Goal: Task Accomplishment & Management: Manage account settings

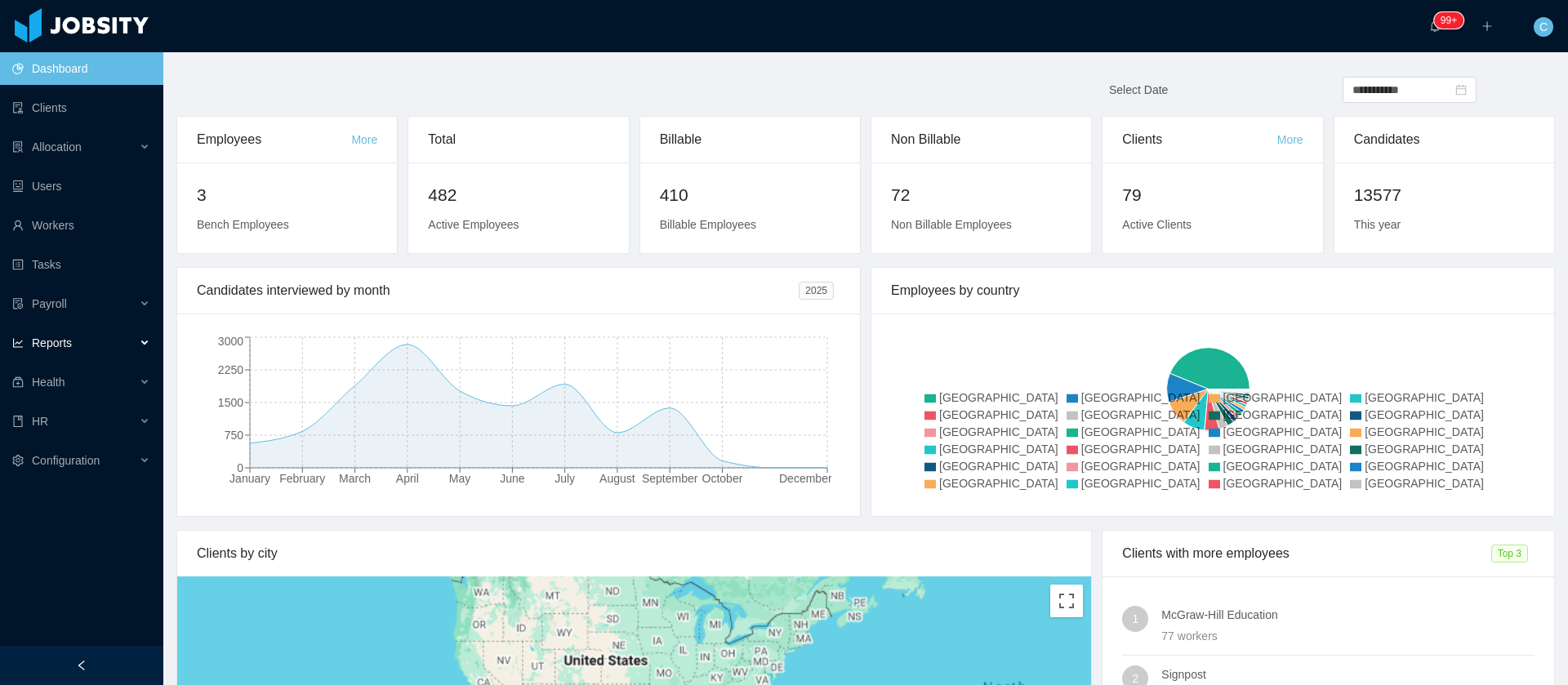
click at [83, 340] on div "Reports" at bounding box center [81, 342] width 163 height 33
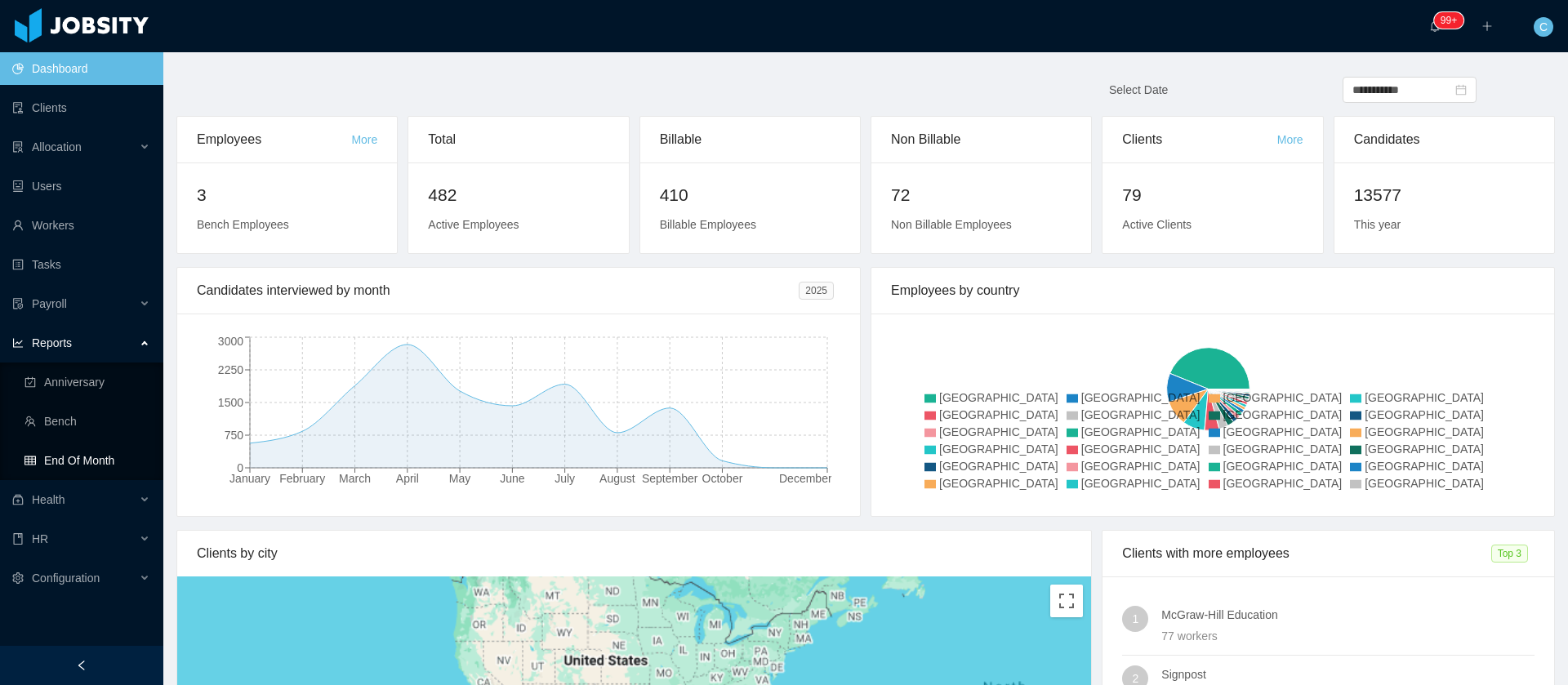
click at [101, 445] on link "End Of Month" at bounding box center [87, 460] width 126 height 33
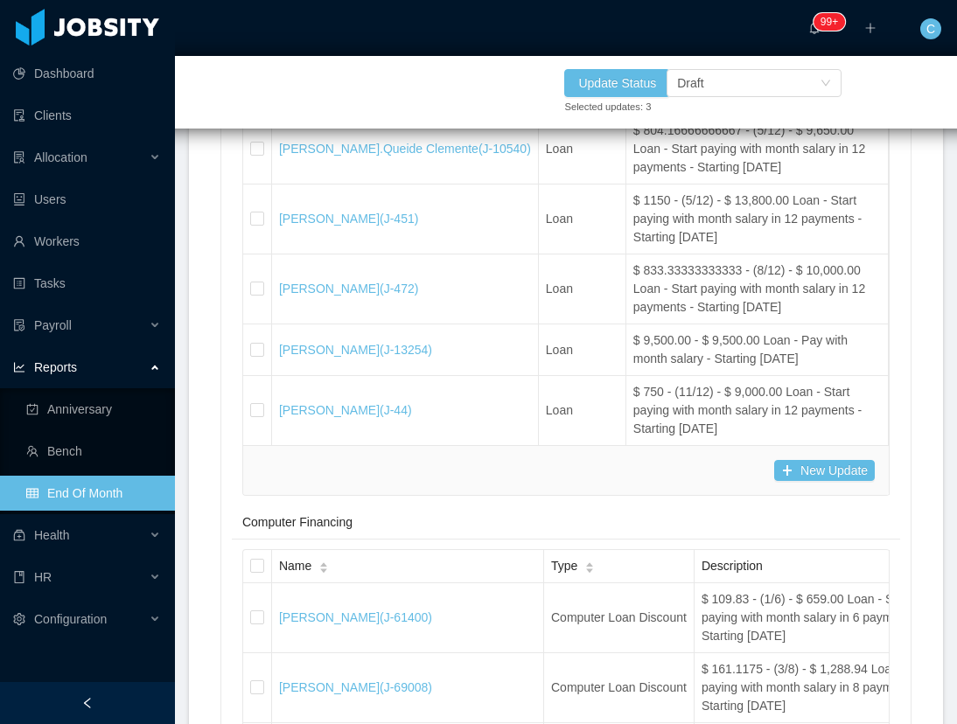
scroll to position [24247, 0]
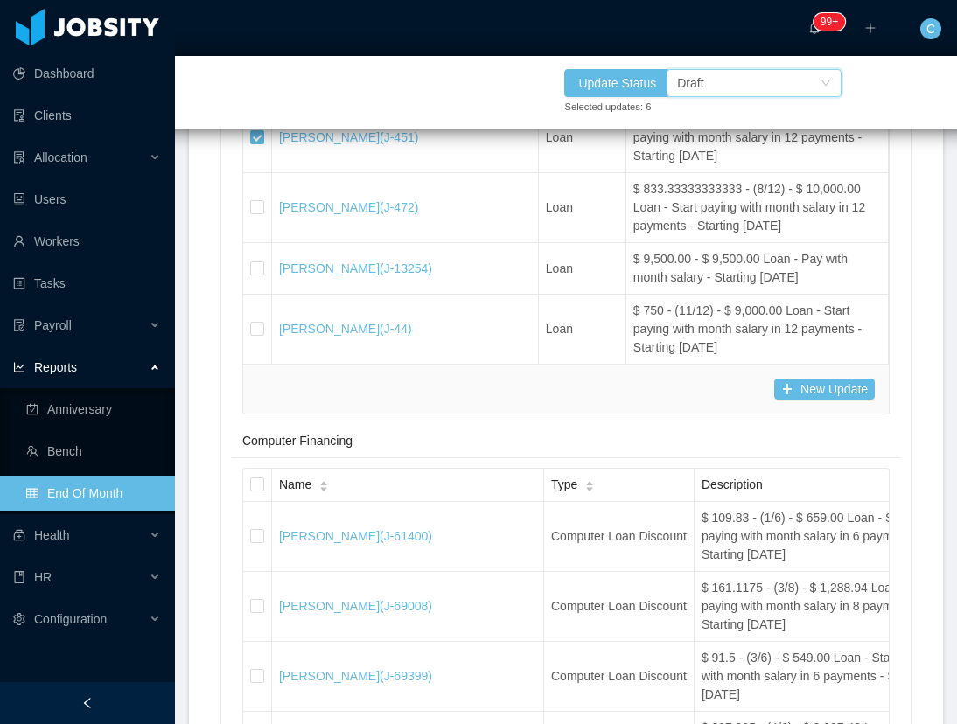
click at [707, 91] on div "Draft" at bounding box center [748, 83] width 143 height 26
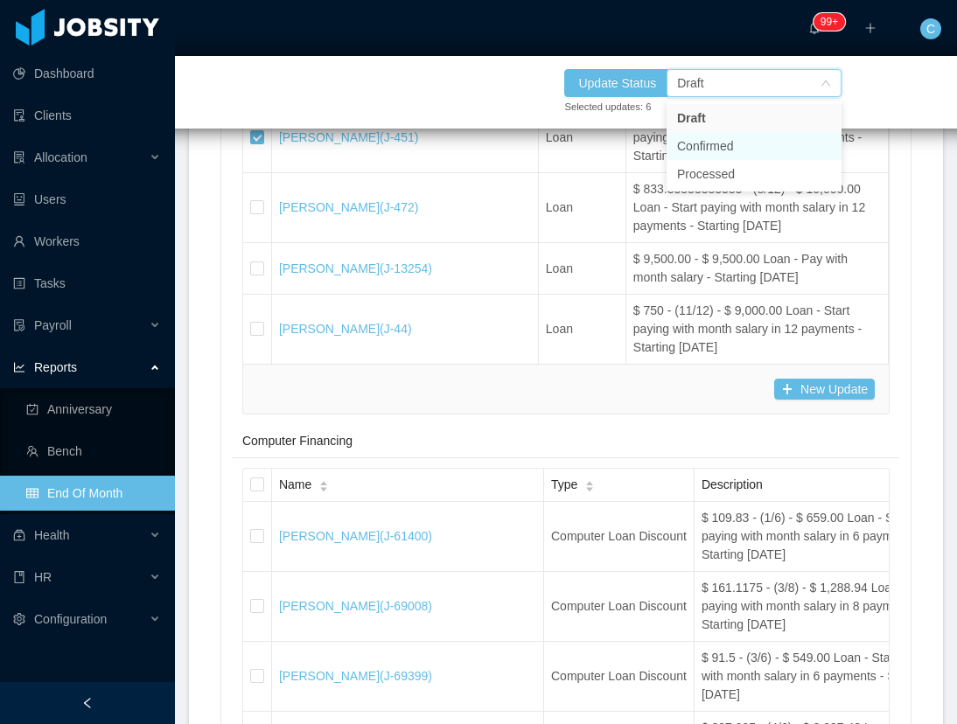
click at [746, 149] on li "Confirmed" at bounding box center [754, 146] width 175 height 28
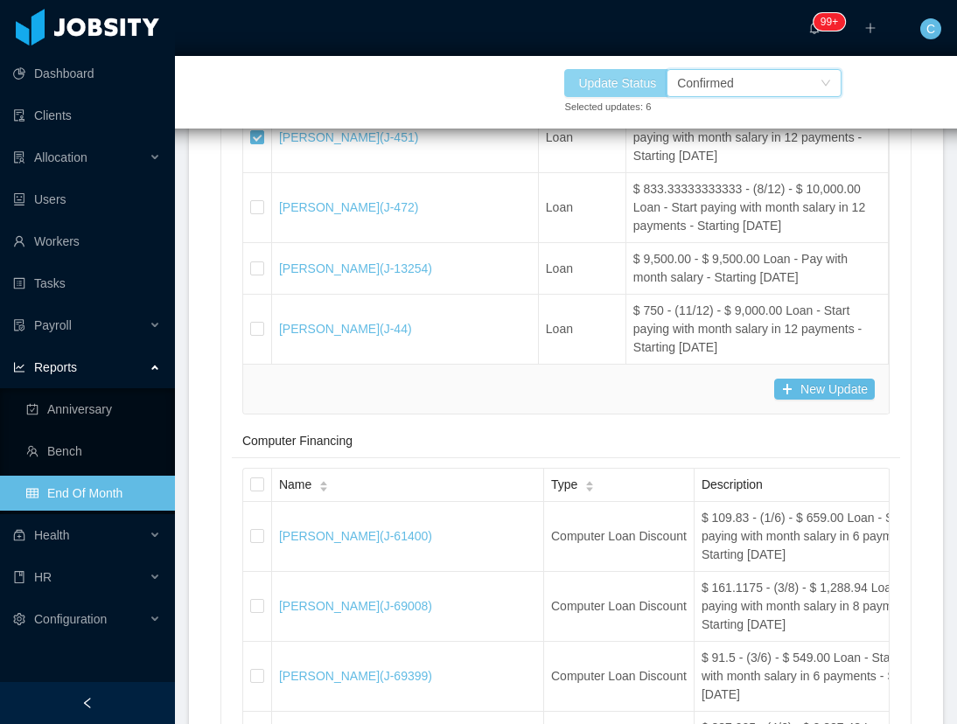
click at [633, 91] on button "Update Status" at bounding box center [617, 83] width 106 height 28
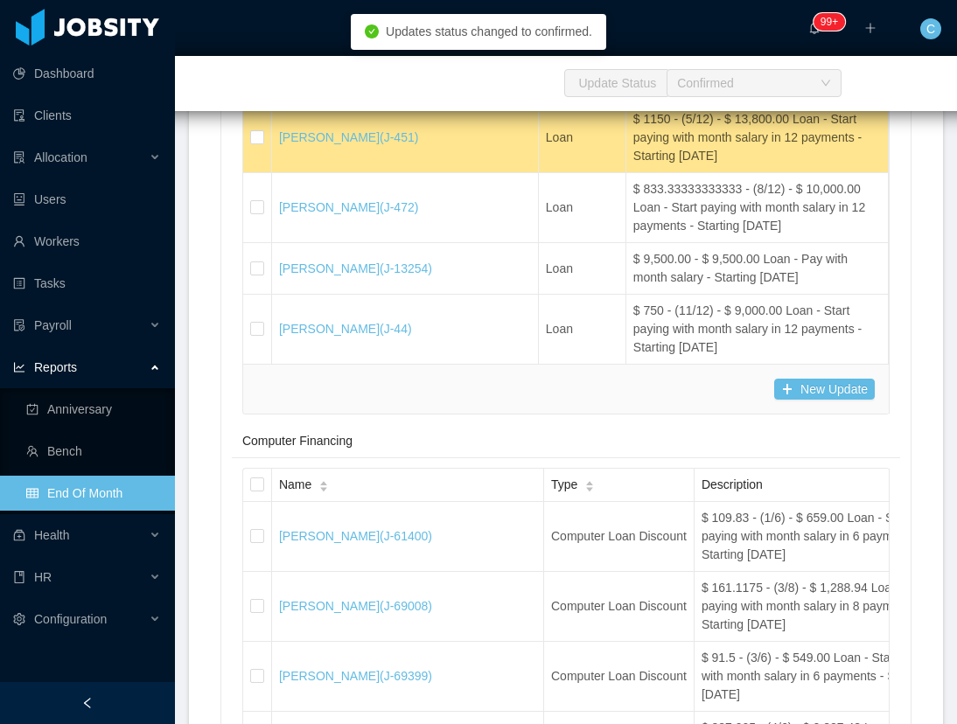
scroll to position [24378, 0]
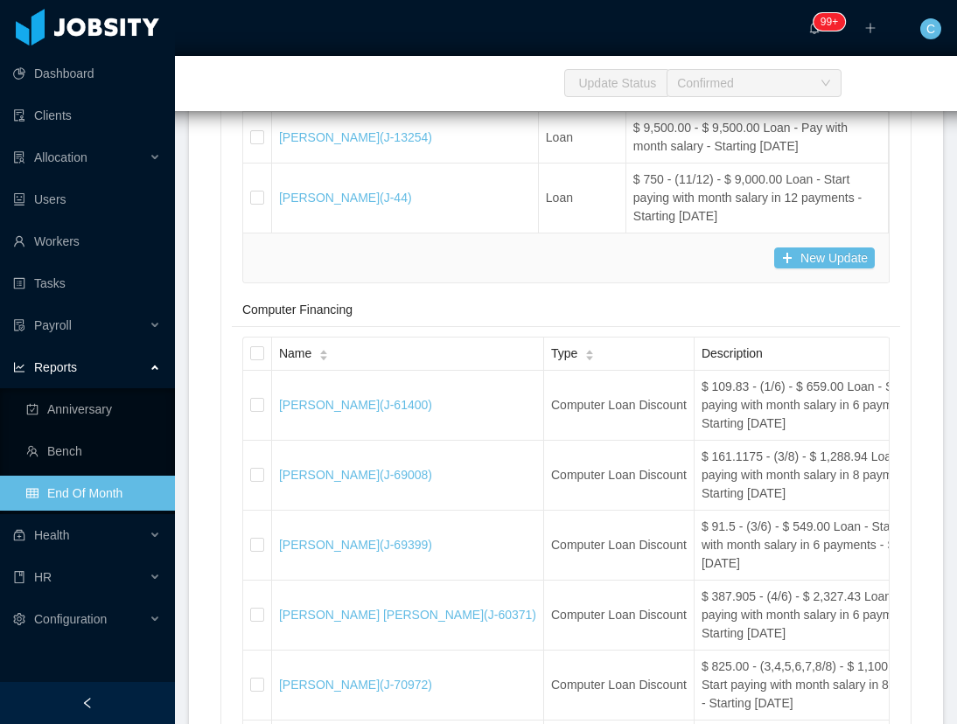
click at [248, 112] on td at bounding box center [257, 77] width 29 height 70
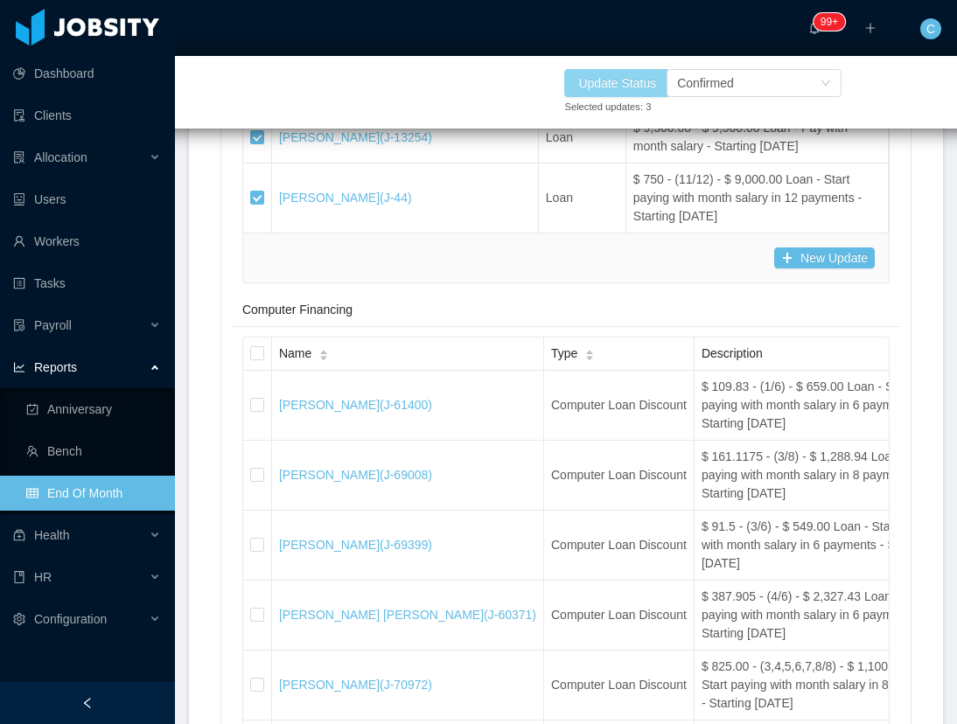
click at [634, 77] on button "Update Status" at bounding box center [617, 83] width 106 height 28
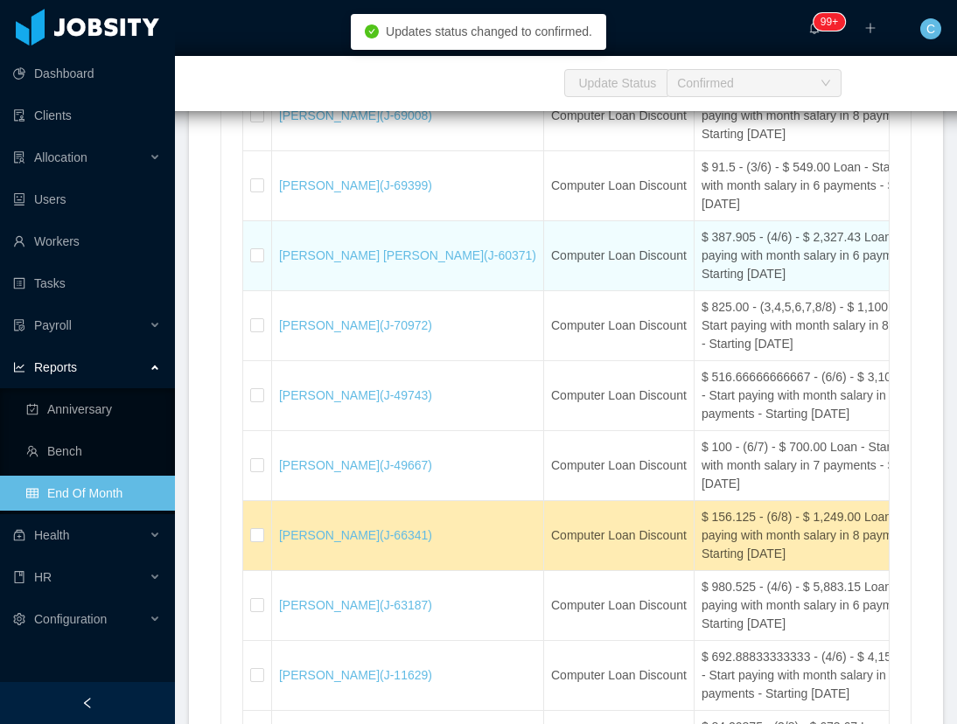
scroll to position [24903, 0]
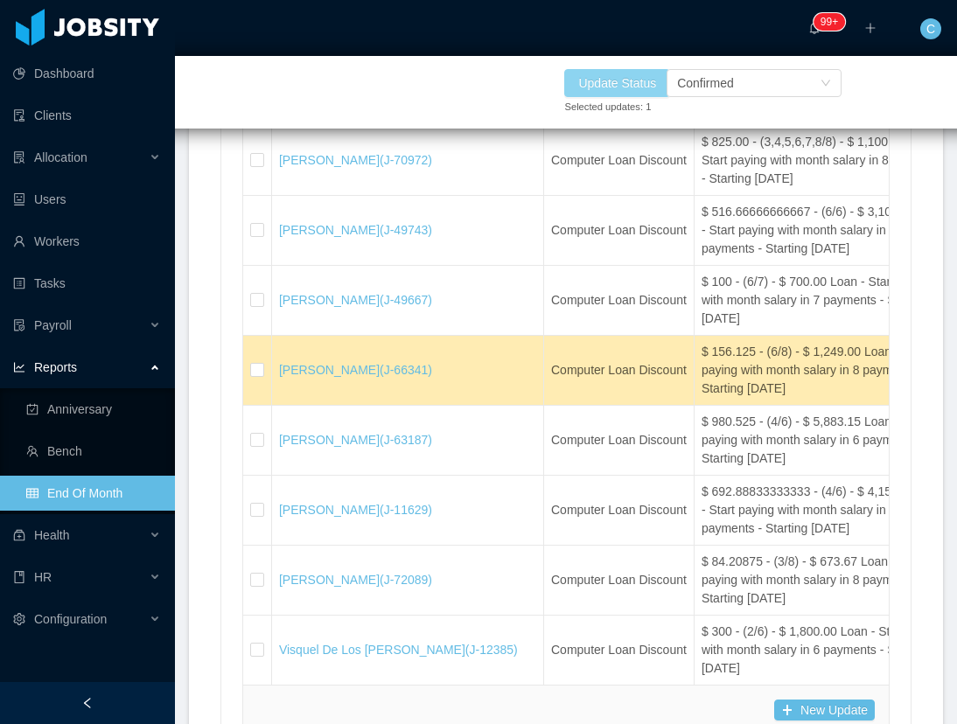
click at [611, 84] on button "Update Status" at bounding box center [617, 83] width 106 height 28
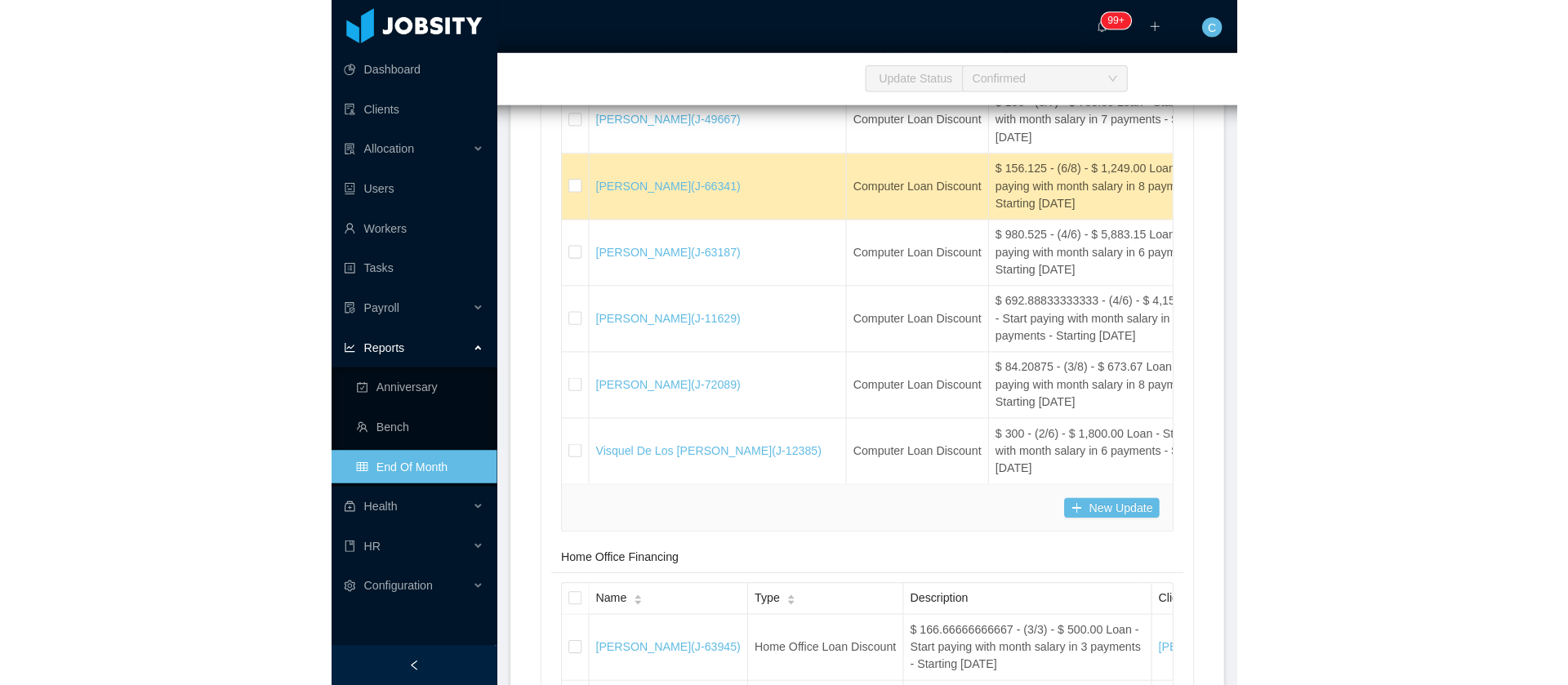
scroll to position [23363, 0]
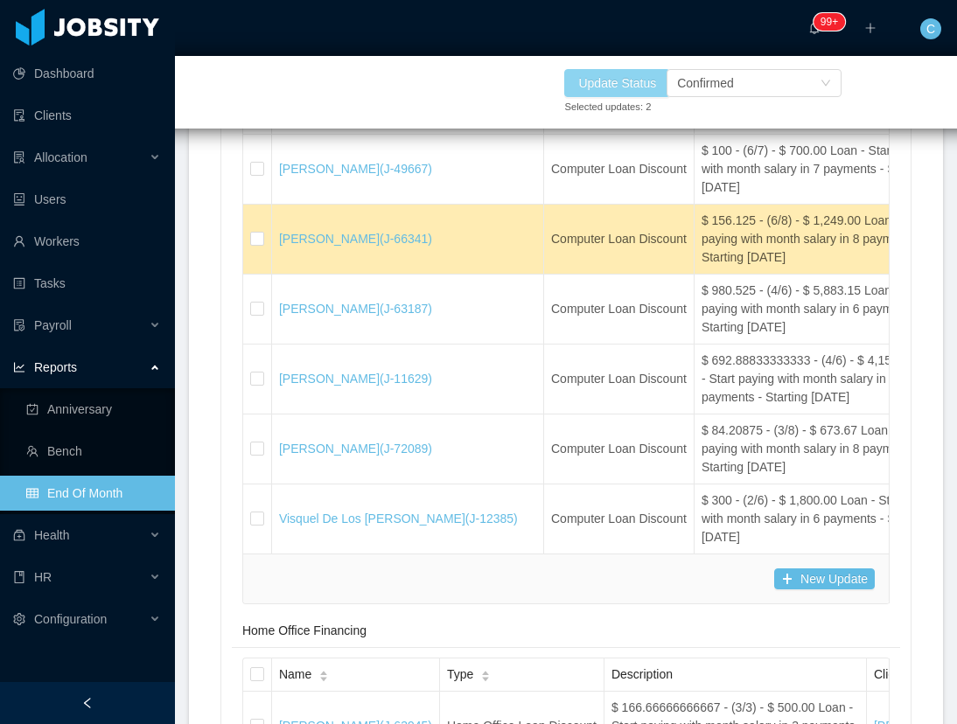
click at [621, 74] on button "Update Status" at bounding box center [617, 83] width 106 height 28
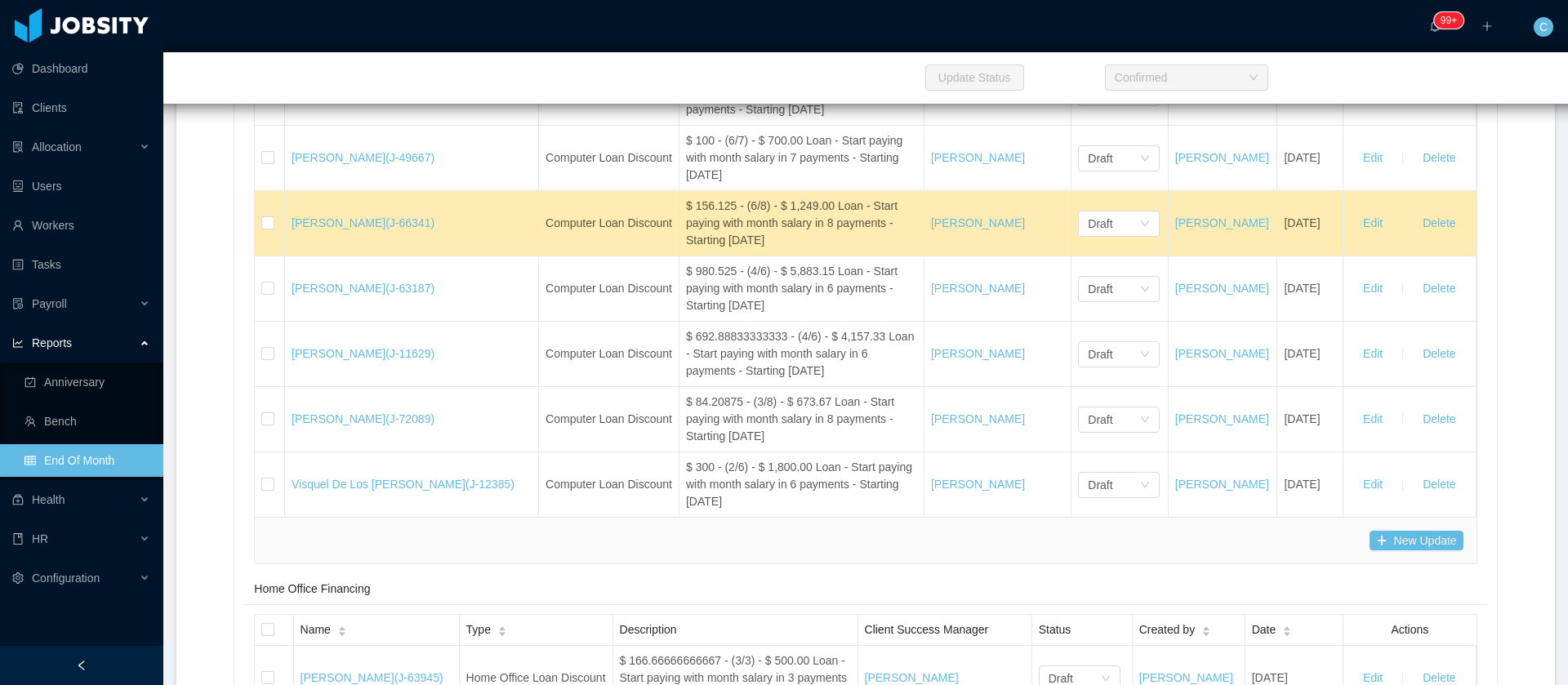
click at [1420, 41] on button "Delete" at bounding box center [1438, 28] width 59 height 26
click at [1456, 199] on button "OK" at bounding box center [1454, 194] width 29 height 20
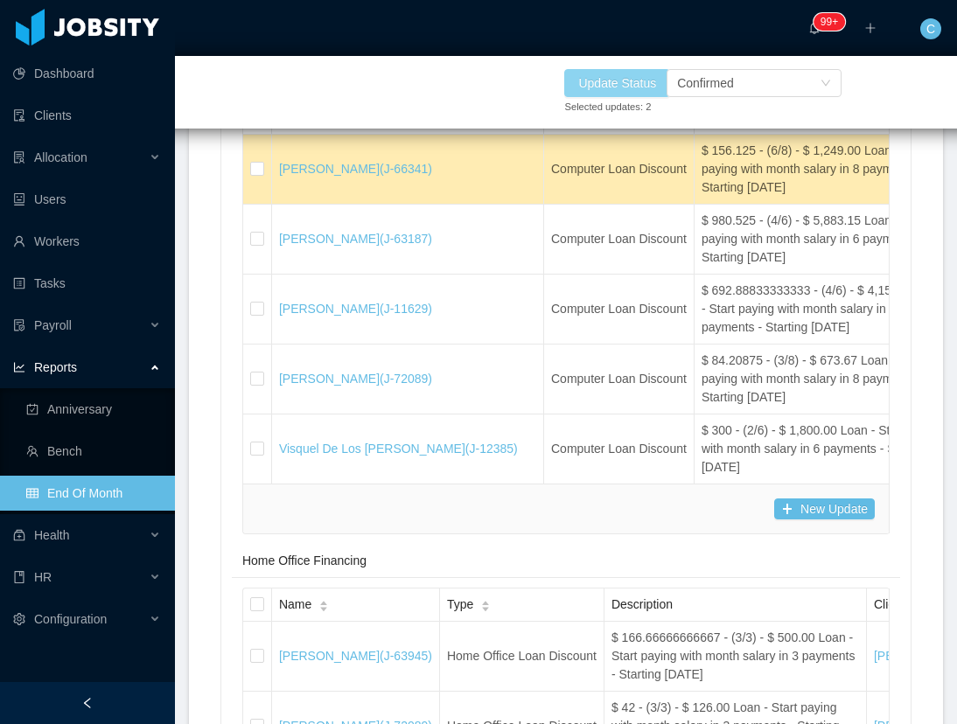
click at [605, 88] on button "Update Status" at bounding box center [617, 83] width 106 height 28
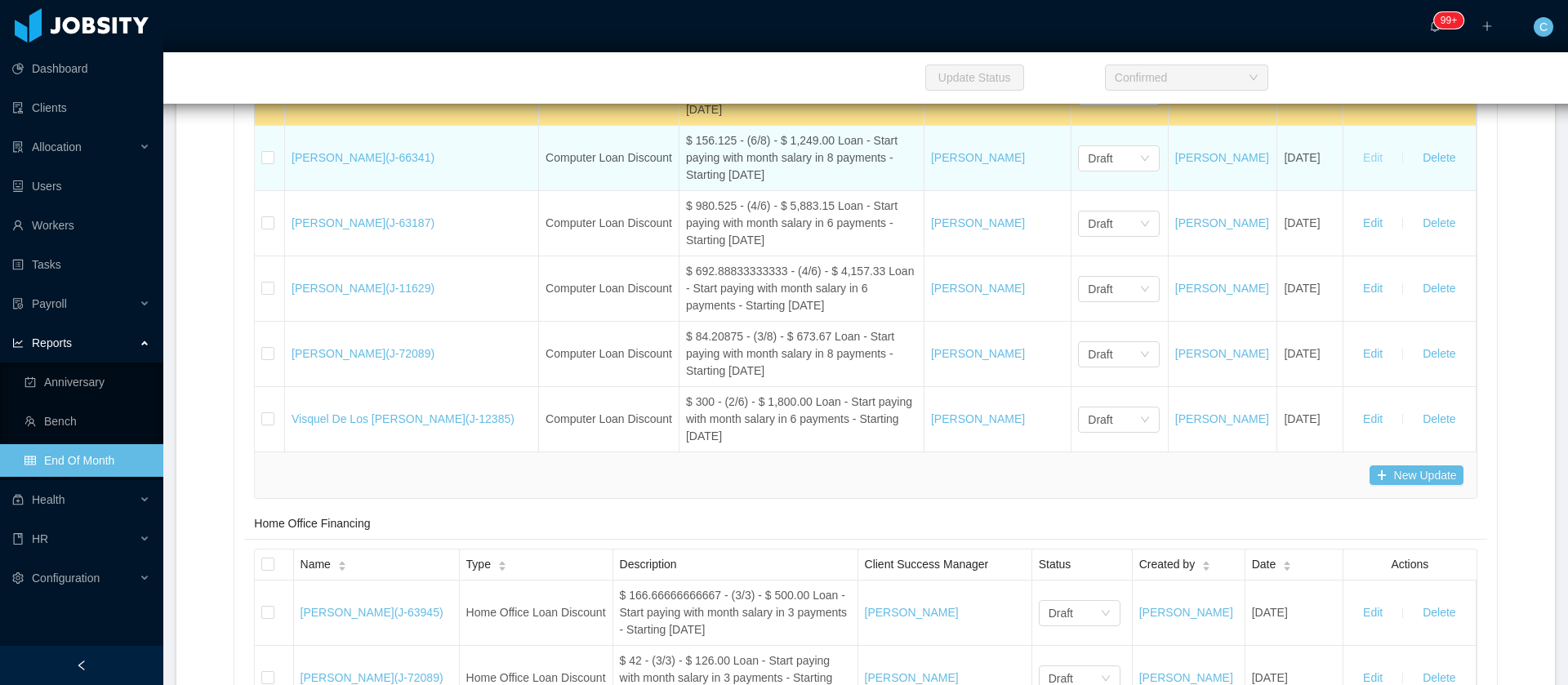
click at [1360, 172] on button "Edit" at bounding box center [1372, 159] width 46 height 26
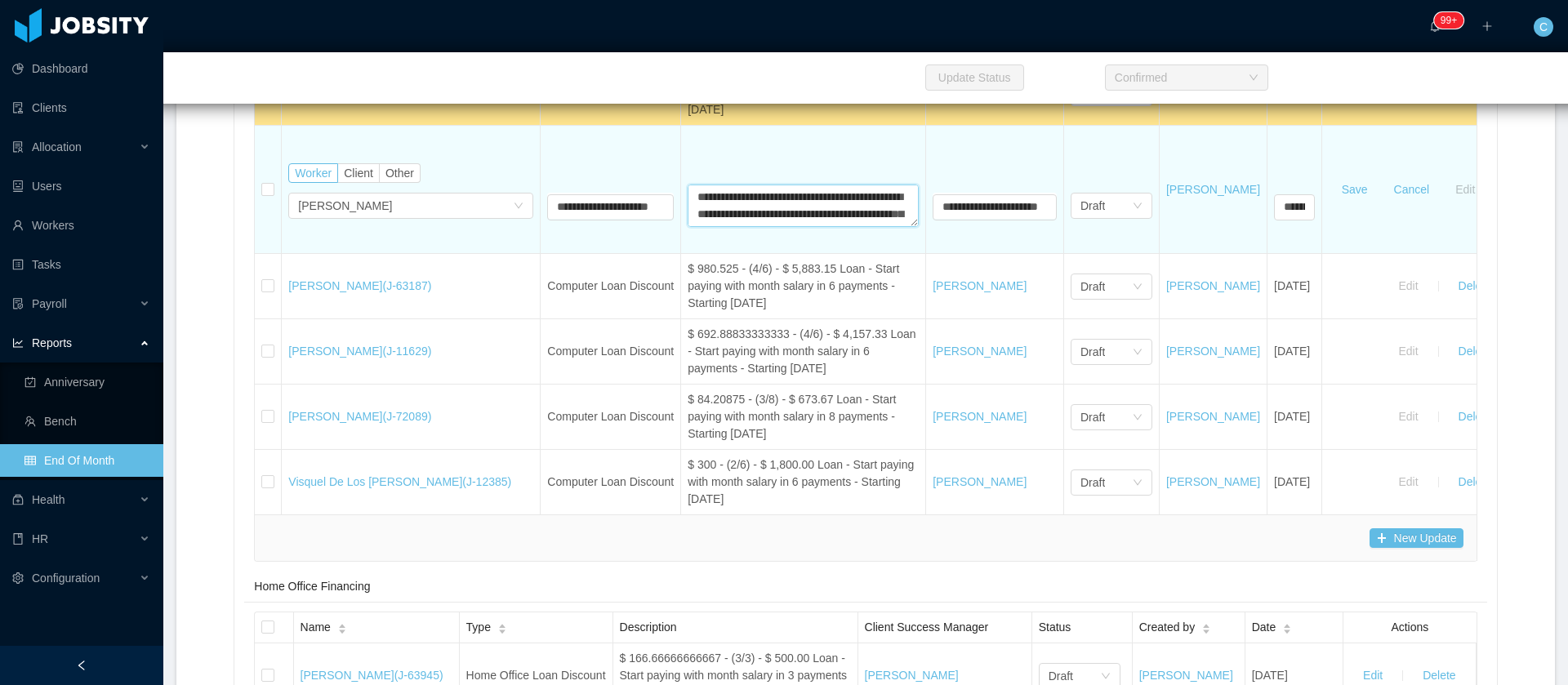
click at [767, 227] on textarea "**********" at bounding box center [804, 205] width 231 height 42
drag, startPoint x: 741, startPoint y: 410, endPoint x: 707, endPoint y: 409, distance: 34.0
click at [707, 227] on textarea "**********" at bounding box center [804, 205] width 231 height 42
type textarea "**********"
click at [1381, 203] on button "Save" at bounding box center [1355, 189] width 52 height 26
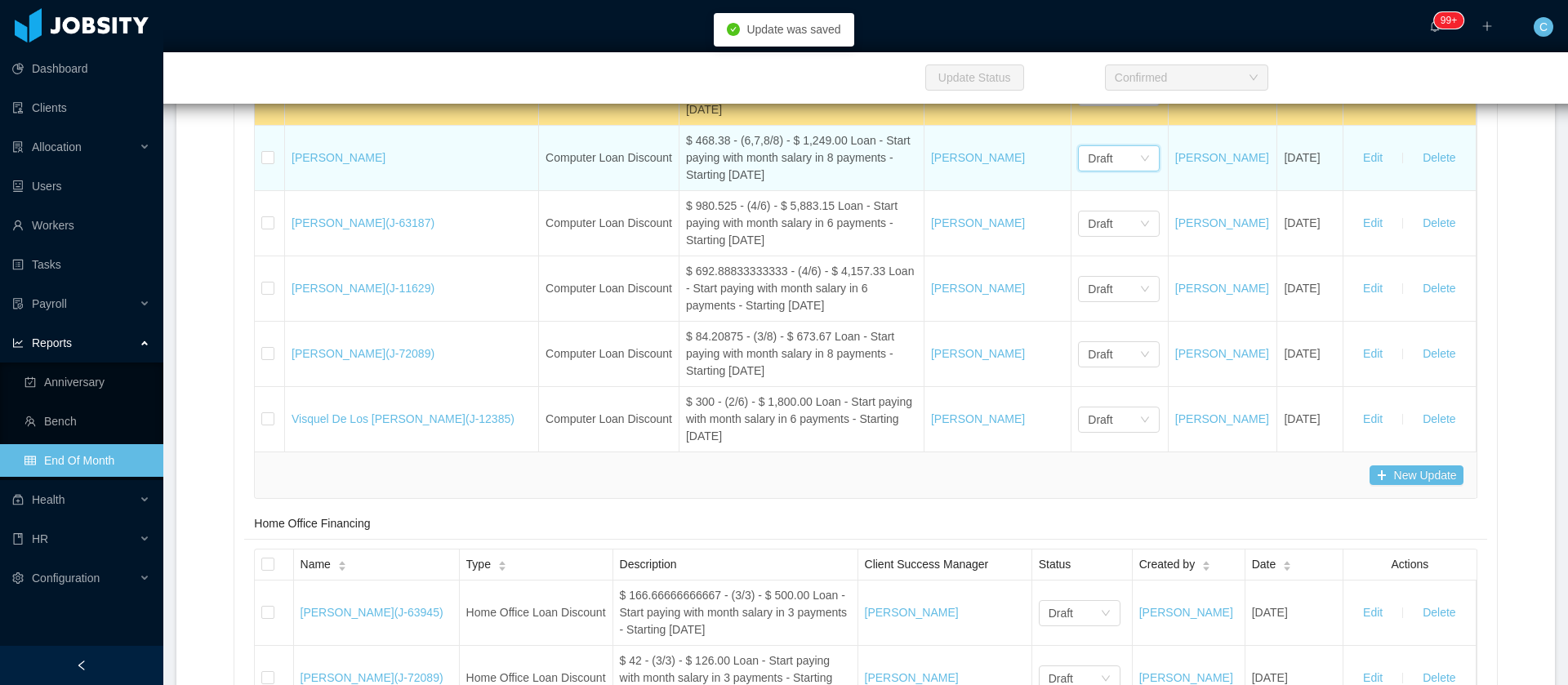
click at [1093, 171] on div "Draft" at bounding box center [1113, 159] width 51 height 24
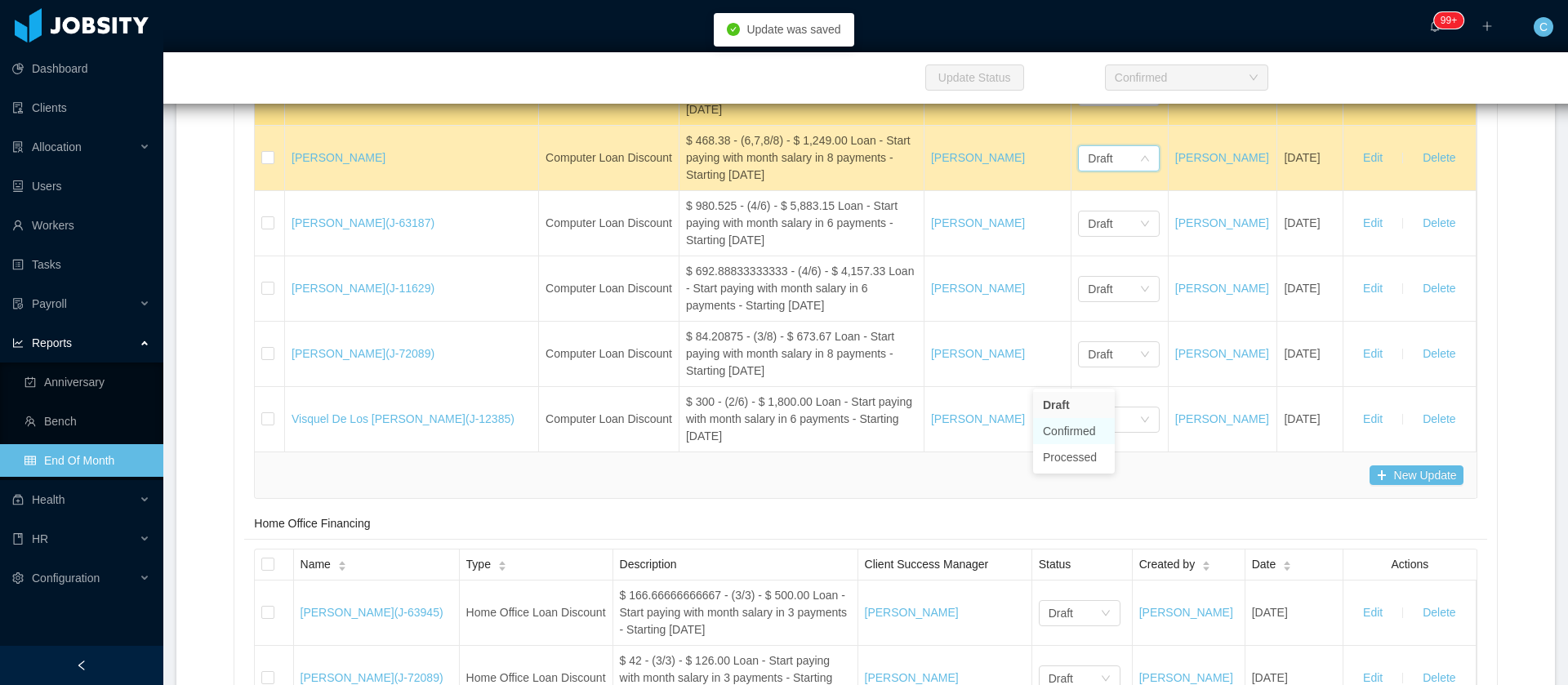
click at [1087, 438] on li "Confirmed" at bounding box center [1073, 431] width 81 height 26
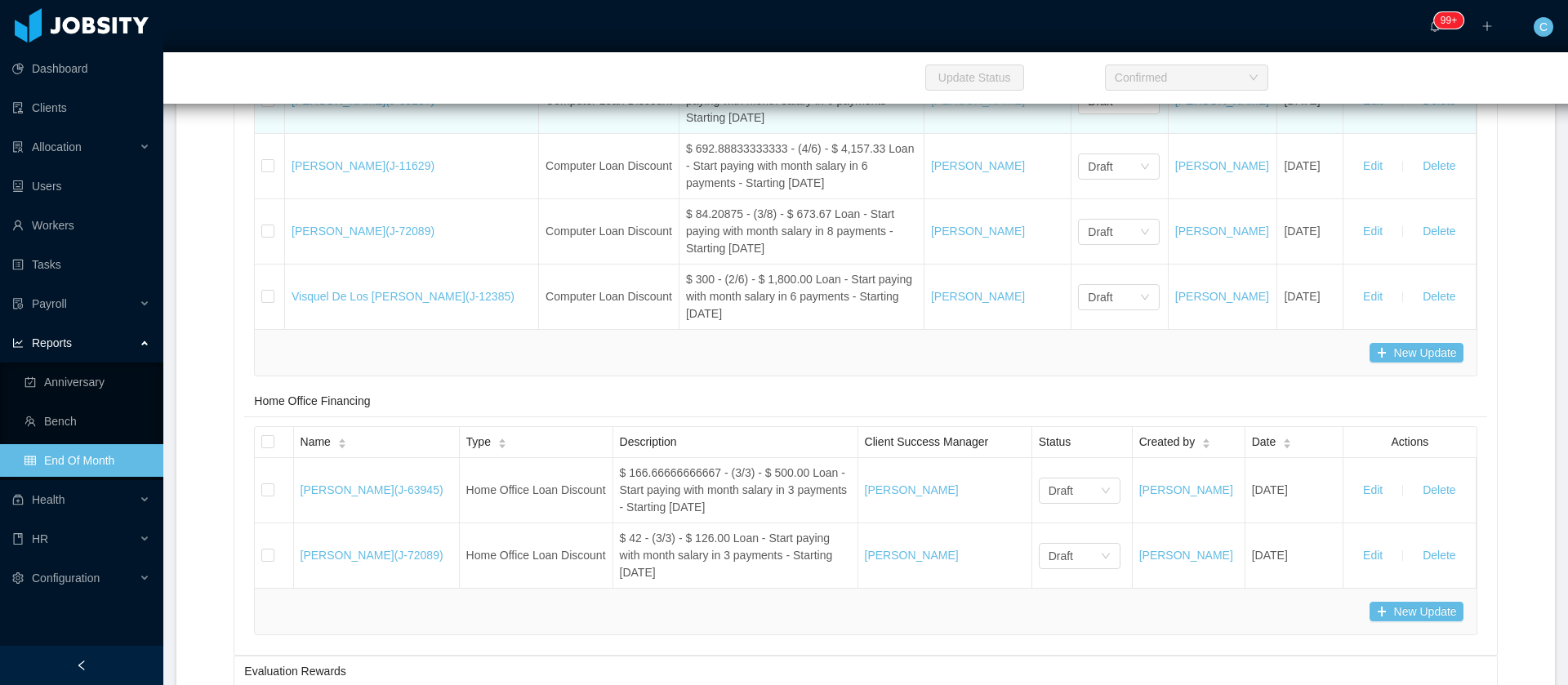
scroll to position [23608, 0]
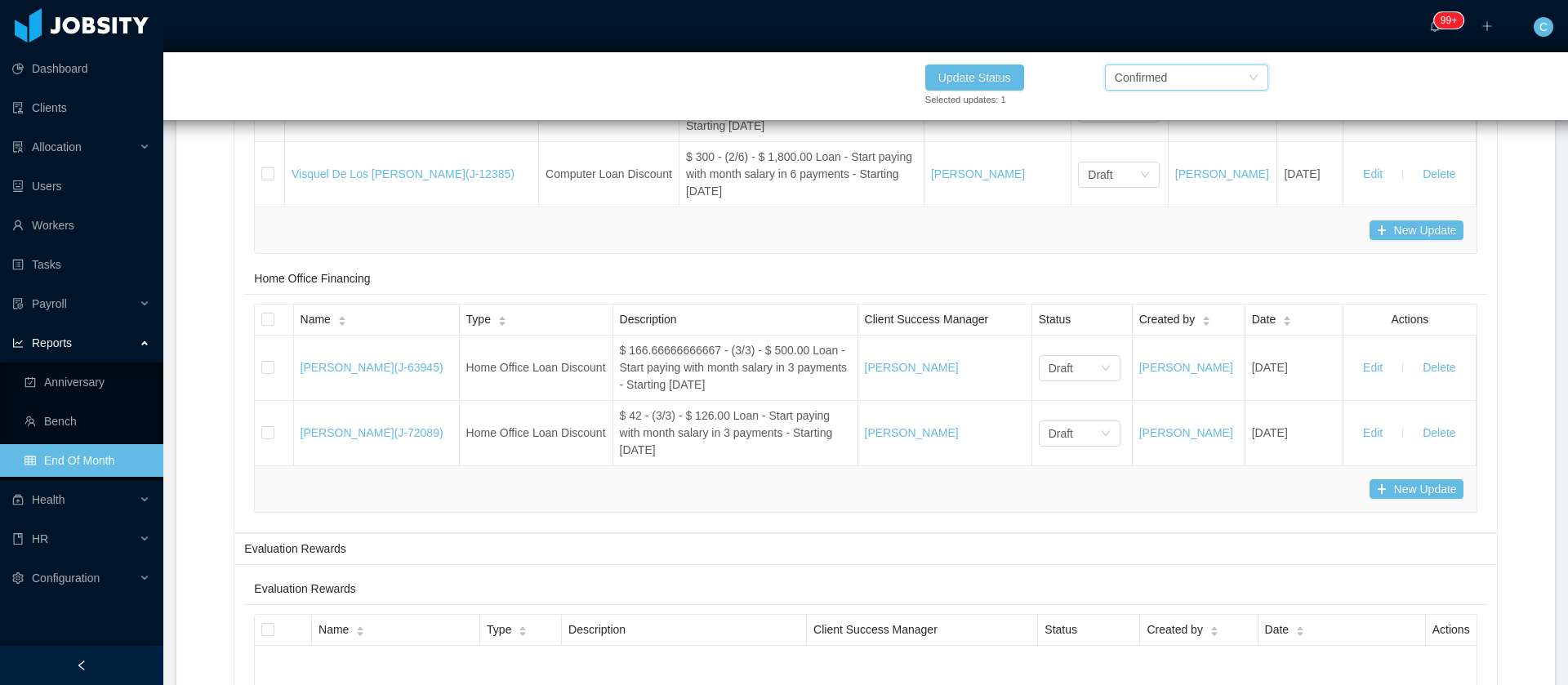
click at [1127, 85] on div "Confirmed" at bounding box center [1141, 77] width 53 height 24
click at [1153, 136] on li "Confirmed" at bounding box center [1185, 136] width 163 height 26
click at [994, 81] on button "Update Status" at bounding box center [974, 77] width 99 height 26
click at [996, 77] on button "Update Status" at bounding box center [974, 77] width 99 height 26
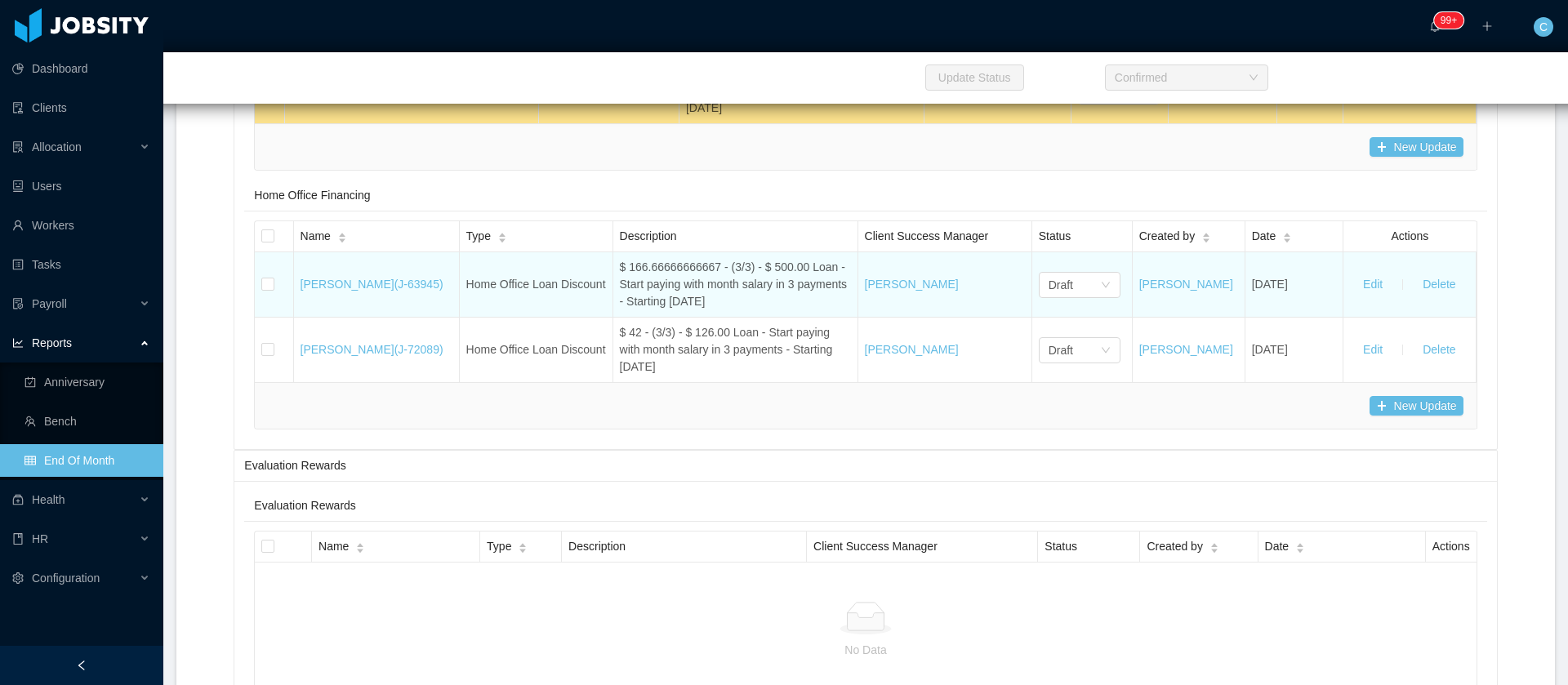
scroll to position [23730, 0]
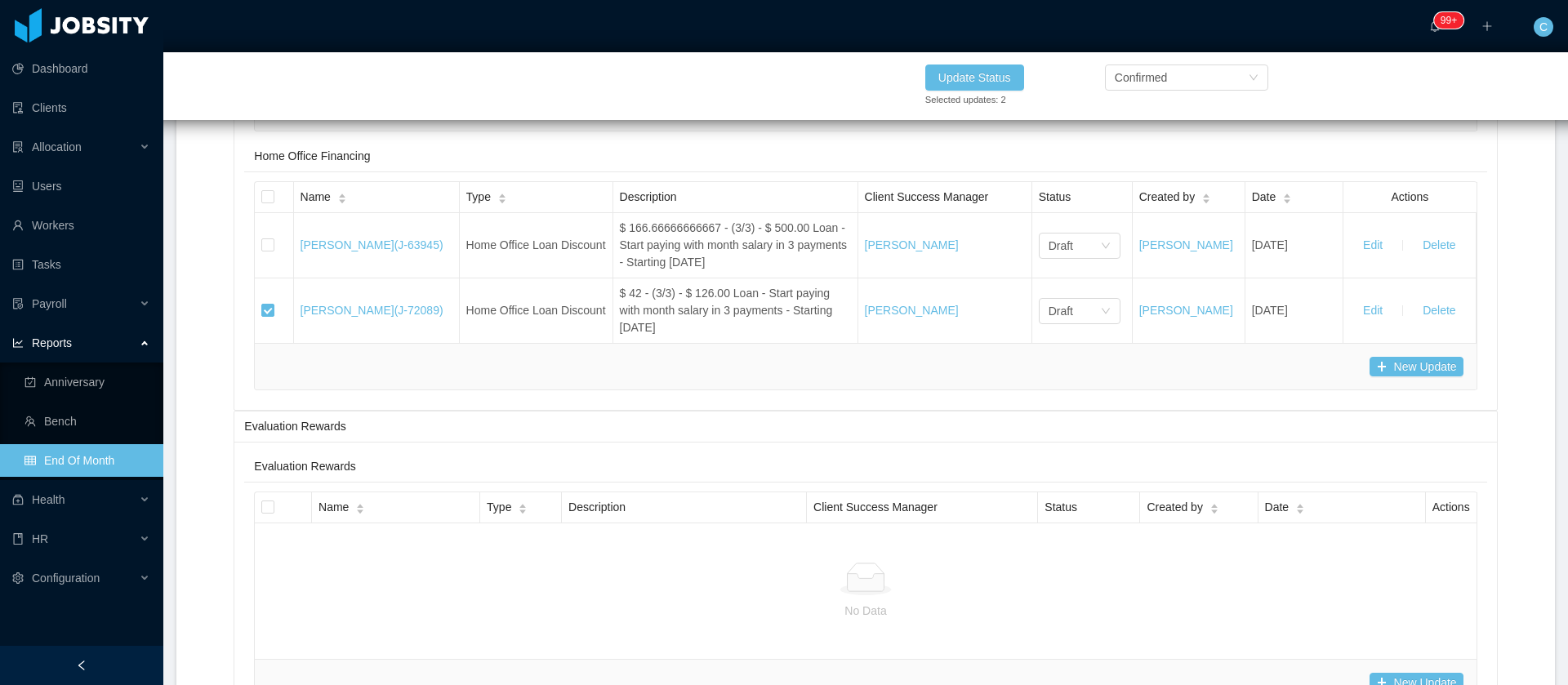
drag, startPoint x: 728, startPoint y: 86, endPoint x: 769, endPoint y: 87, distance: 41.0
click at [728, 86] on div "Update Status Selected updates: 2 Confirmed" at bounding box center [925, 86] width 1568 height 68
click at [1022, 80] on div "Update Status" at bounding box center [1056, 77] width 261 height 26
click at [571, 118] on div "New Update" at bounding box center [865, 107] width 1195 height 20
click at [1009, 74] on button "Update Status" at bounding box center [974, 77] width 99 height 26
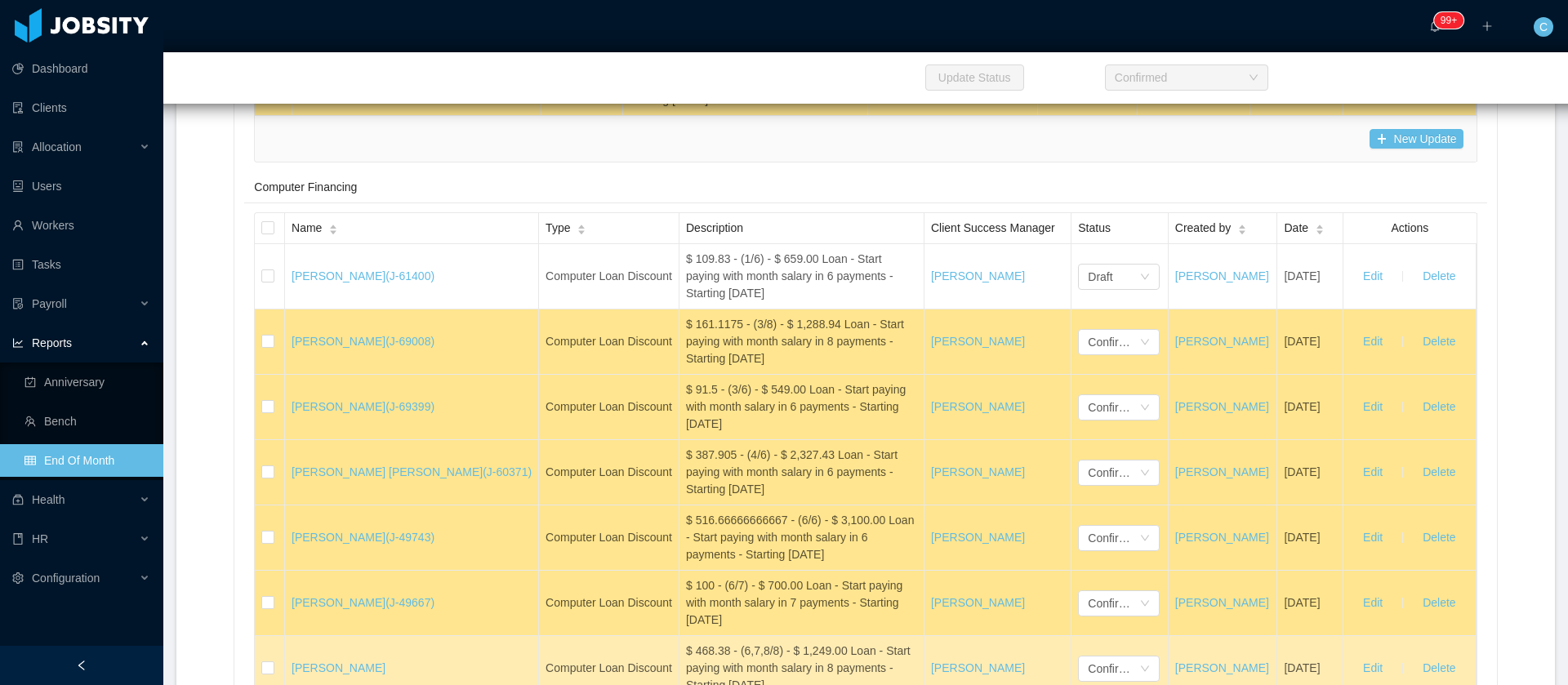
scroll to position [22996, 0]
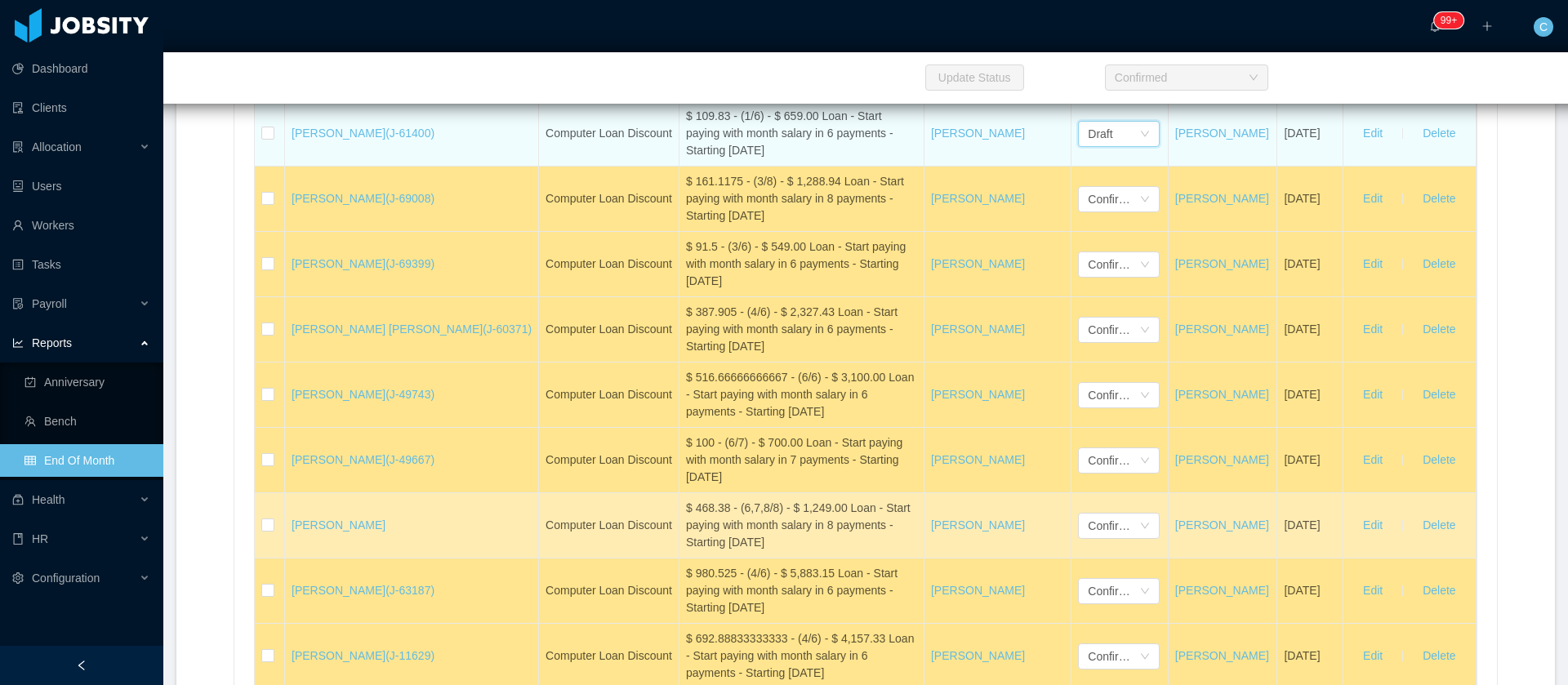
click at [1087, 147] on div "Draft" at bounding box center [1113, 133] width 51 height 24
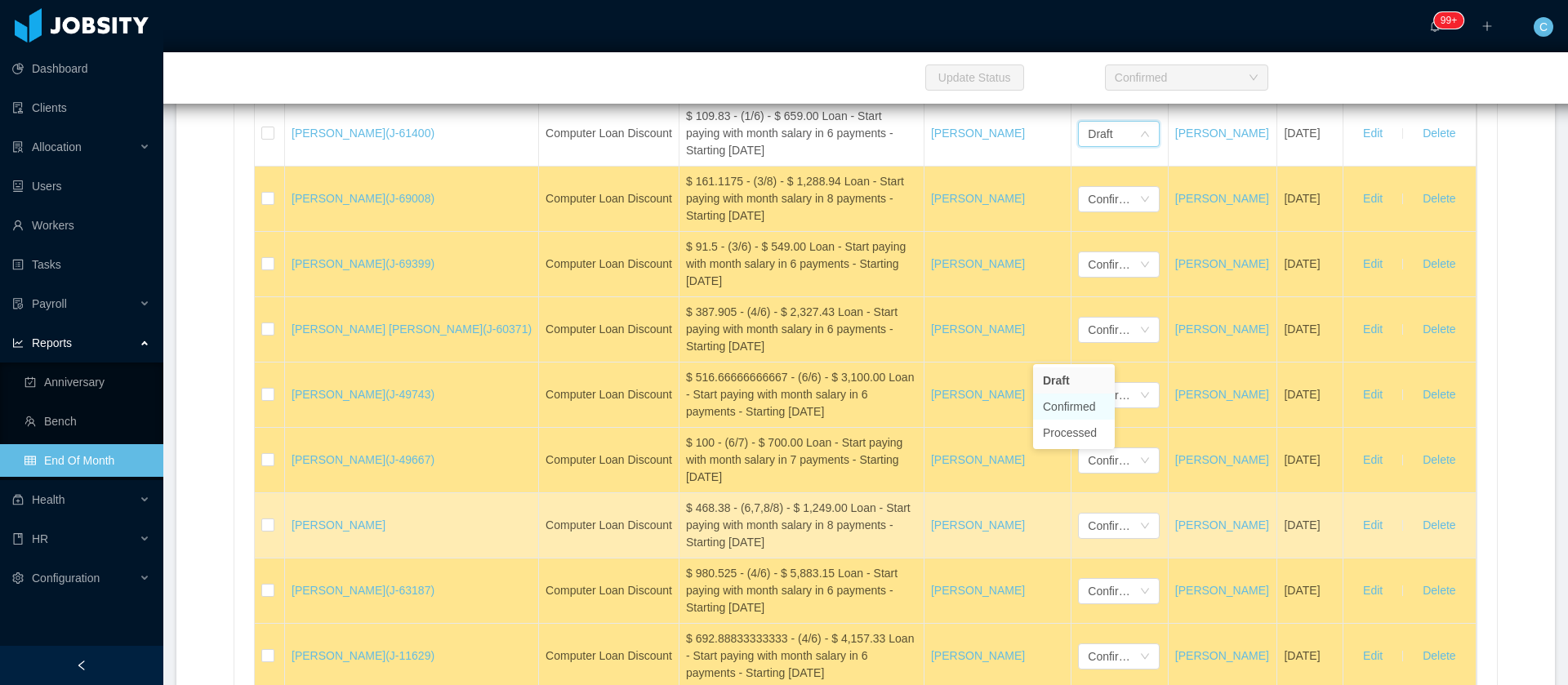
click at [1087, 412] on li "Confirmed" at bounding box center [1073, 407] width 81 height 26
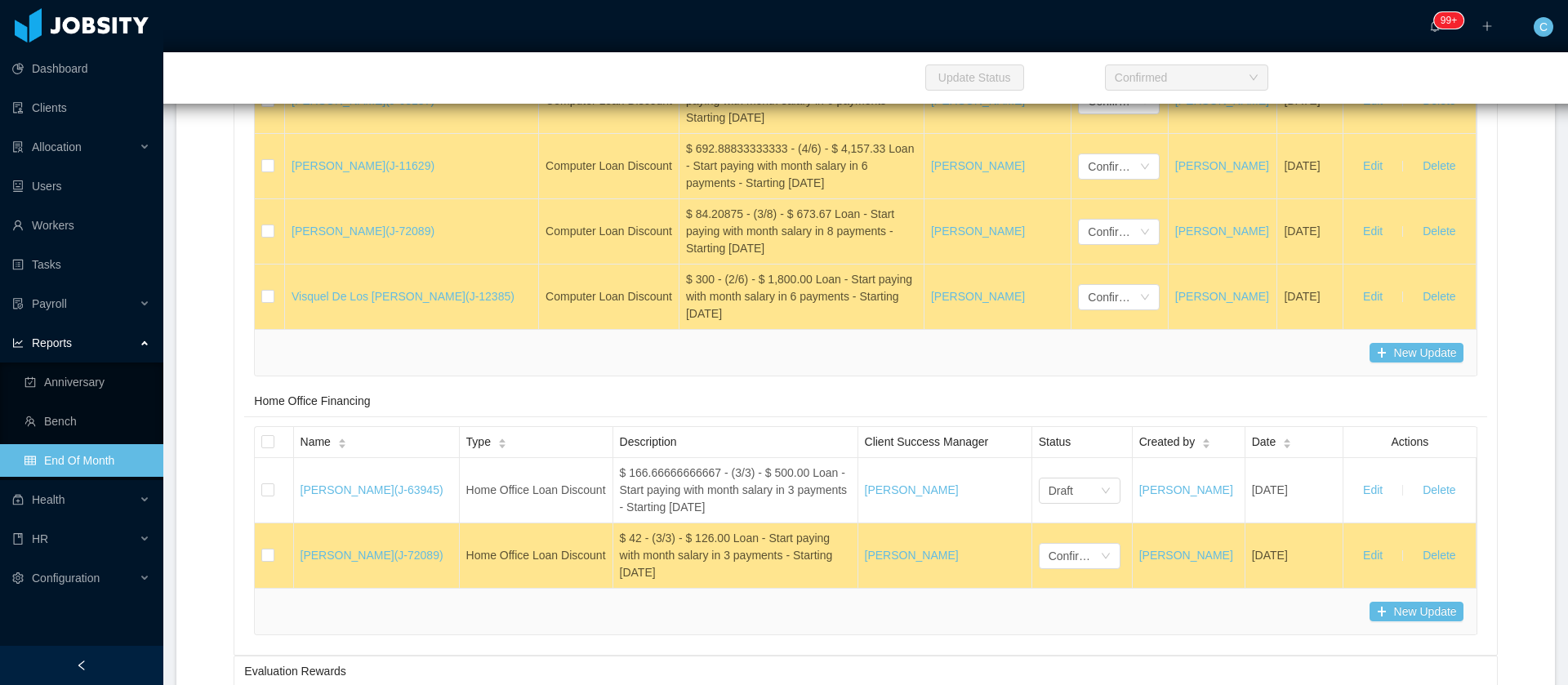
scroll to position [23730, 0]
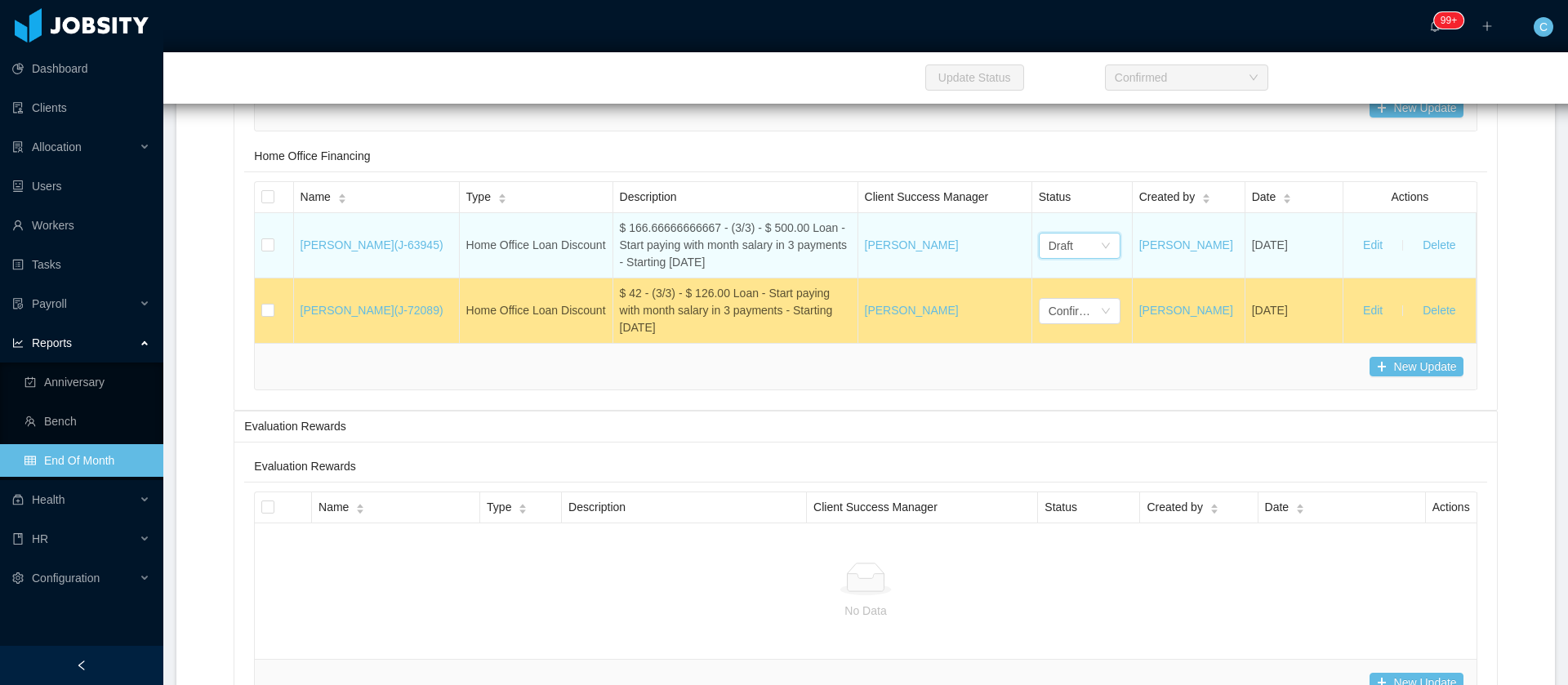
click at [1059, 258] on div "Draft" at bounding box center [1073, 245] width 51 height 24
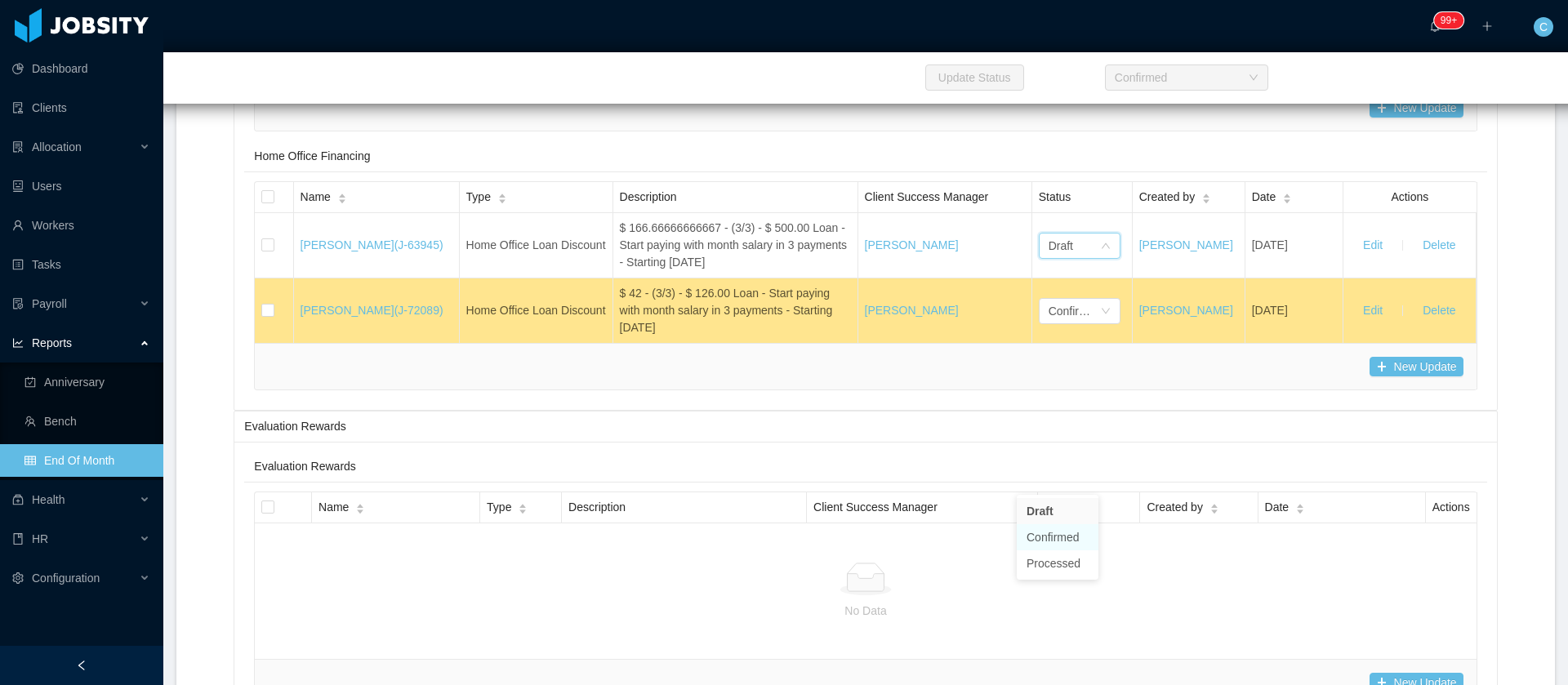
click at [1062, 537] on li "Confirmed" at bounding box center [1057, 538] width 81 height 26
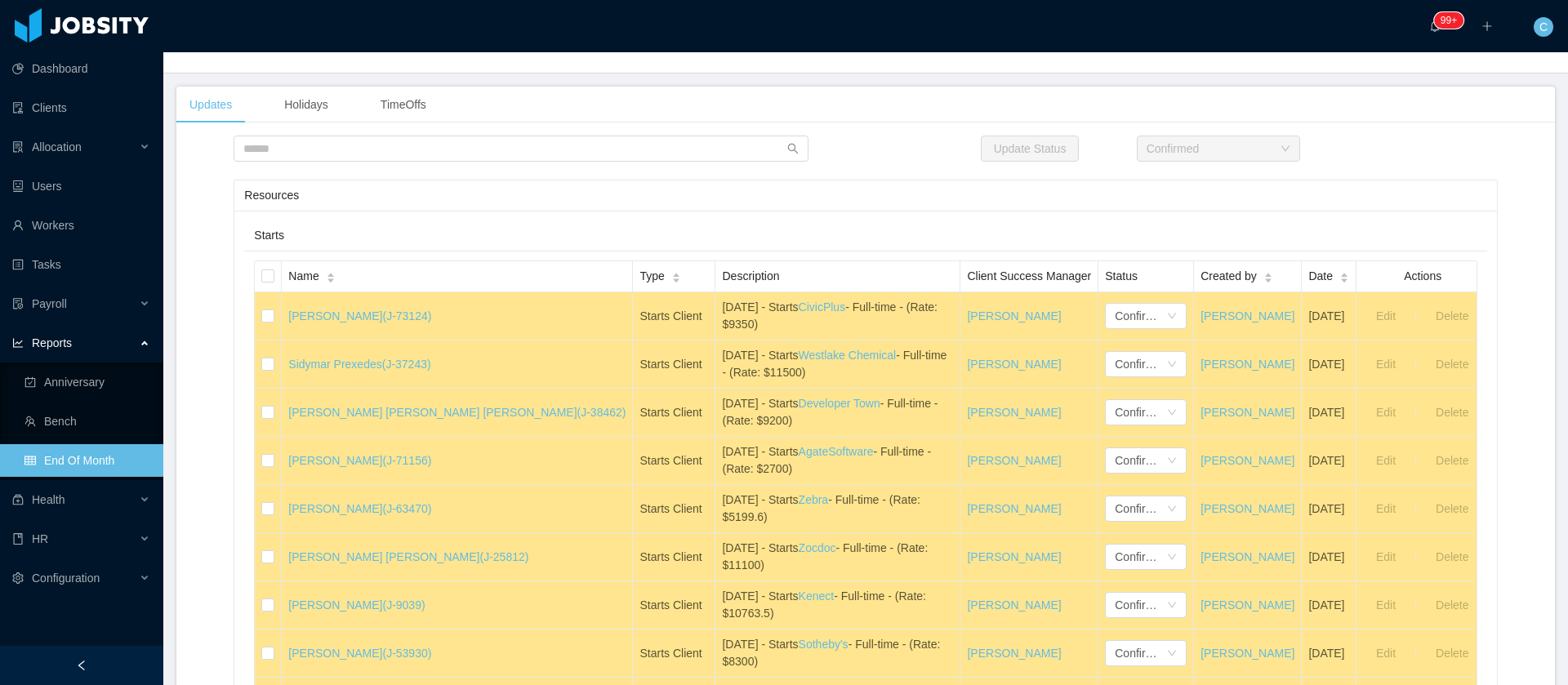
scroll to position [0, 0]
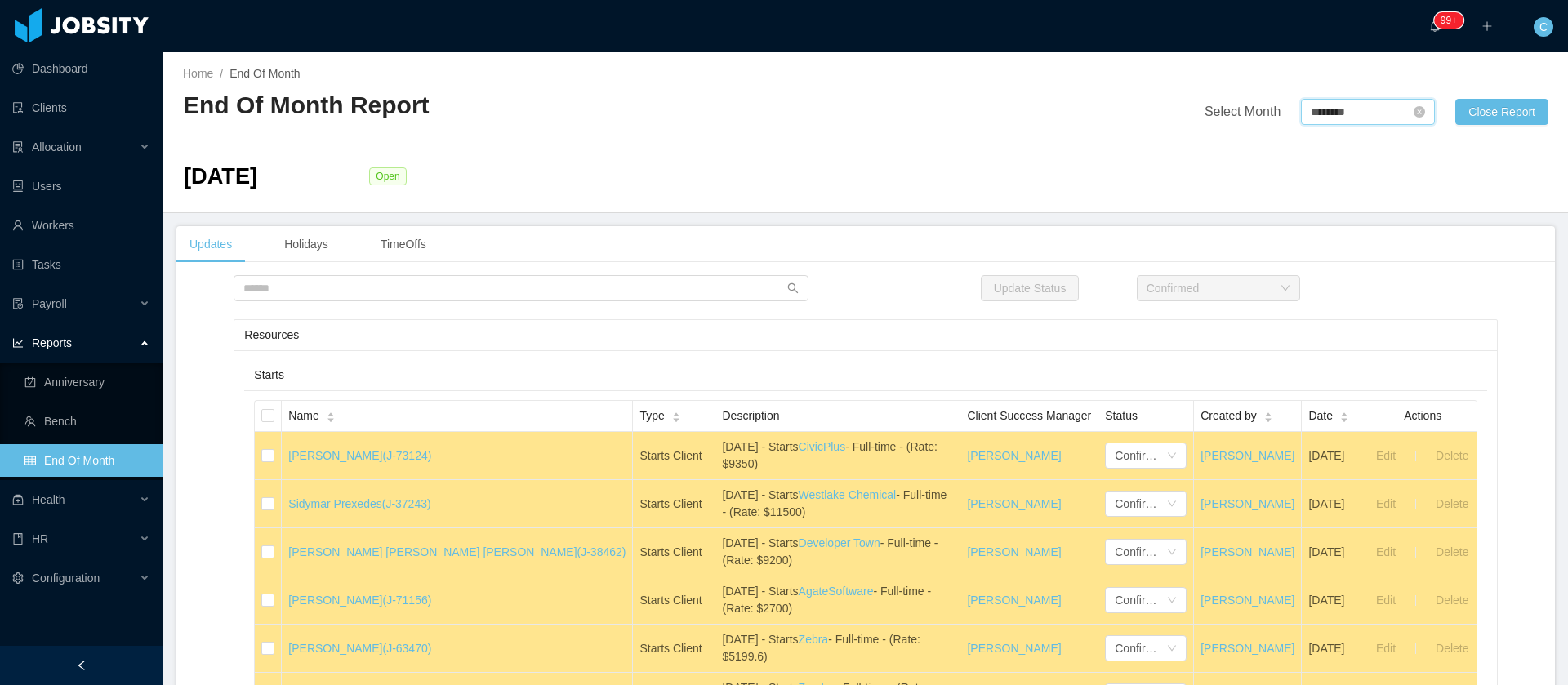
click at [1319, 113] on input "********" at bounding box center [1367, 112] width 133 height 26
drag, startPoint x: 1466, startPoint y: 255, endPoint x: 1282, endPoint y: 34, distance: 287.6
click at [1466, 259] on link "Sep" at bounding box center [1459, 256] width 34 height 20
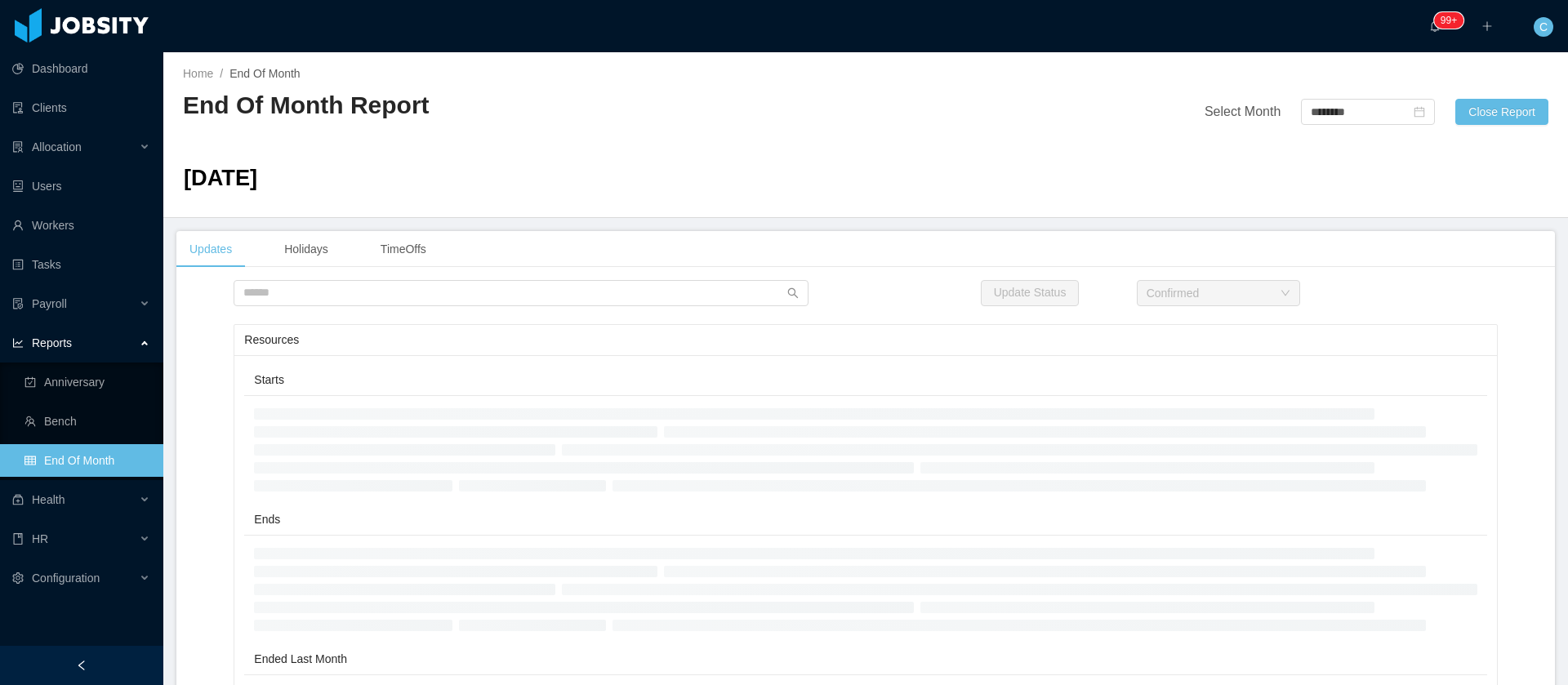
type input "********"
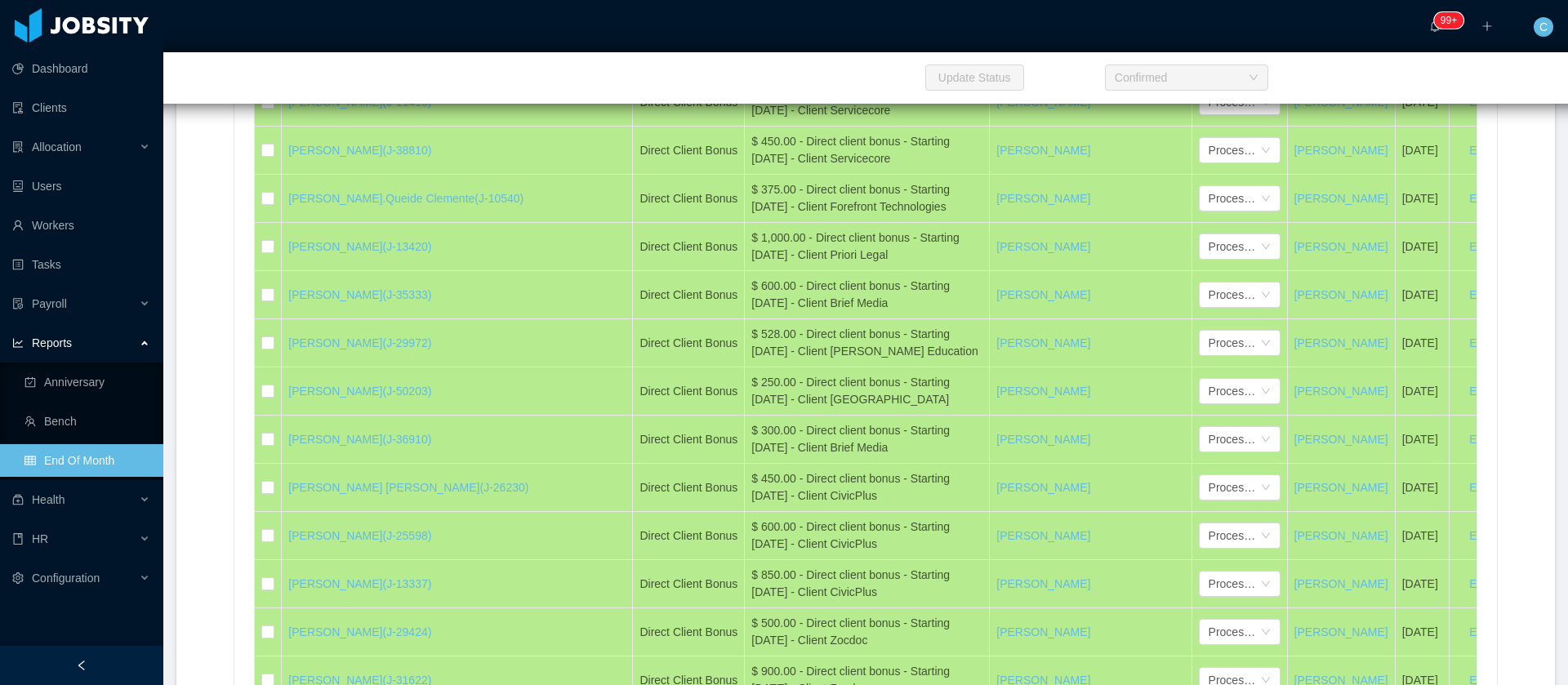
scroll to position [19903, 0]
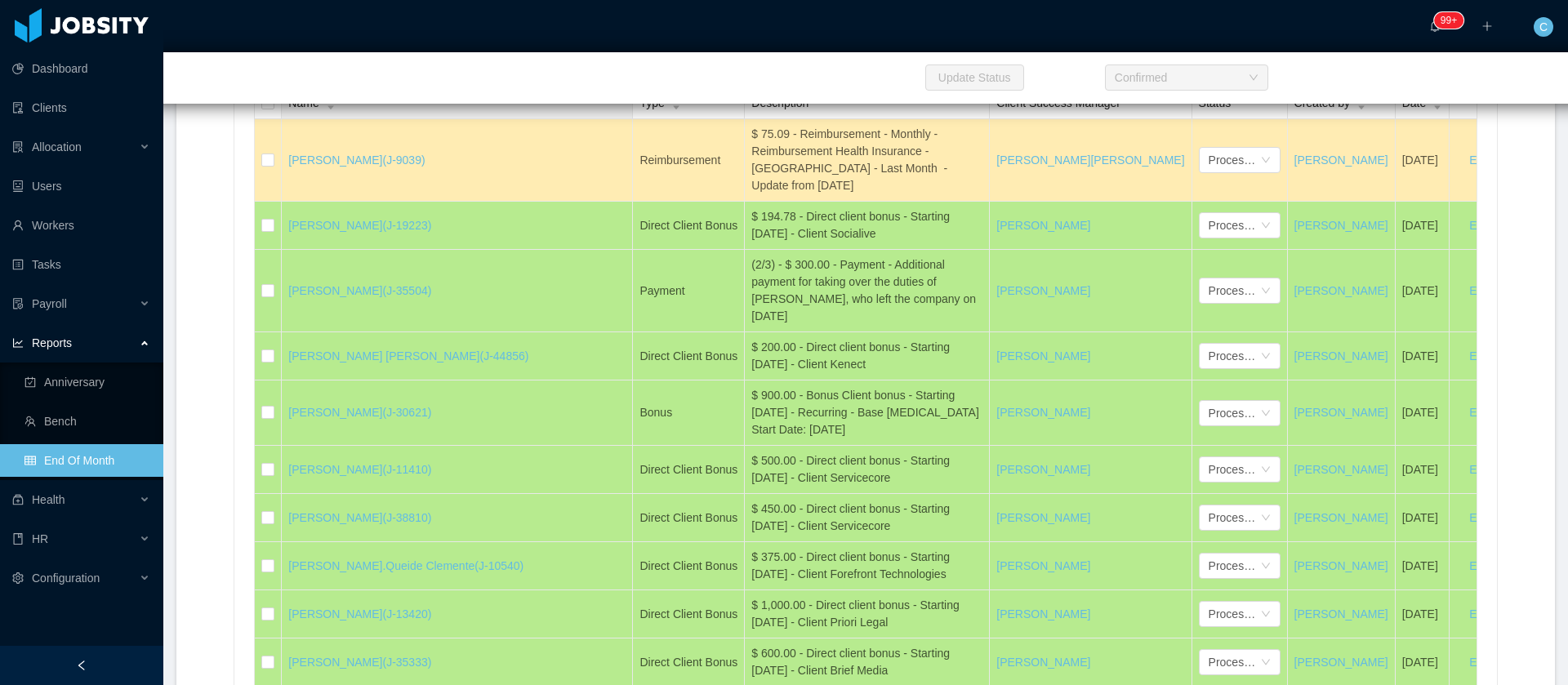
click at [326, 113] on icon "icon: caret-down" at bounding box center [330, 108] width 9 height 9
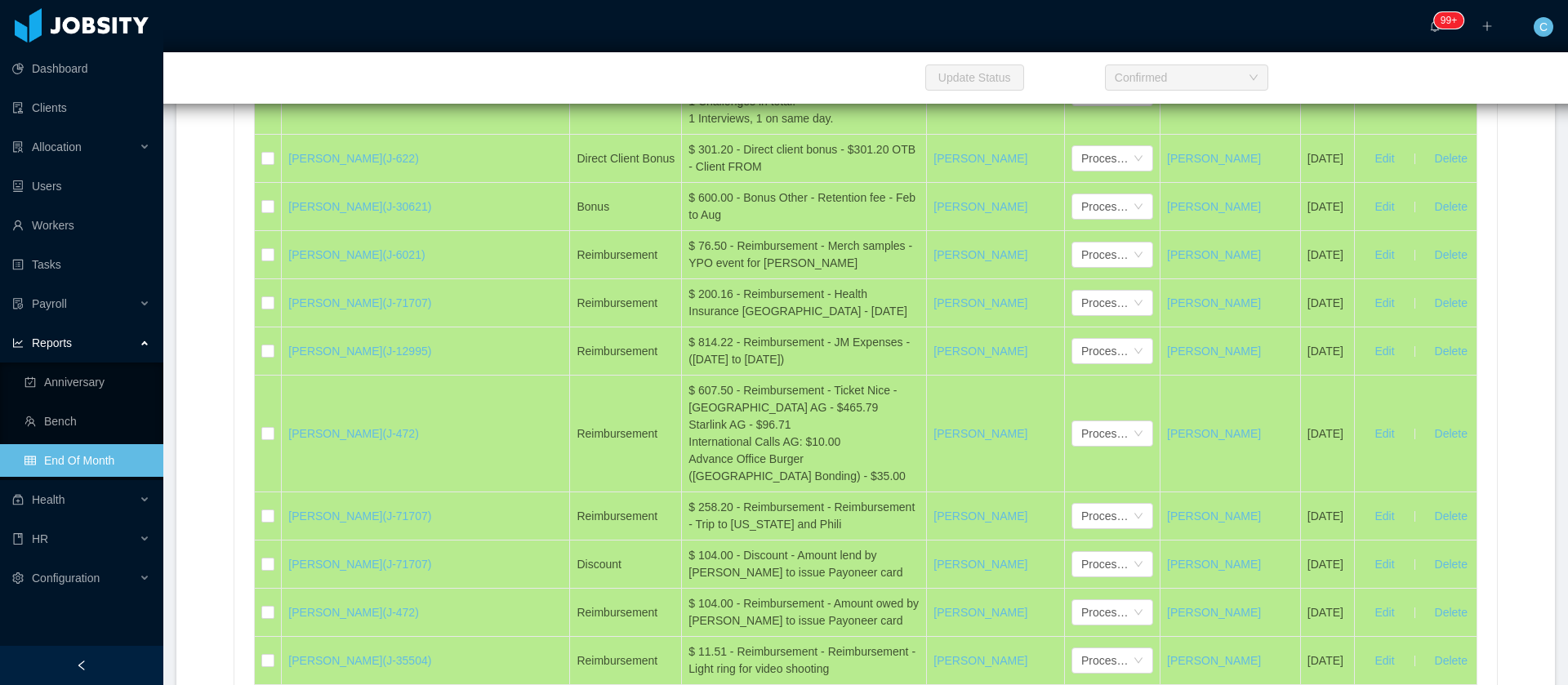
scroll to position [26543, 0]
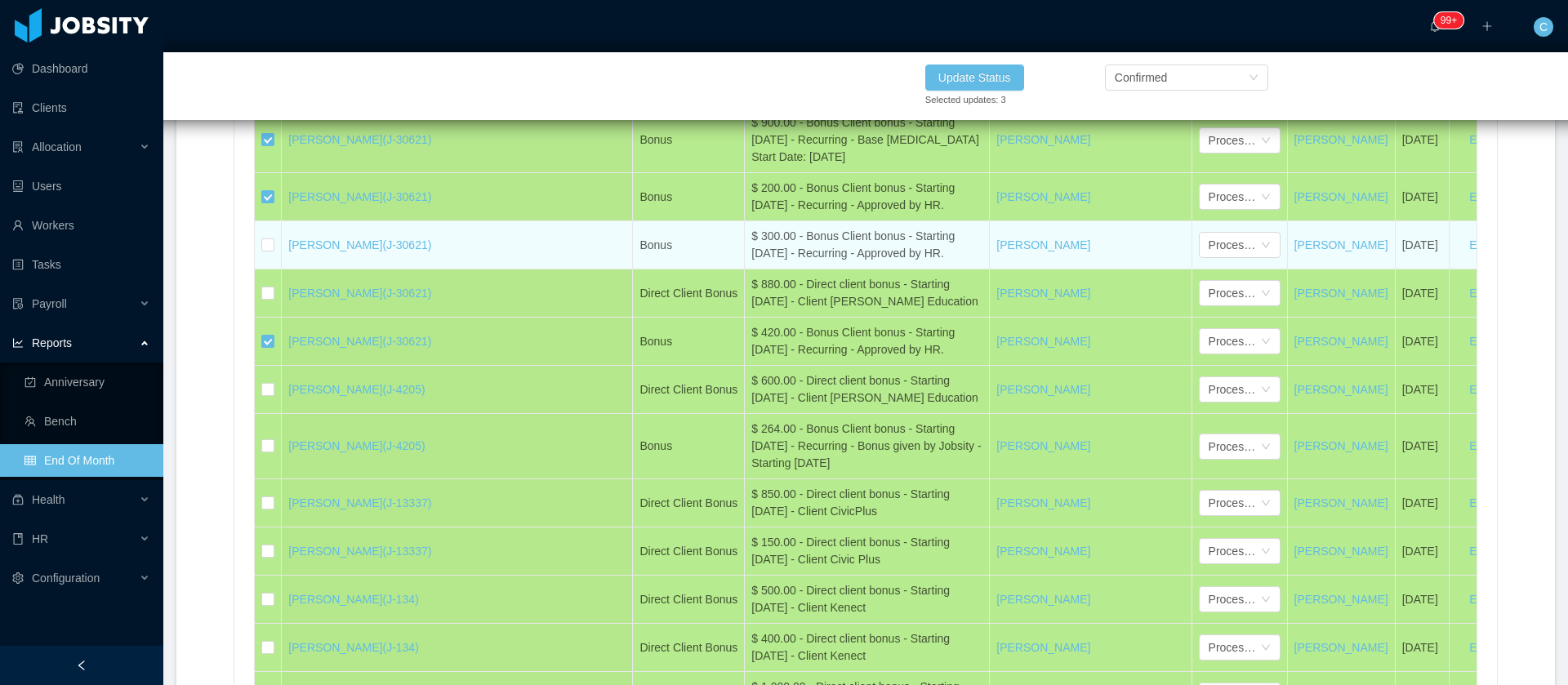
drag, startPoint x: 852, startPoint y: 473, endPoint x: 630, endPoint y: 450, distance: 223.2
click at [745, 270] on td "$ 300.00 - Bonus Client bonus - Starting [DATE] - Recurring - Approved by HR." at bounding box center [867, 245] width 245 height 49
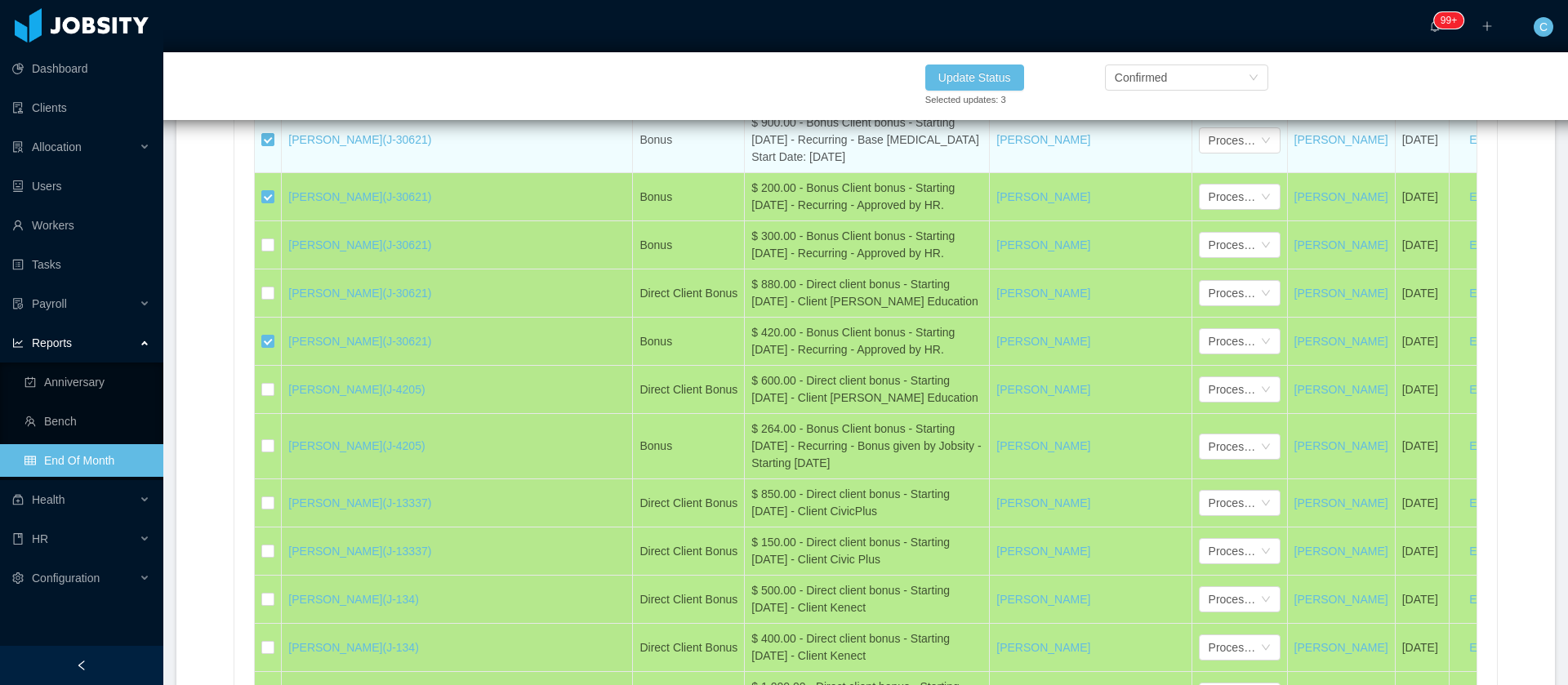
drag, startPoint x: 318, startPoint y: 355, endPoint x: 289, endPoint y: 350, distance: 29.4
click at [289, 173] on td "[PERSON_NAME] (J-30621)" at bounding box center [457, 140] width 351 height 65
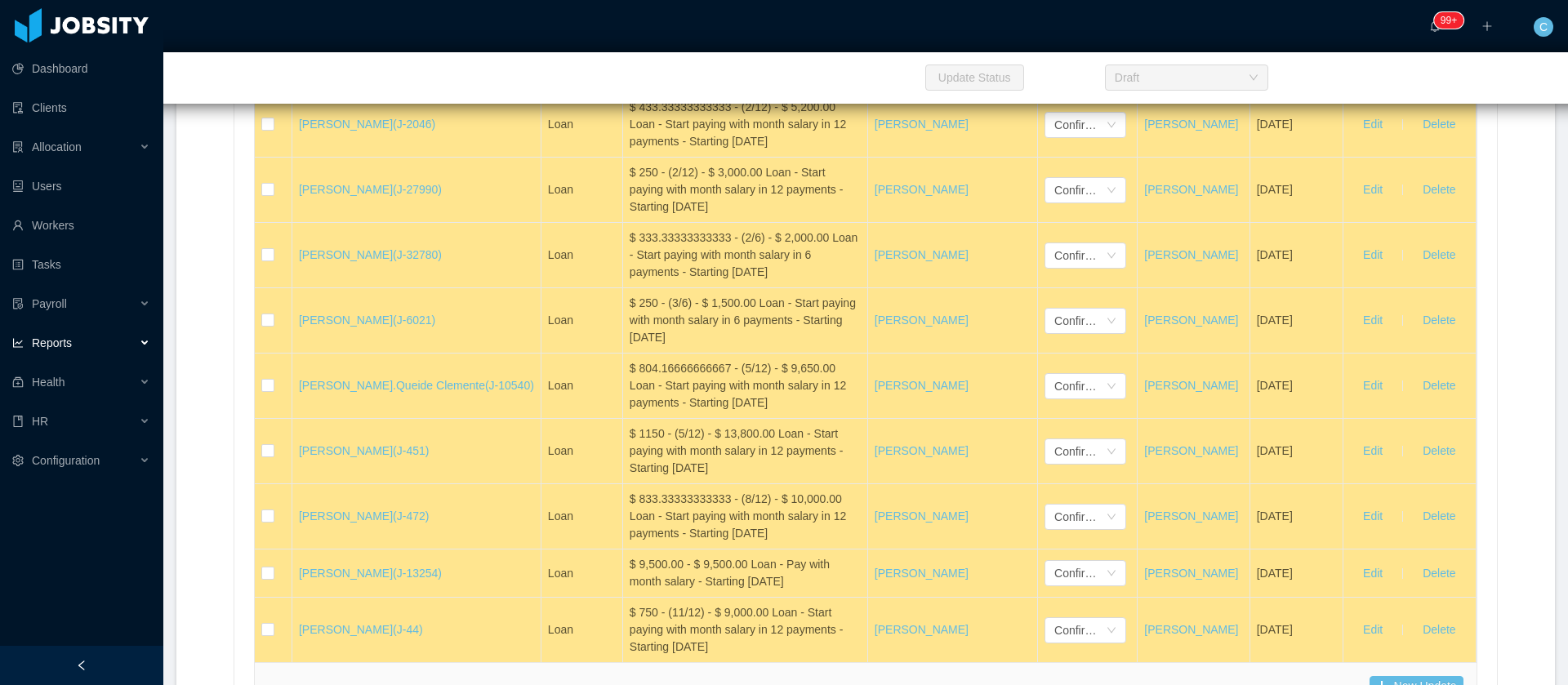
scroll to position [21984, 0]
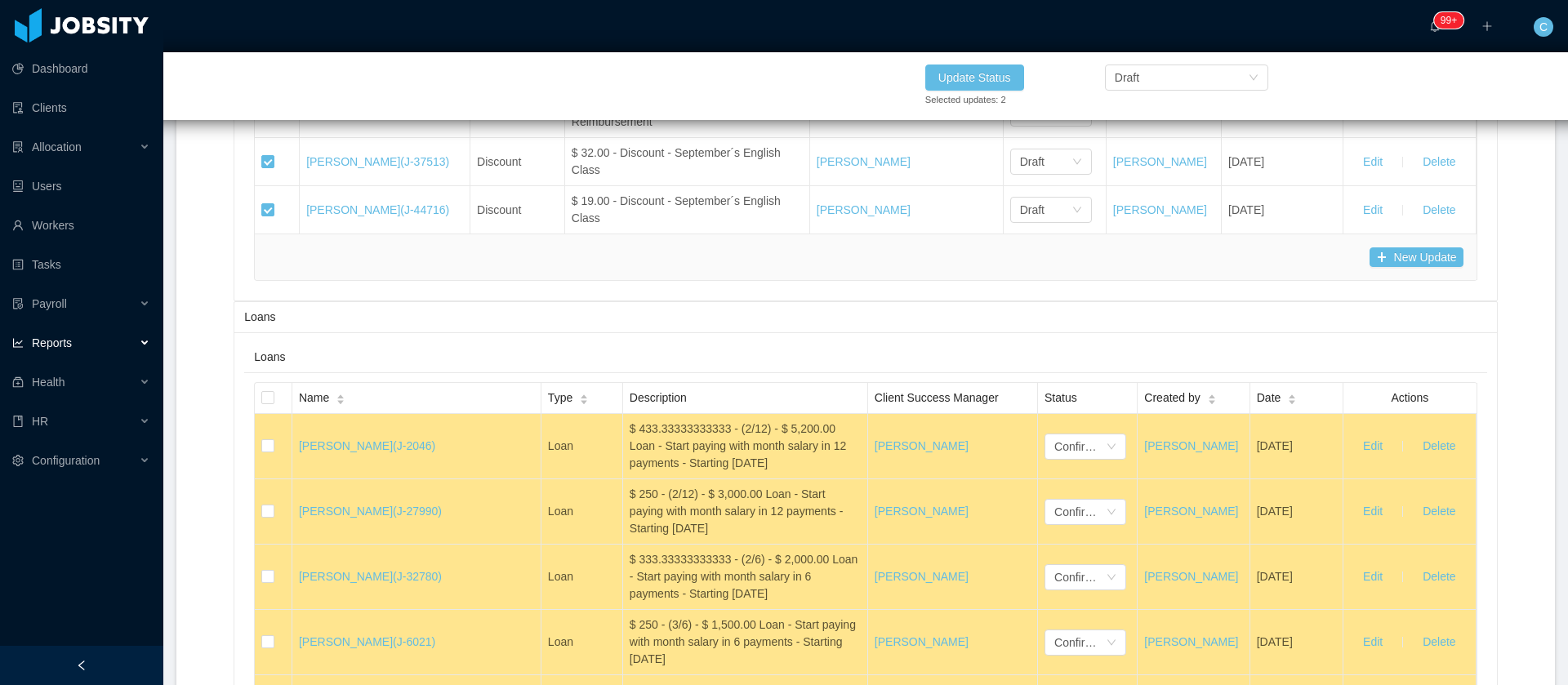
click at [1102, 67] on div "Update Status" at bounding box center [1056, 77] width 261 height 26
click at [1120, 76] on div "Draft" at bounding box center [1127, 77] width 24 height 24
click at [1155, 146] on li "Confirmed" at bounding box center [1185, 136] width 163 height 26
click at [990, 71] on button "Update Status" at bounding box center [974, 77] width 99 height 26
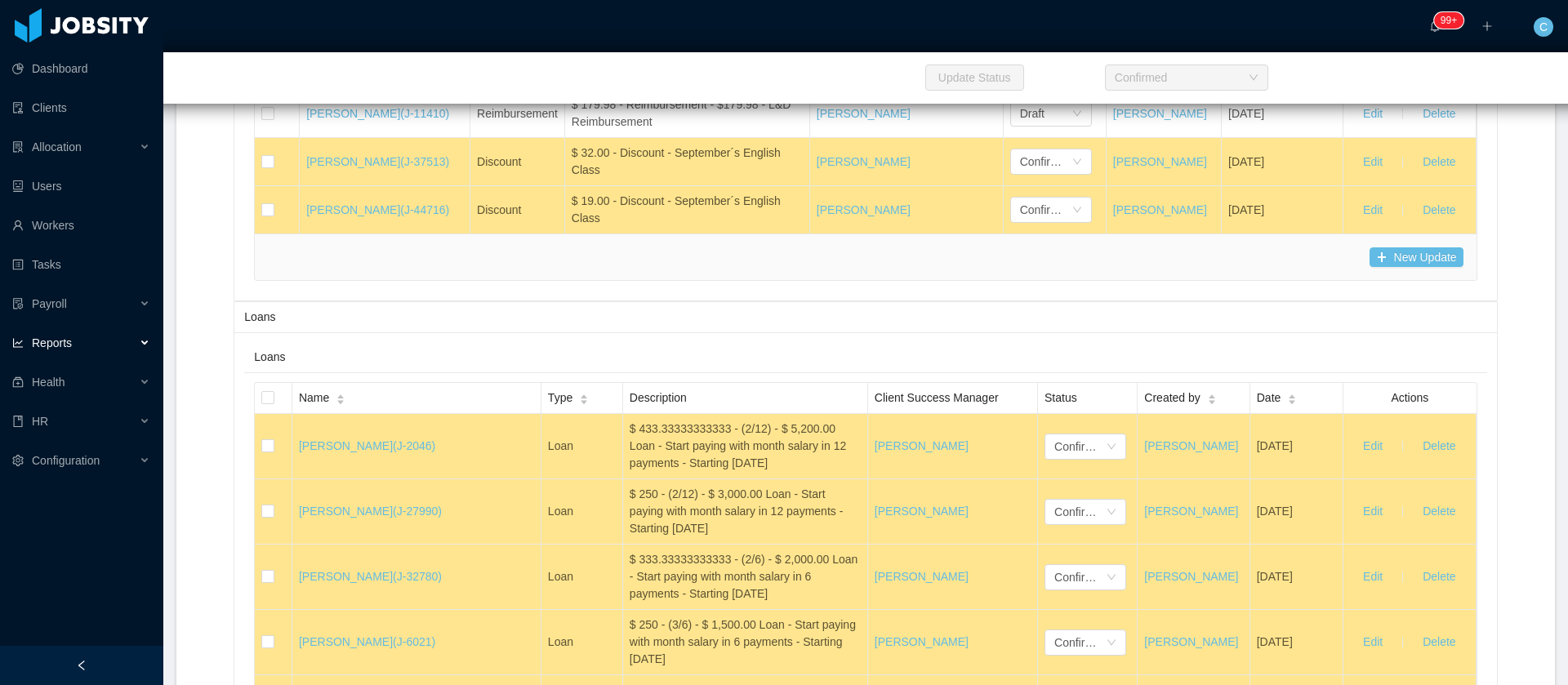
drag, startPoint x: 478, startPoint y: 476, endPoint x: 487, endPoint y: 471, distance: 10.3
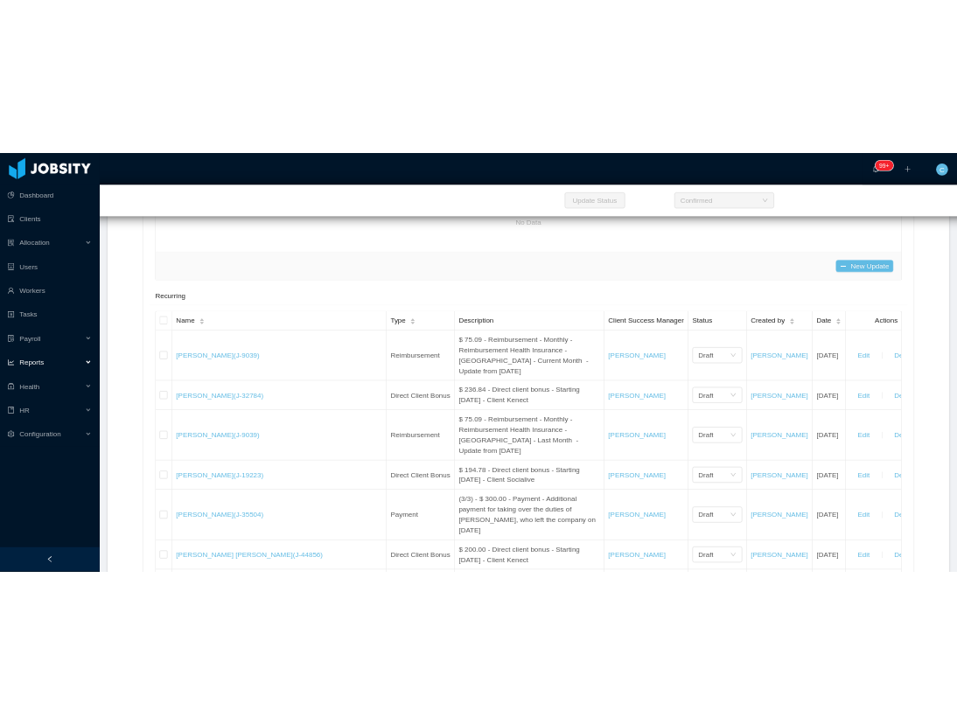
scroll to position [14895, 0]
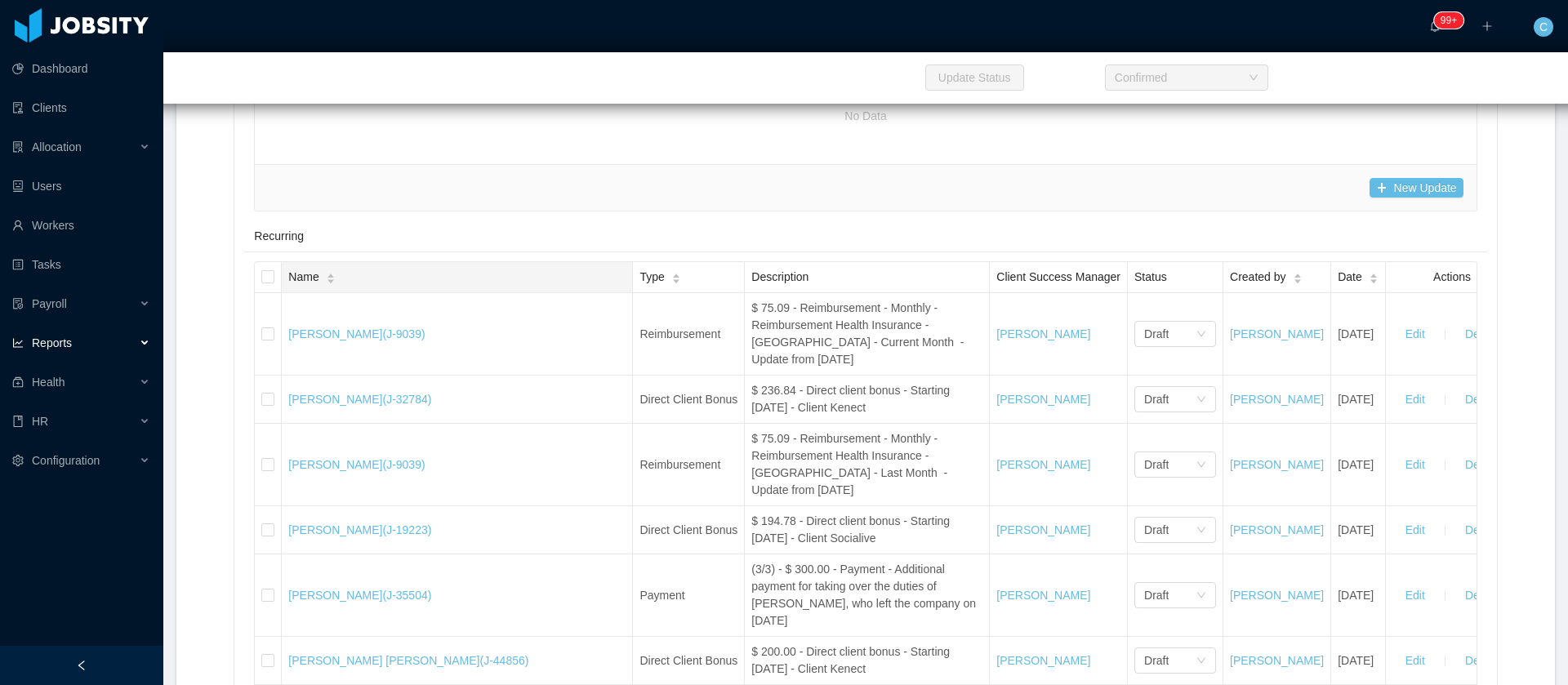
click at [335, 286] on div "Name" at bounding box center [312, 277] width 47 height 17
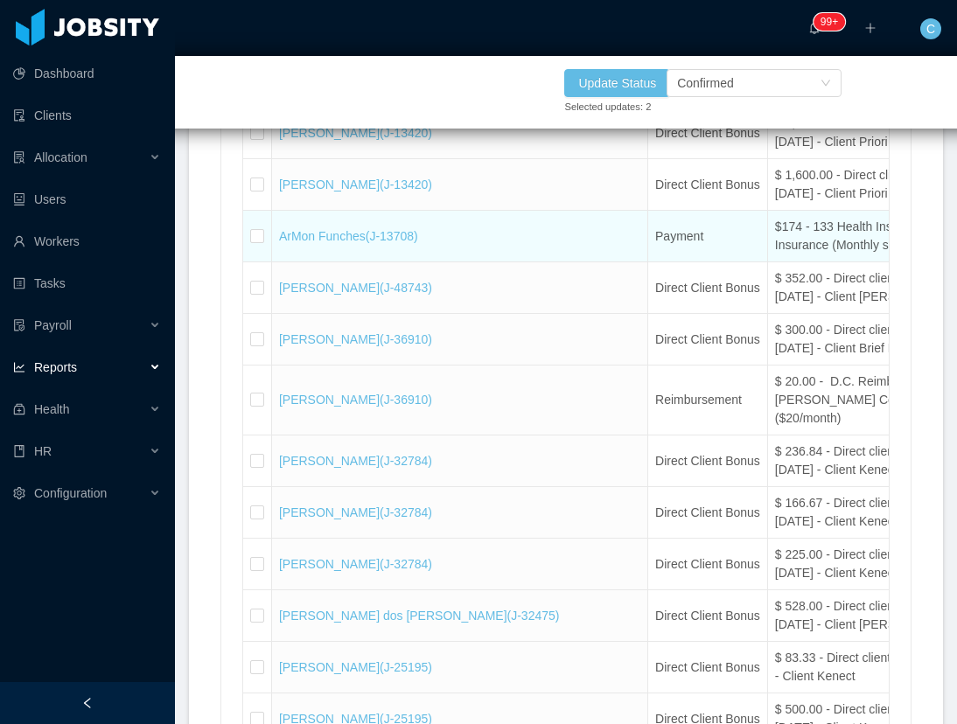
scroll to position [15289, 0]
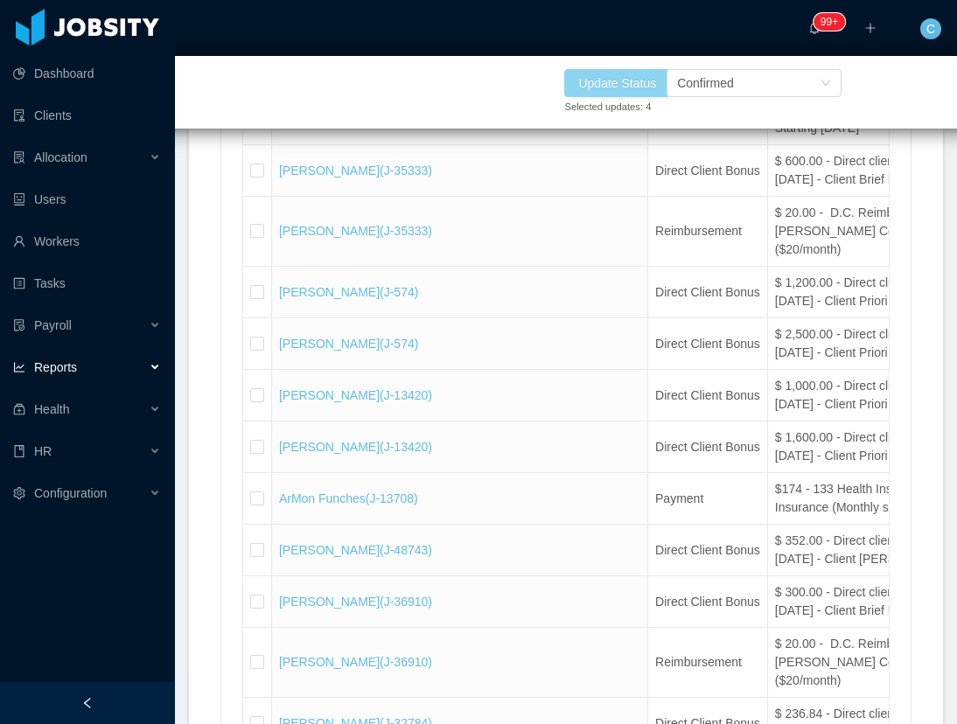
click at [614, 72] on button "Update Status" at bounding box center [617, 83] width 106 height 28
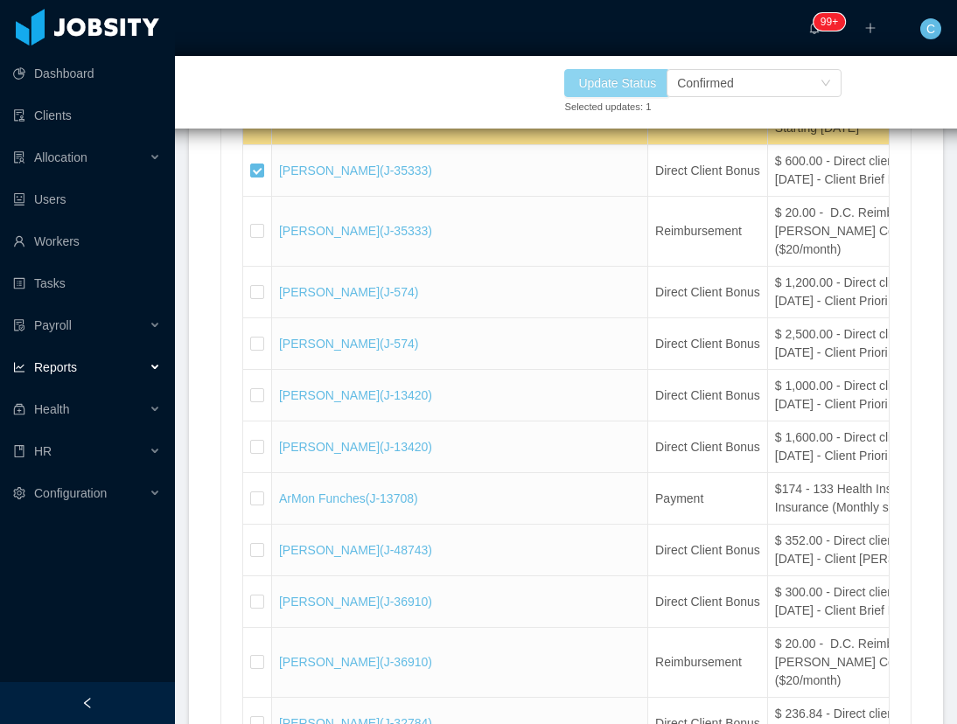
click at [635, 84] on button "Update Status" at bounding box center [617, 83] width 106 height 28
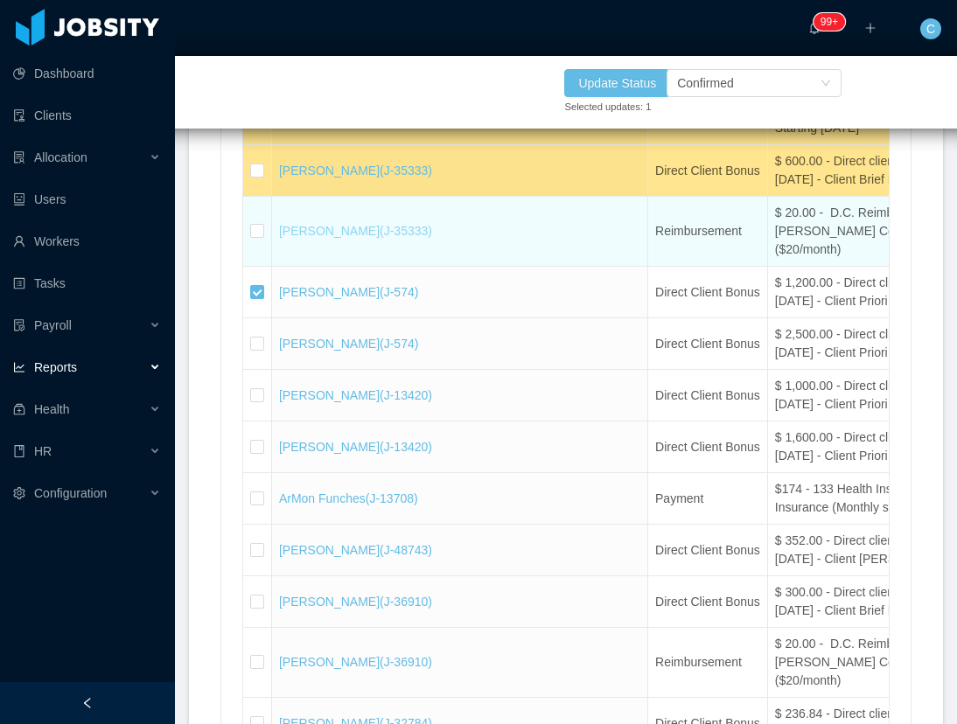
scroll to position [15420, 0]
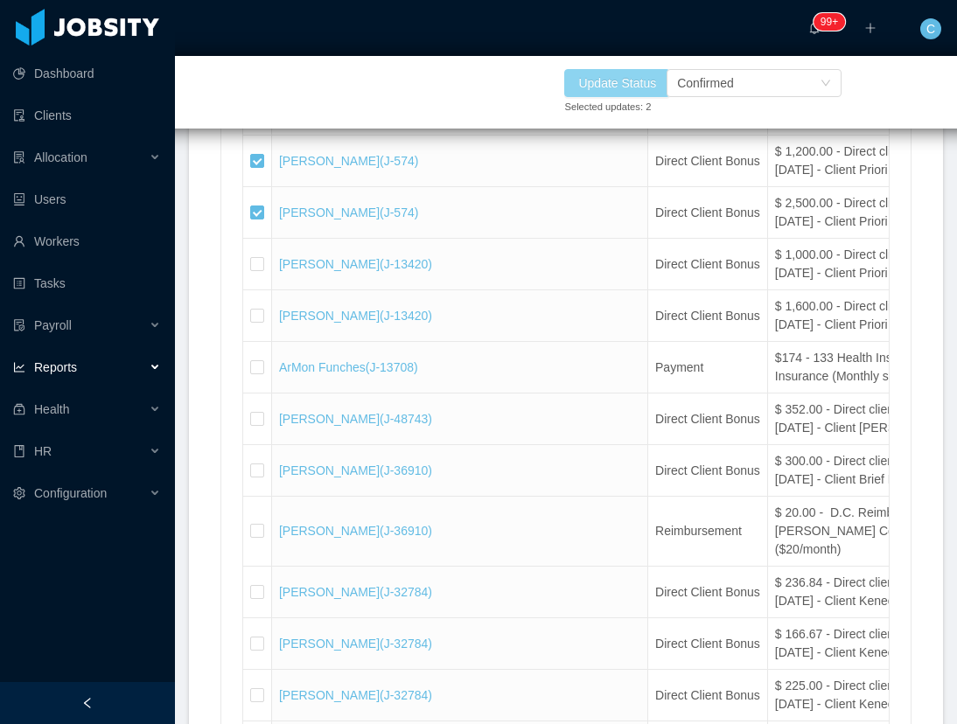
click at [593, 82] on button "Update Status" at bounding box center [617, 83] width 106 height 28
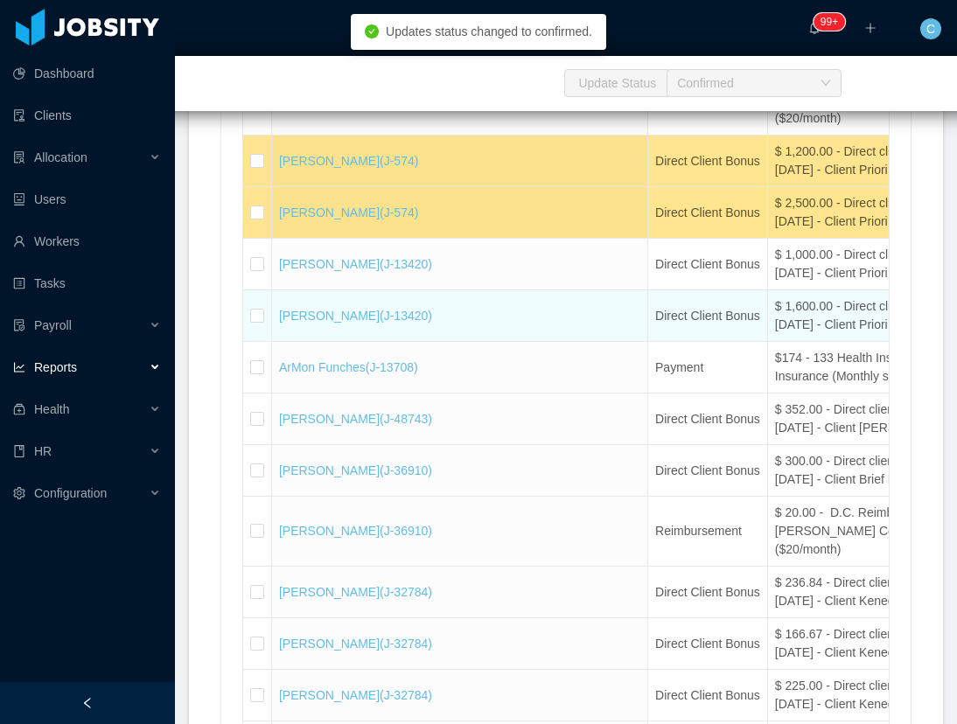
scroll to position [15551, 0]
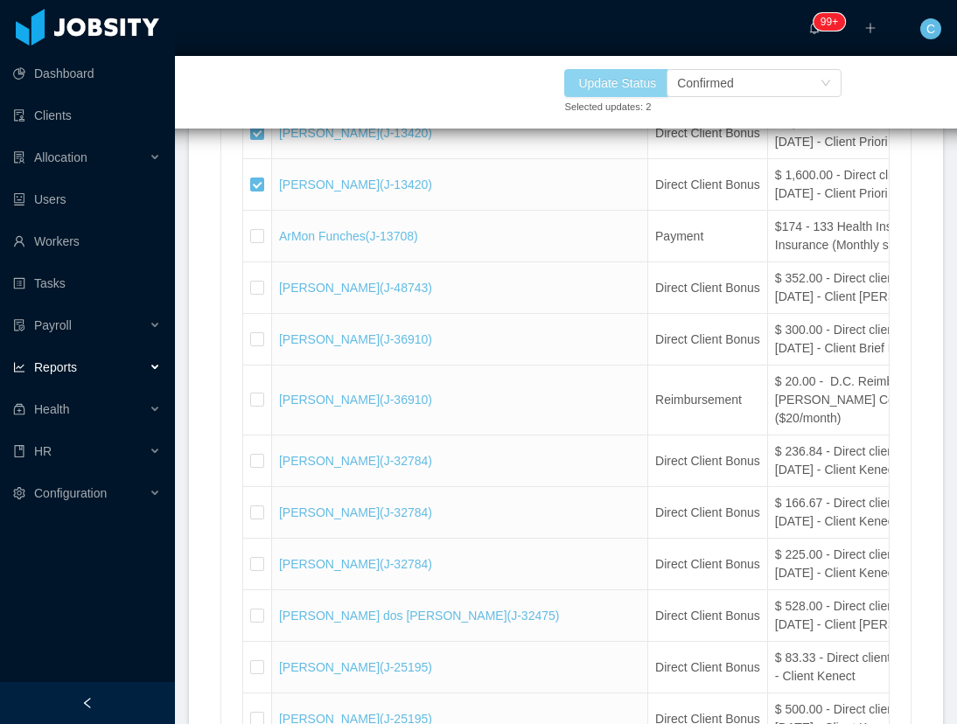
click at [621, 87] on button "Update Status" at bounding box center [617, 83] width 106 height 28
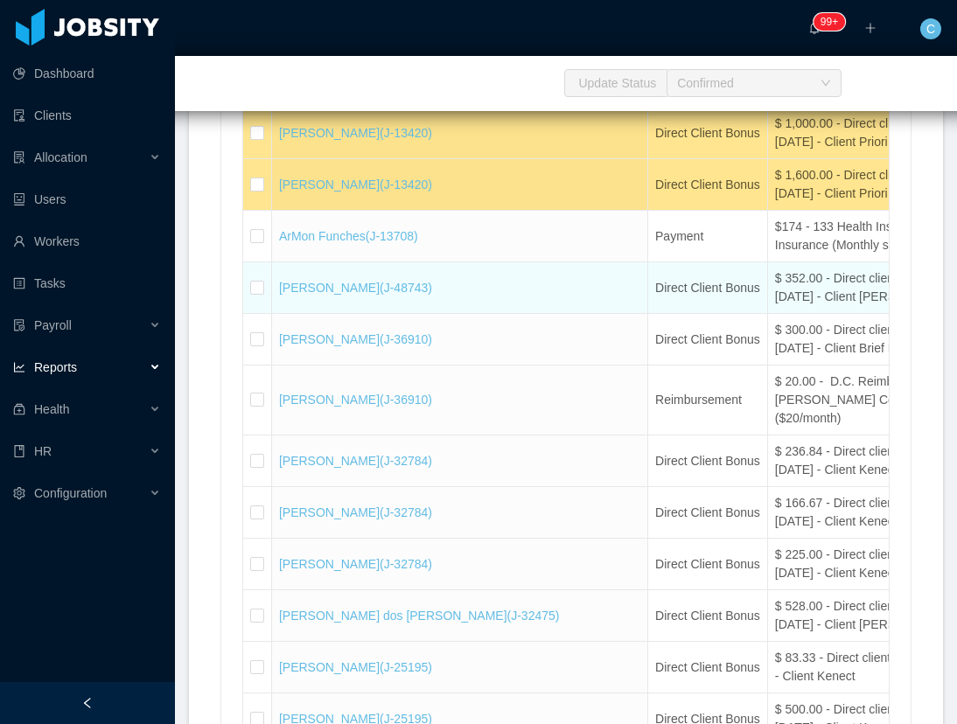
scroll to position [15682, 0]
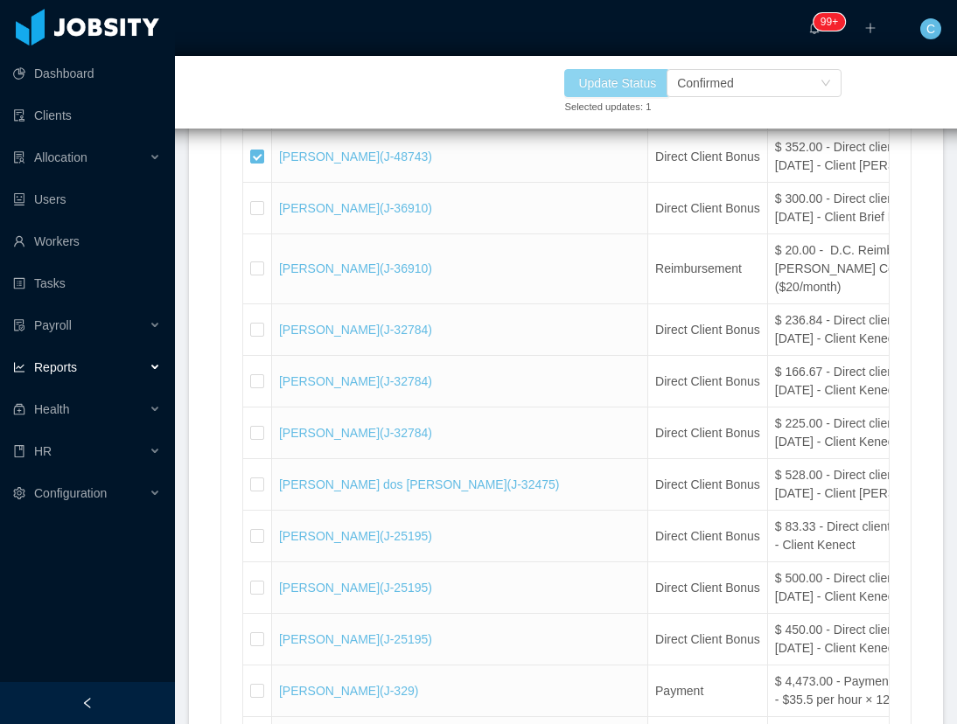
click at [653, 87] on button "Update Status" at bounding box center [617, 83] width 106 height 28
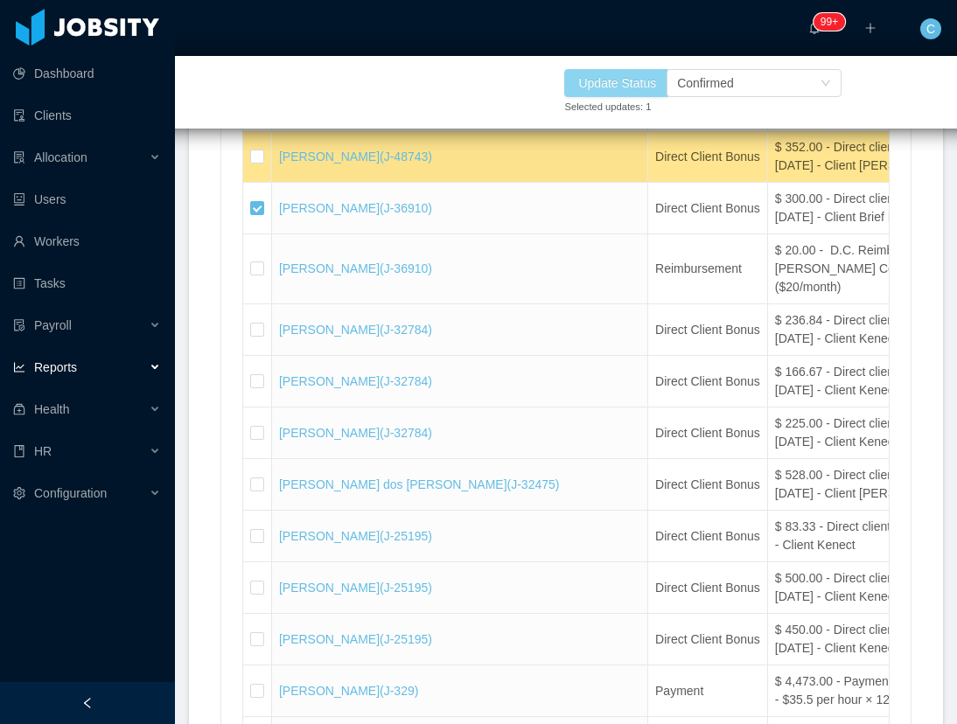
click at [611, 81] on button "Update Status" at bounding box center [617, 83] width 106 height 28
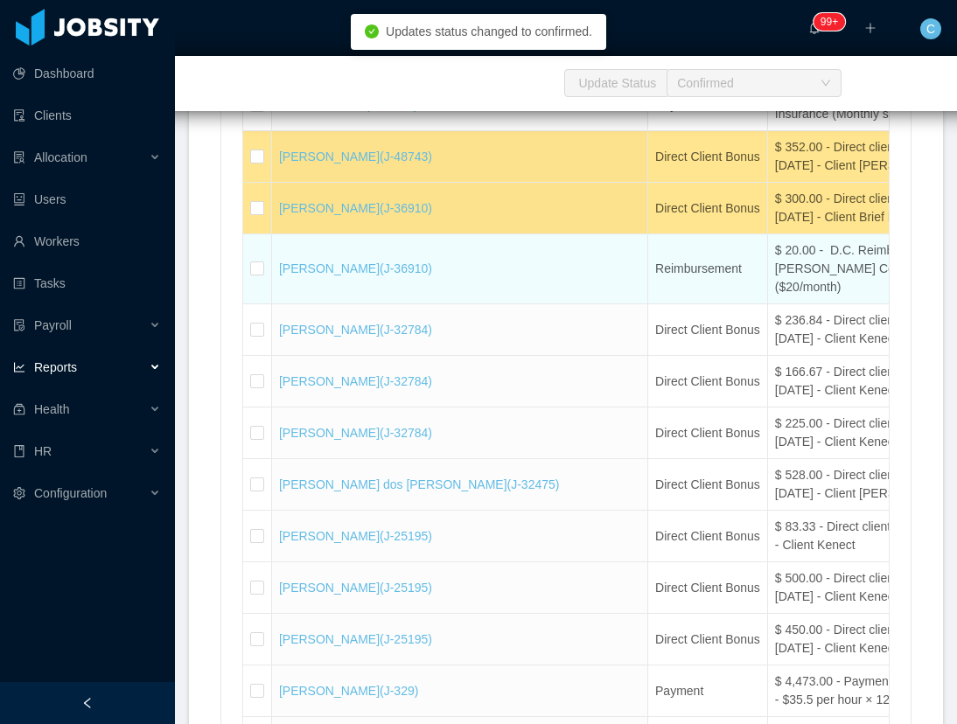
scroll to position [15814, 0]
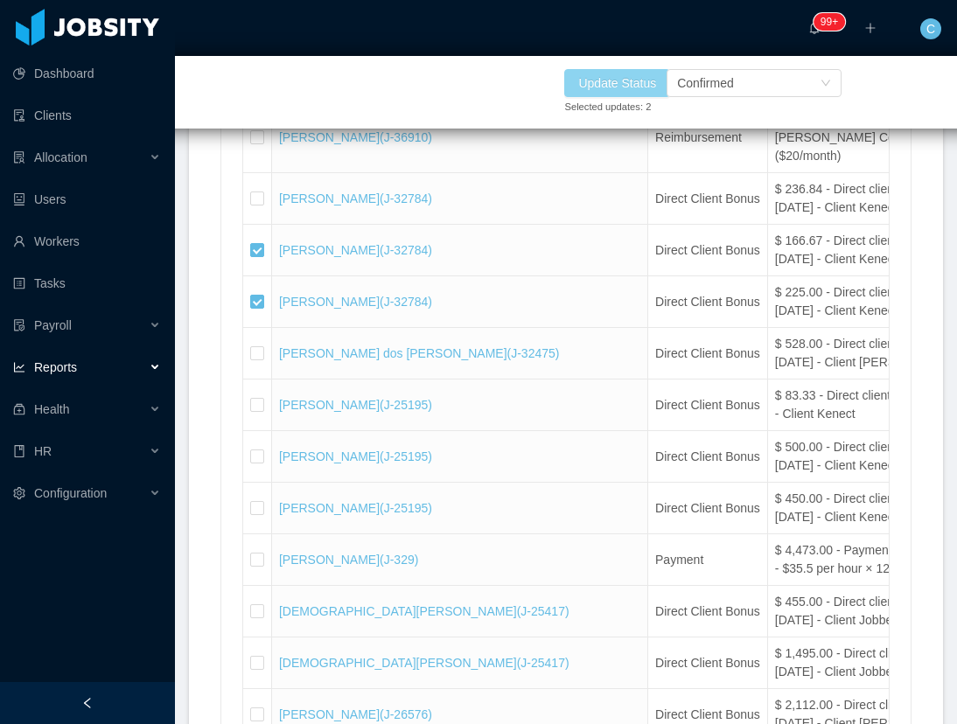
click at [614, 87] on button "Update Status" at bounding box center [617, 83] width 106 height 28
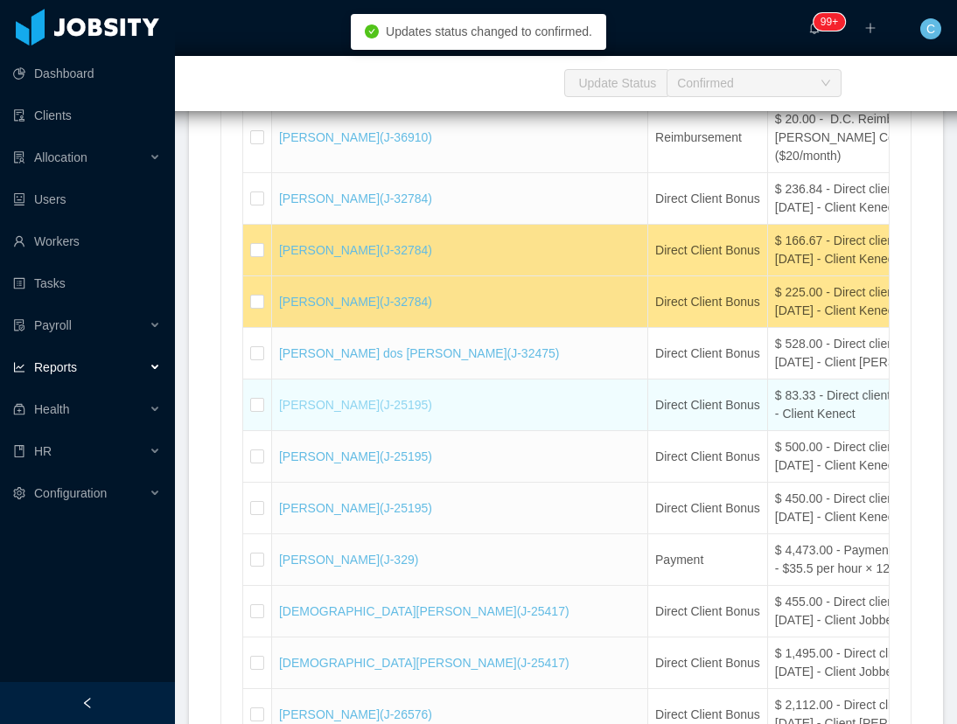
scroll to position [15945, 0]
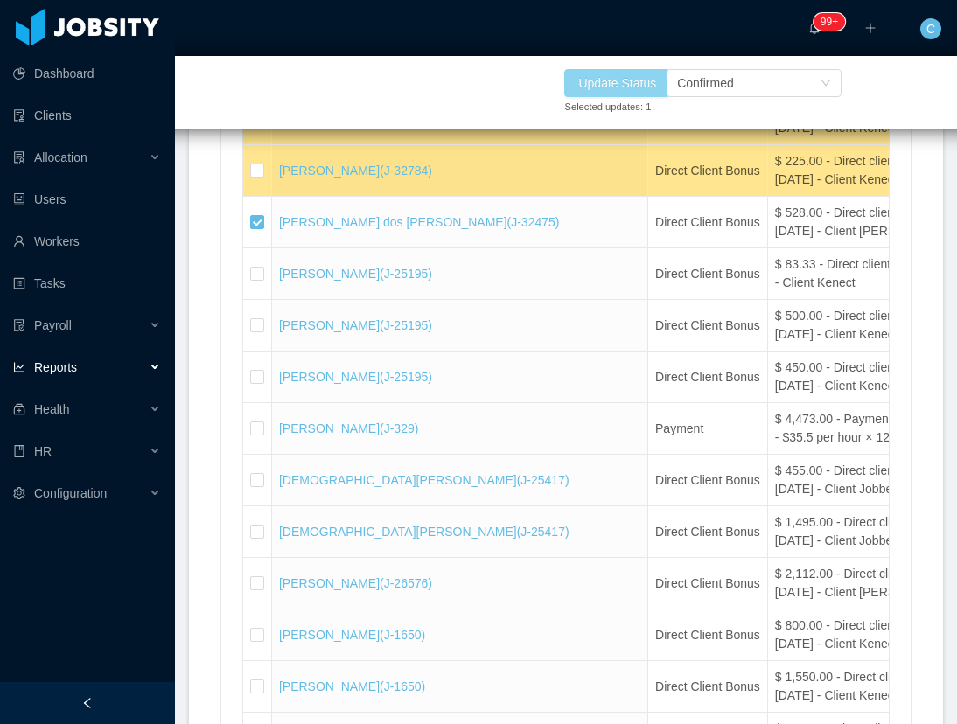
click at [654, 86] on button "Update Status" at bounding box center [617, 83] width 106 height 28
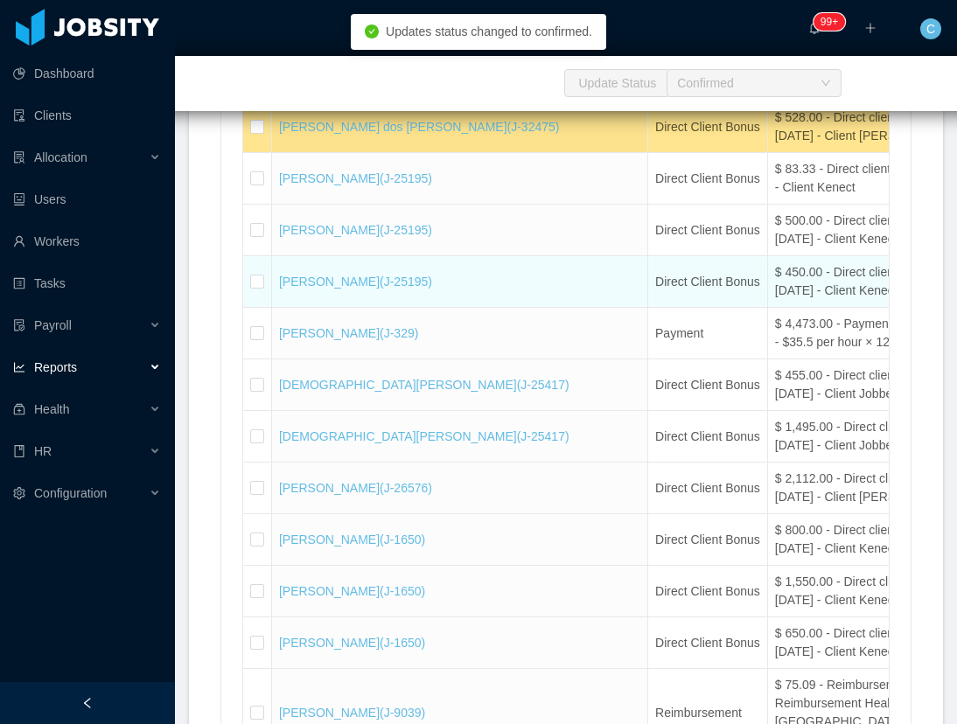
scroll to position [16076, 0]
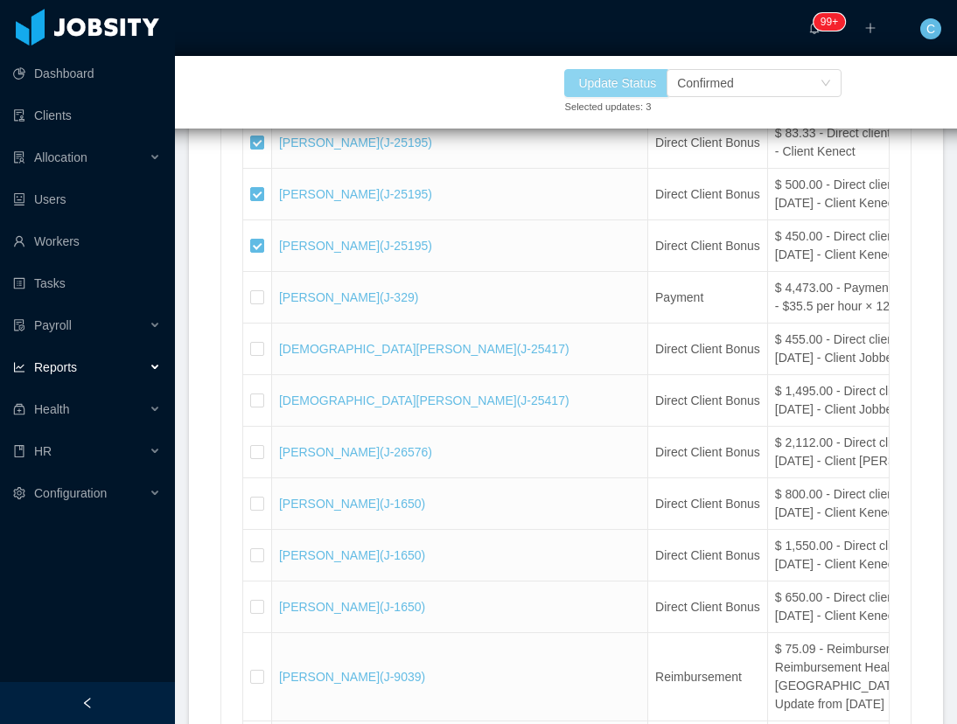
click at [598, 80] on button "Update Status" at bounding box center [617, 83] width 106 height 28
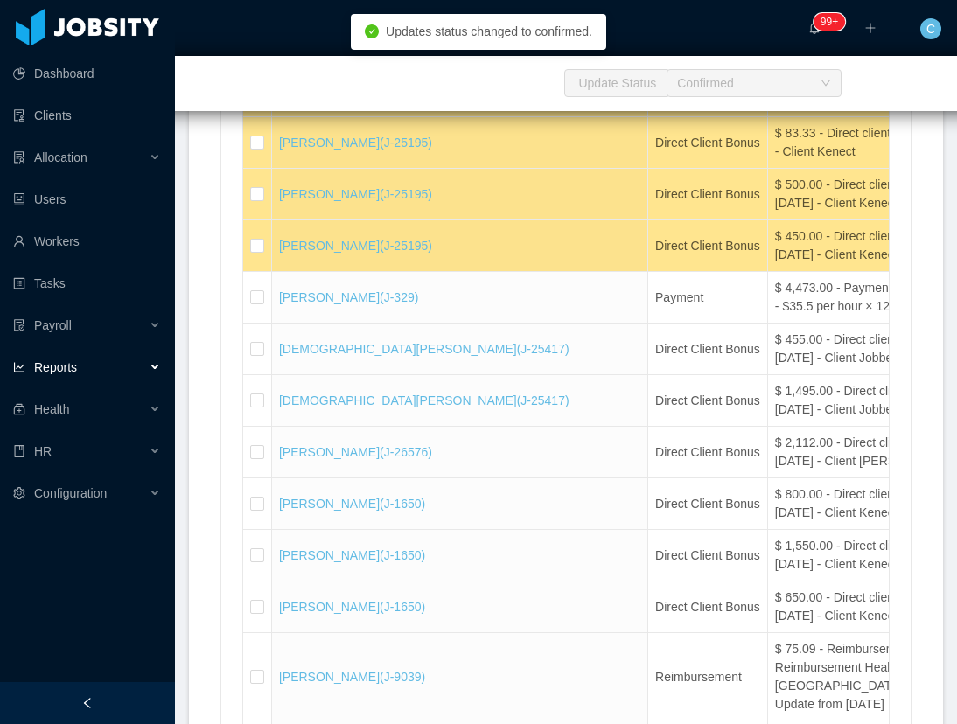
scroll to position [16207, 0]
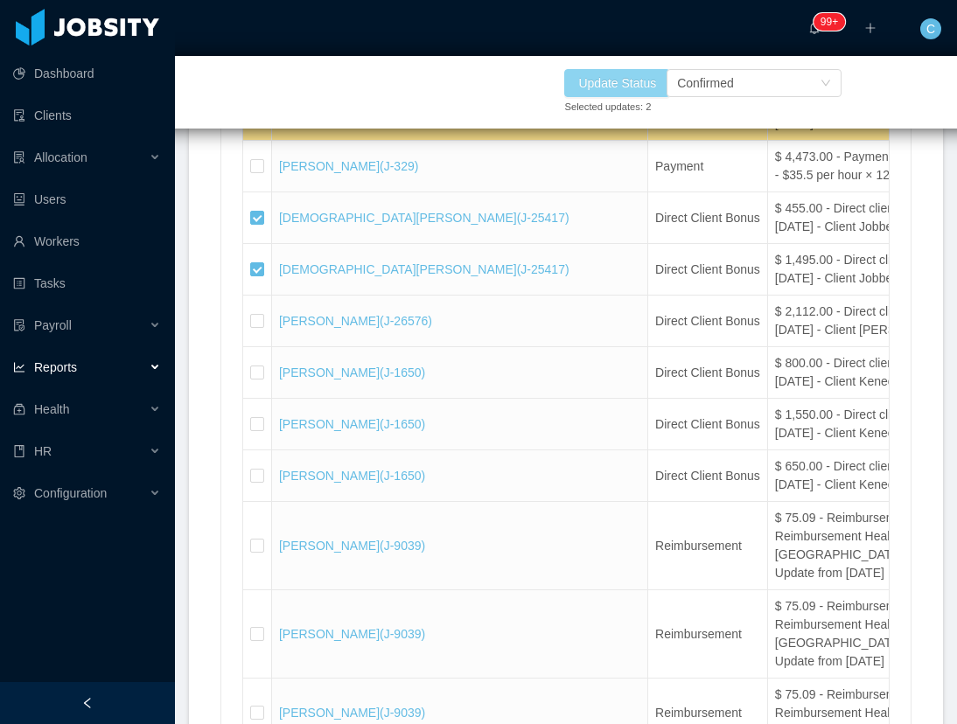
click at [632, 80] on button "Update Status" at bounding box center [617, 83] width 106 height 28
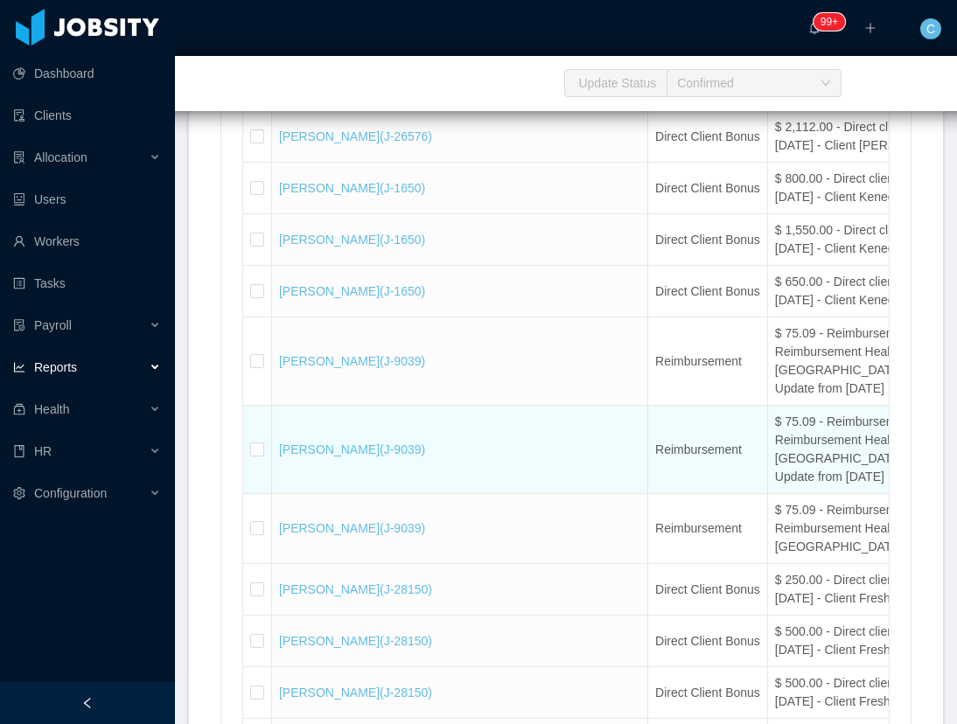
scroll to position [16601, 0]
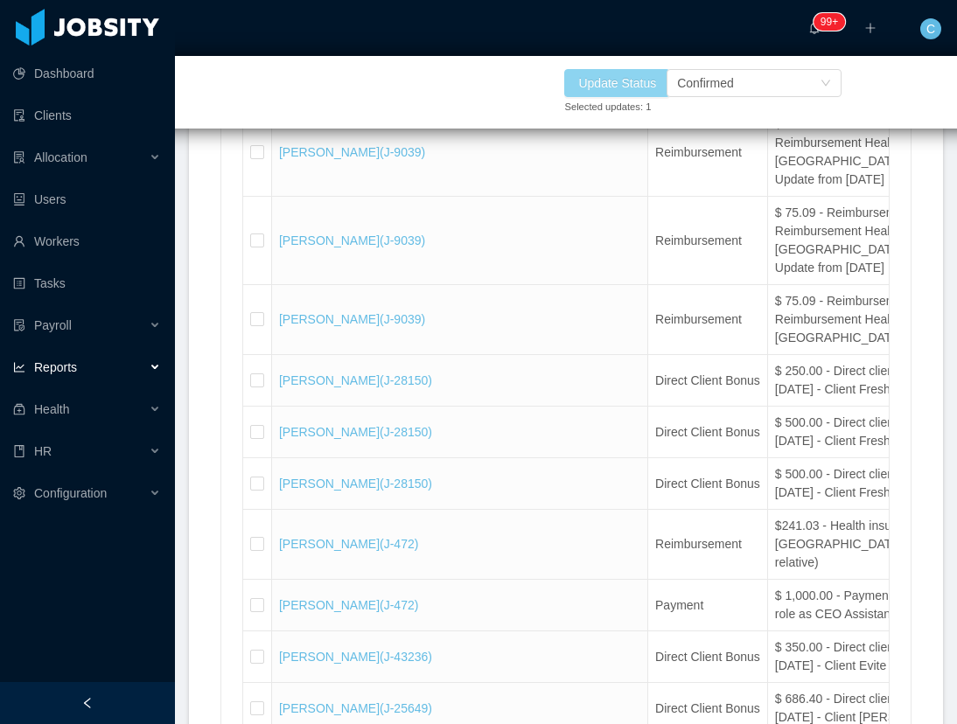
click at [614, 79] on button "Update Status" at bounding box center [617, 83] width 106 height 28
click at [578, 87] on button "Update Status" at bounding box center [617, 83] width 106 height 28
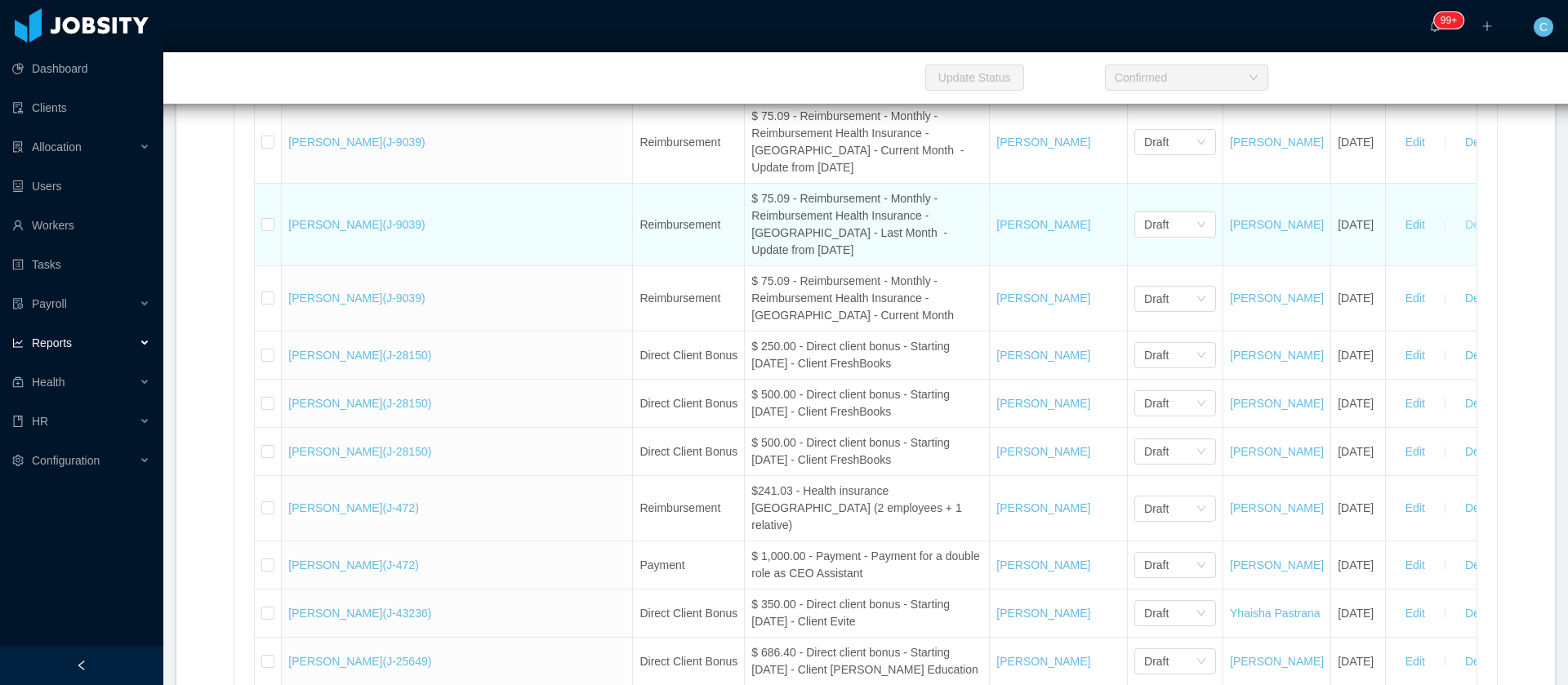
click at [1452, 238] on button "Delete" at bounding box center [1481, 225] width 59 height 26
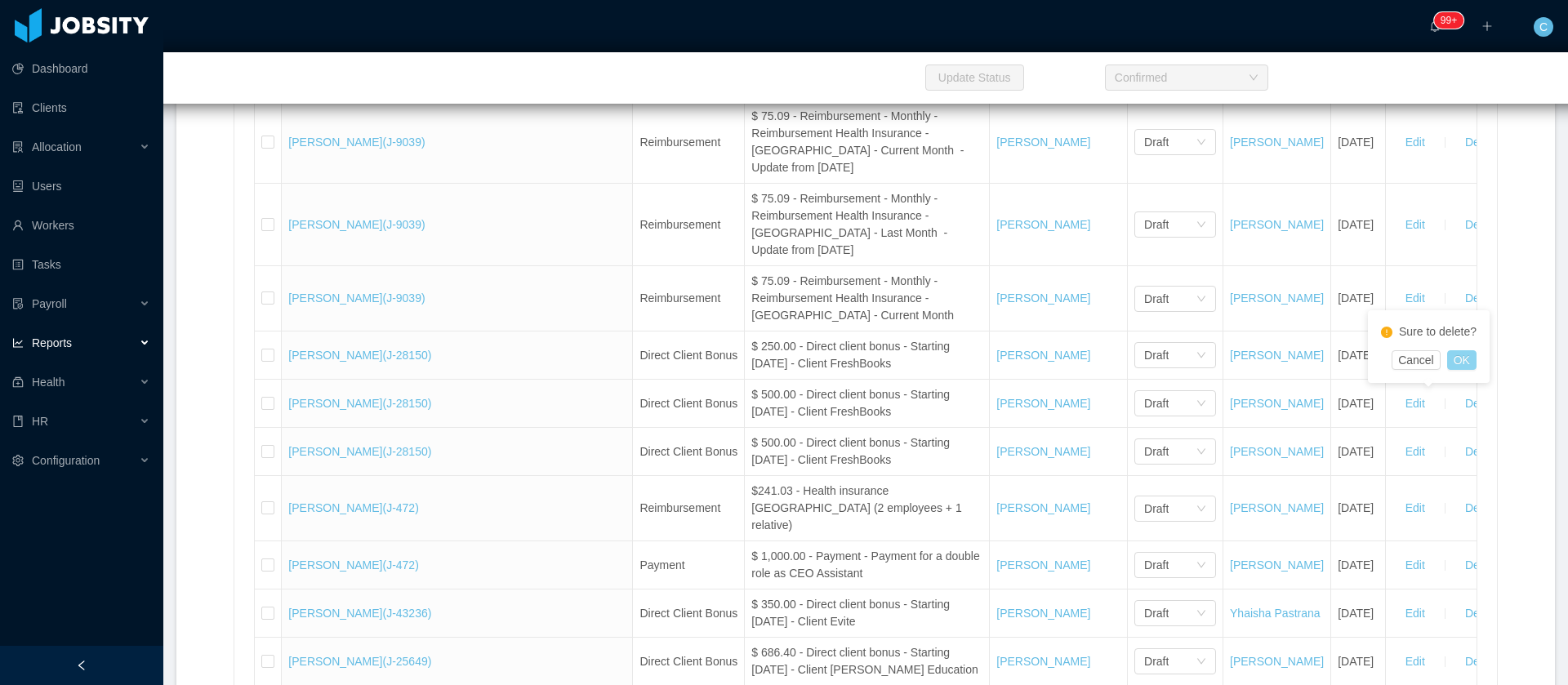
click at [1472, 357] on button "OK" at bounding box center [1461, 359] width 29 height 20
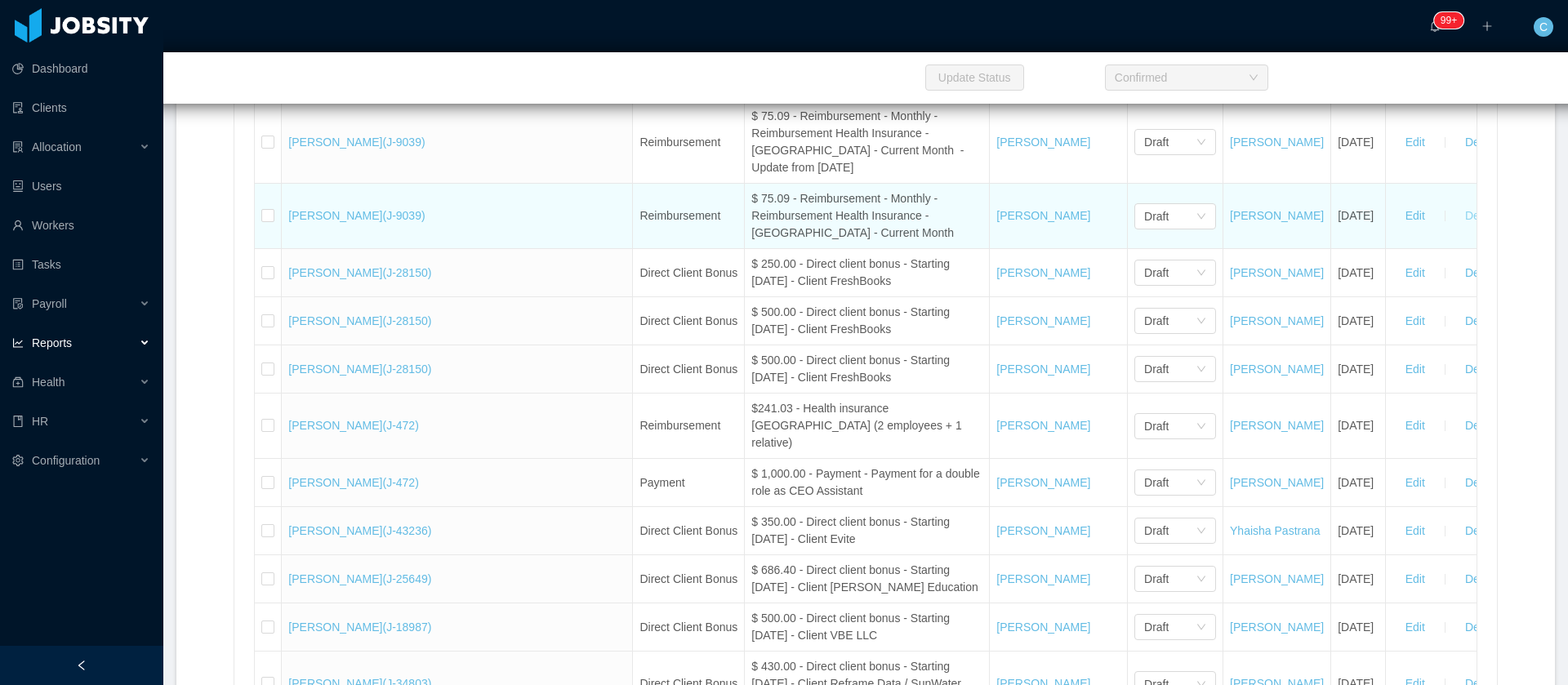
click at [1452, 230] on button "Delete" at bounding box center [1481, 217] width 59 height 26
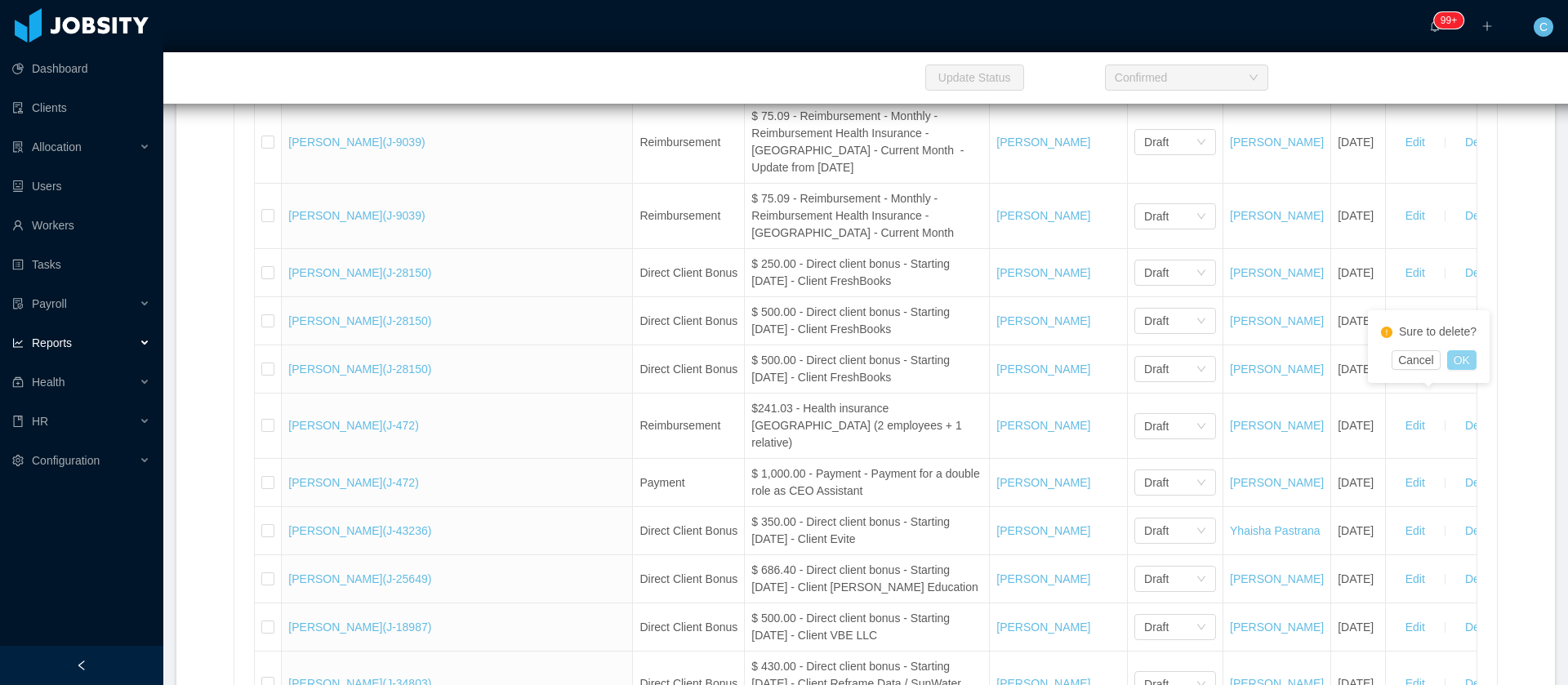
click at [1471, 359] on button "OK" at bounding box center [1461, 359] width 29 height 20
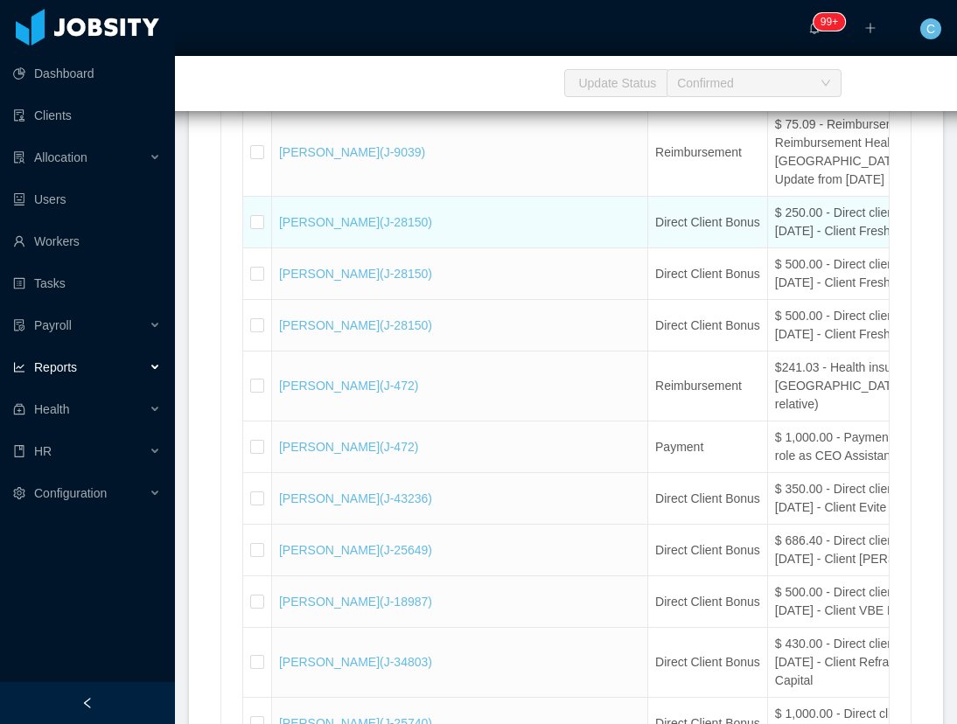
scroll to position [16732, 0]
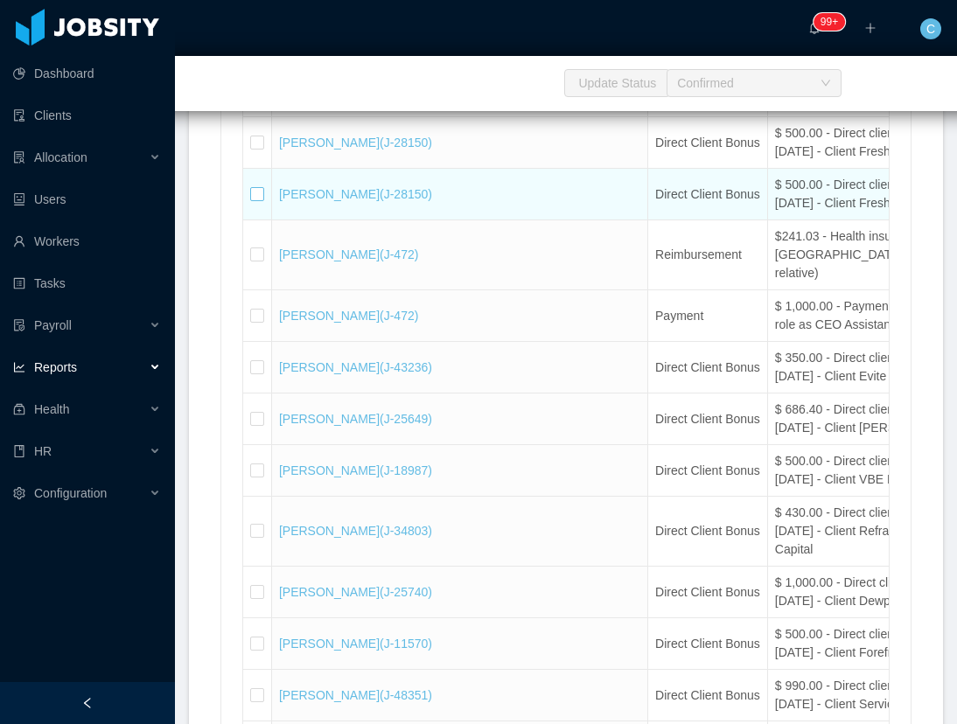
click at [261, 204] on label at bounding box center [257, 194] width 14 height 18
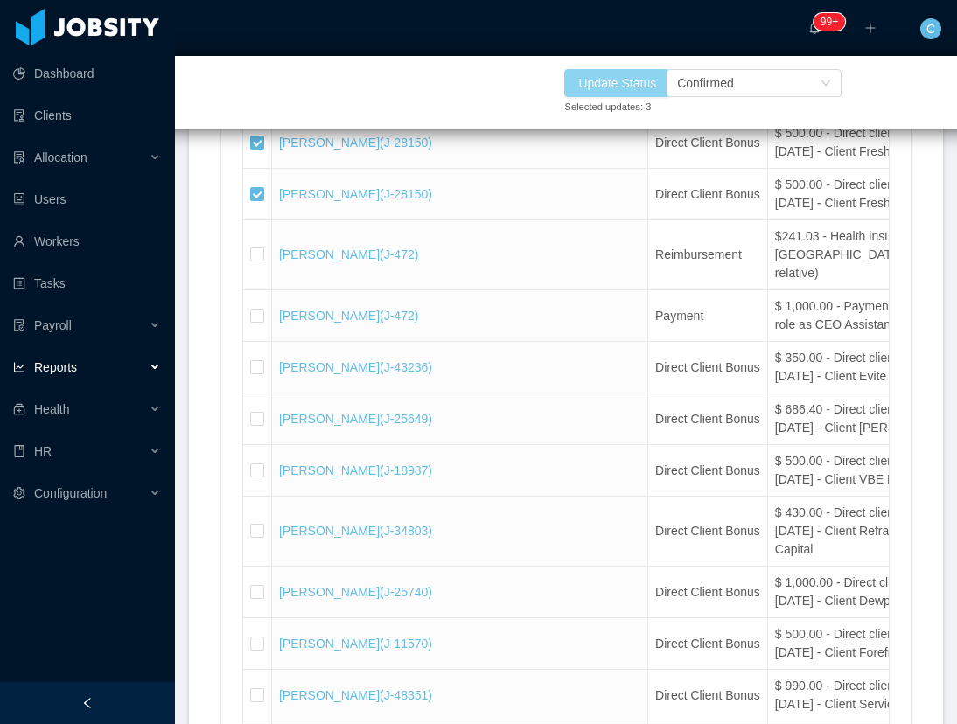
click at [633, 79] on button "Update Status" at bounding box center [617, 83] width 106 height 28
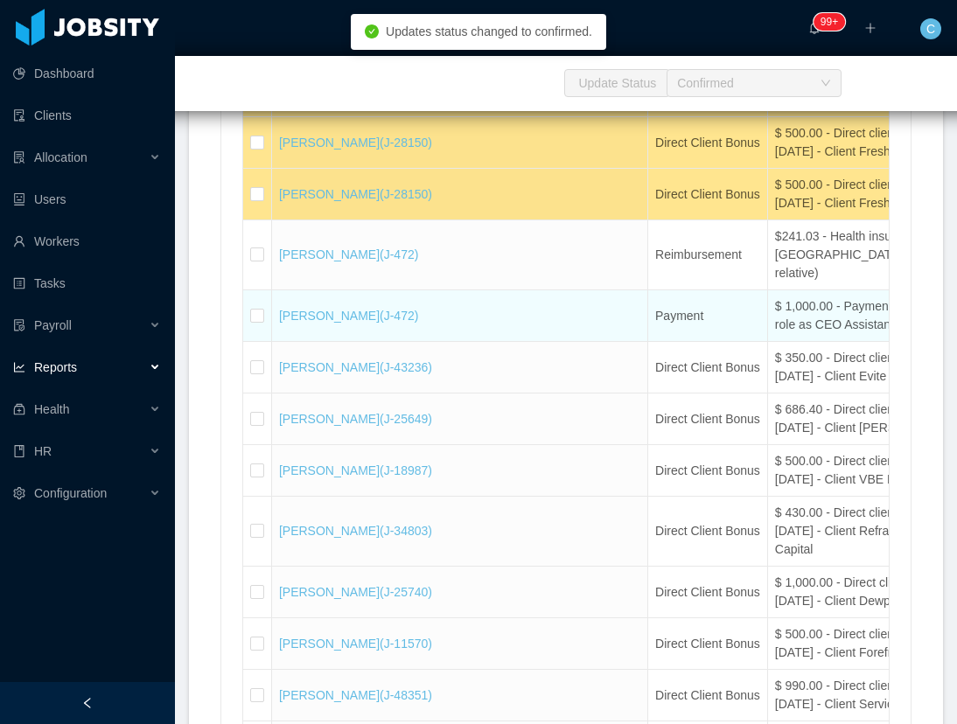
scroll to position [16863, 0]
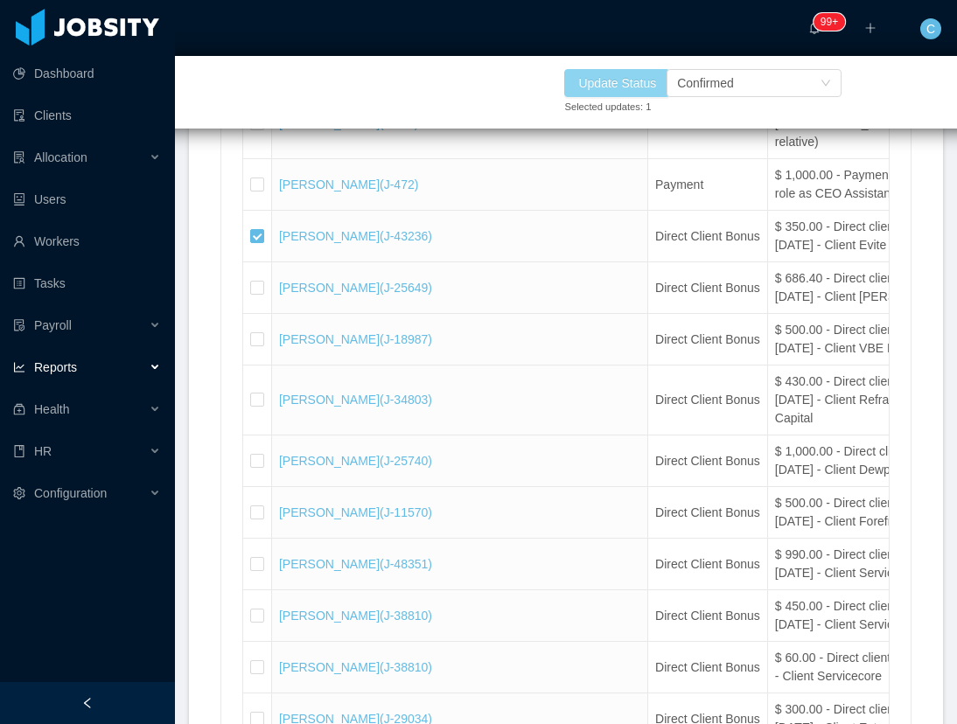
click at [611, 72] on button "Update Status" at bounding box center [617, 83] width 106 height 28
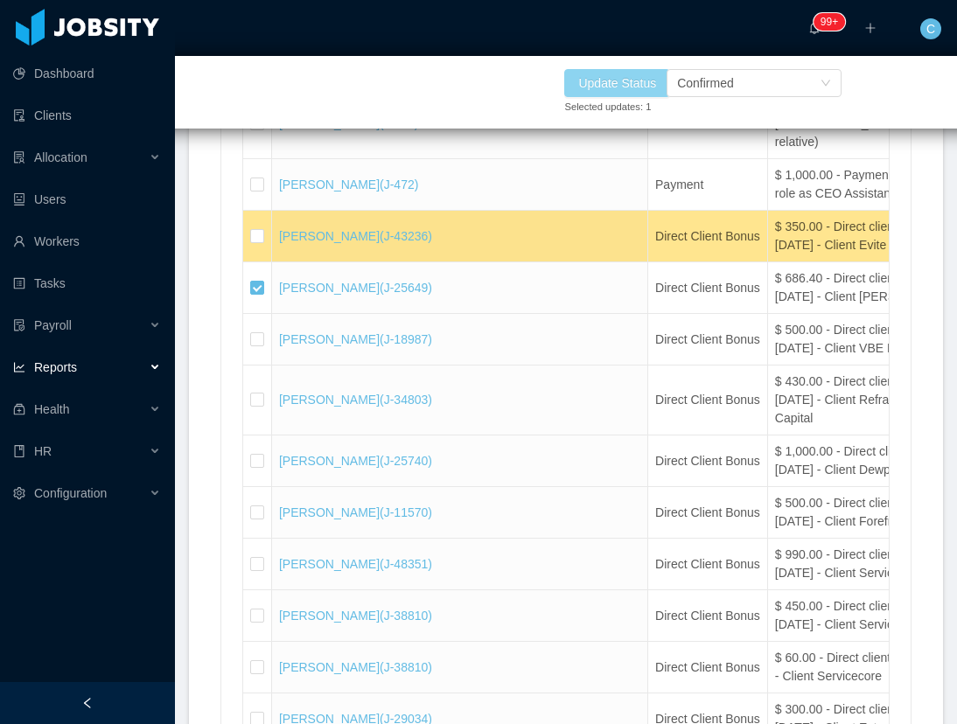
click at [619, 82] on button "Update Status" at bounding box center [617, 83] width 106 height 28
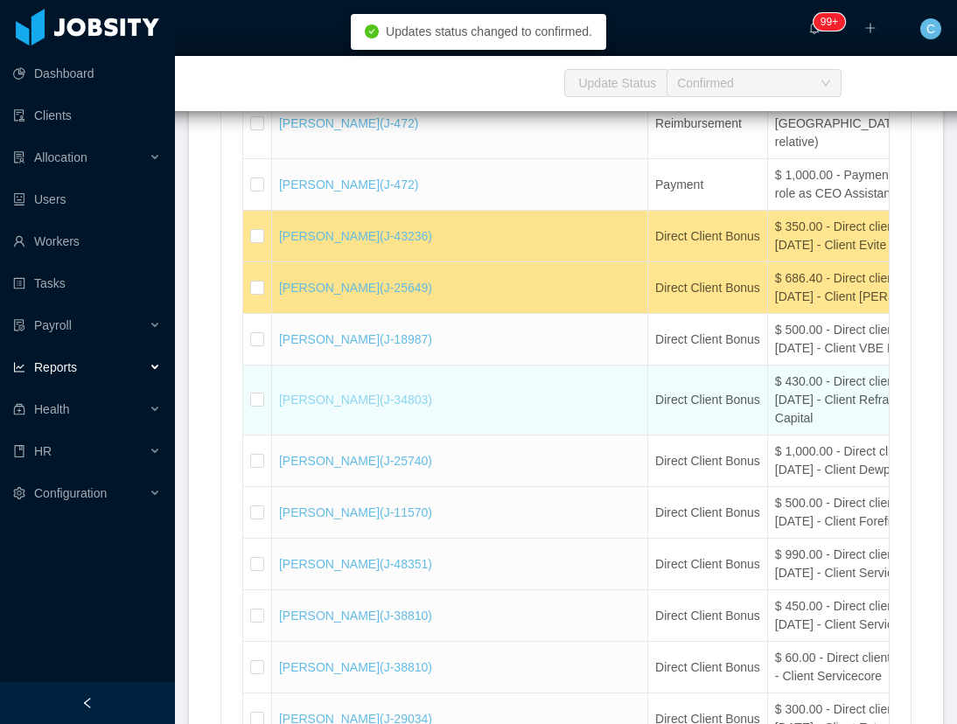
scroll to position [17126, 0]
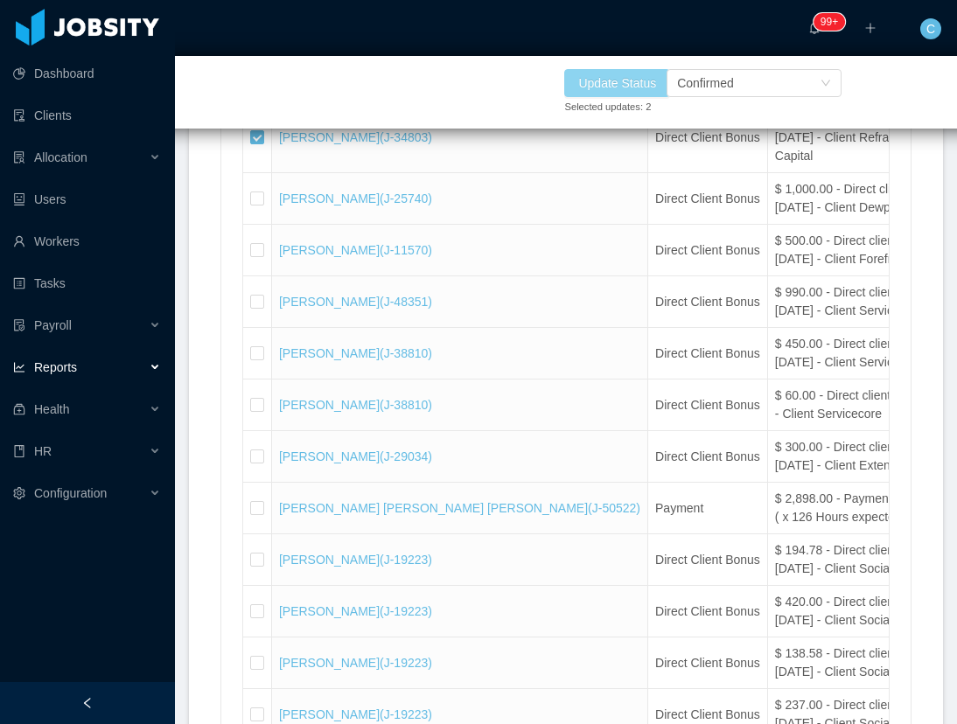
click at [635, 86] on button "Update Status" at bounding box center [617, 83] width 106 height 28
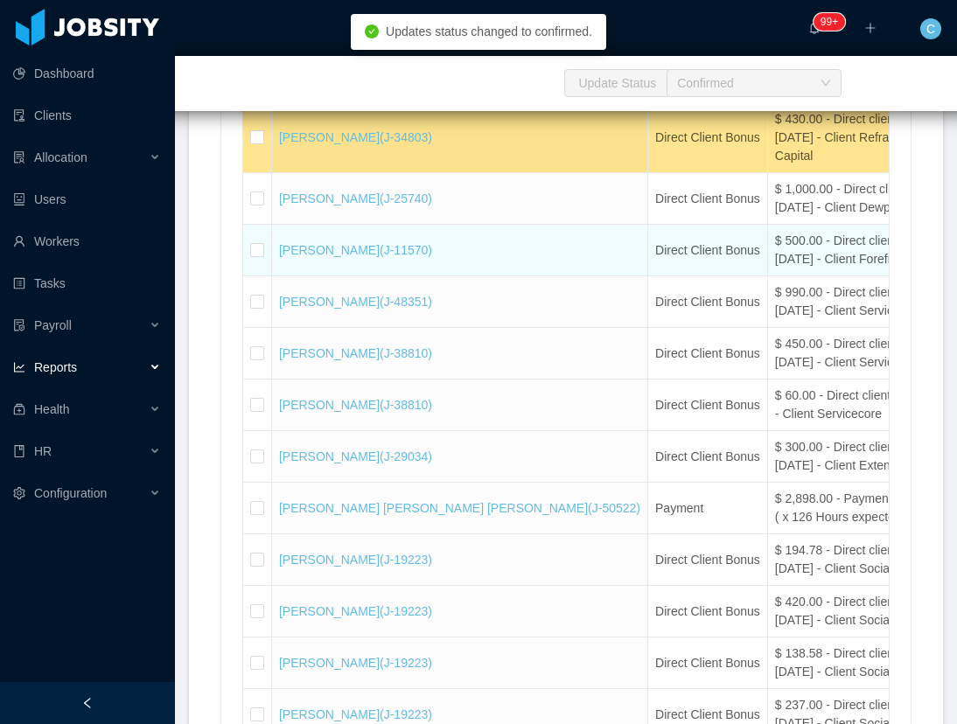
scroll to position [17257, 0]
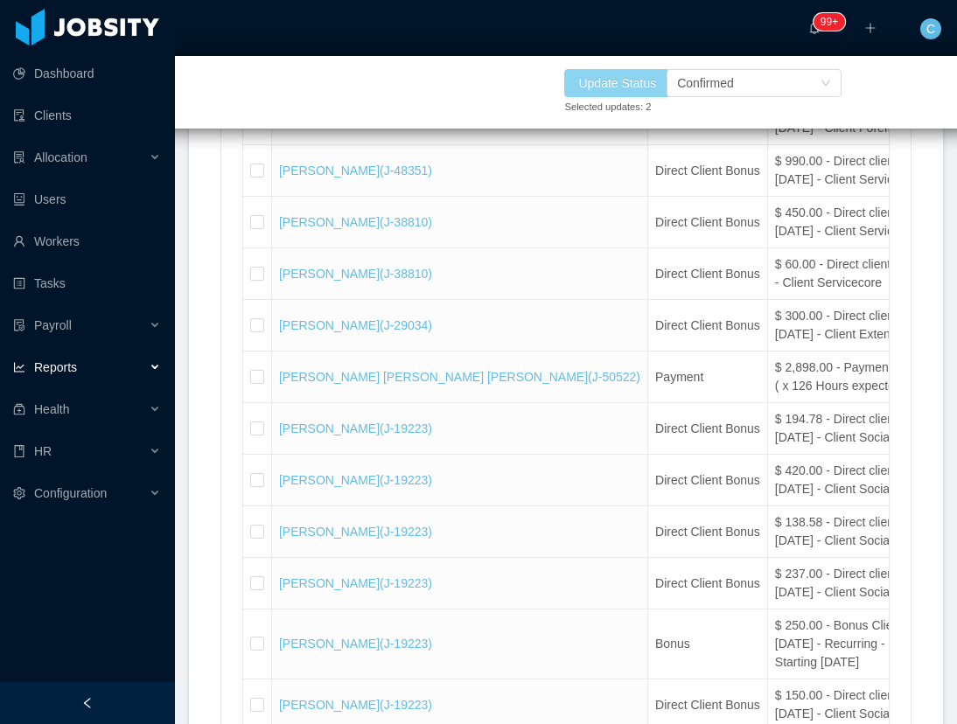
click at [648, 86] on button "Update Status" at bounding box center [617, 83] width 106 height 28
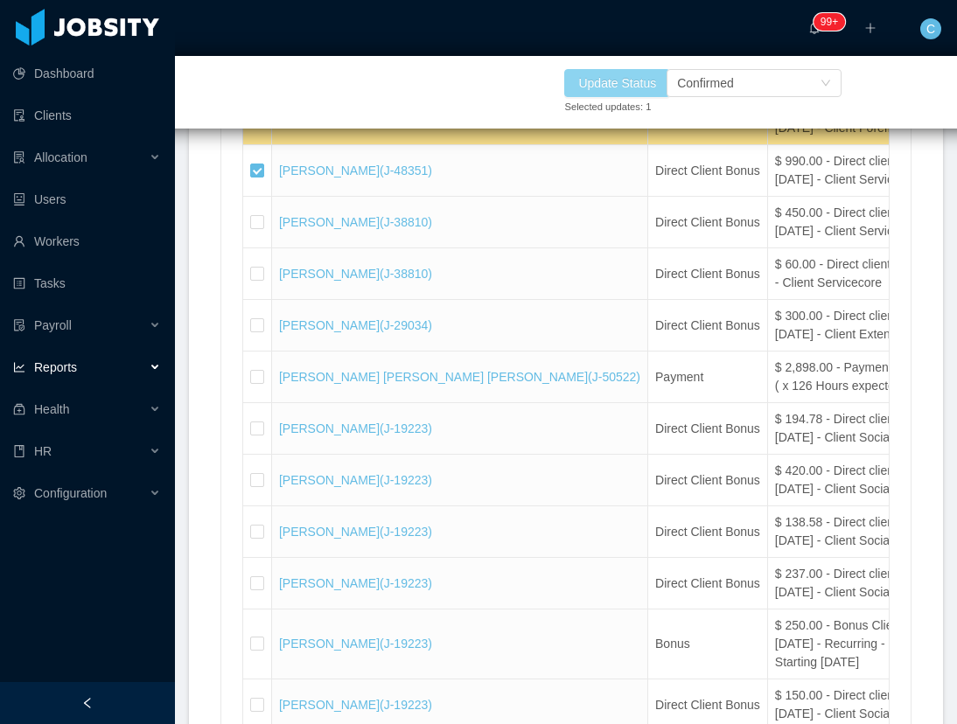
click at [610, 71] on button "Update Status" at bounding box center [617, 83] width 106 height 28
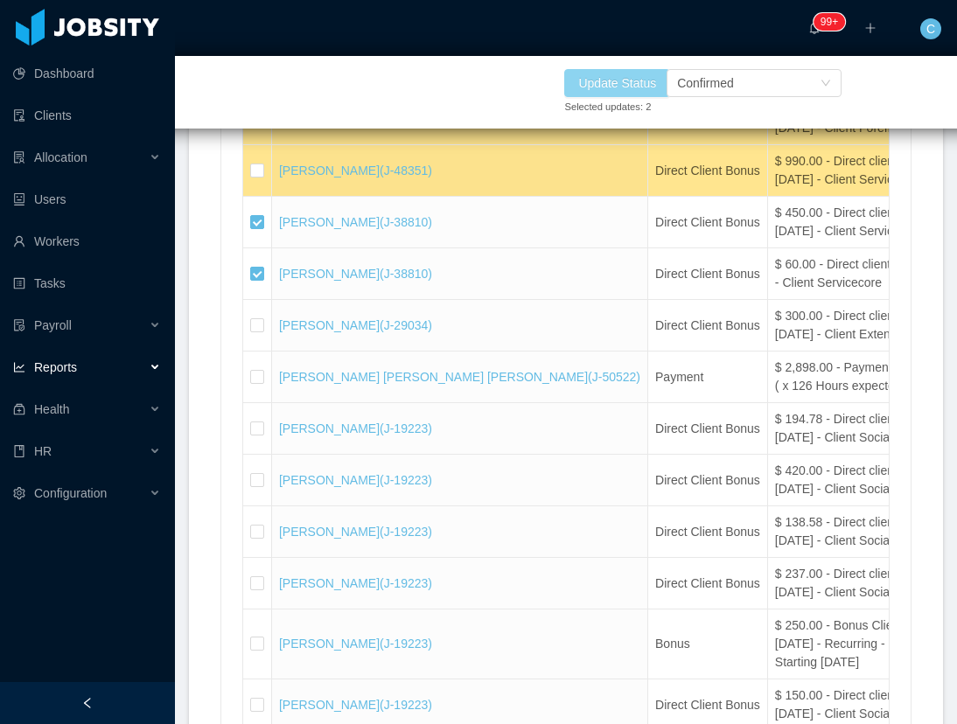
click at [593, 80] on button "Update Status" at bounding box center [617, 83] width 106 height 28
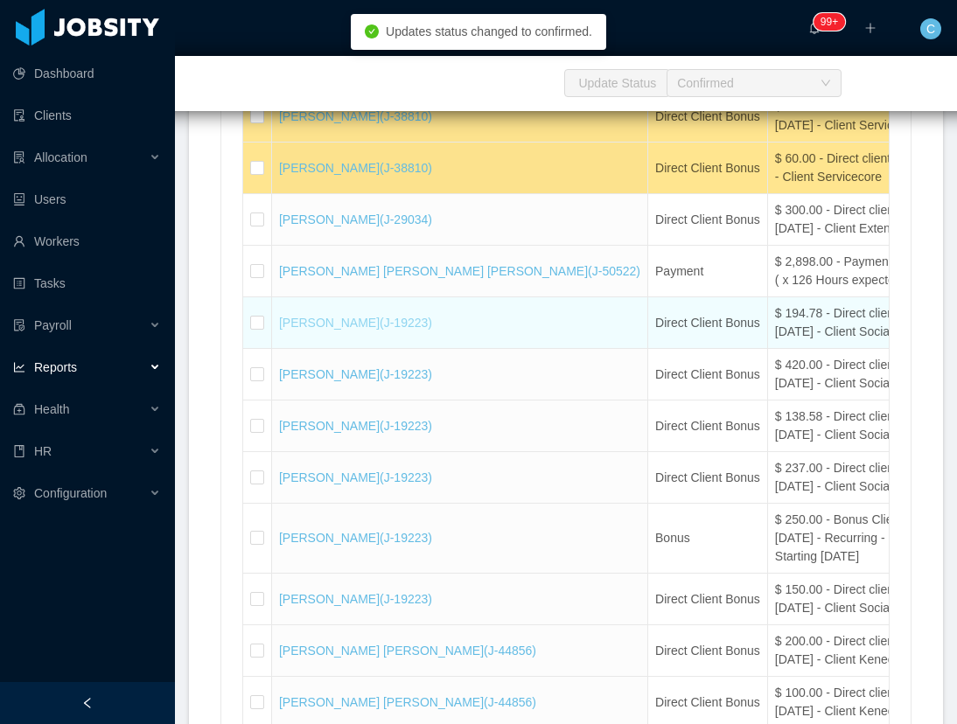
scroll to position [17388, 0]
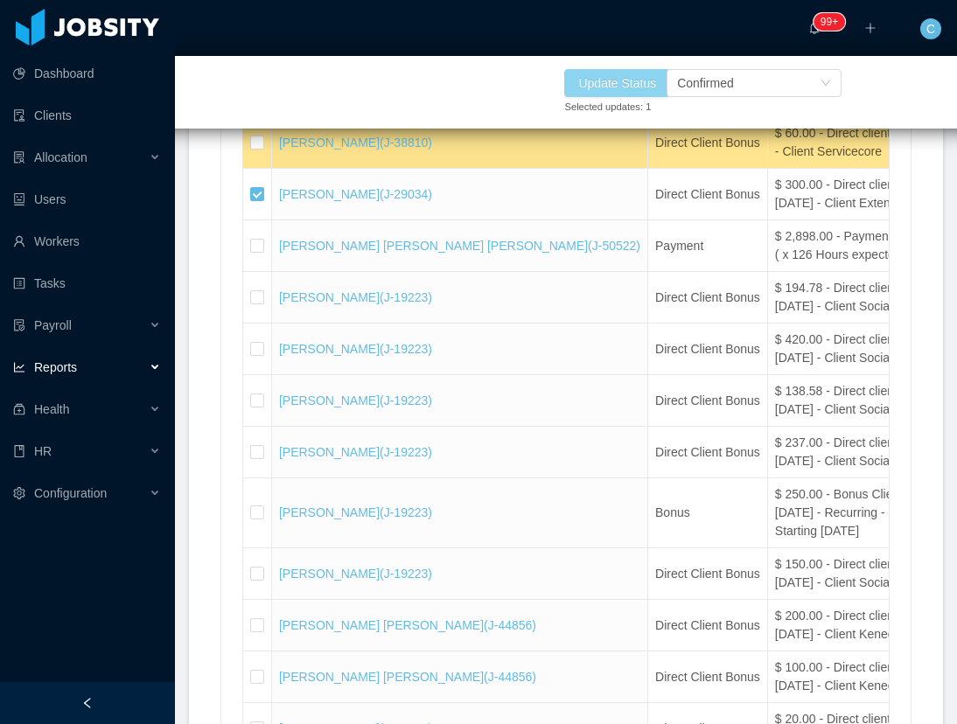
click at [621, 87] on button "Update Status" at bounding box center [617, 83] width 106 height 28
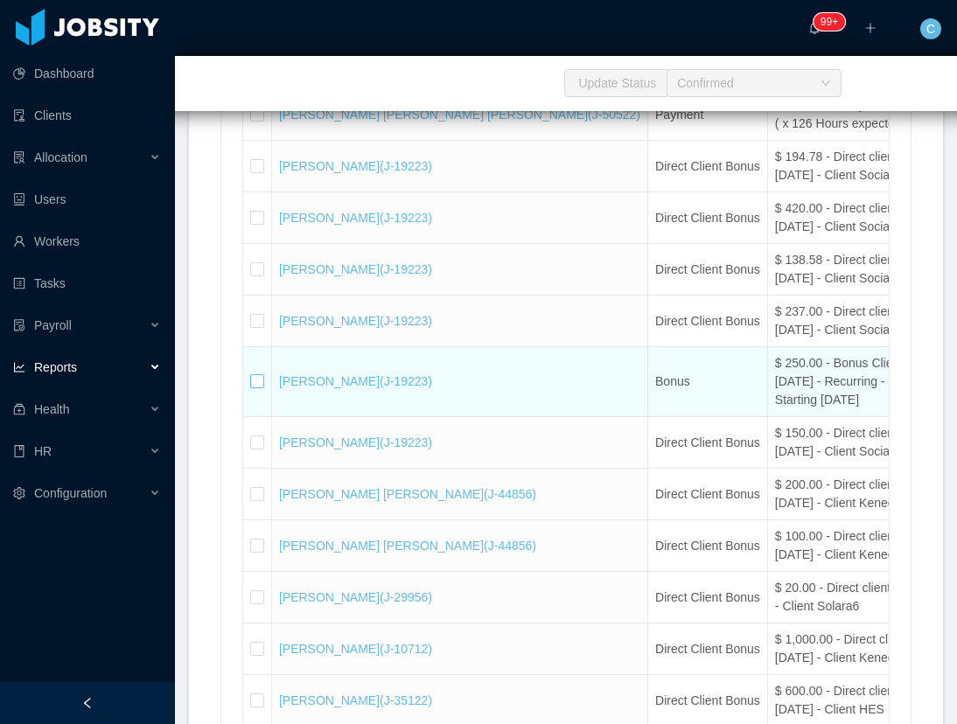
scroll to position [17651, 0]
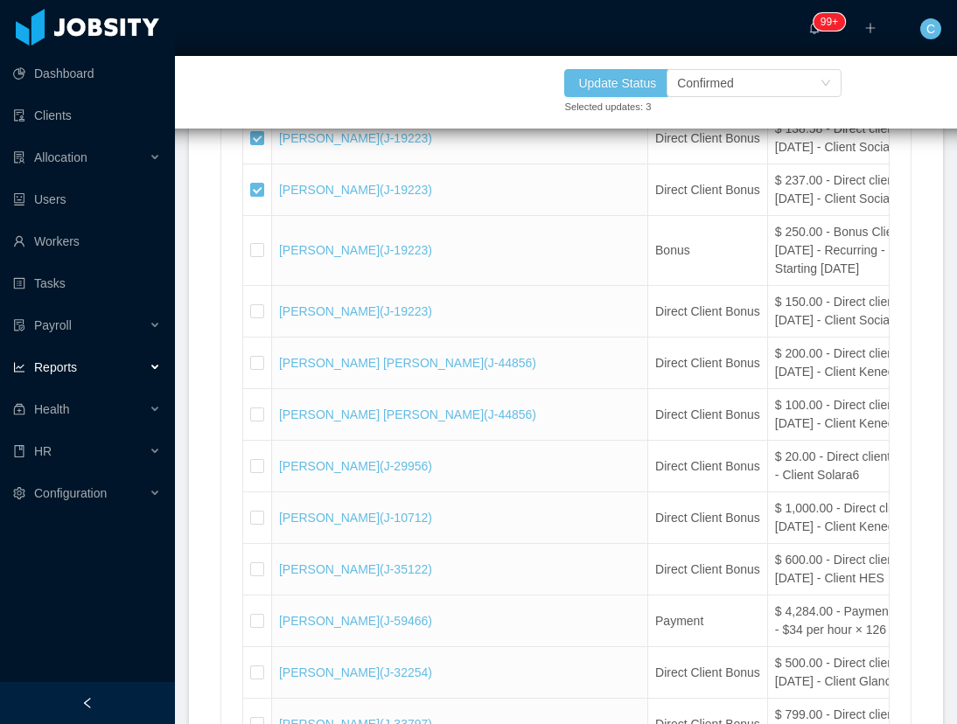
click at [251, 45] on label at bounding box center [257, 35] width 14 height 18
click at [605, 87] on button "Update Status" at bounding box center [617, 83] width 106 height 28
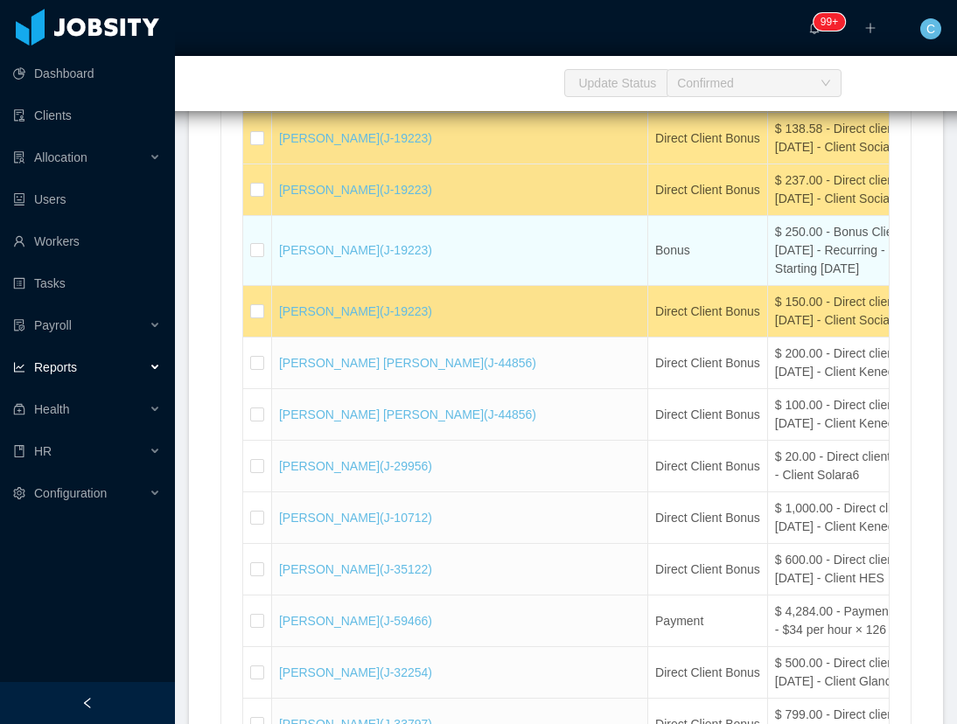
scroll to position [17782, 0]
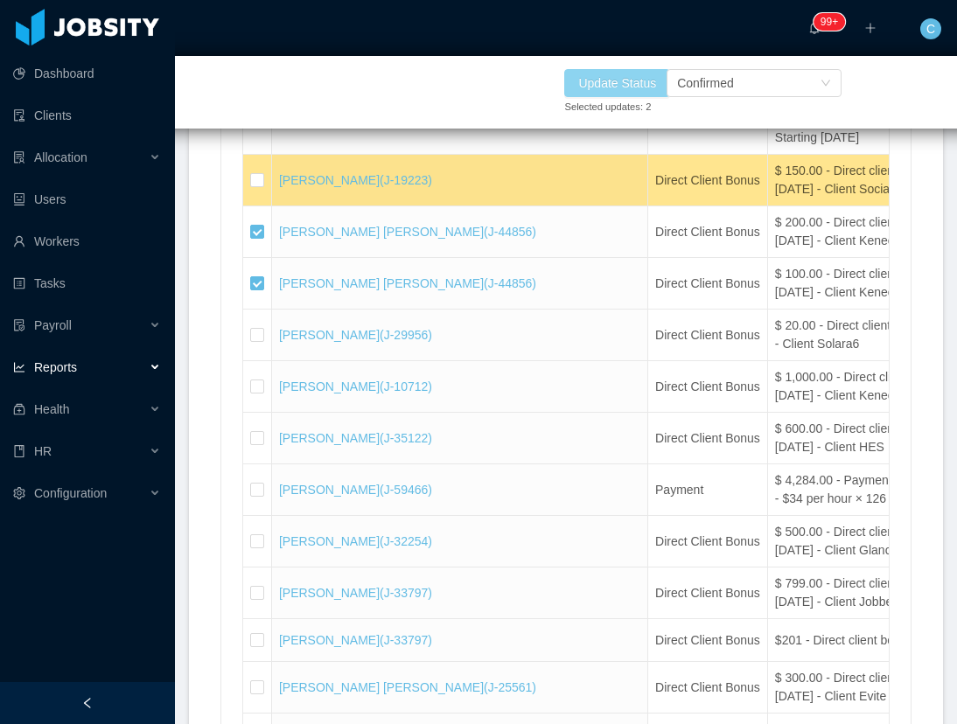
click at [638, 87] on button "Update Status" at bounding box center [617, 83] width 106 height 28
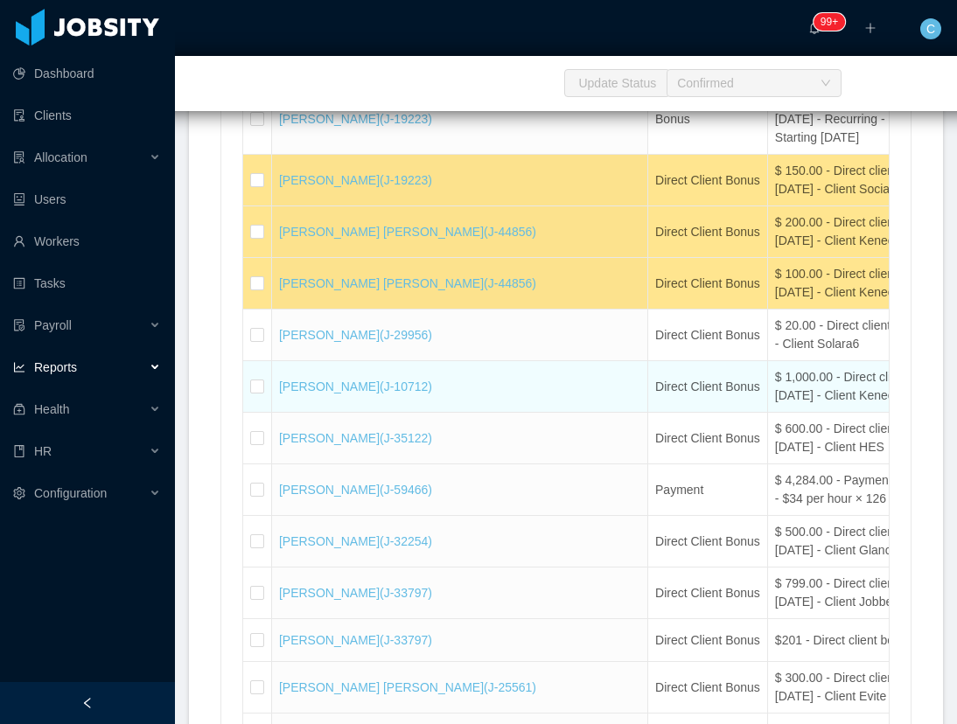
scroll to position [17913, 0]
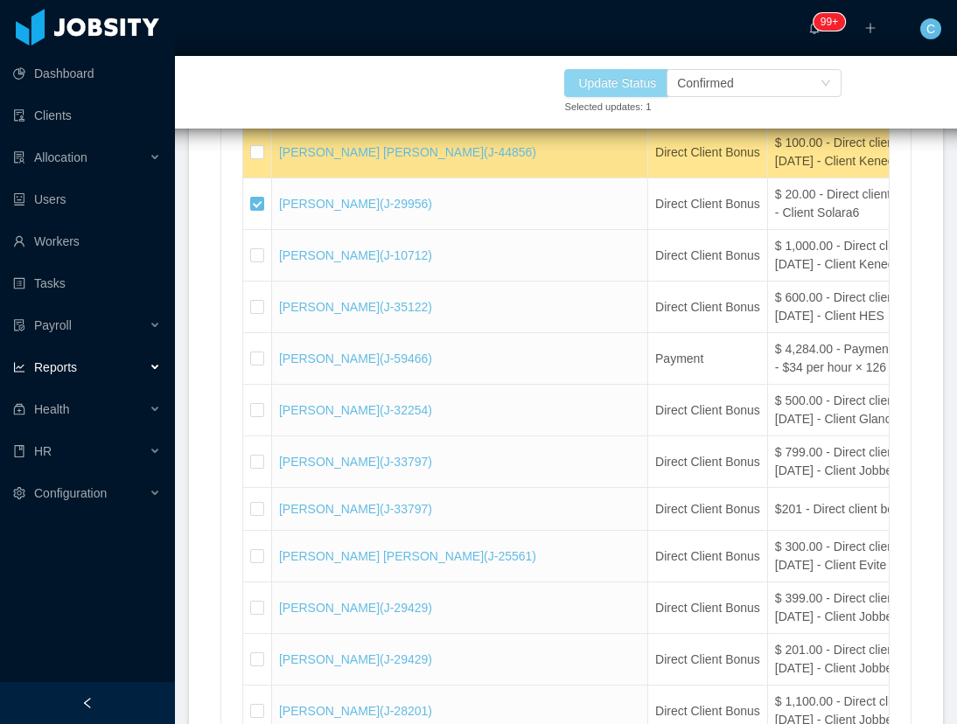
click at [640, 86] on button "Update Status" at bounding box center [617, 83] width 106 height 28
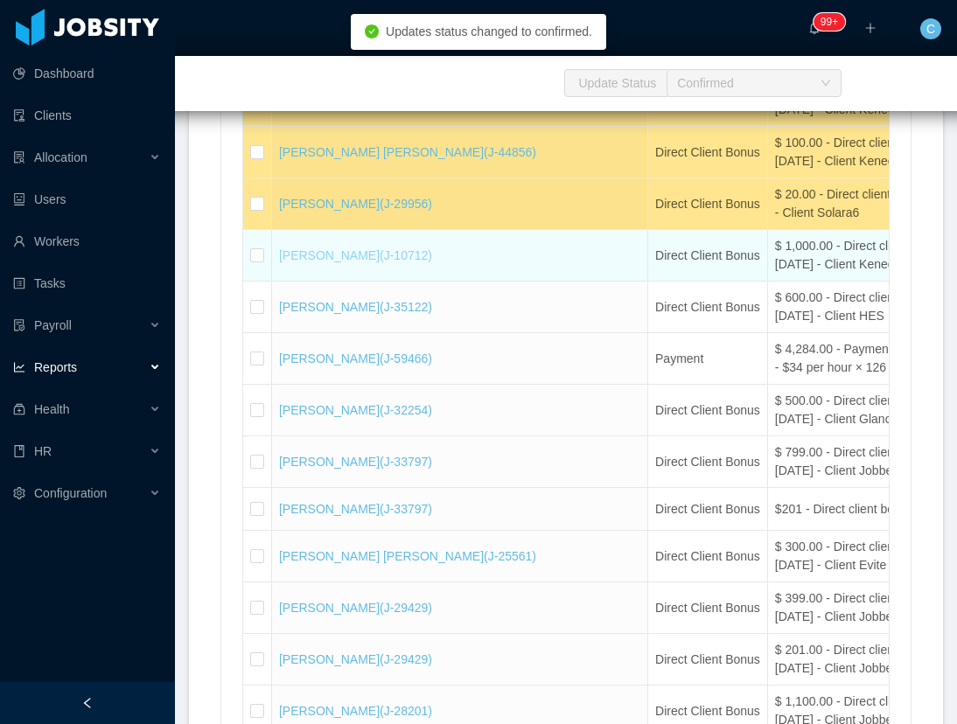
scroll to position [18045, 0]
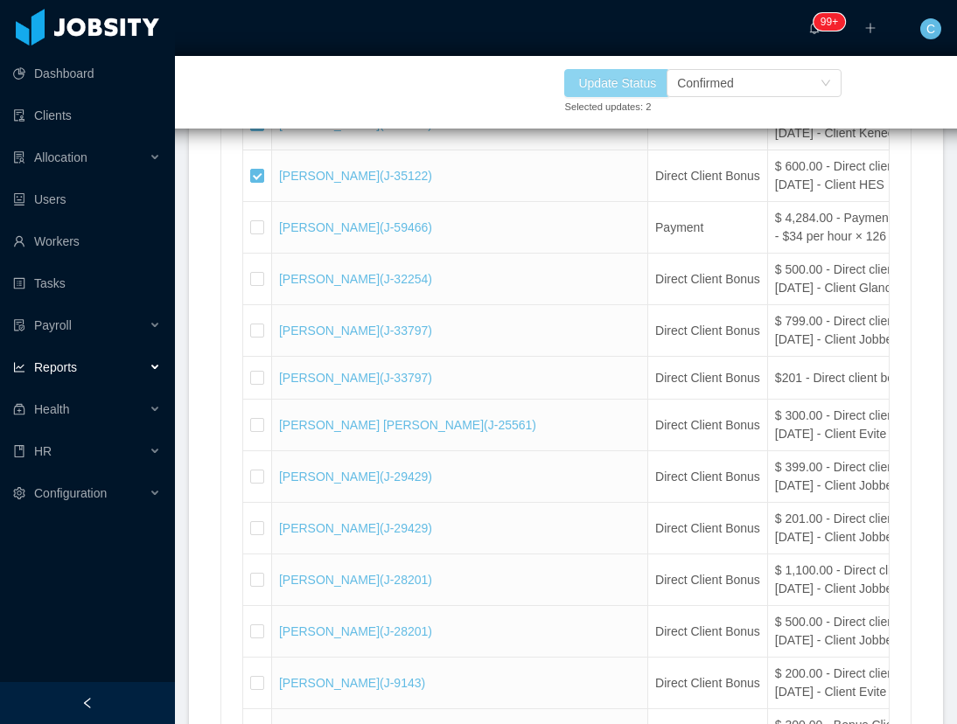
click at [590, 80] on button "Update Status" at bounding box center [617, 83] width 106 height 28
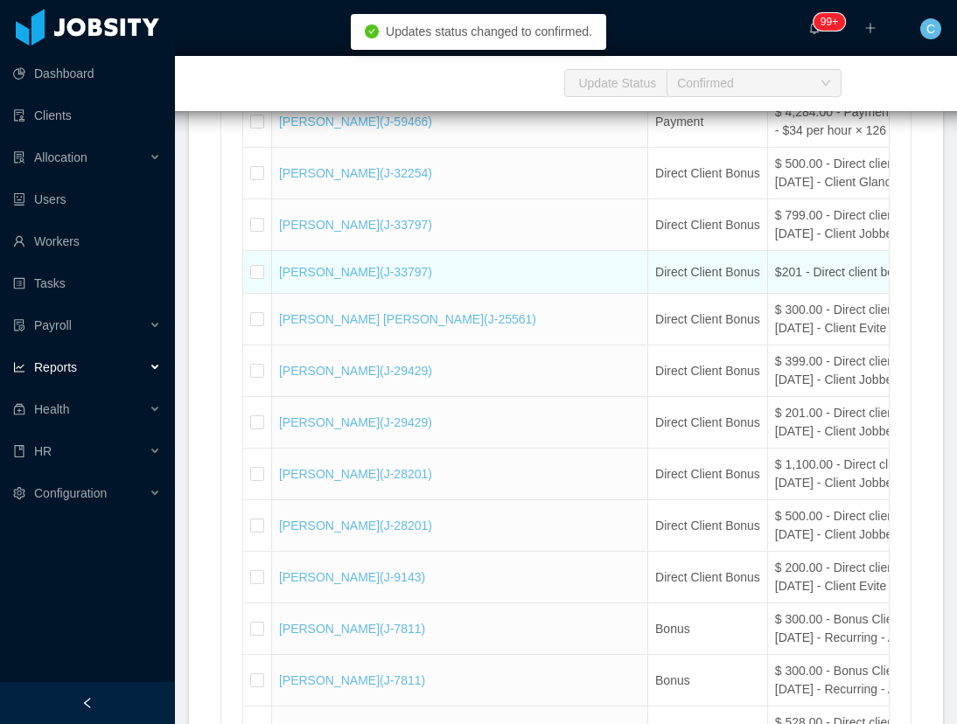
scroll to position [18176, 0]
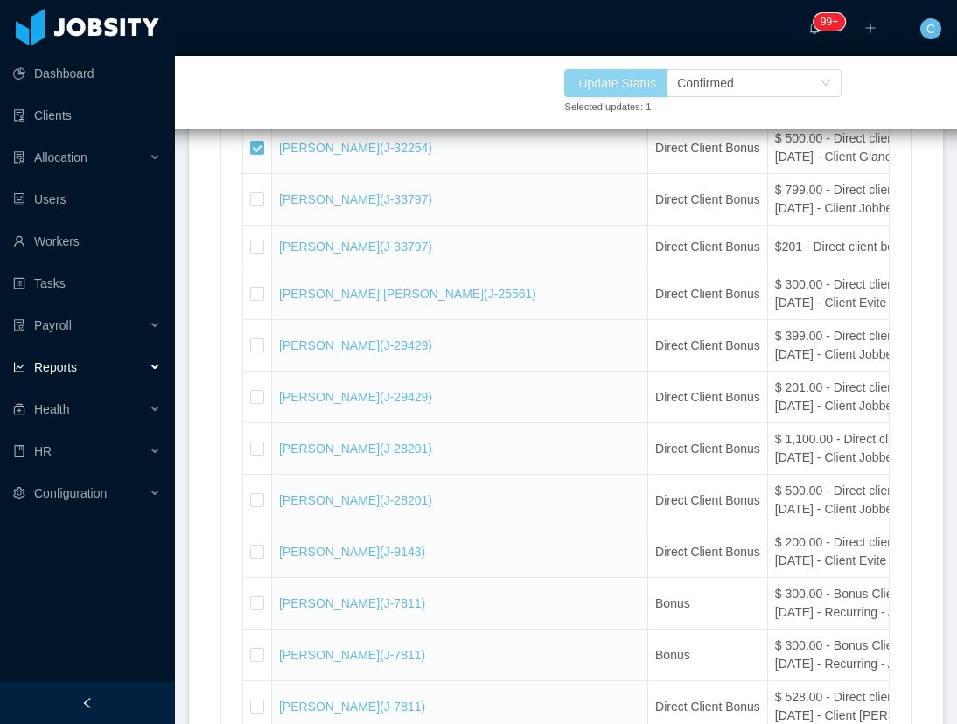
click at [654, 73] on button "Update Status" at bounding box center [617, 83] width 106 height 28
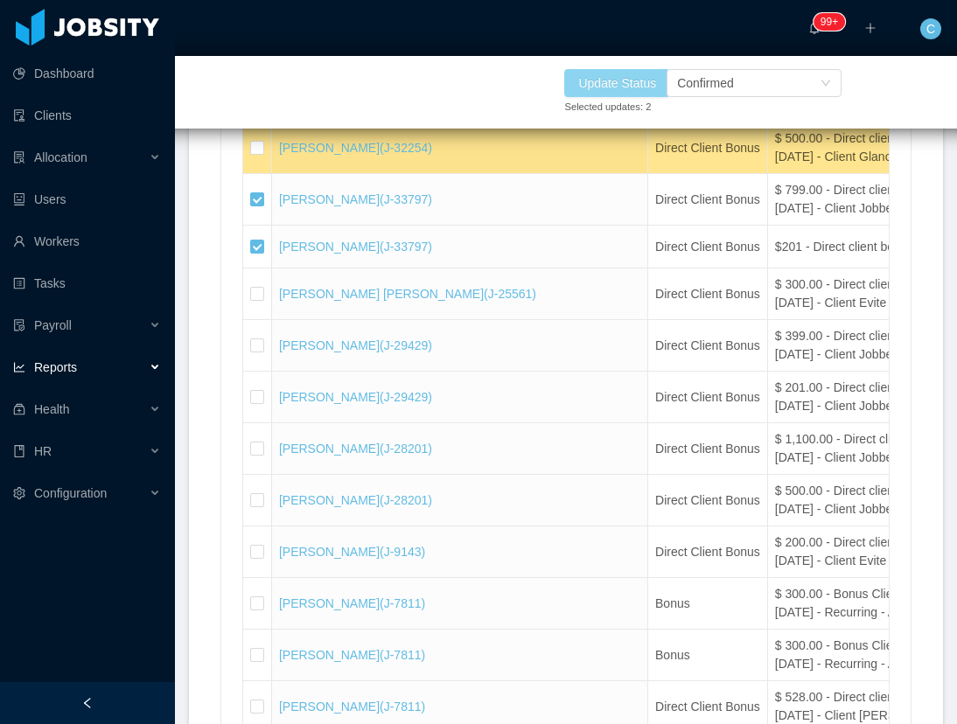
click at [645, 78] on button "Update Status" at bounding box center [617, 83] width 106 height 28
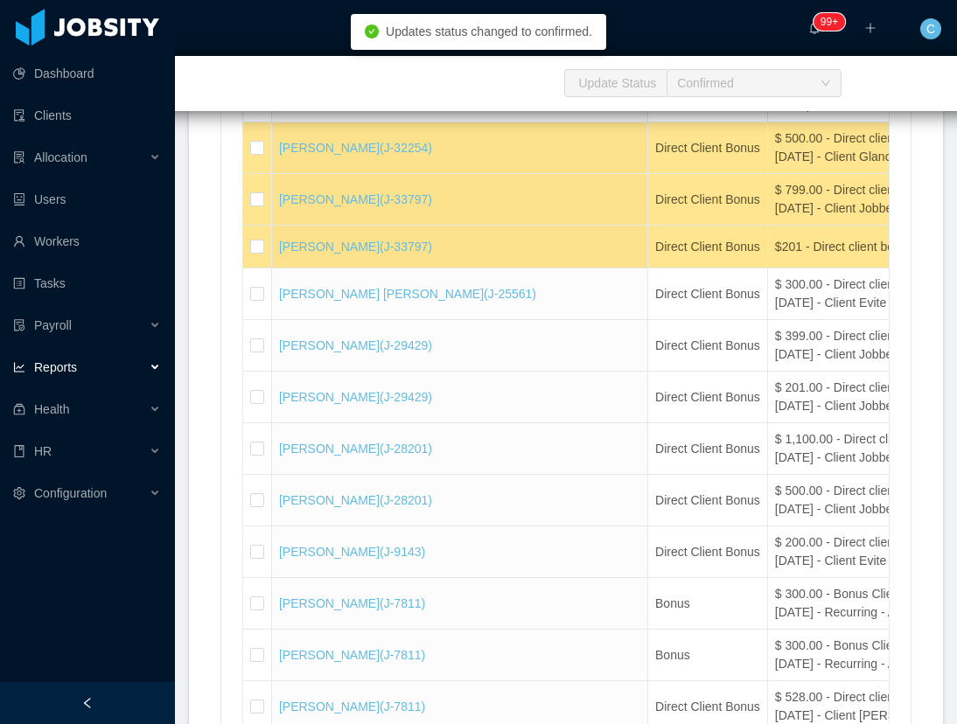
scroll to position [18438, 0]
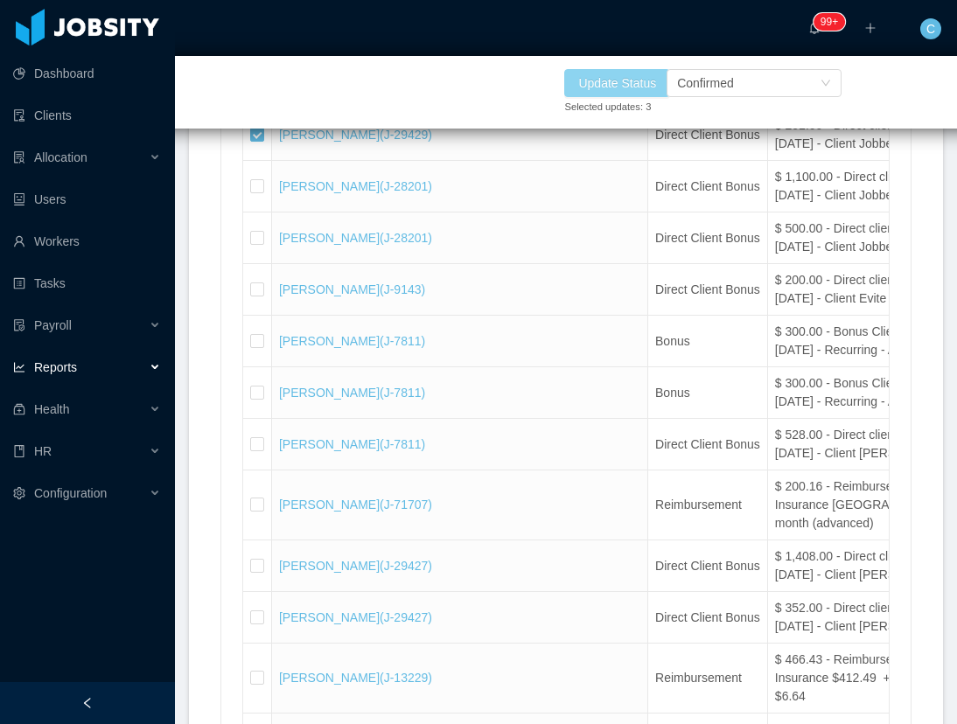
click at [605, 78] on button "Update Status" at bounding box center [617, 83] width 106 height 28
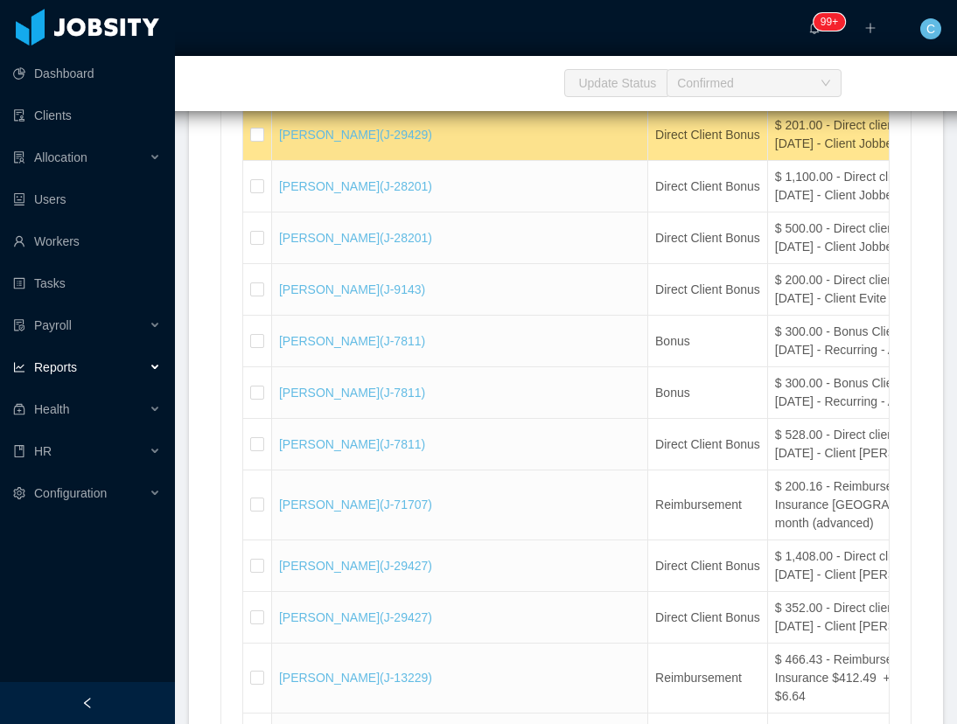
scroll to position [18570, 0]
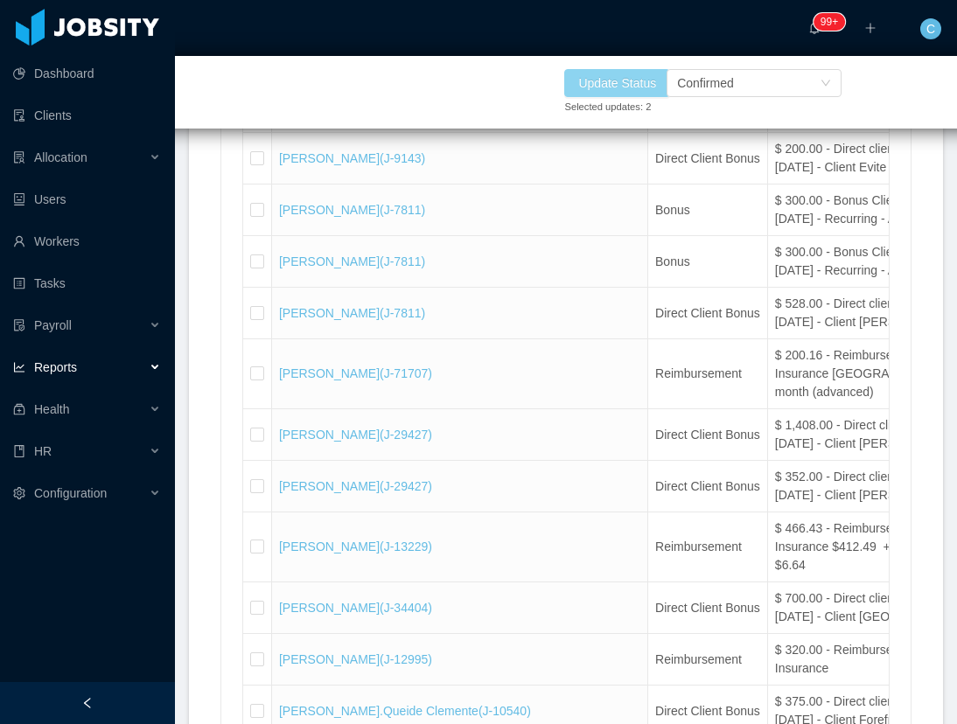
click at [591, 73] on button "Update Status" at bounding box center [617, 83] width 106 height 28
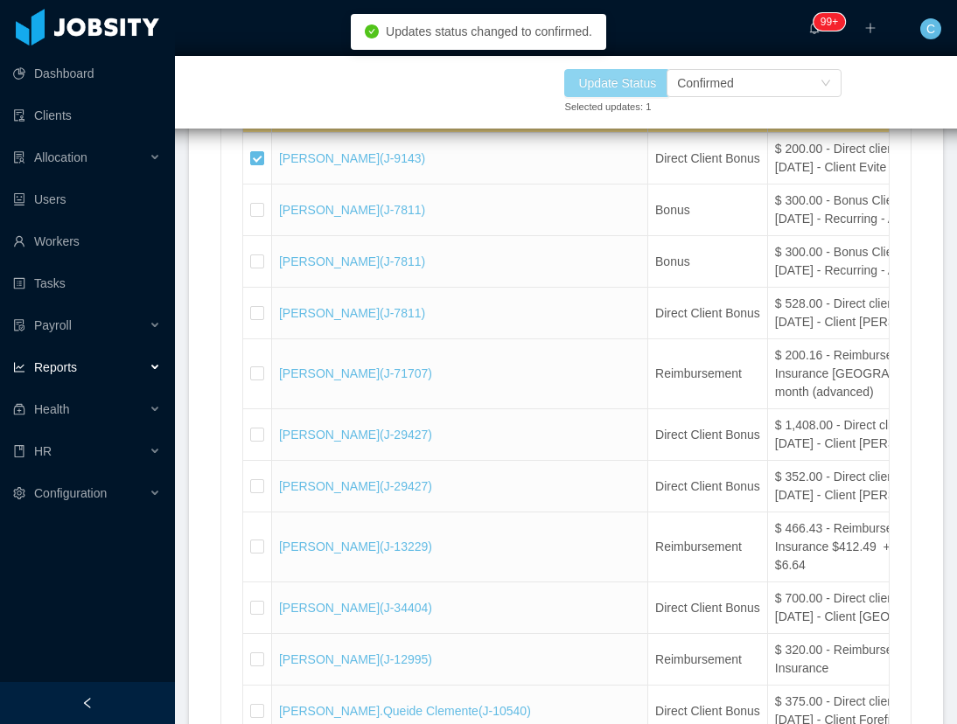
click at [619, 80] on button "Update Status" at bounding box center [617, 83] width 106 height 28
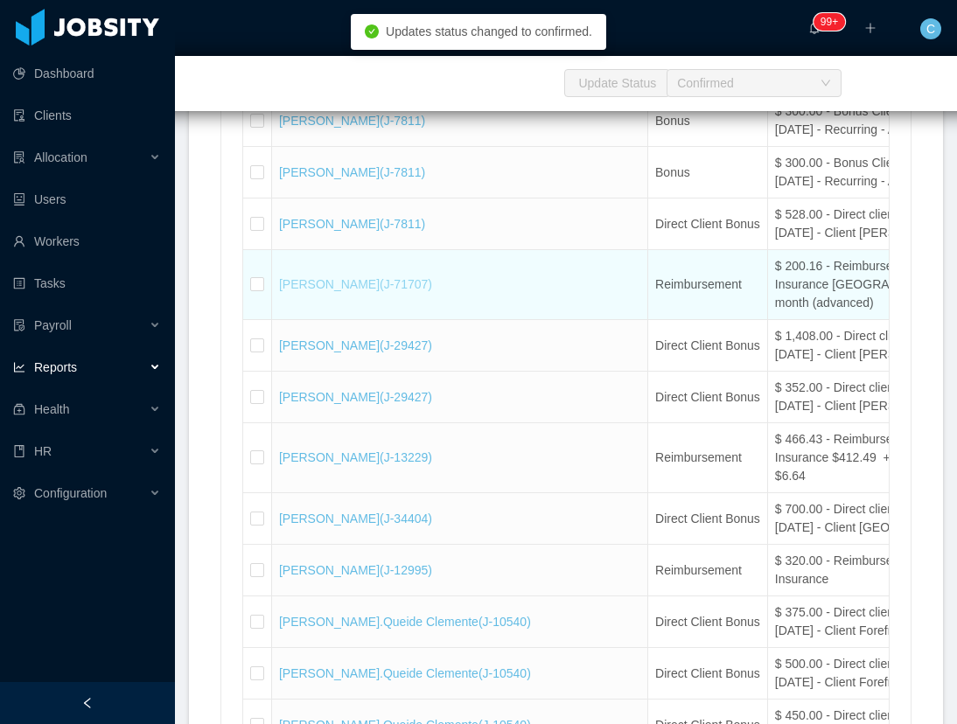
scroll to position [18701, 0]
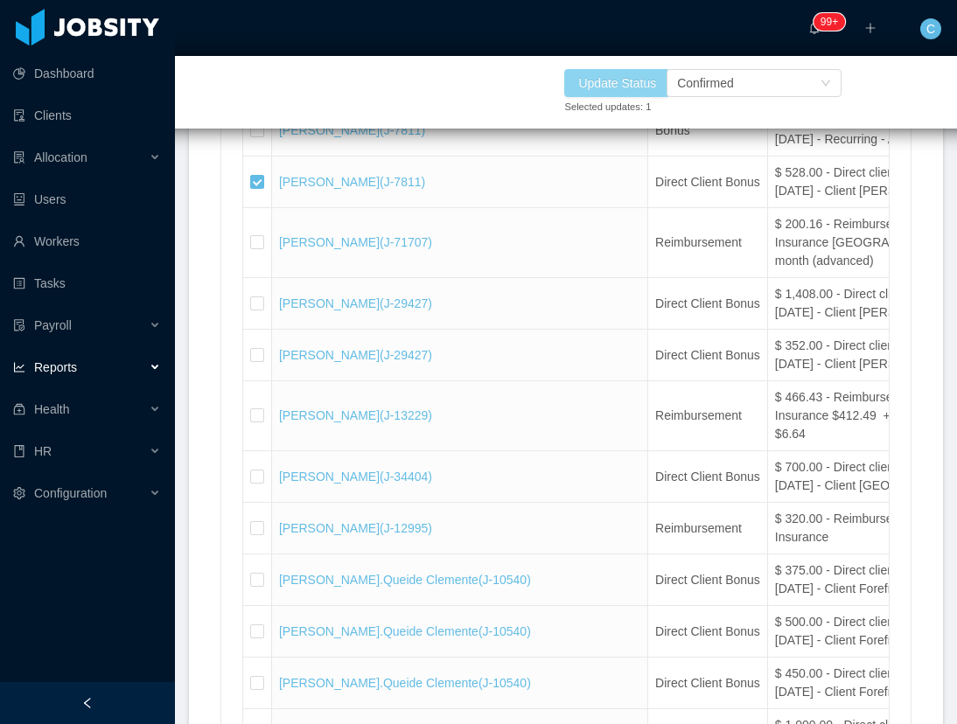
click at [648, 86] on button "Update Status" at bounding box center [617, 83] width 106 height 28
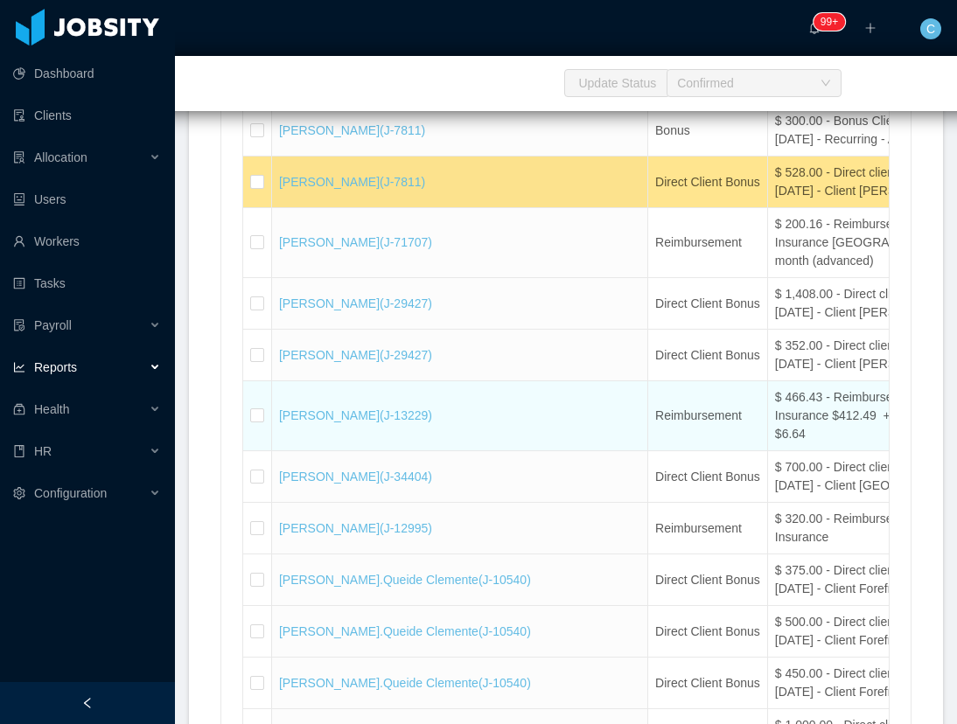
scroll to position [18832, 0]
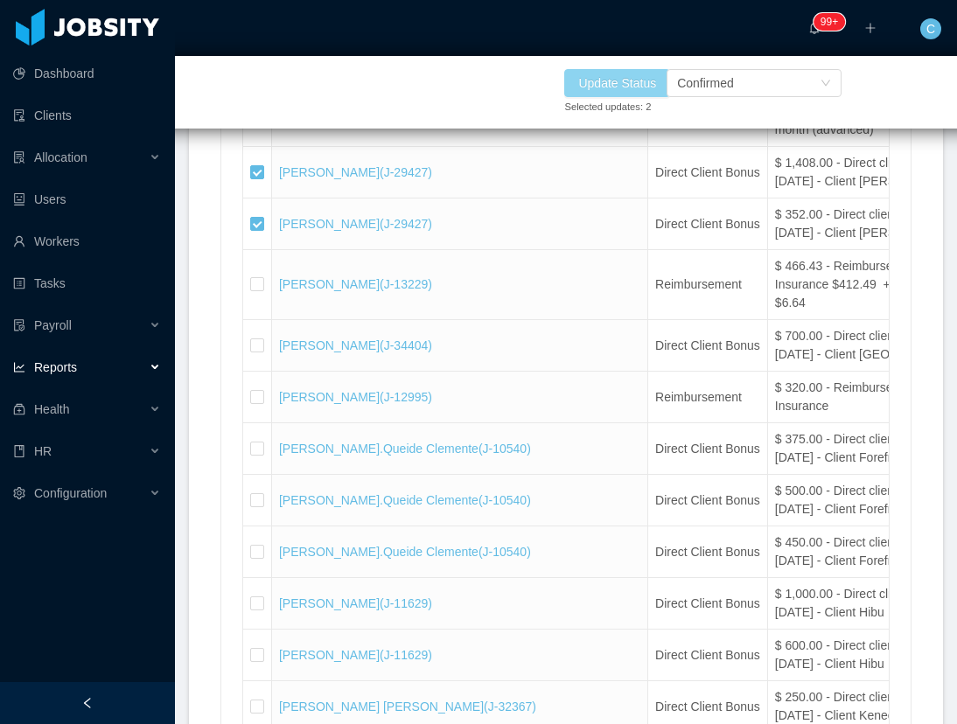
click at [598, 84] on button "Update Status" at bounding box center [617, 83] width 106 height 28
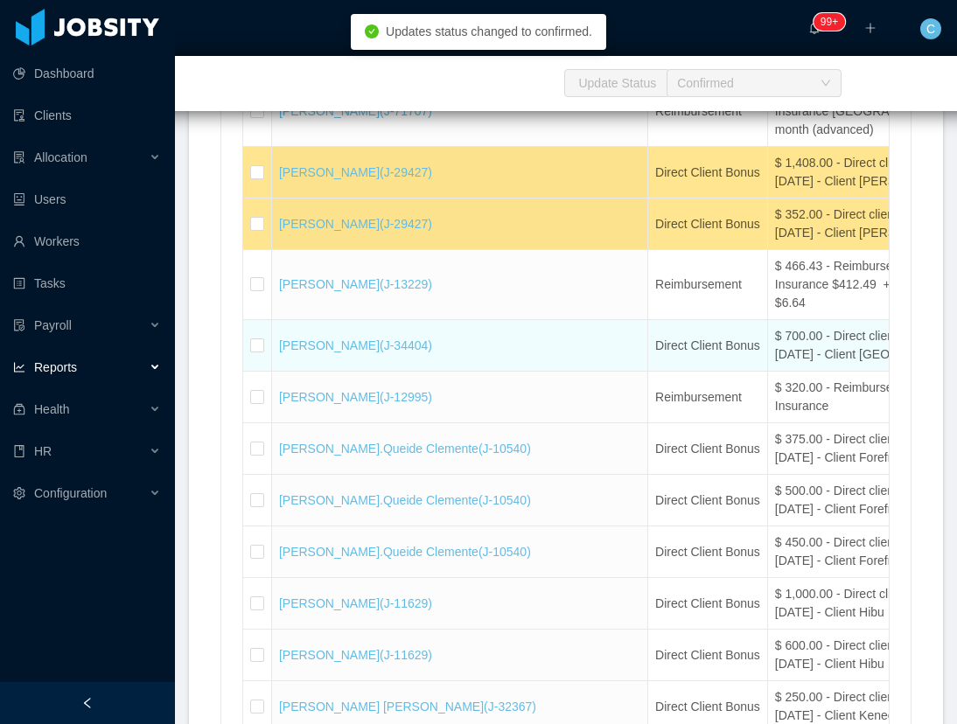
scroll to position [18963, 0]
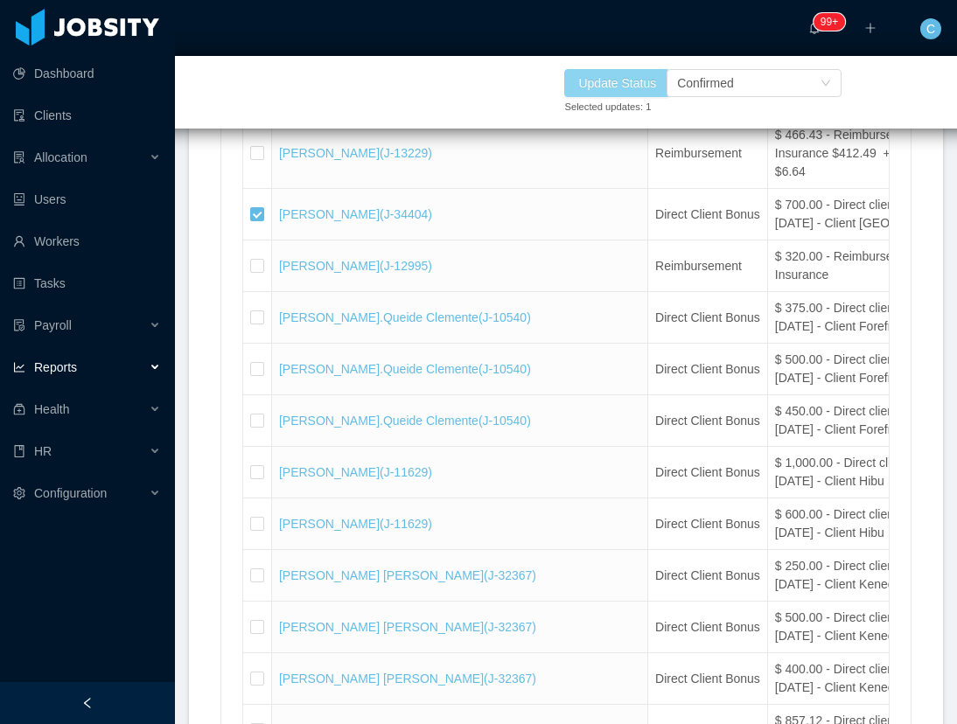
click at [637, 89] on button "Update Status" at bounding box center [617, 83] width 106 height 28
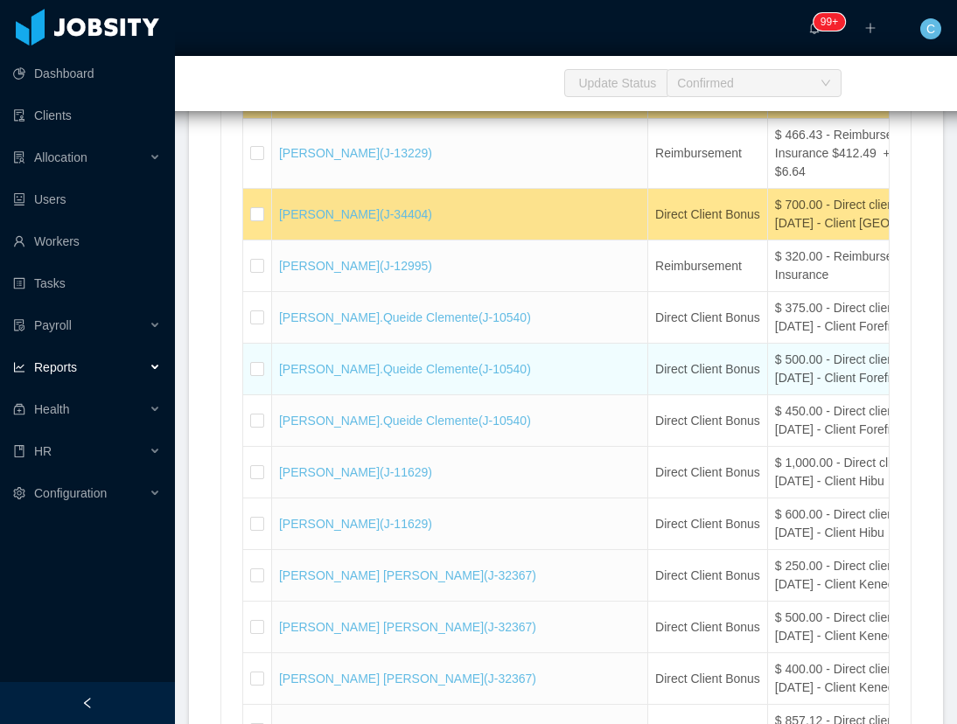
scroll to position [19095, 0]
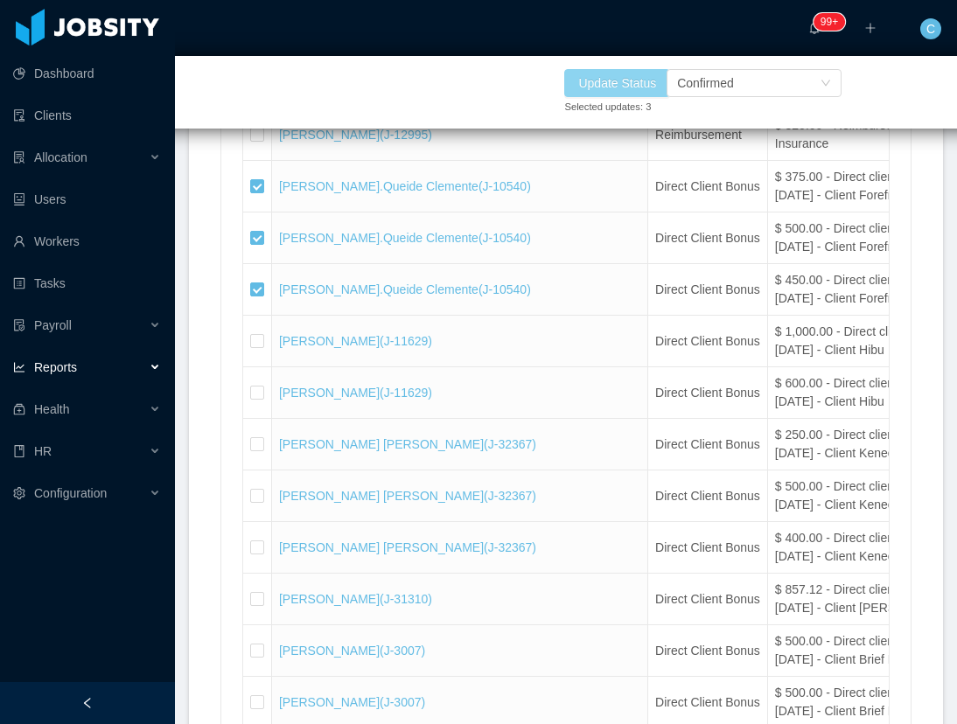
click at [646, 85] on button "Update Status" at bounding box center [617, 83] width 106 height 28
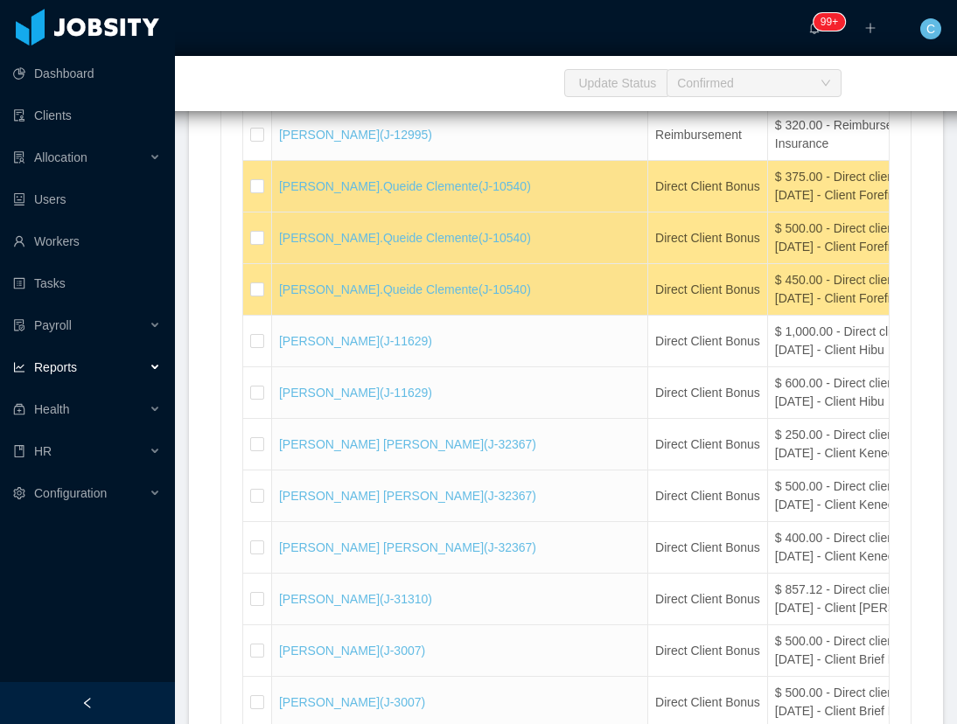
scroll to position [19226, 0]
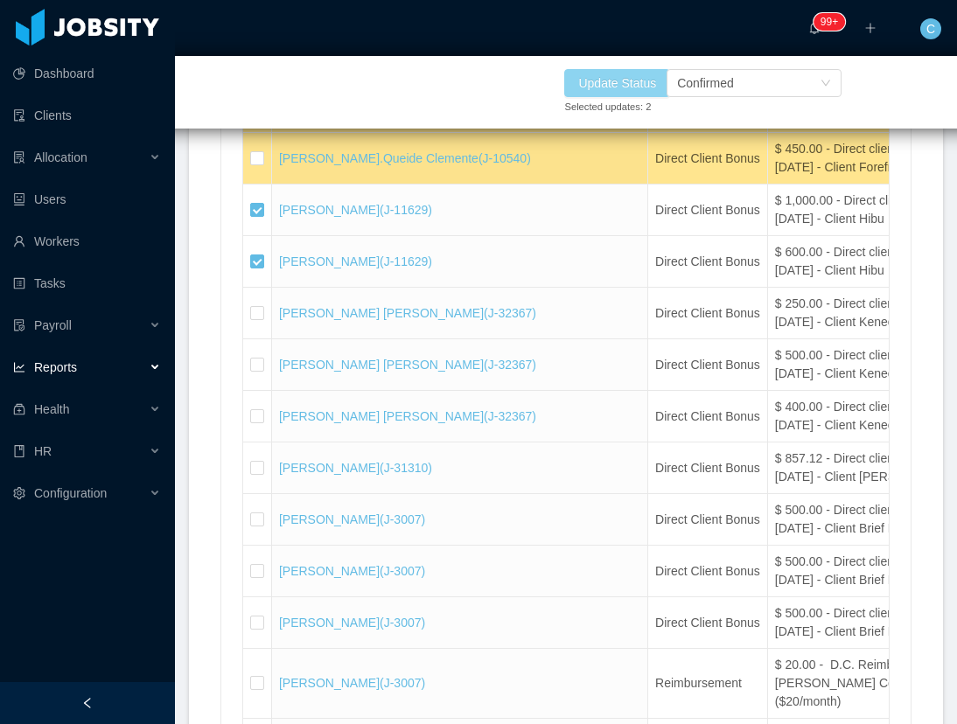
click at [624, 81] on button "Update Status" at bounding box center [617, 83] width 106 height 28
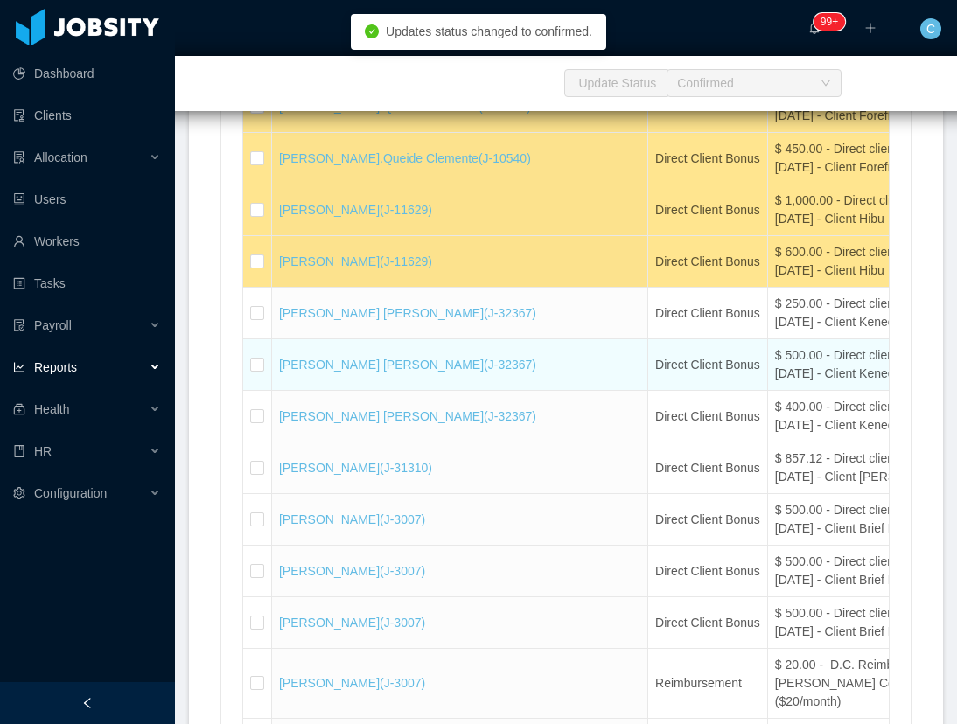
scroll to position [19357, 0]
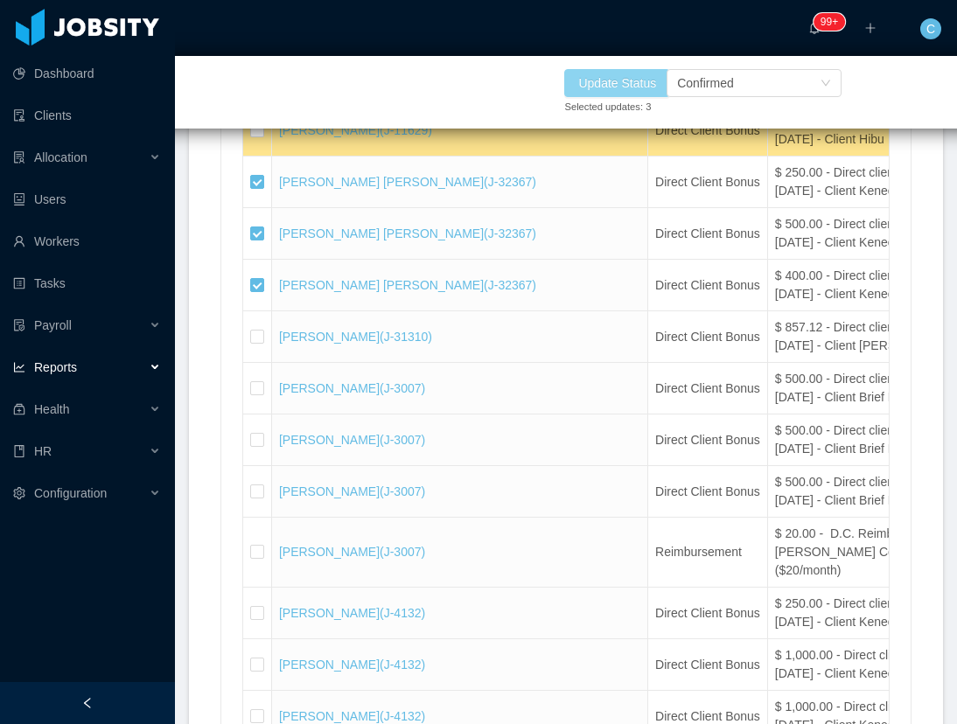
click at [614, 84] on button "Update Status" at bounding box center [617, 83] width 106 height 28
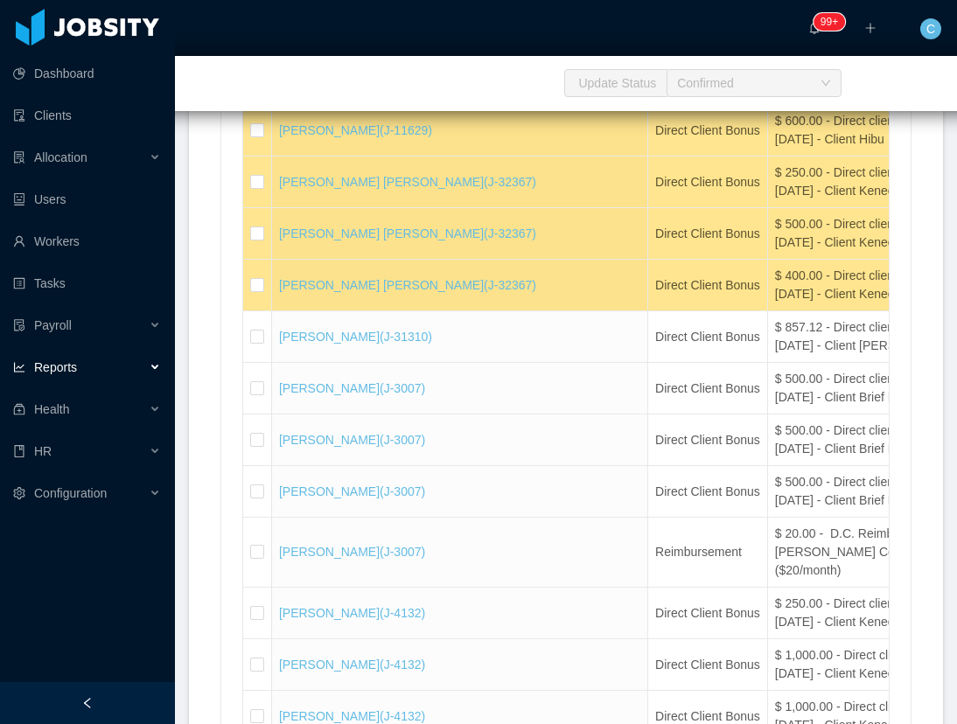
scroll to position [19488, 0]
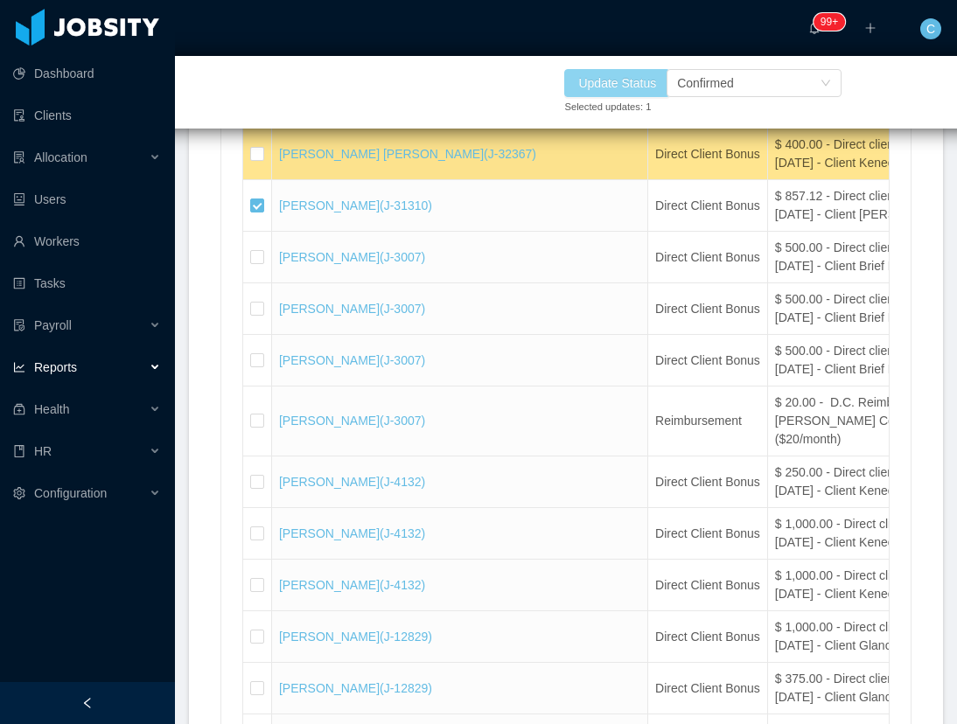
click at [598, 73] on button "Update Status" at bounding box center [617, 83] width 106 height 28
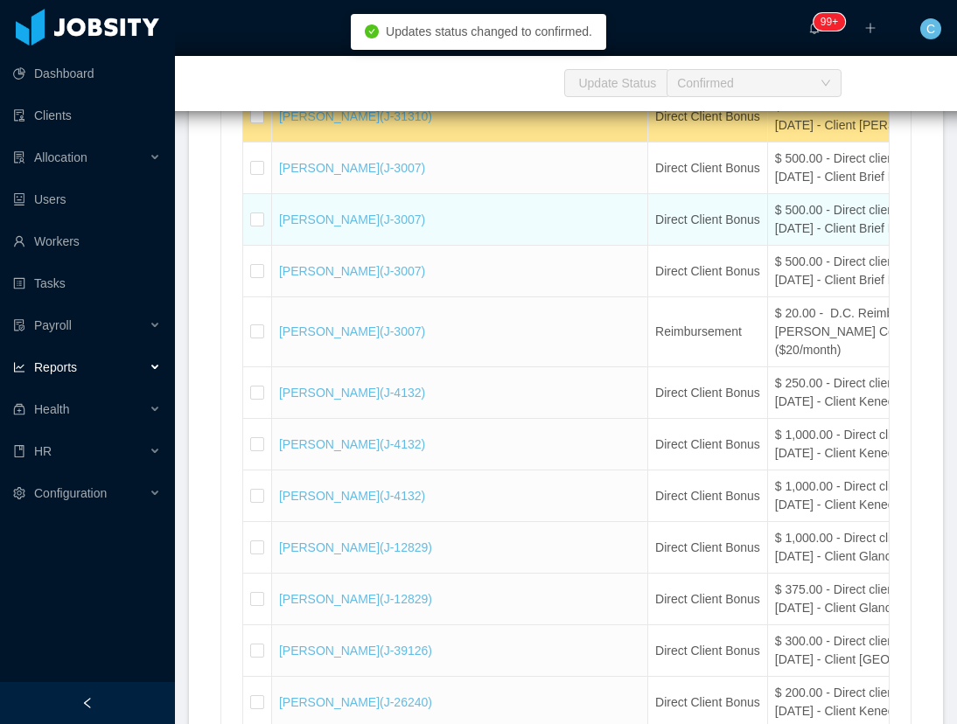
scroll to position [19619, 0]
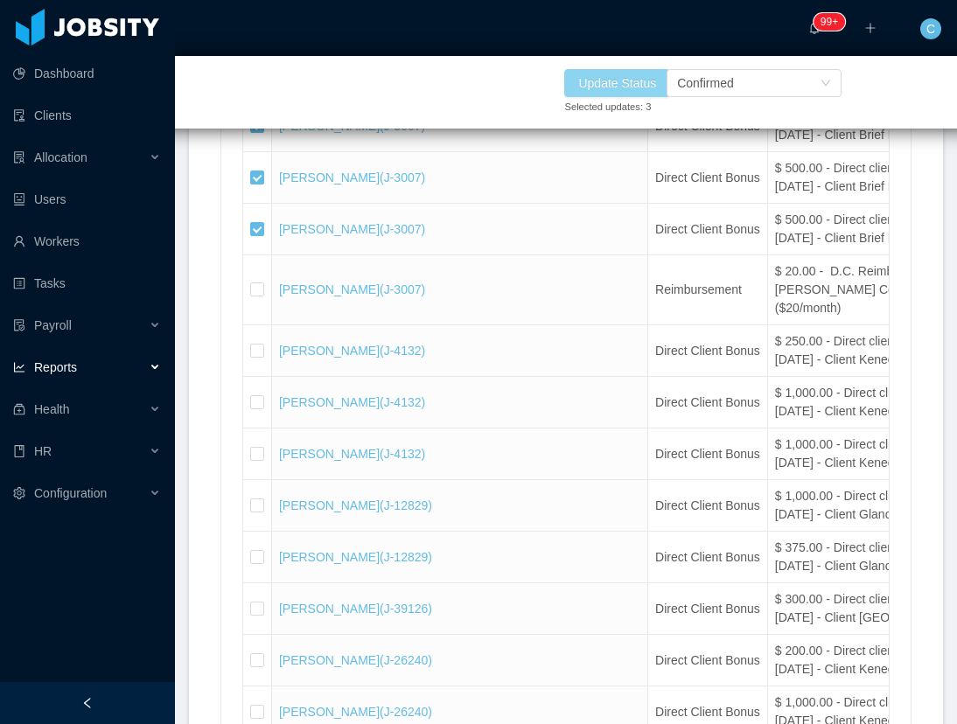
click at [580, 87] on button "Update Status" at bounding box center [617, 83] width 106 height 28
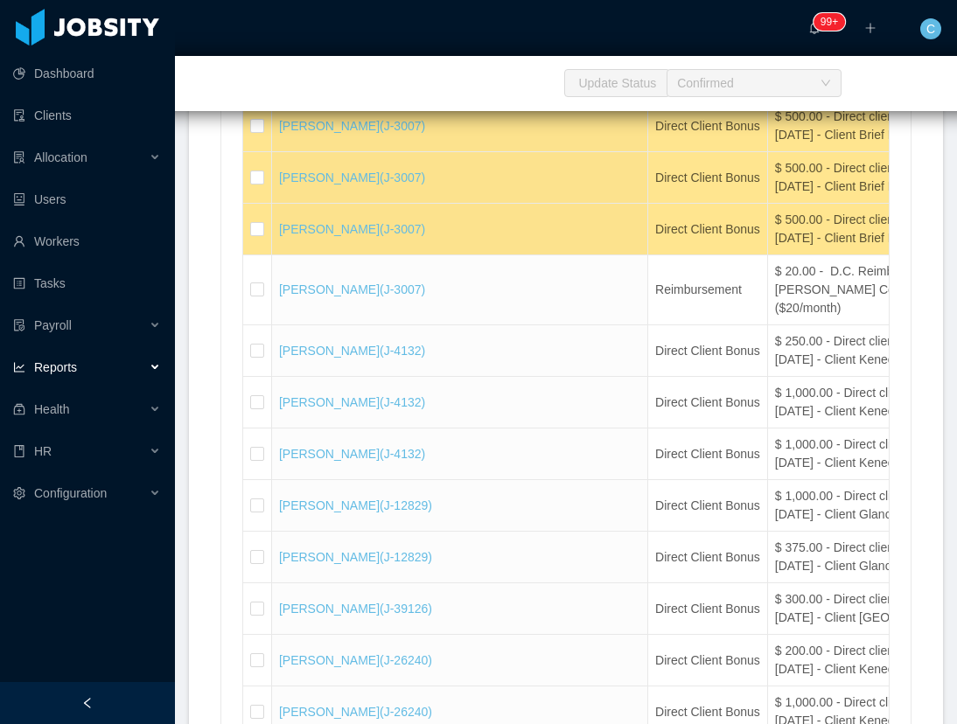
scroll to position [19882, 0]
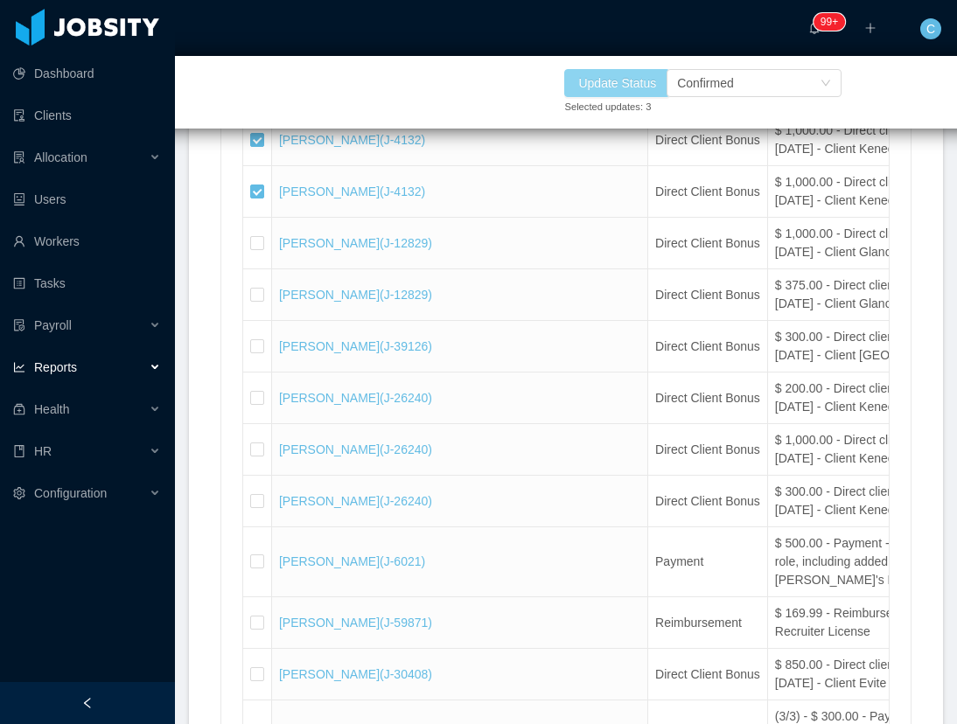
click at [594, 87] on button "Update Status" at bounding box center [617, 83] width 106 height 28
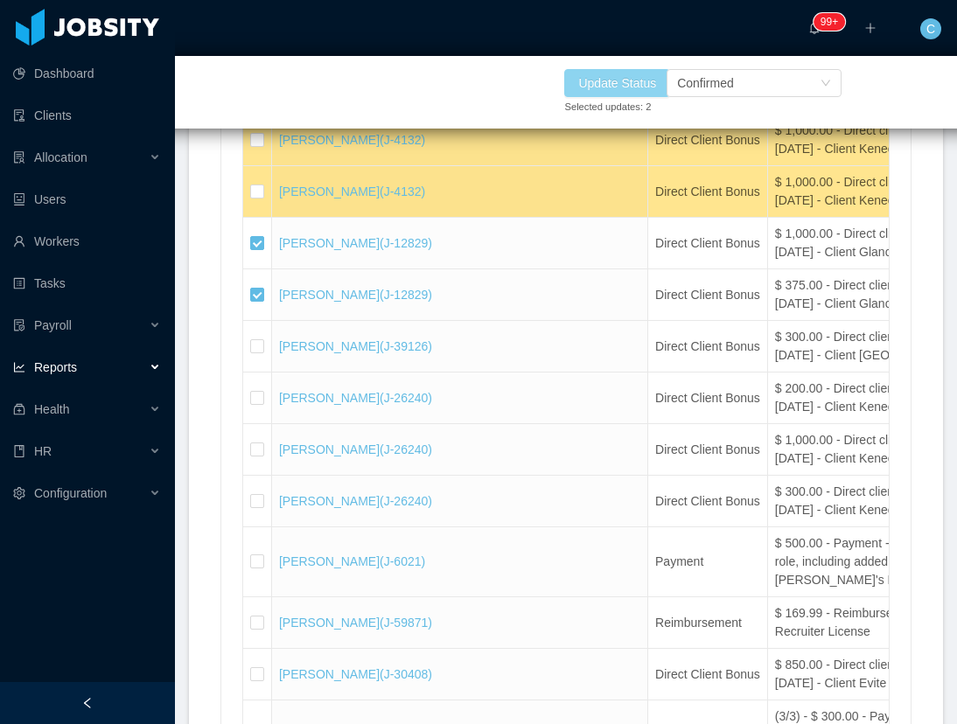
click at [619, 91] on button "Update Status" at bounding box center [617, 83] width 106 height 28
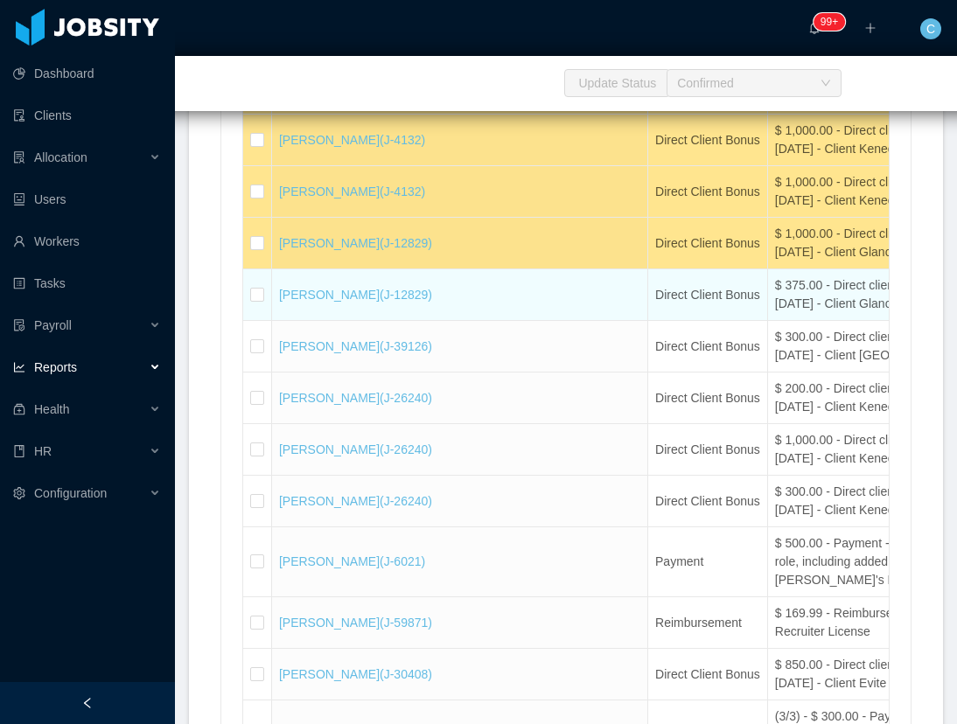
scroll to position [20013, 0]
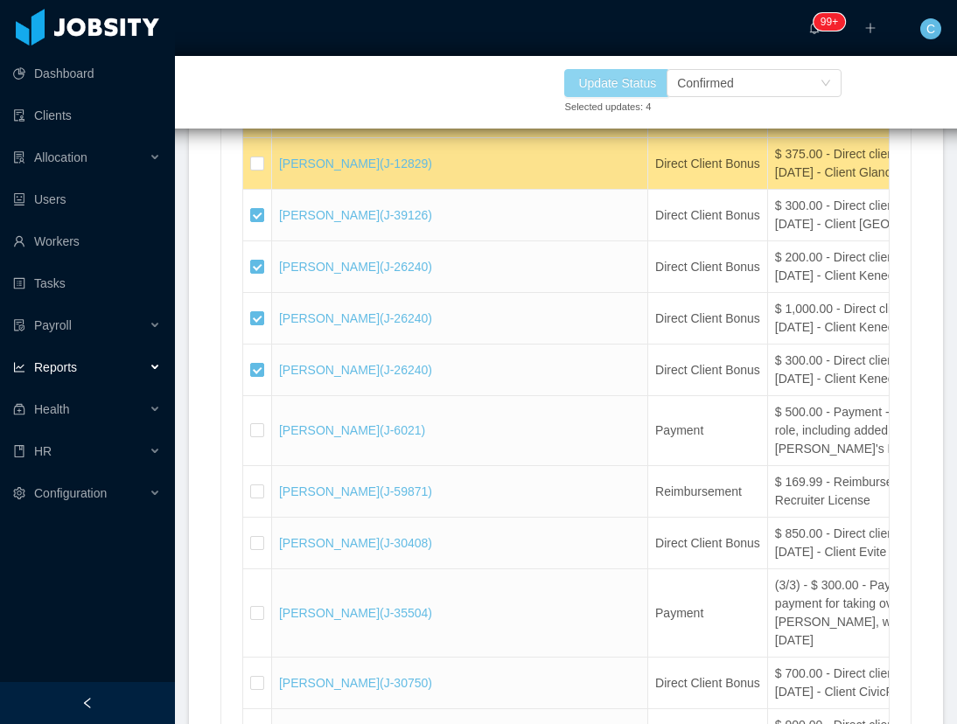
click at [631, 80] on button "Update Status" at bounding box center [617, 83] width 106 height 28
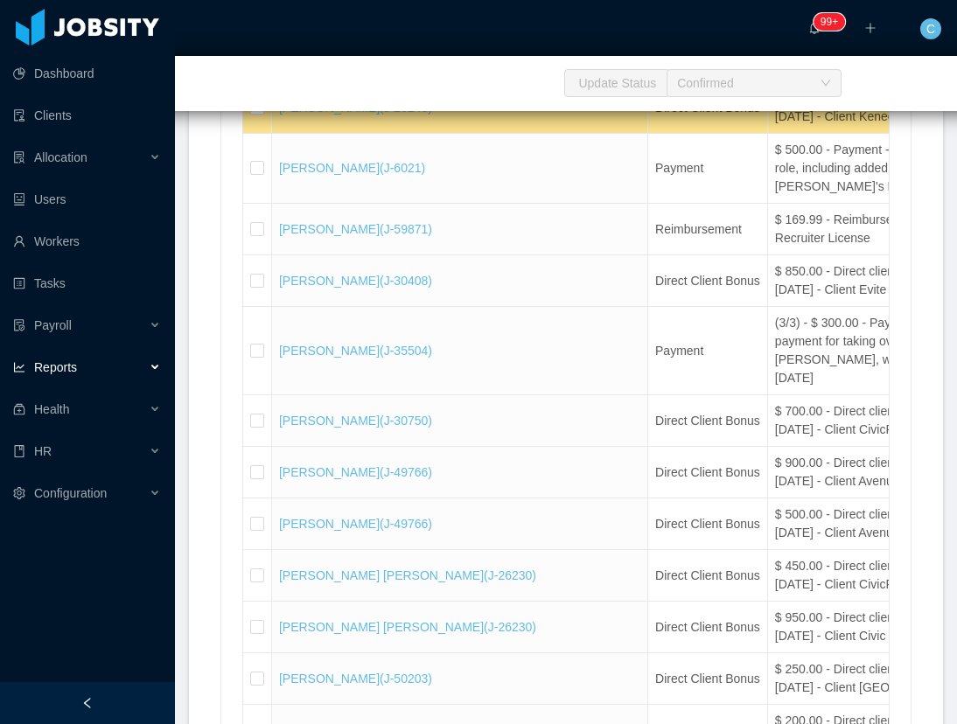
scroll to position [20407, 0]
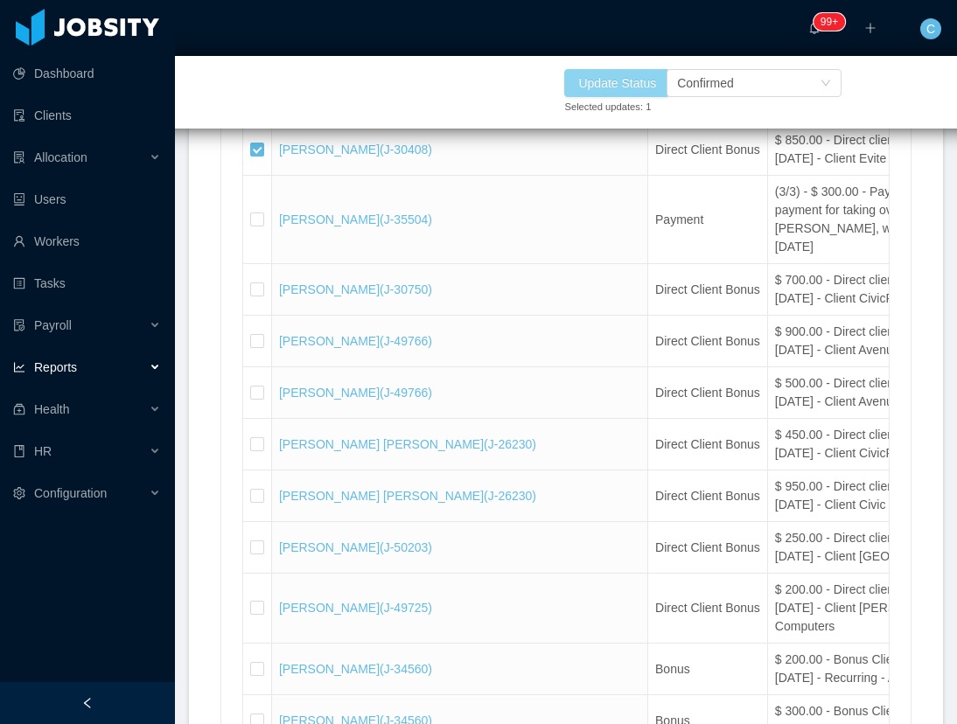
click at [636, 82] on button "Update Status" at bounding box center [617, 83] width 106 height 28
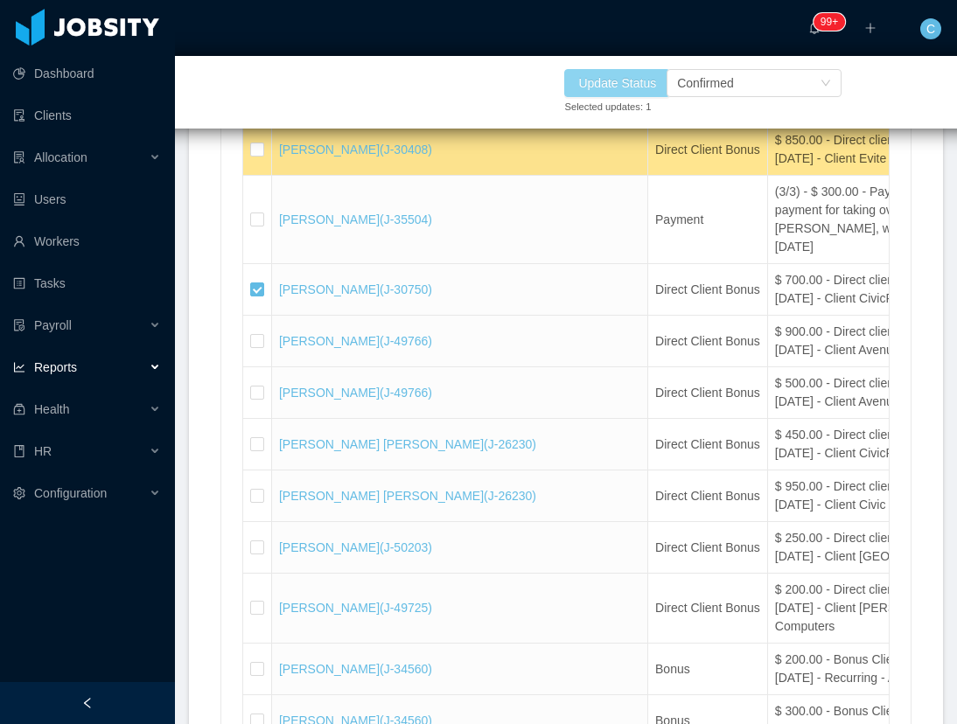
click at [595, 74] on button "Update Status" at bounding box center [617, 83] width 106 height 28
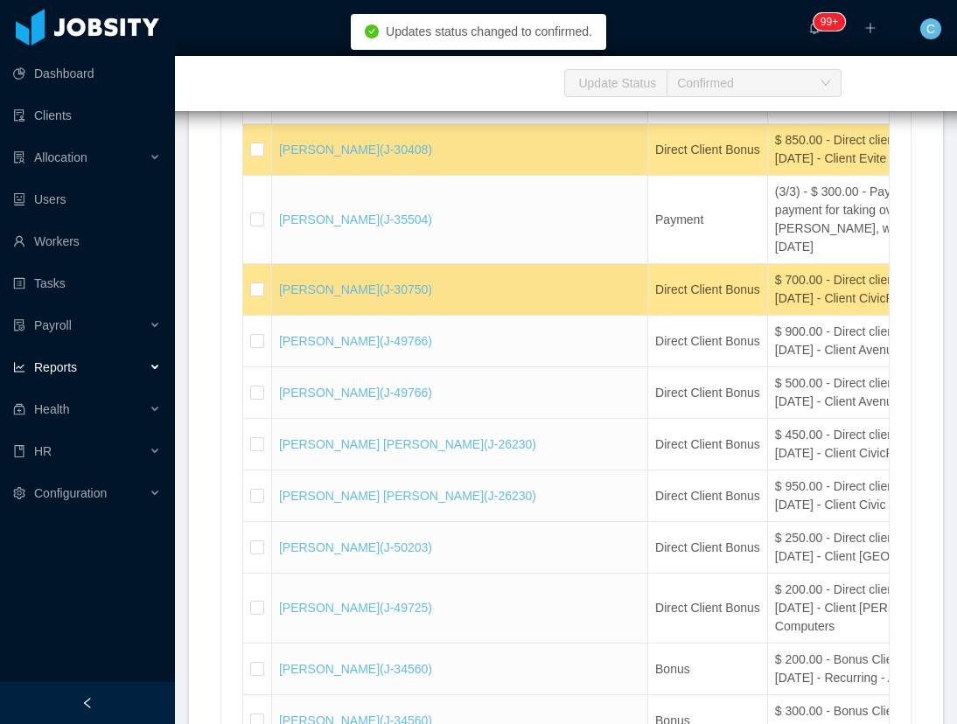
scroll to position [20538, 0]
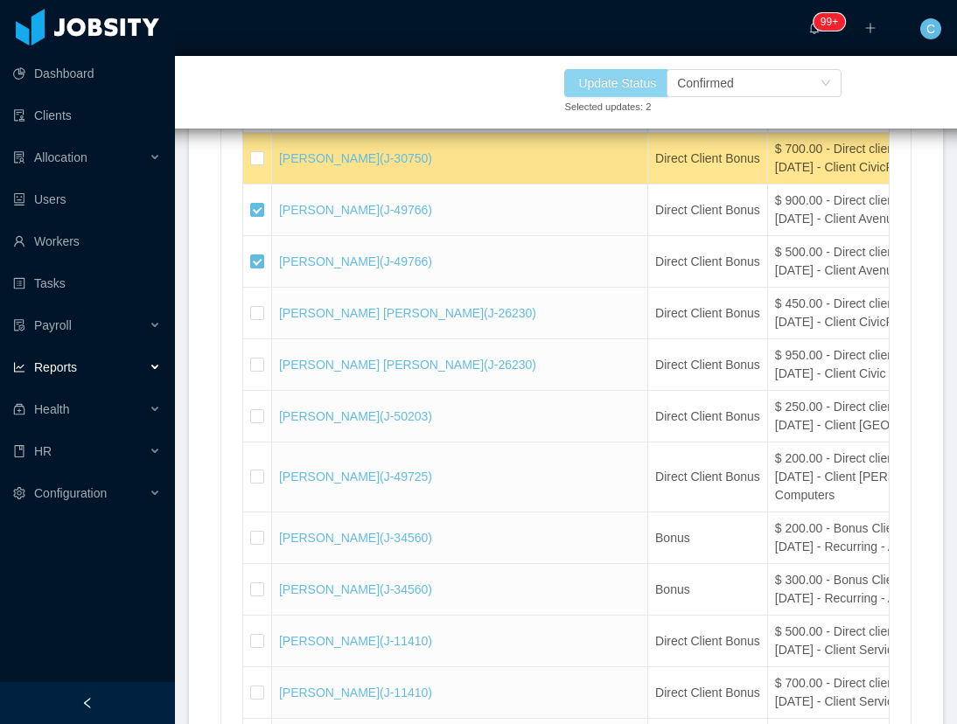
click at [599, 88] on button "Update Status" at bounding box center [617, 83] width 106 height 28
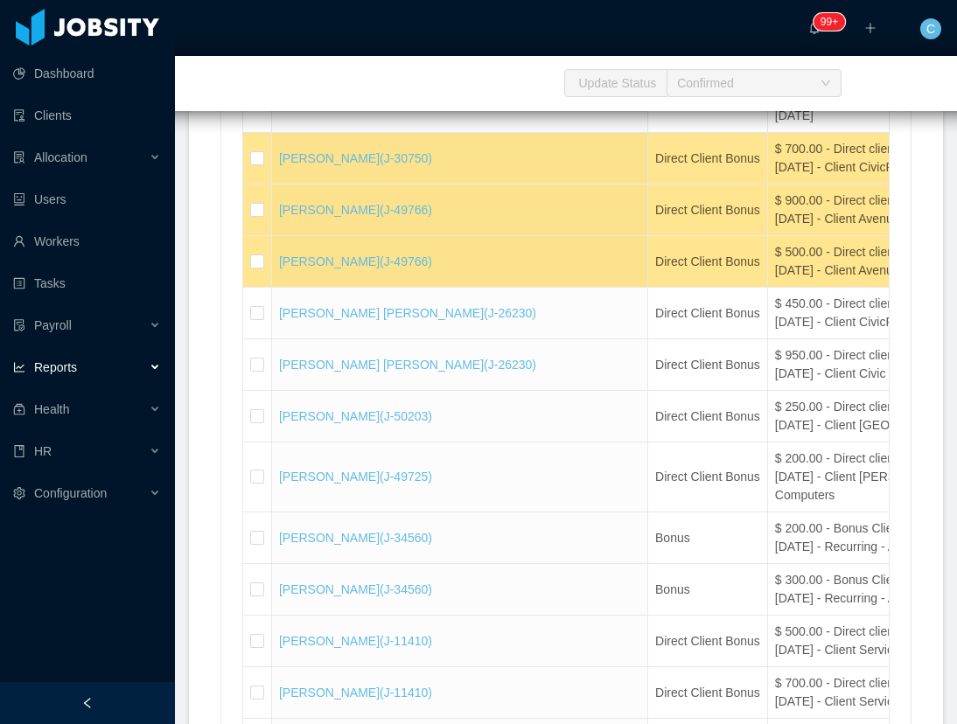
scroll to position [20669, 0]
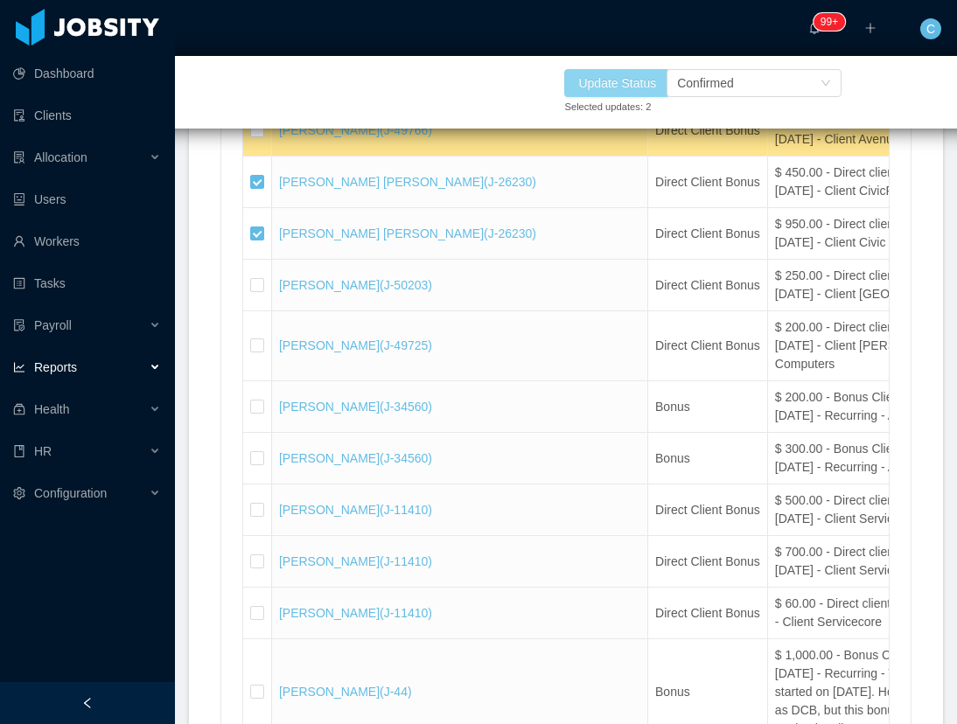
click at [627, 87] on button "Update Status" at bounding box center [617, 83] width 106 height 28
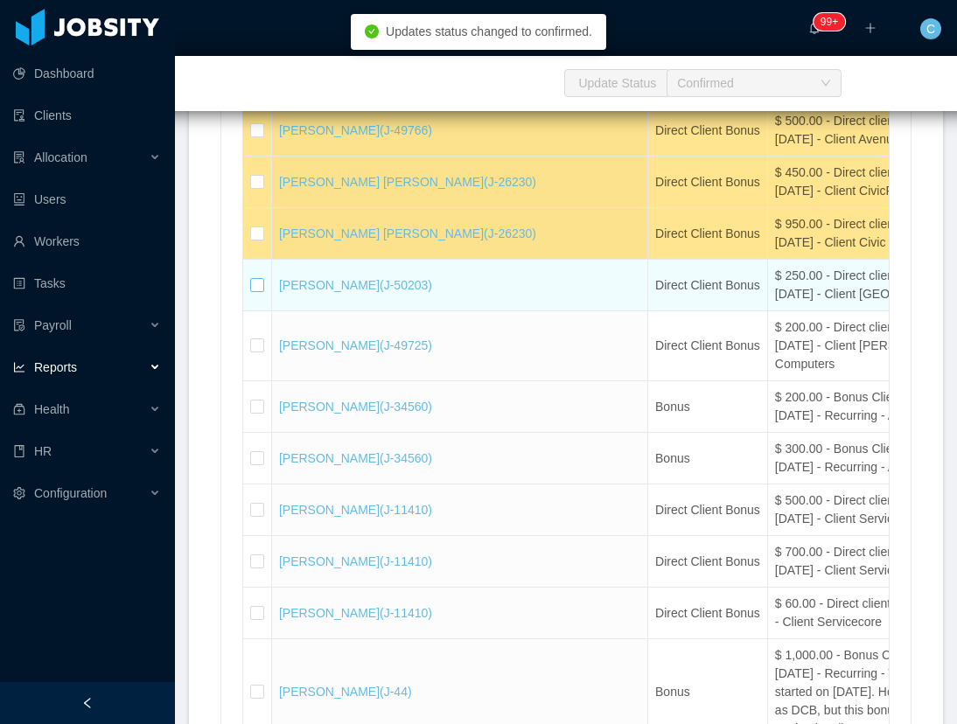
click at [263, 311] on td at bounding box center [257, 286] width 29 height 52
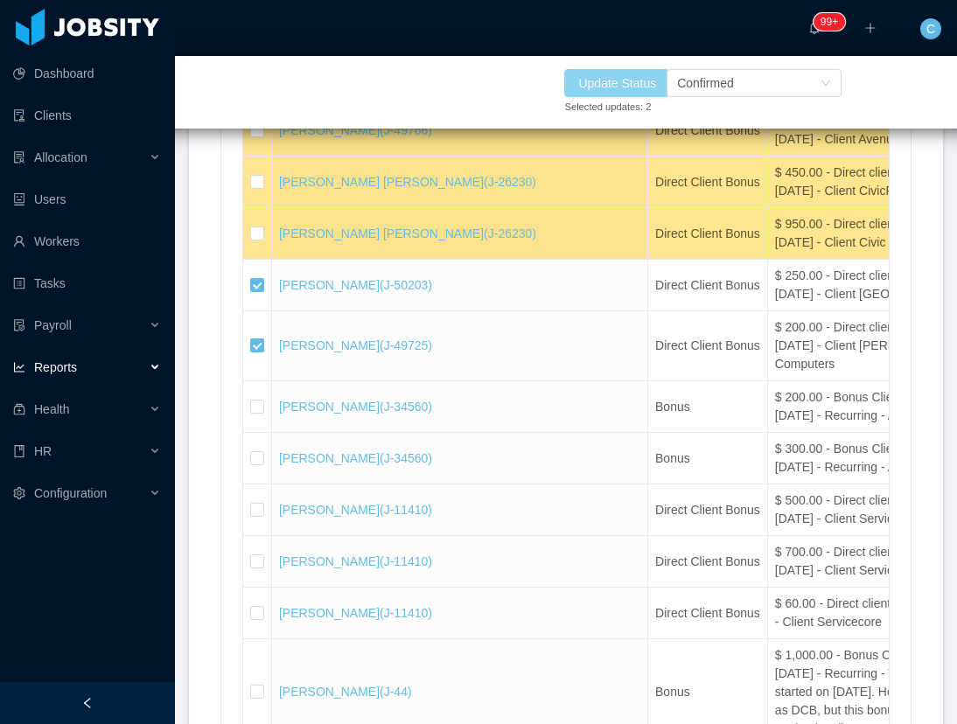
click at [618, 87] on button "Update Status" at bounding box center [617, 83] width 106 height 28
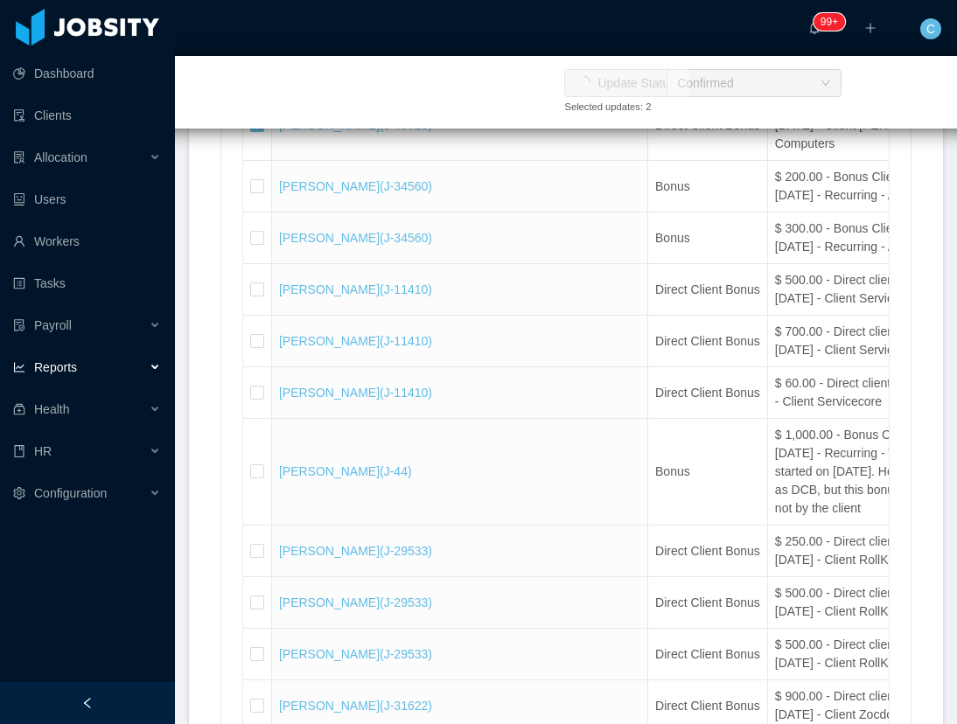
scroll to position [21063, 0]
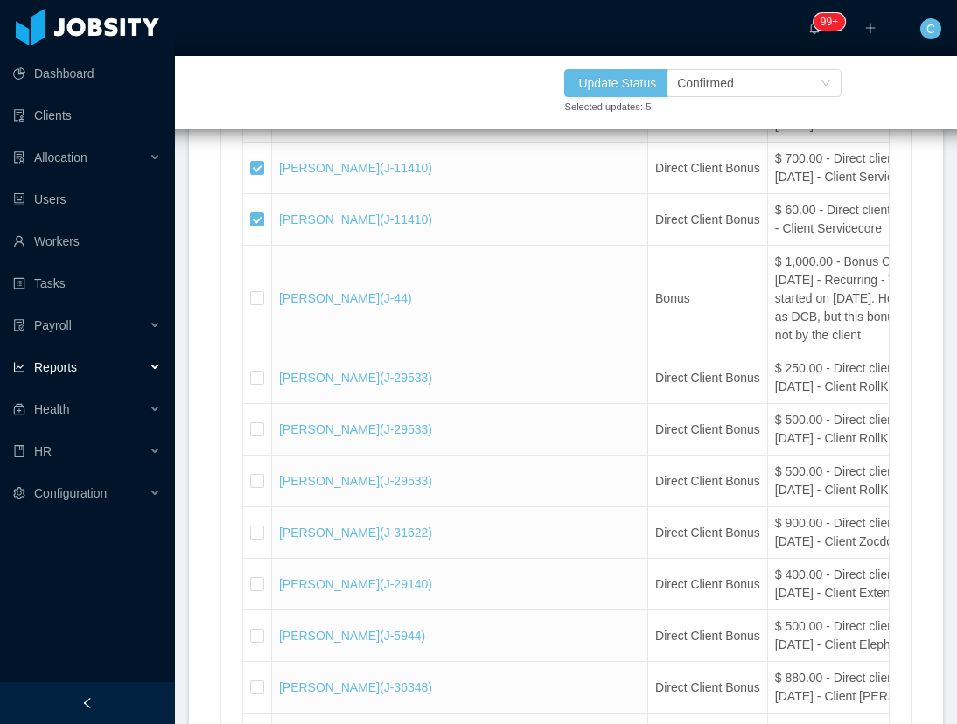
click at [248, 39] on td at bounding box center [257, 14] width 29 height 52
click at [601, 79] on button "Update Status" at bounding box center [617, 83] width 106 height 28
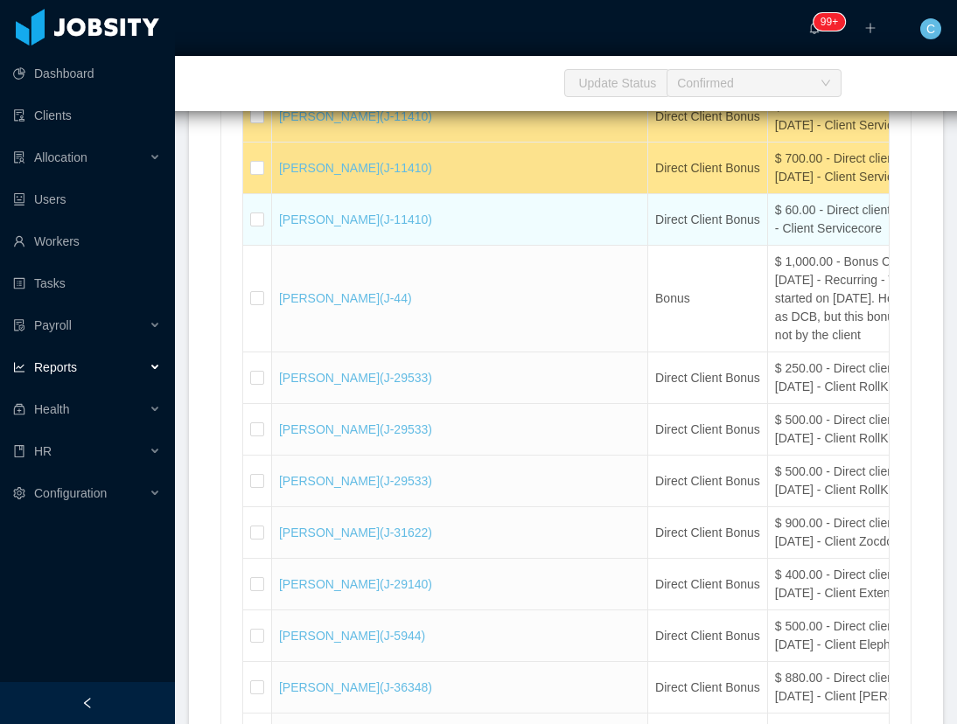
scroll to position [21194, 0]
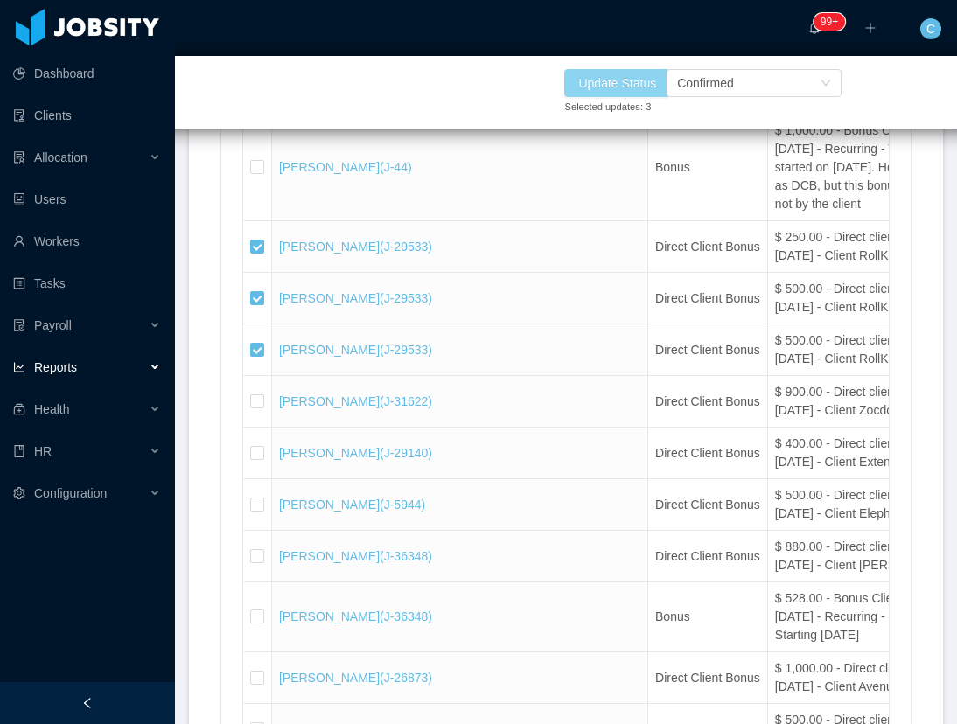
click at [623, 73] on button "Update Status" at bounding box center [617, 83] width 106 height 28
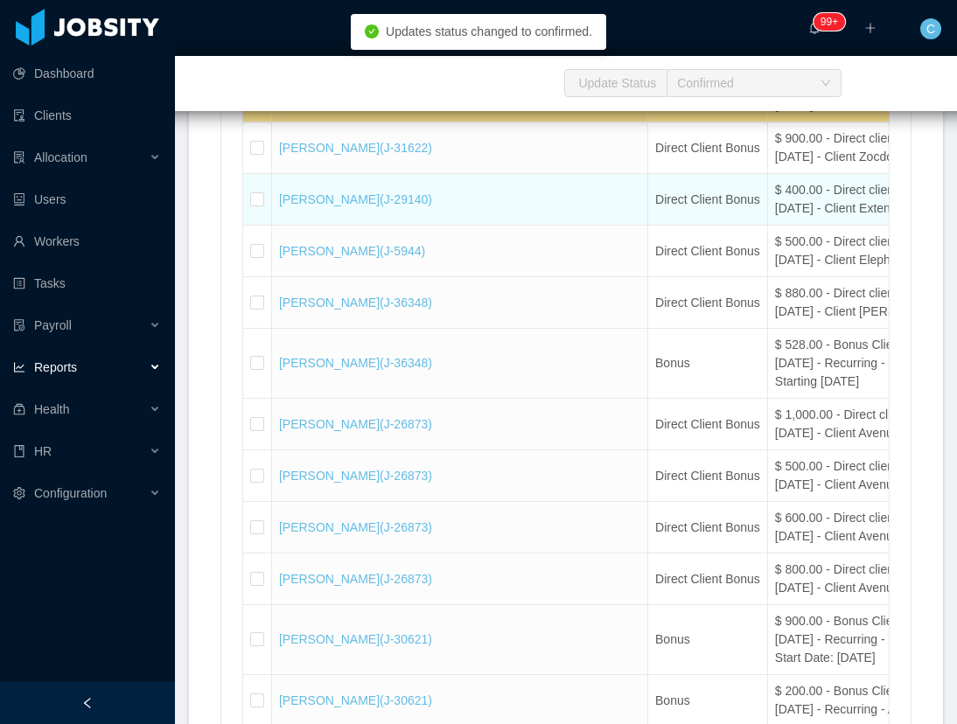
scroll to position [21457, 0]
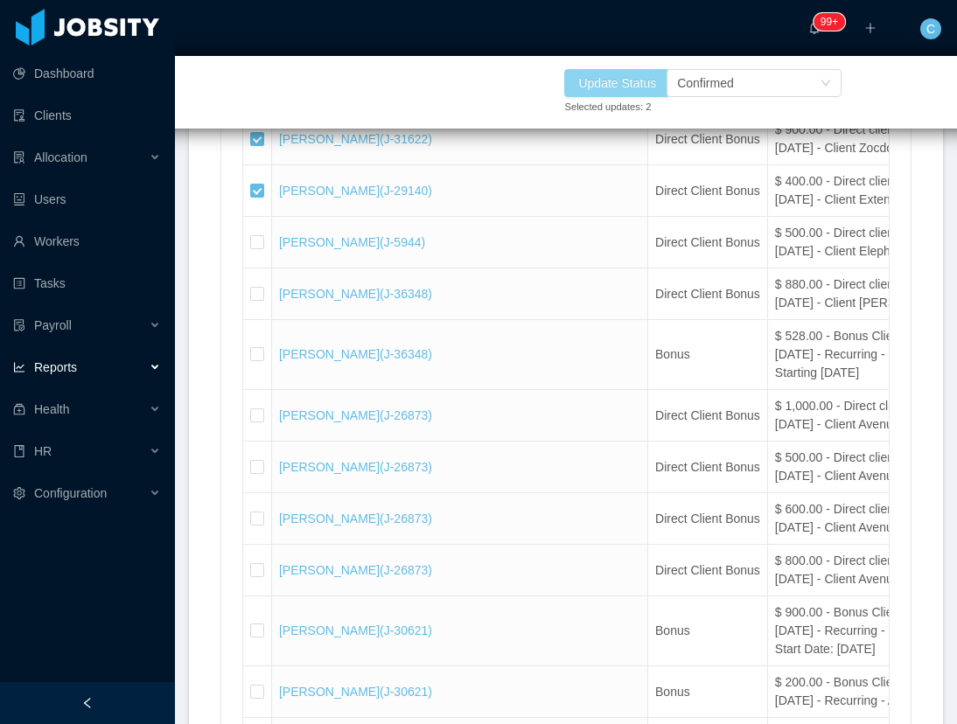
click at [631, 87] on button "Update Status" at bounding box center [617, 83] width 106 height 28
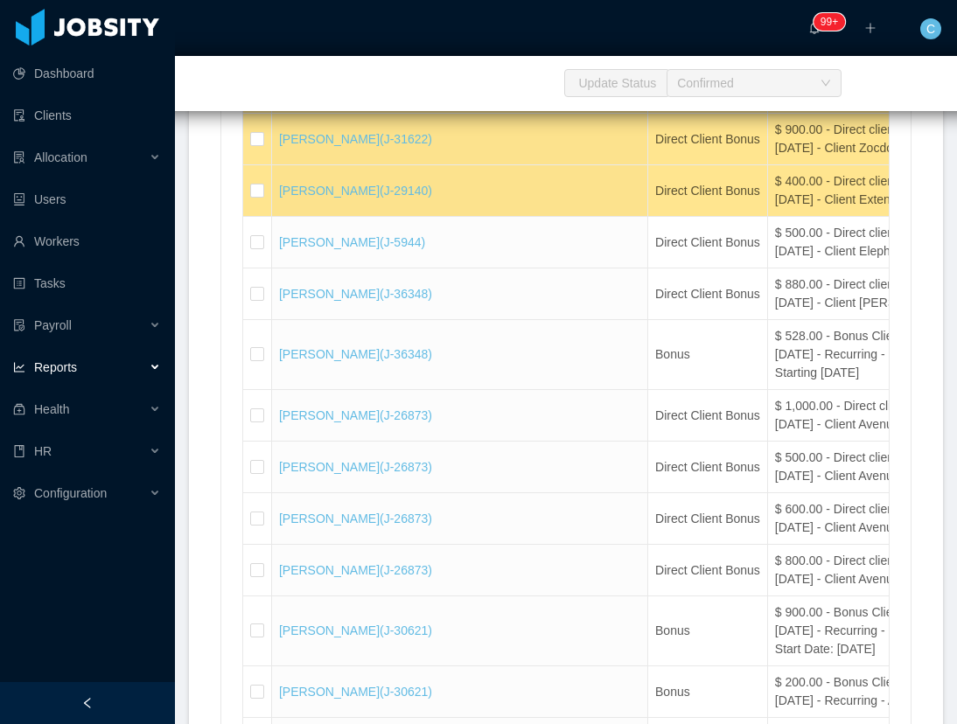
scroll to position [21588, 0]
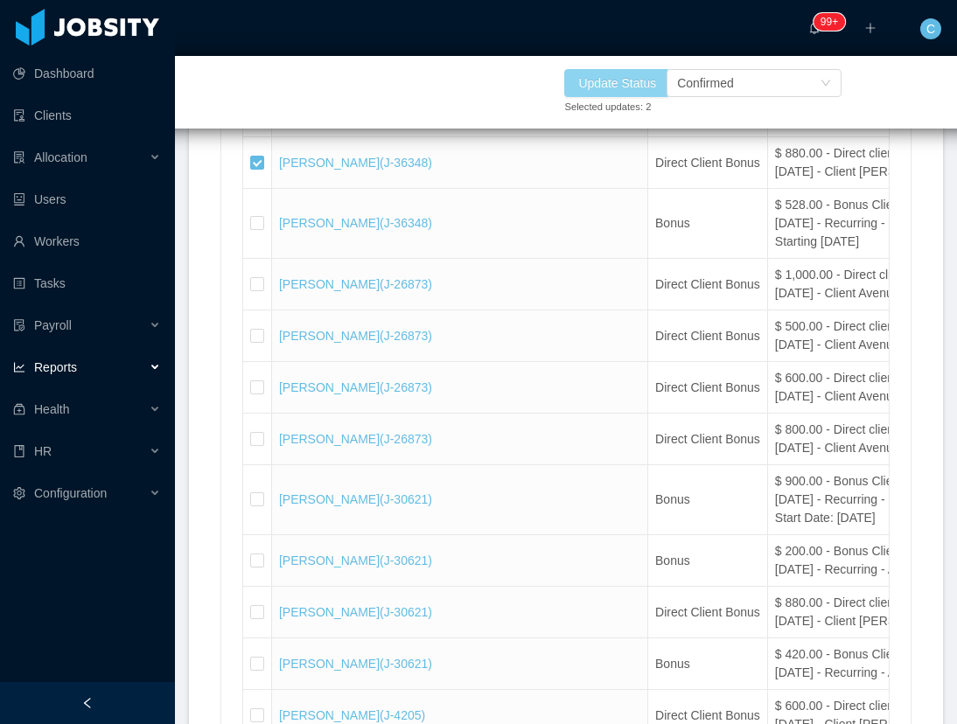
click at [647, 88] on button "Update Status" at bounding box center [617, 83] width 106 height 28
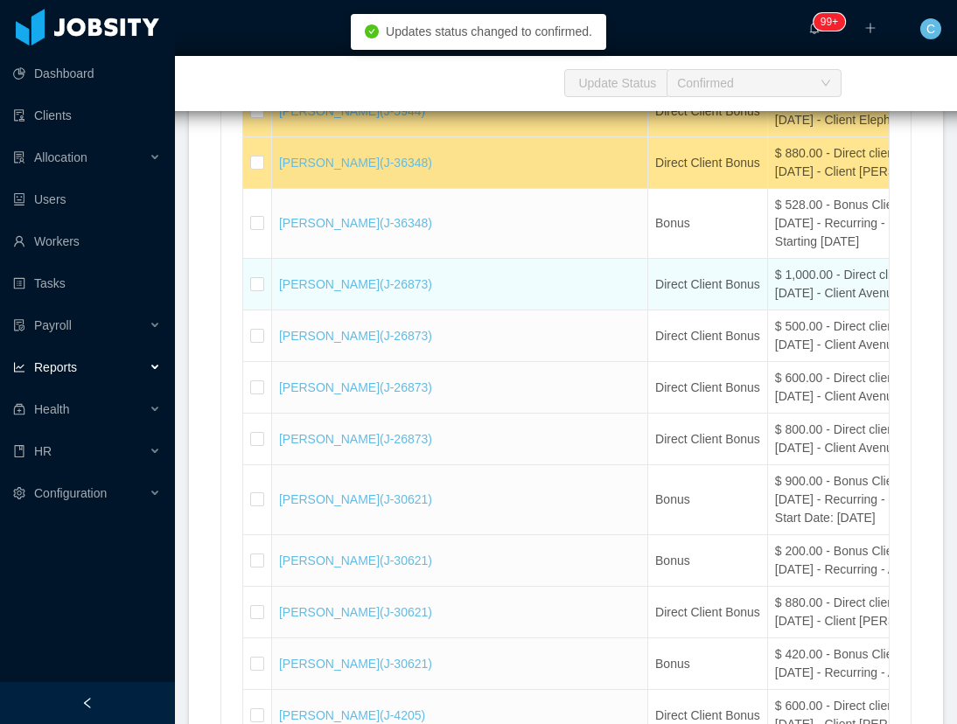
scroll to position [21719, 0]
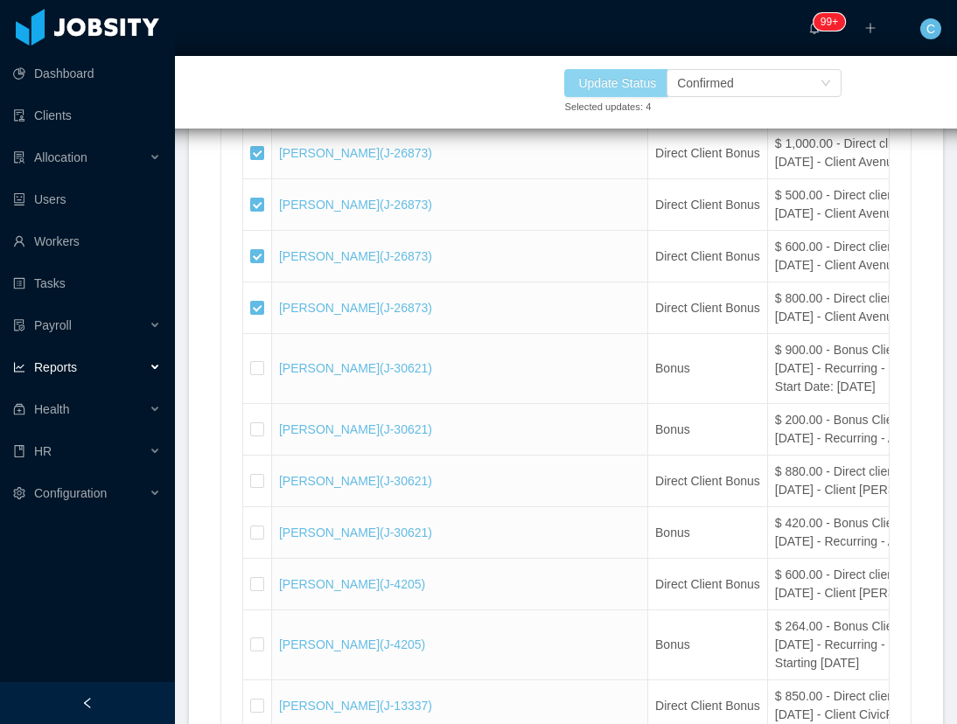
click at [610, 89] on button "Update Status" at bounding box center [617, 83] width 106 height 28
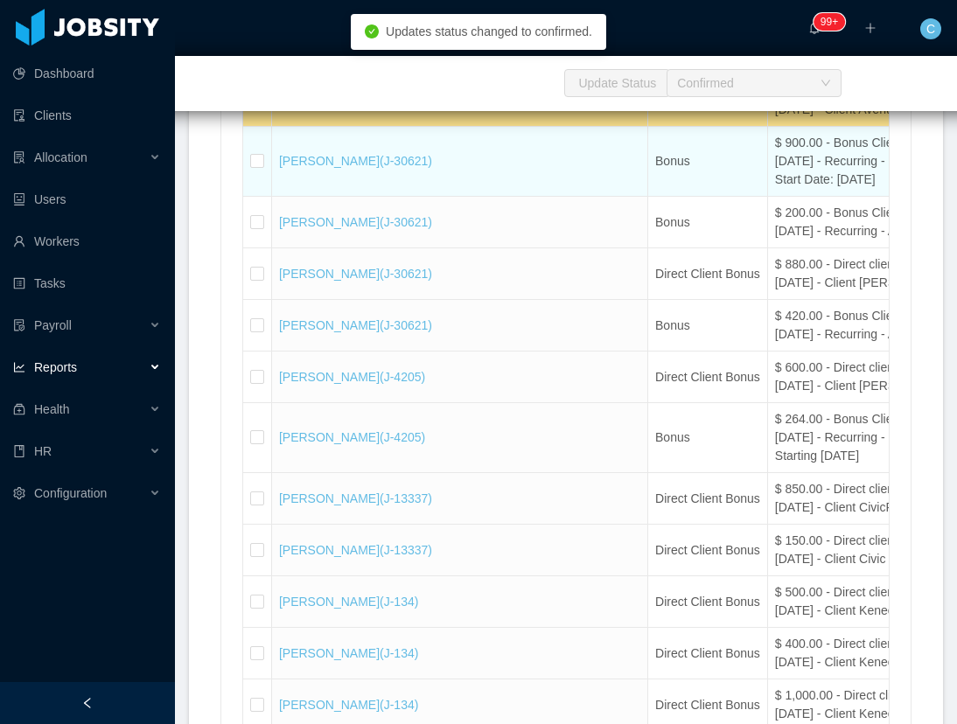
scroll to position [21982, 0]
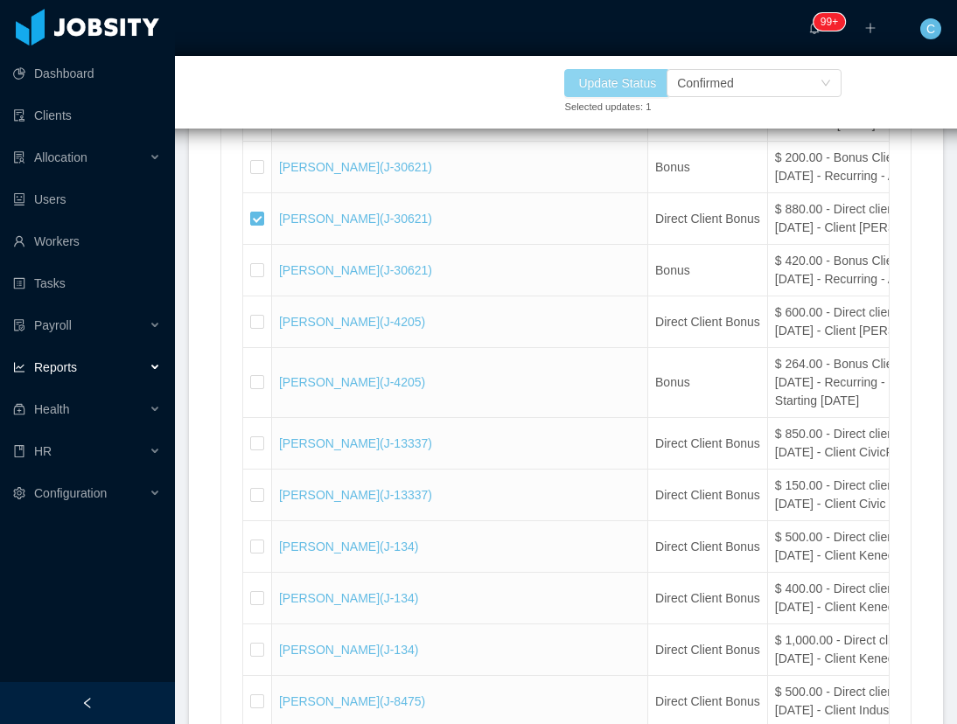
drag, startPoint x: 619, startPoint y: 82, endPoint x: 620, endPoint y: 93, distance: 10.5
click at [619, 84] on button "Update Status" at bounding box center [617, 83] width 106 height 28
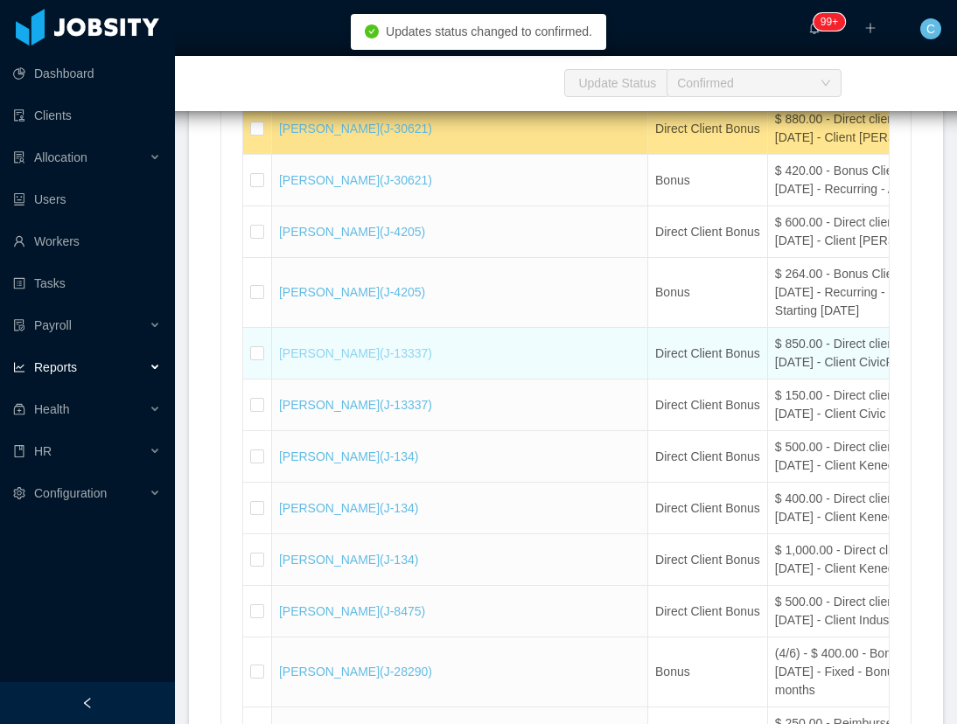
scroll to position [22113, 0]
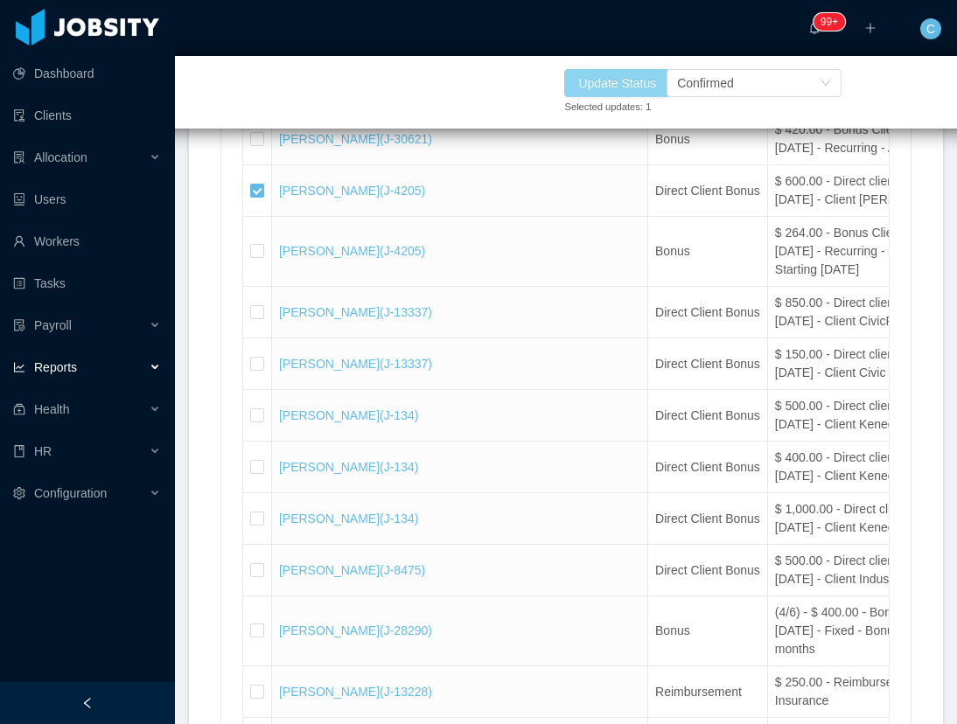
click at [590, 81] on button "Update Status" at bounding box center [617, 83] width 106 height 28
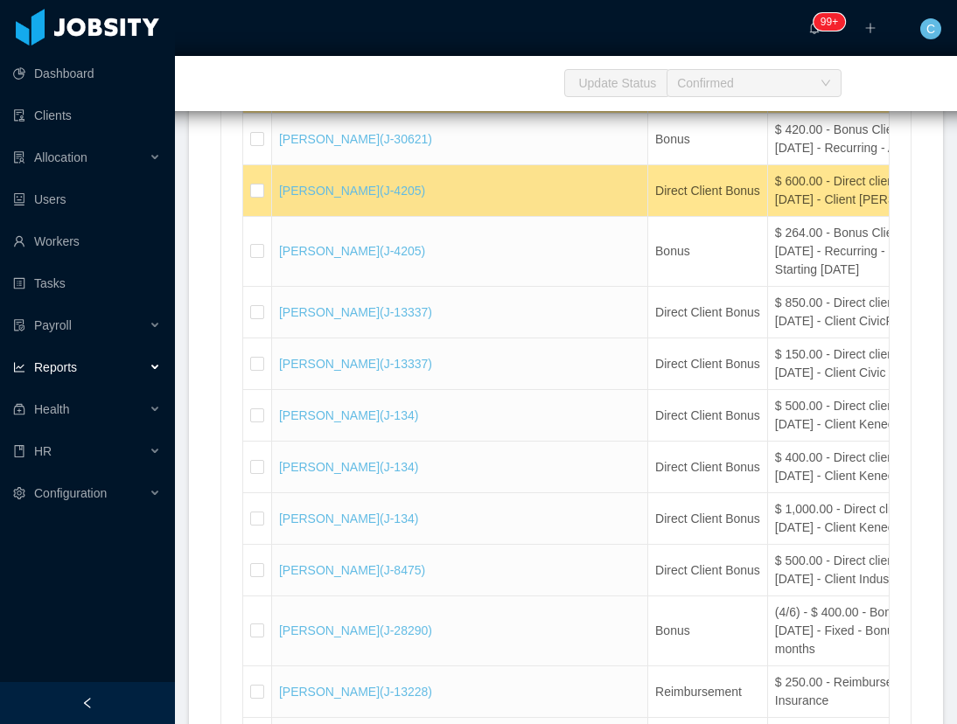
scroll to position [22244, 0]
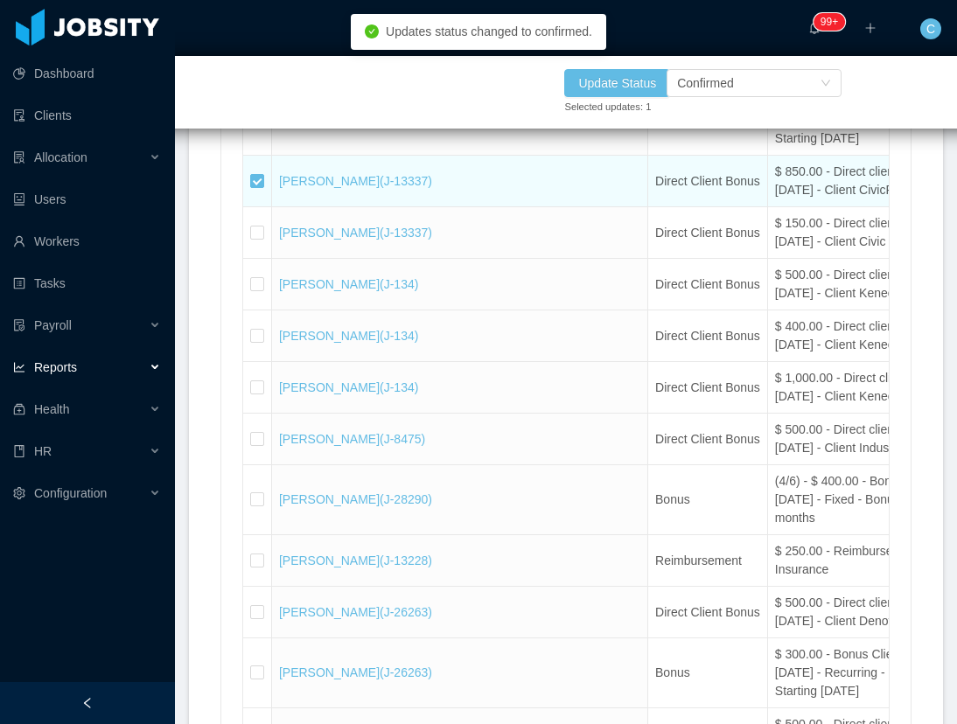
click at [263, 259] on td at bounding box center [257, 233] width 29 height 52
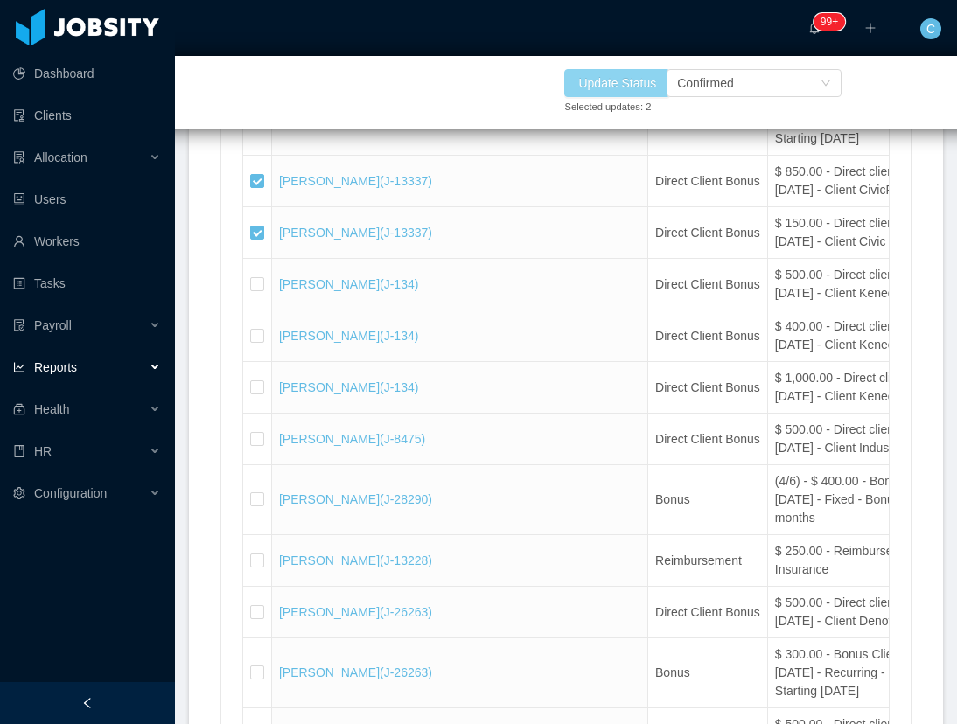
click at [626, 69] on button "Update Status" at bounding box center [617, 83] width 106 height 28
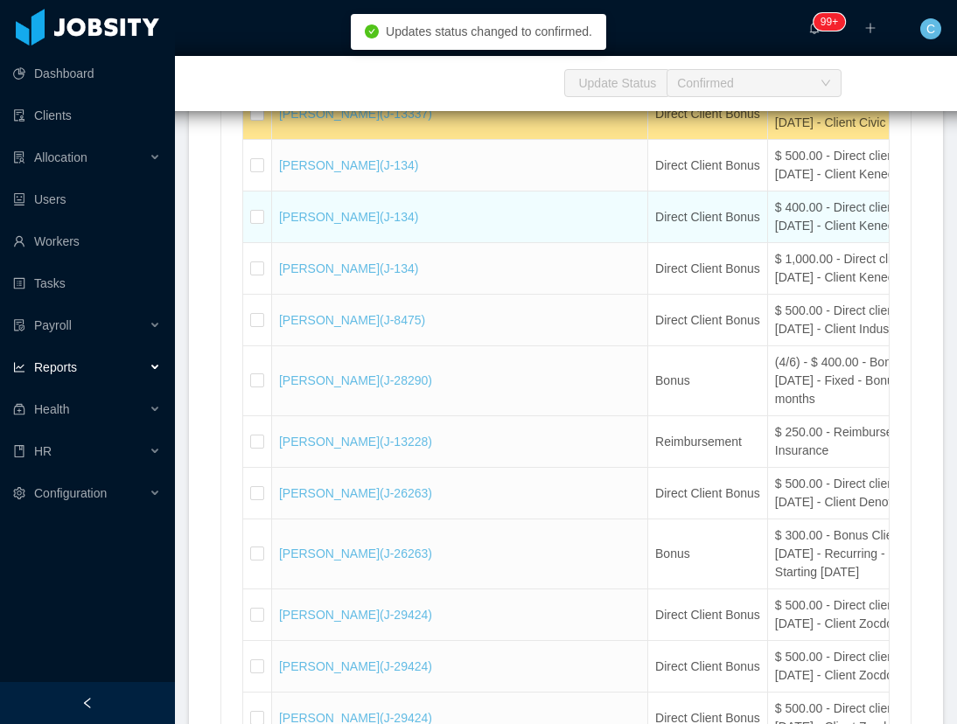
scroll to position [22376, 0]
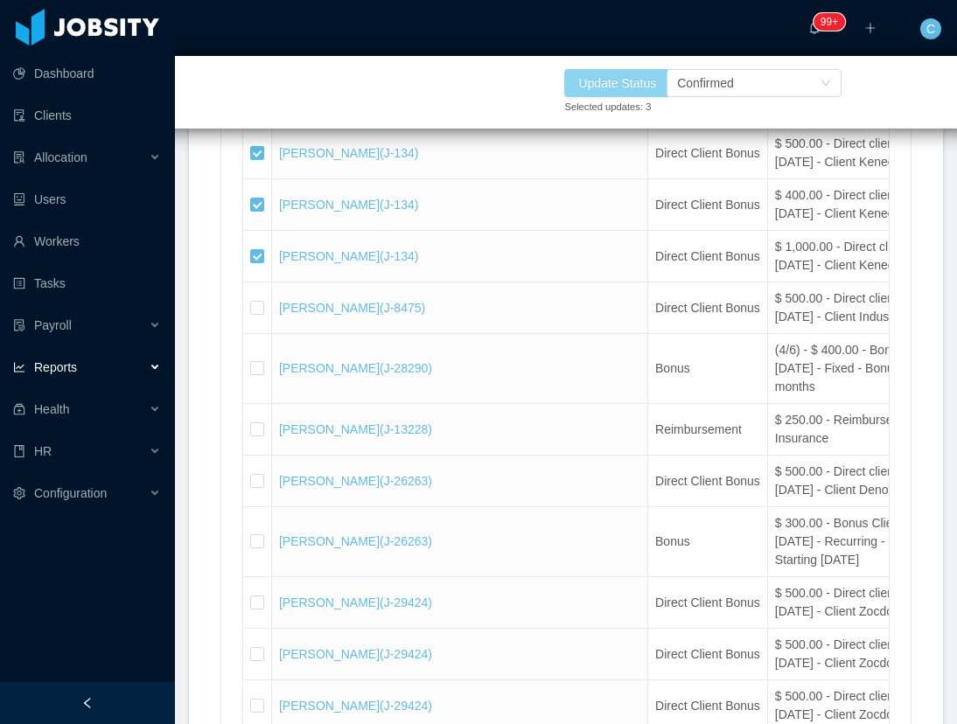
click at [588, 81] on button "Update Status" at bounding box center [617, 83] width 106 height 28
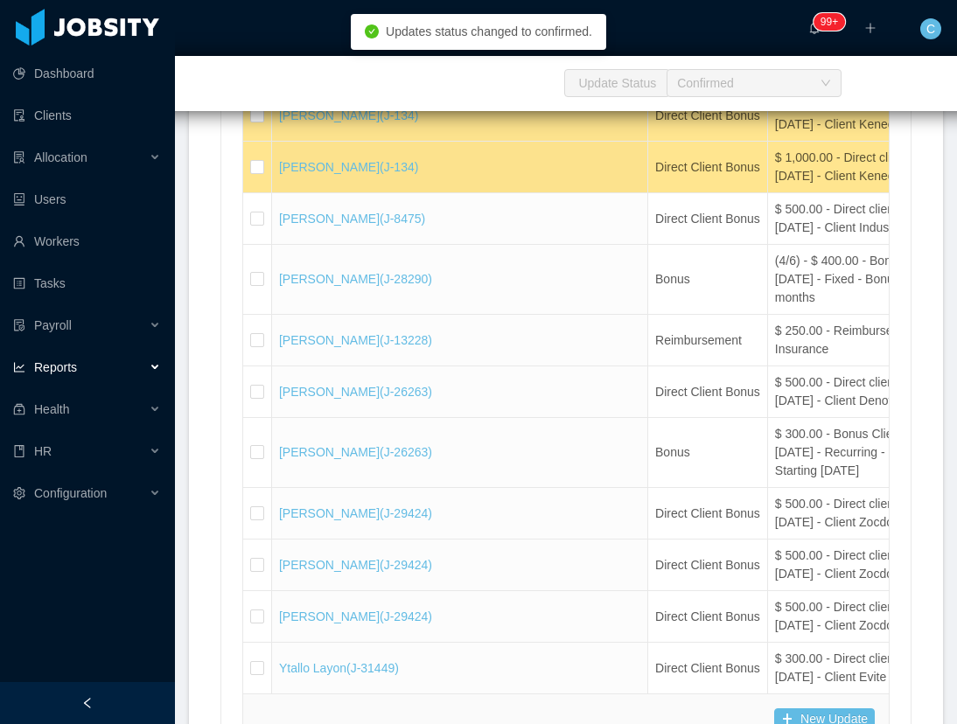
scroll to position [22507, 0]
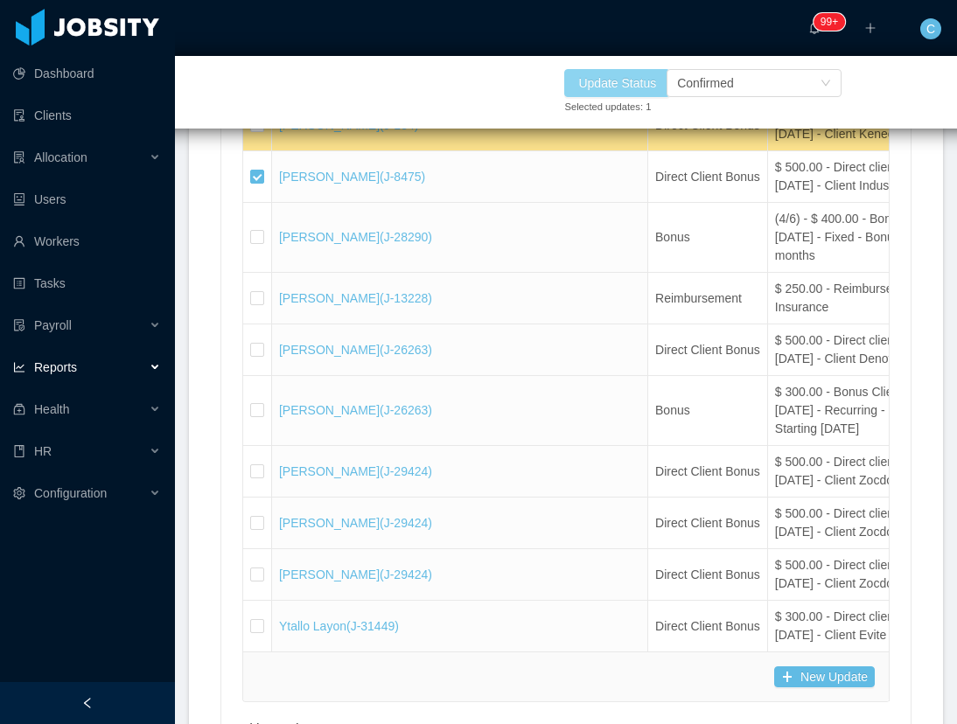
click at [608, 80] on button "Update Status" at bounding box center [617, 83] width 106 height 28
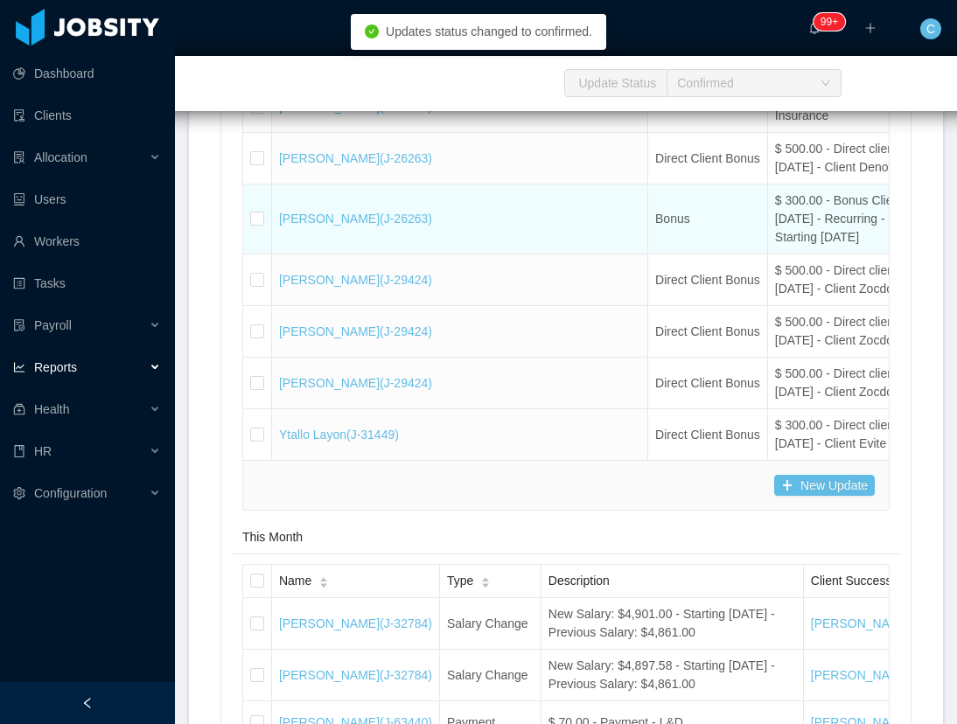
scroll to position [22769, 0]
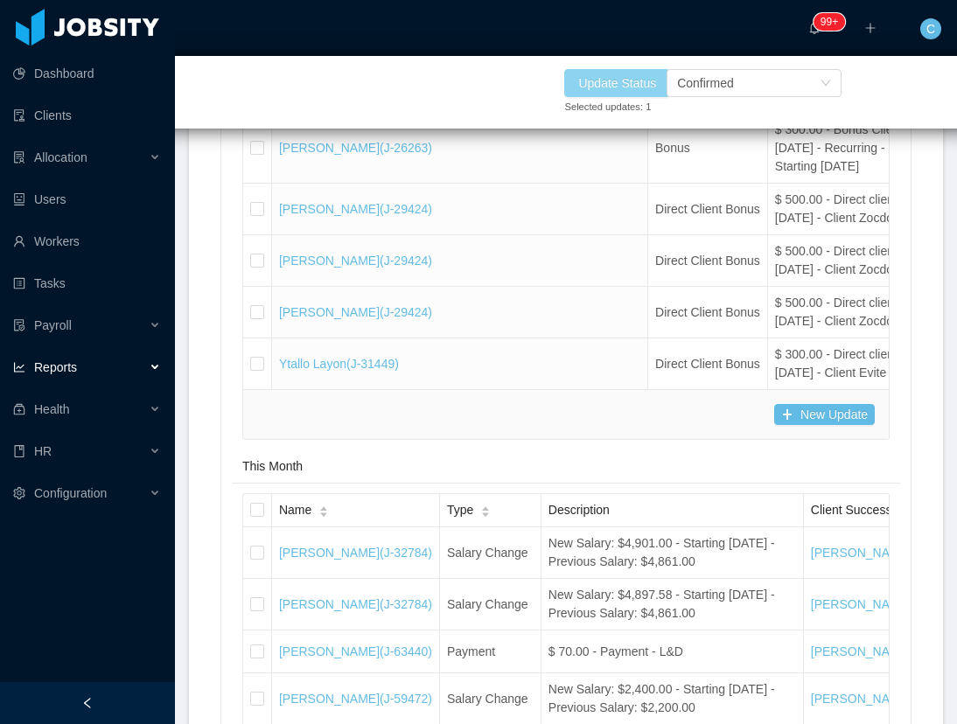
click at [581, 85] on button "Update Status" at bounding box center [617, 83] width 106 height 28
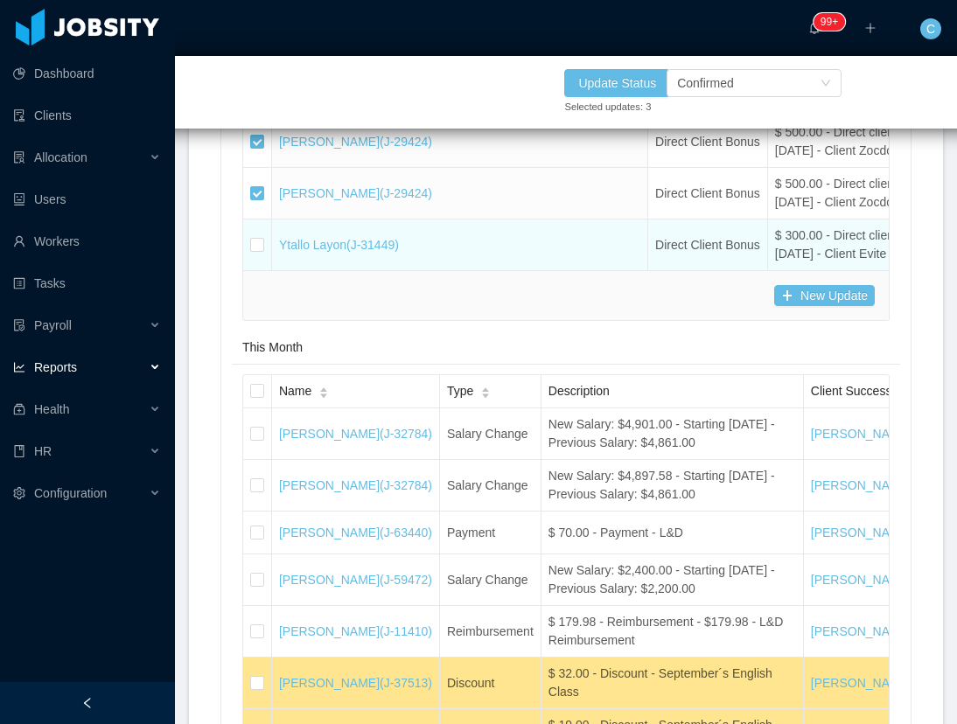
scroll to position [22900, 0]
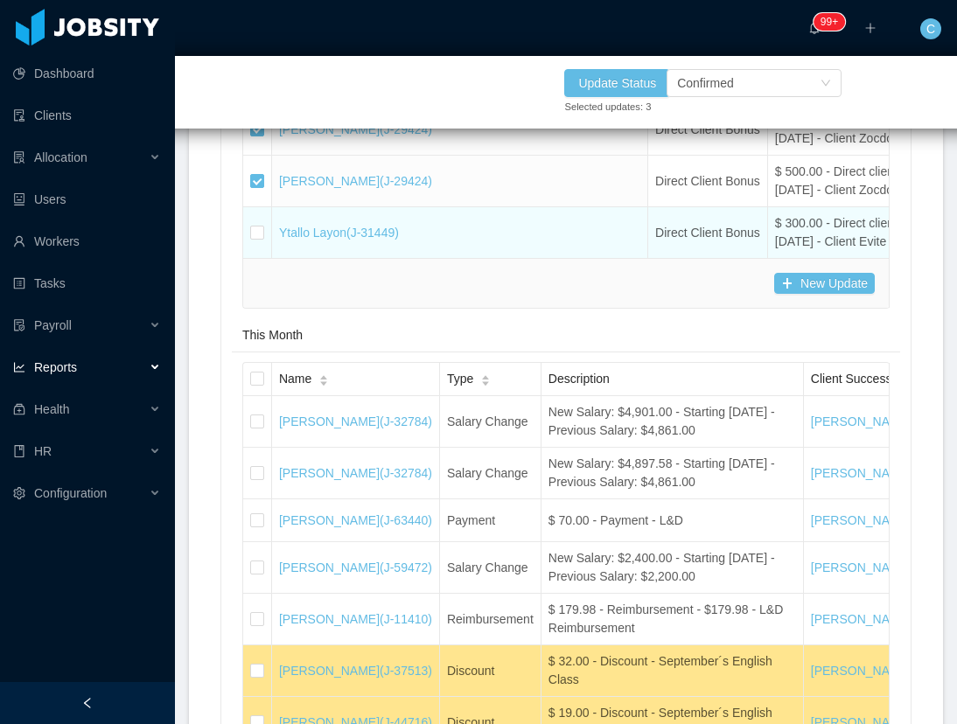
click at [255, 258] on td at bounding box center [257, 232] width 29 height 51
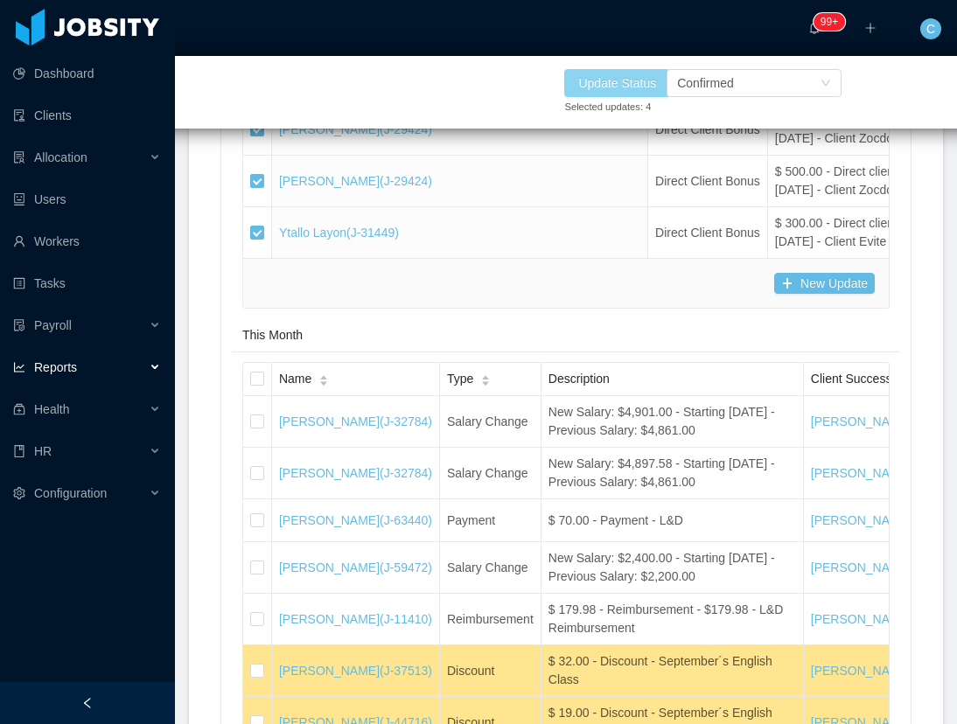
click at [633, 79] on button "Update Status" at bounding box center [617, 83] width 106 height 28
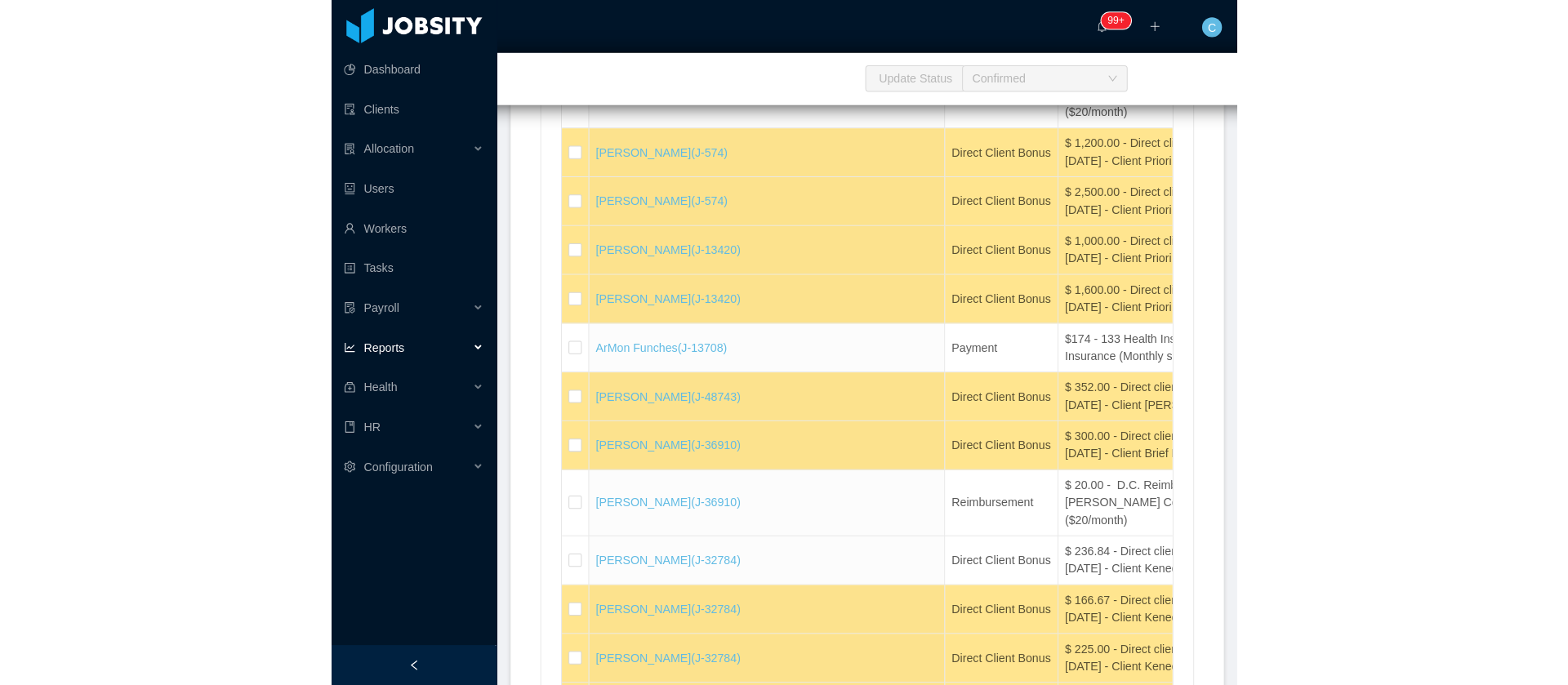
scroll to position [14023, 0]
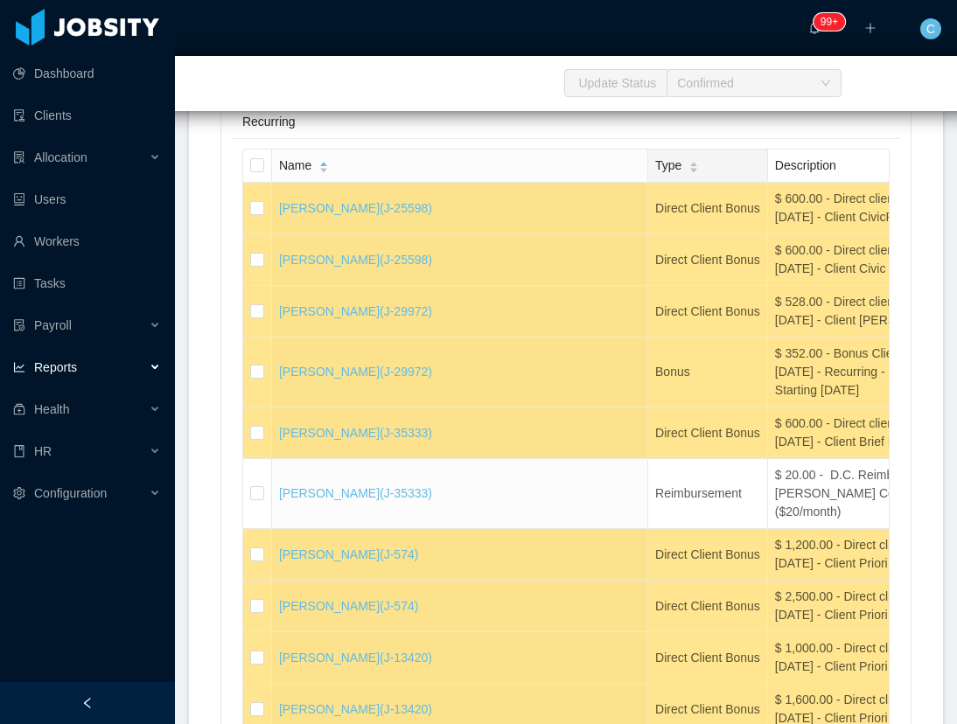
click at [655, 175] on span "Type" at bounding box center [668, 166] width 26 height 18
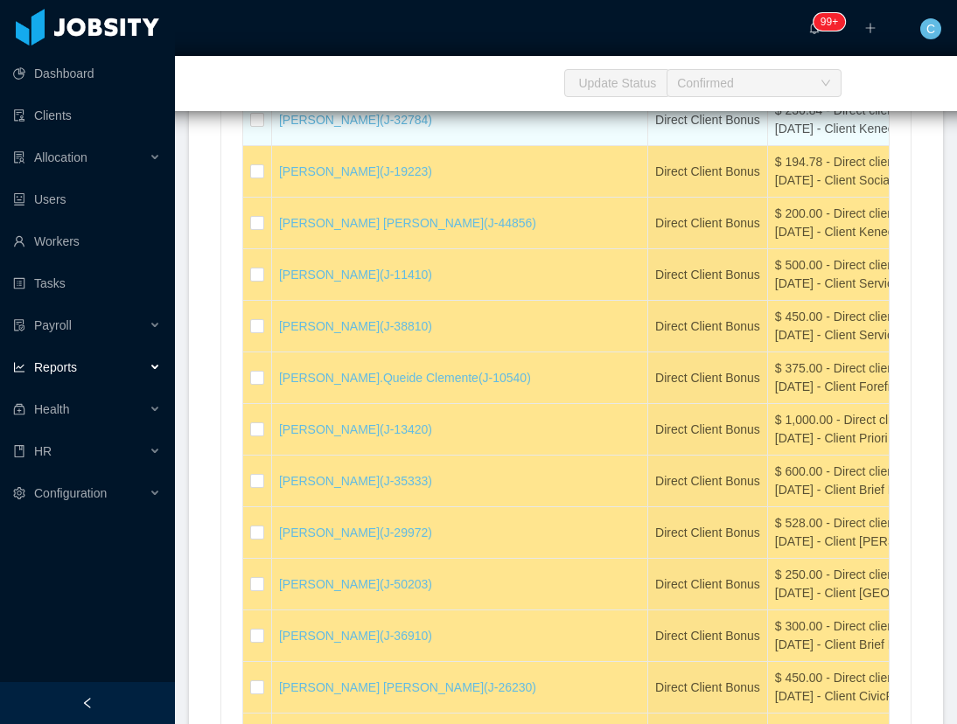
scroll to position [16076, 0]
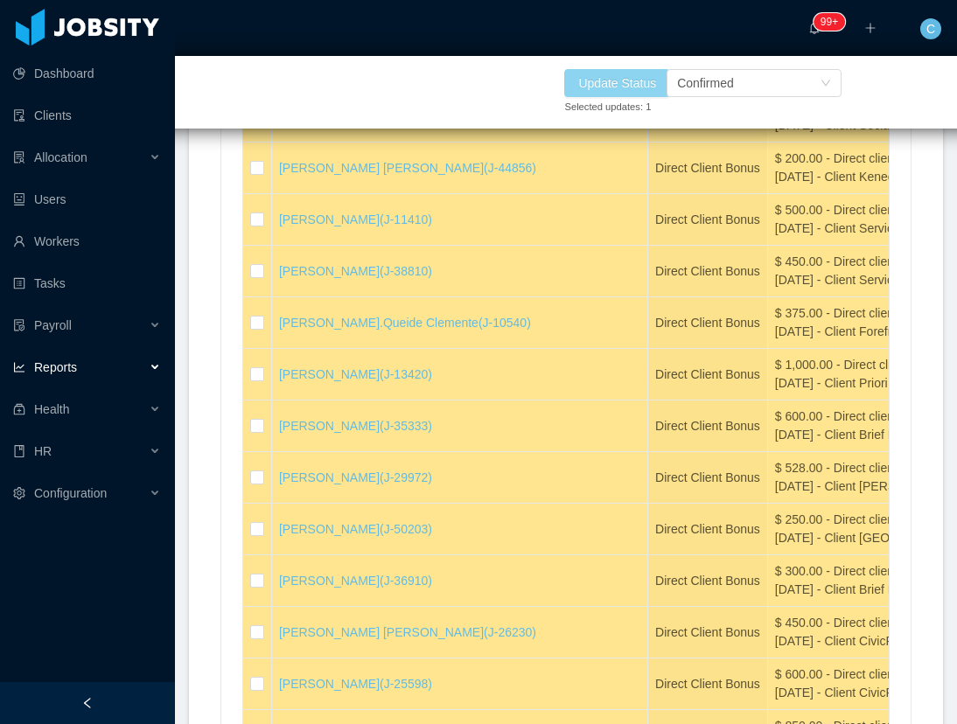
click at [634, 85] on button "Update Status" at bounding box center [617, 83] width 106 height 28
click at [626, 78] on button "Update Status" at bounding box center [617, 83] width 106 height 28
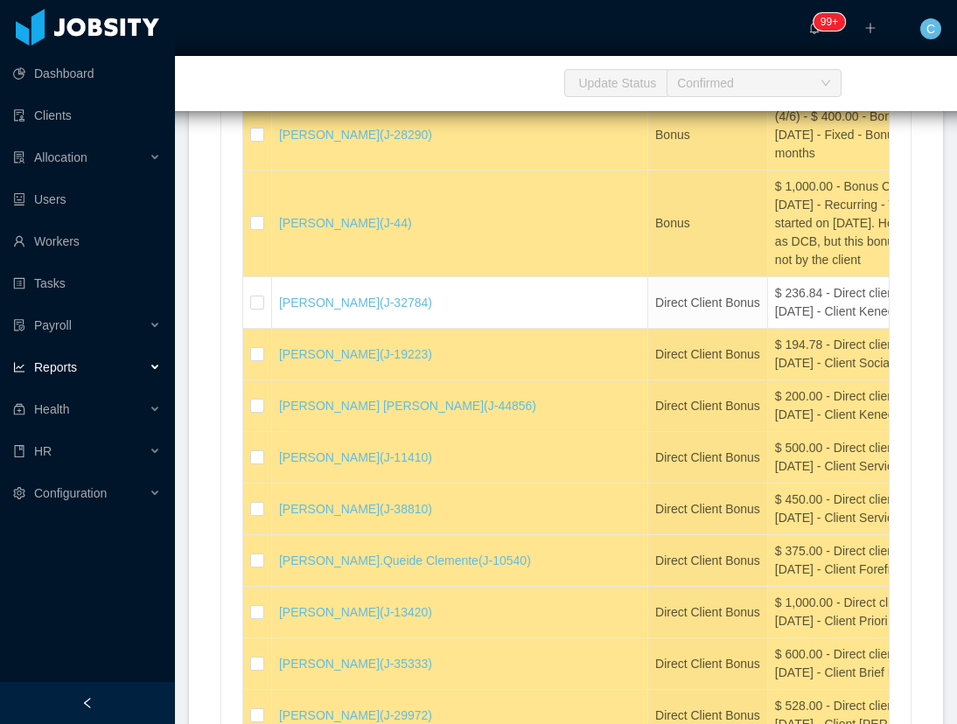
scroll to position [15814, 0]
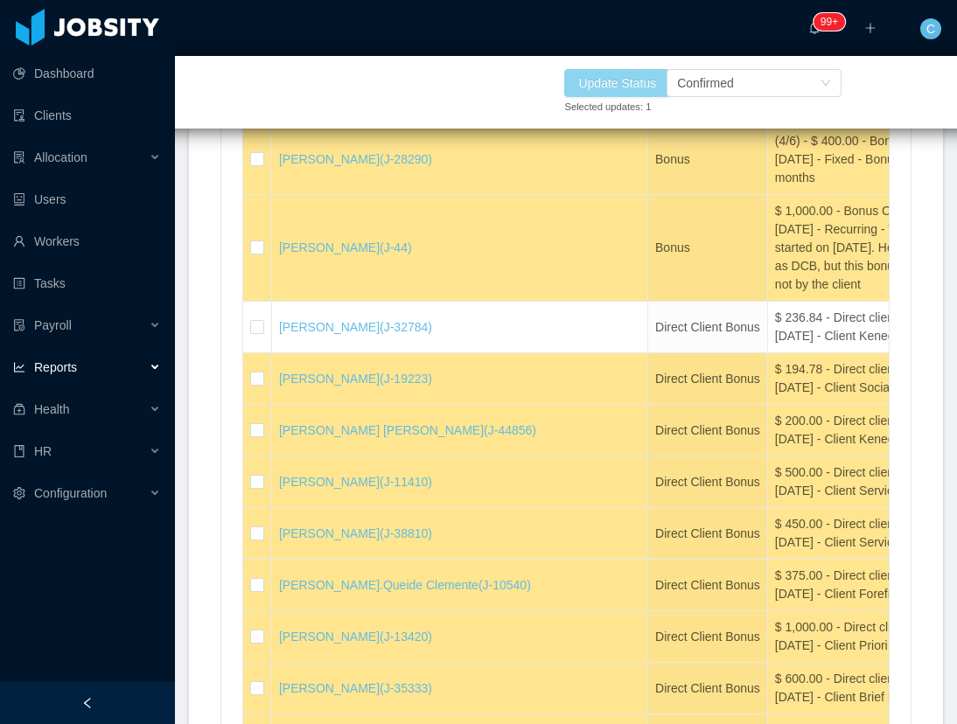
click at [603, 82] on button "Update Status" at bounding box center [617, 83] width 106 height 28
click at [595, 81] on button "Update Status" at bounding box center [617, 83] width 106 height 28
click at [617, 85] on button "Update Status" at bounding box center [617, 83] width 106 height 28
click at [633, 88] on button "Update Status" at bounding box center [617, 83] width 106 height 28
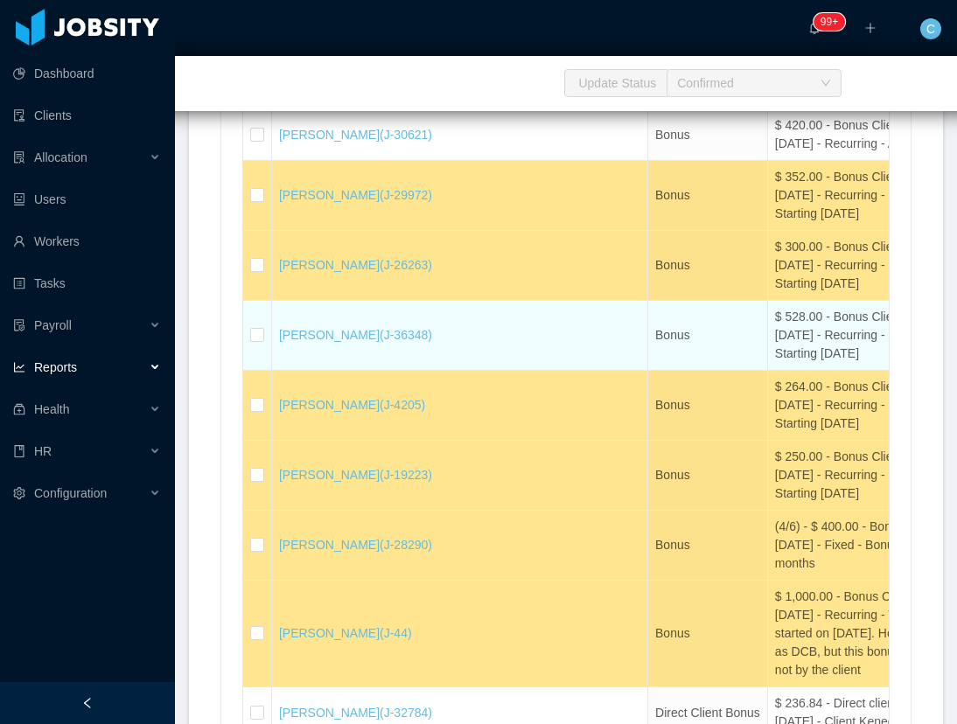
scroll to position [15420, 0]
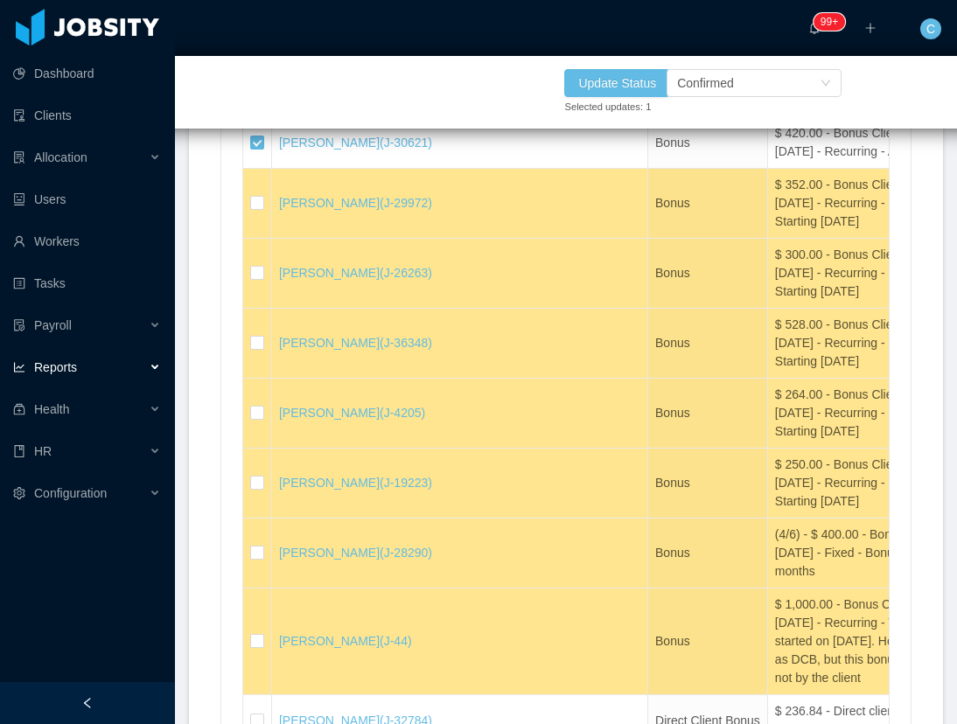
click at [623, 79] on button "Update Status" at bounding box center [617, 83] width 106 height 28
click at [627, 84] on button "Update Status" at bounding box center [617, 83] width 106 height 28
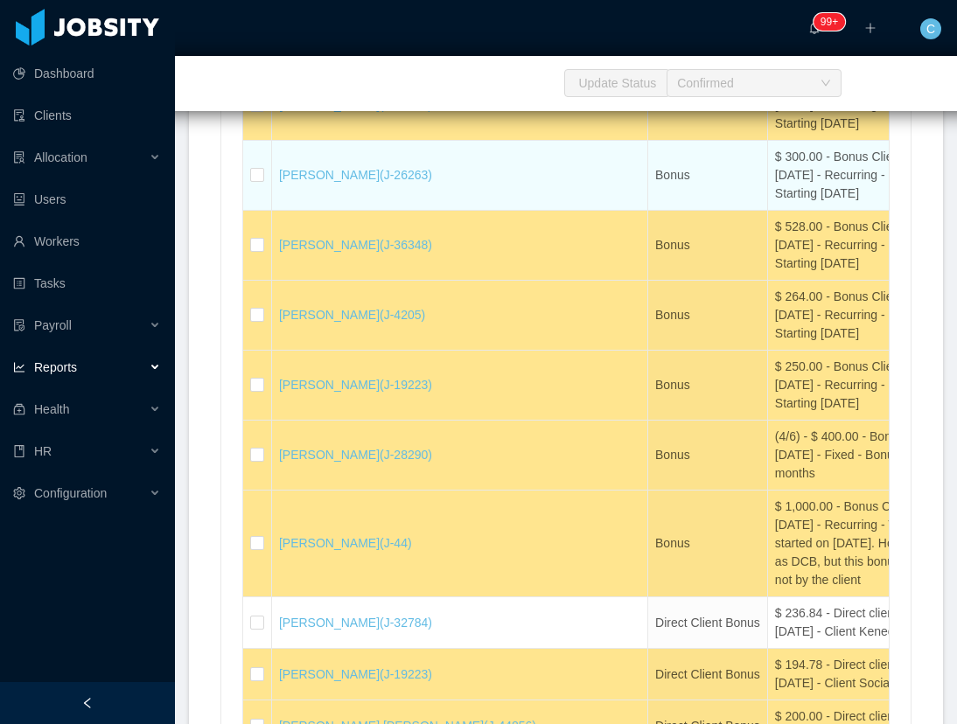
scroll to position [15682, 0]
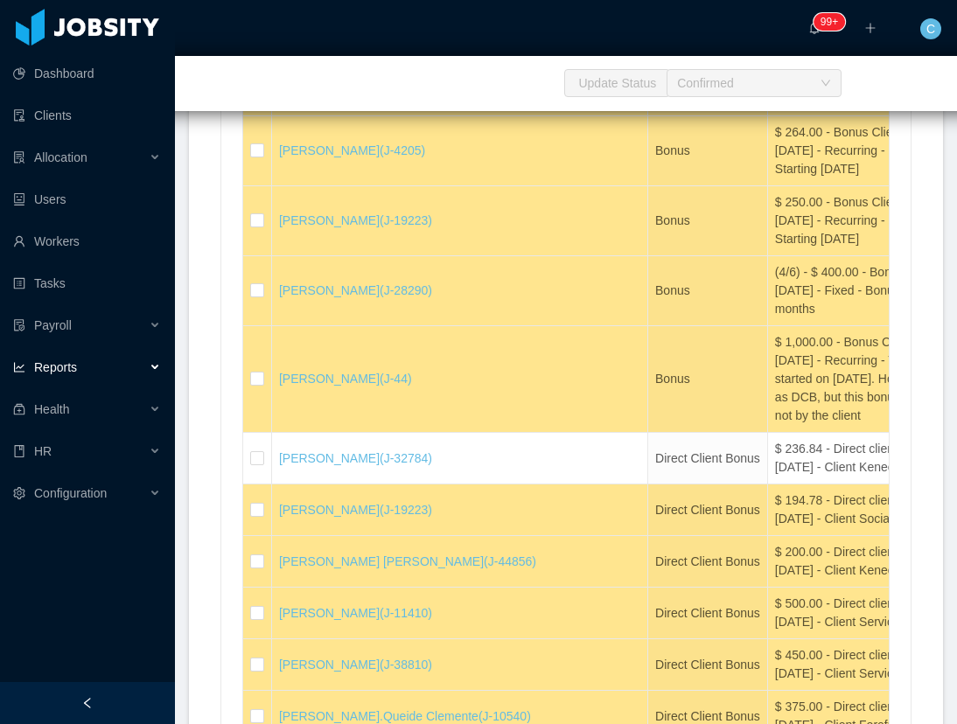
drag, startPoint x: 394, startPoint y: 332, endPoint x: 358, endPoint y: 327, distance: 36.1
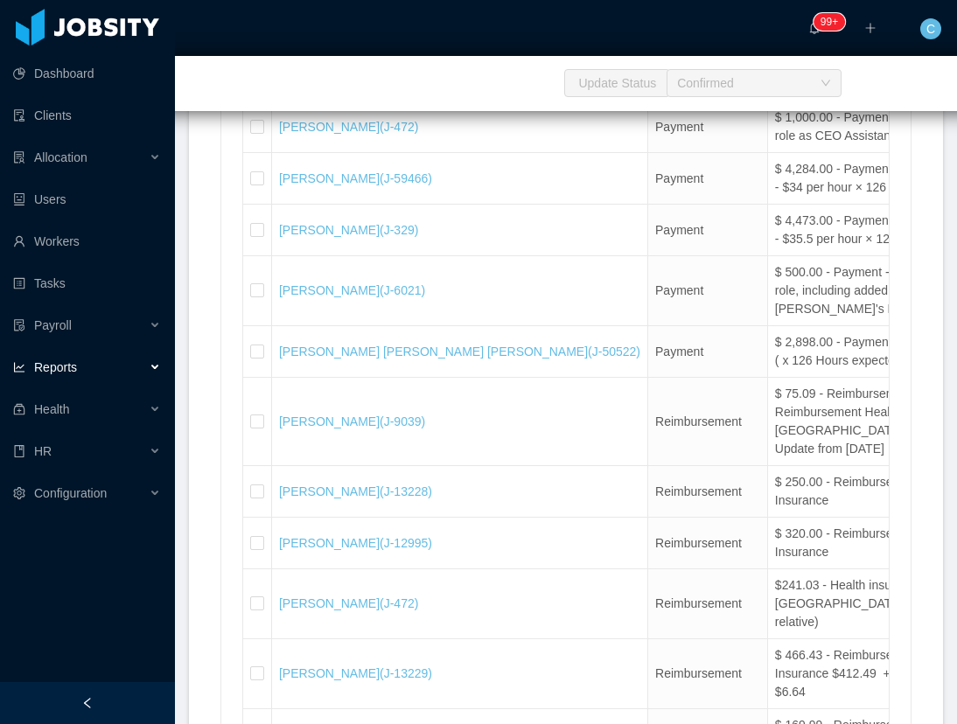
scroll to position [22244, 0]
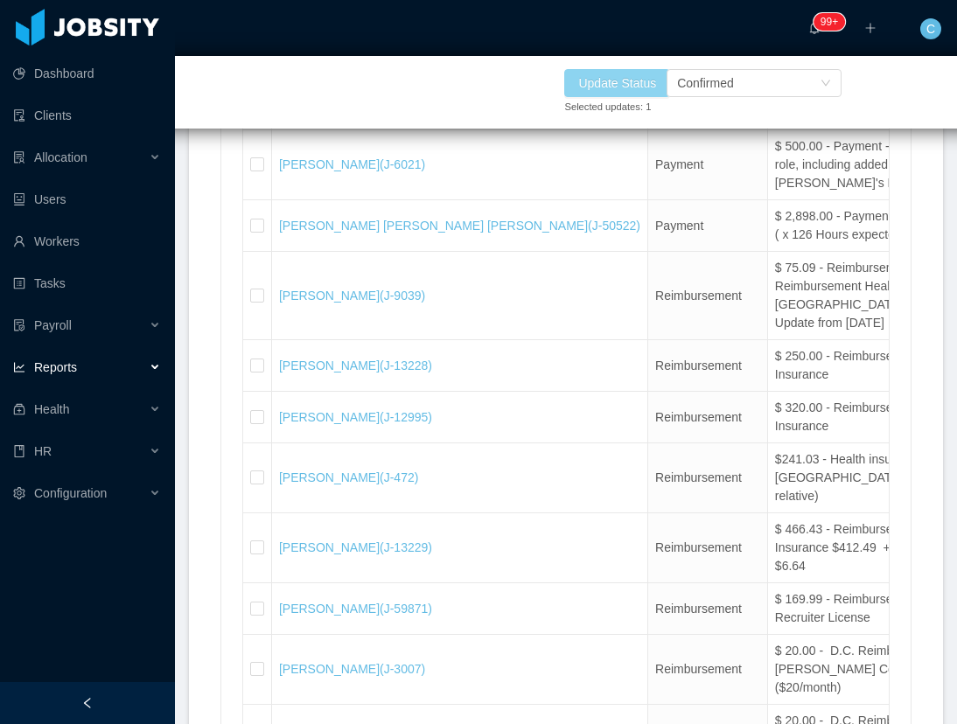
click at [640, 84] on button "Update Status" at bounding box center [617, 83] width 106 height 28
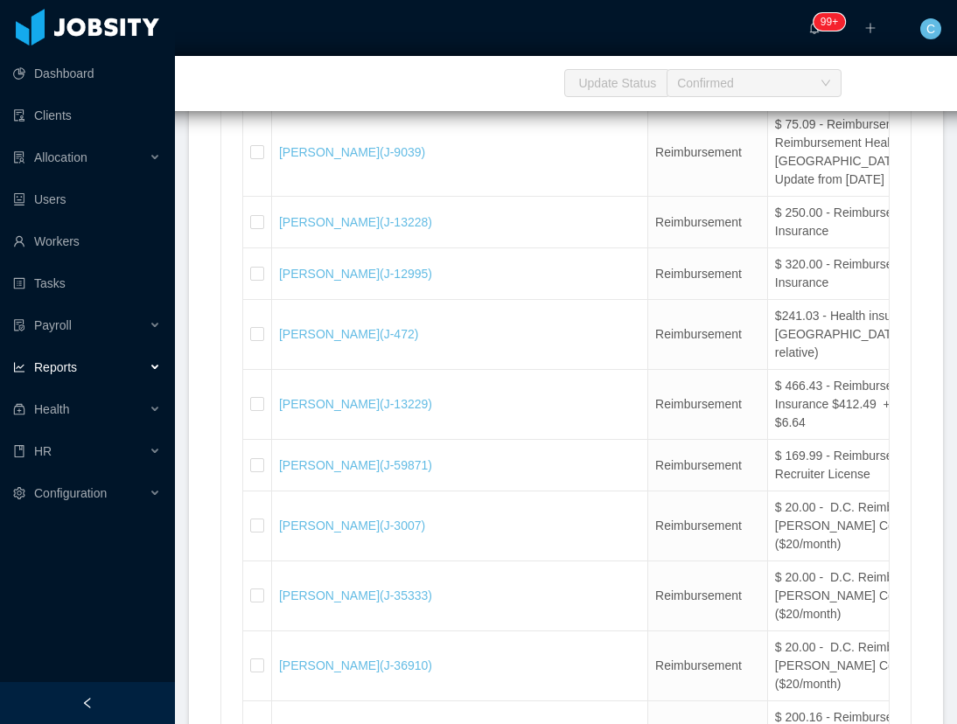
scroll to position [22376, 0]
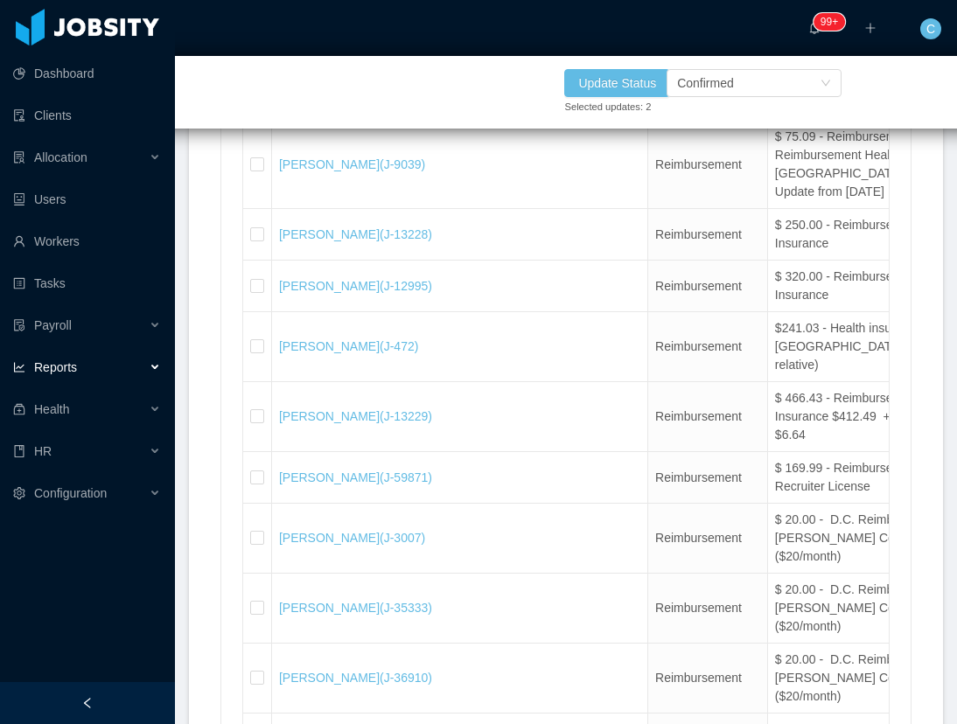
drag, startPoint x: 261, startPoint y: 485, endPoint x: 915, endPoint y: 402, distance: 659.7
click at [261, 43] on label at bounding box center [257, 33] width 14 height 18
click at [621, 77] on button "Update Status" at bounding box center [617, 83] width 106 height 28
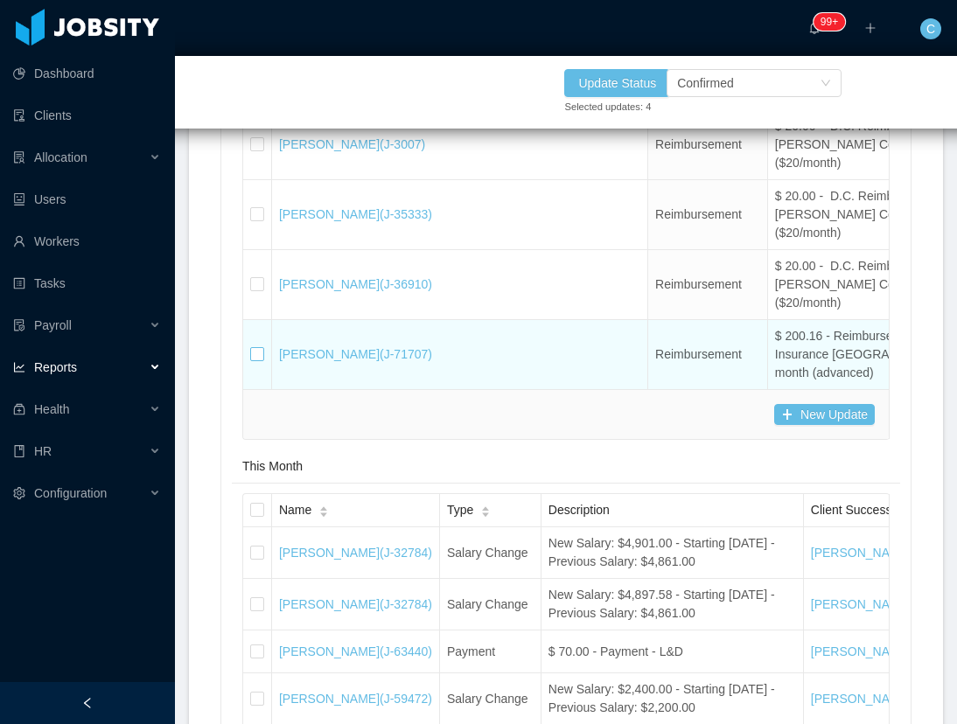
scroll to position [22900, 0]
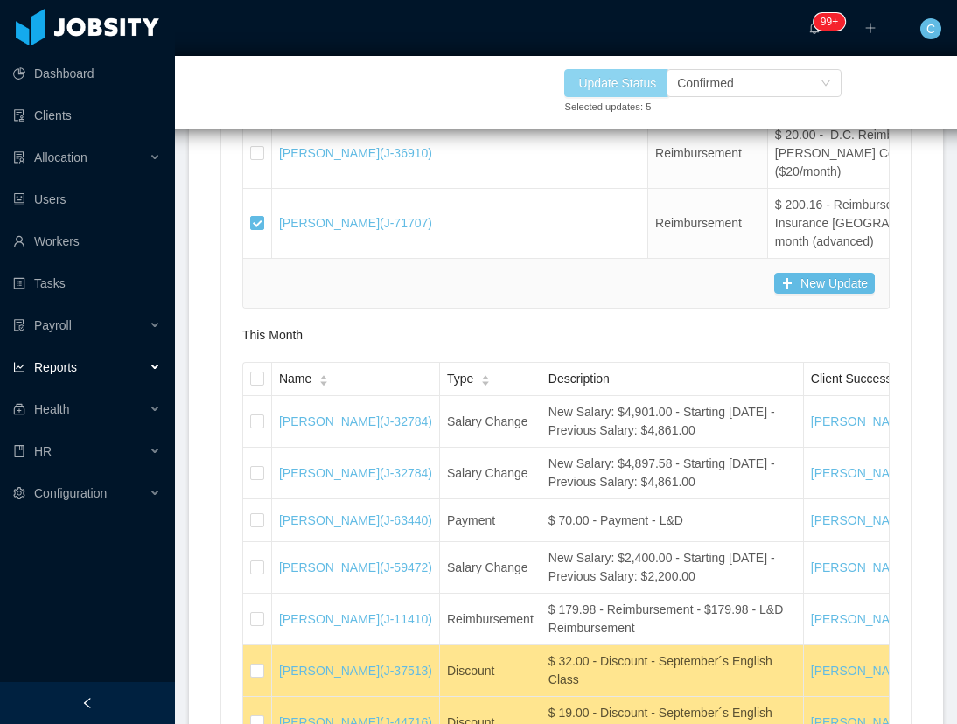
click at [597, 82] on button "Update Status" at bounding box center [617, 83] width 106 height 28
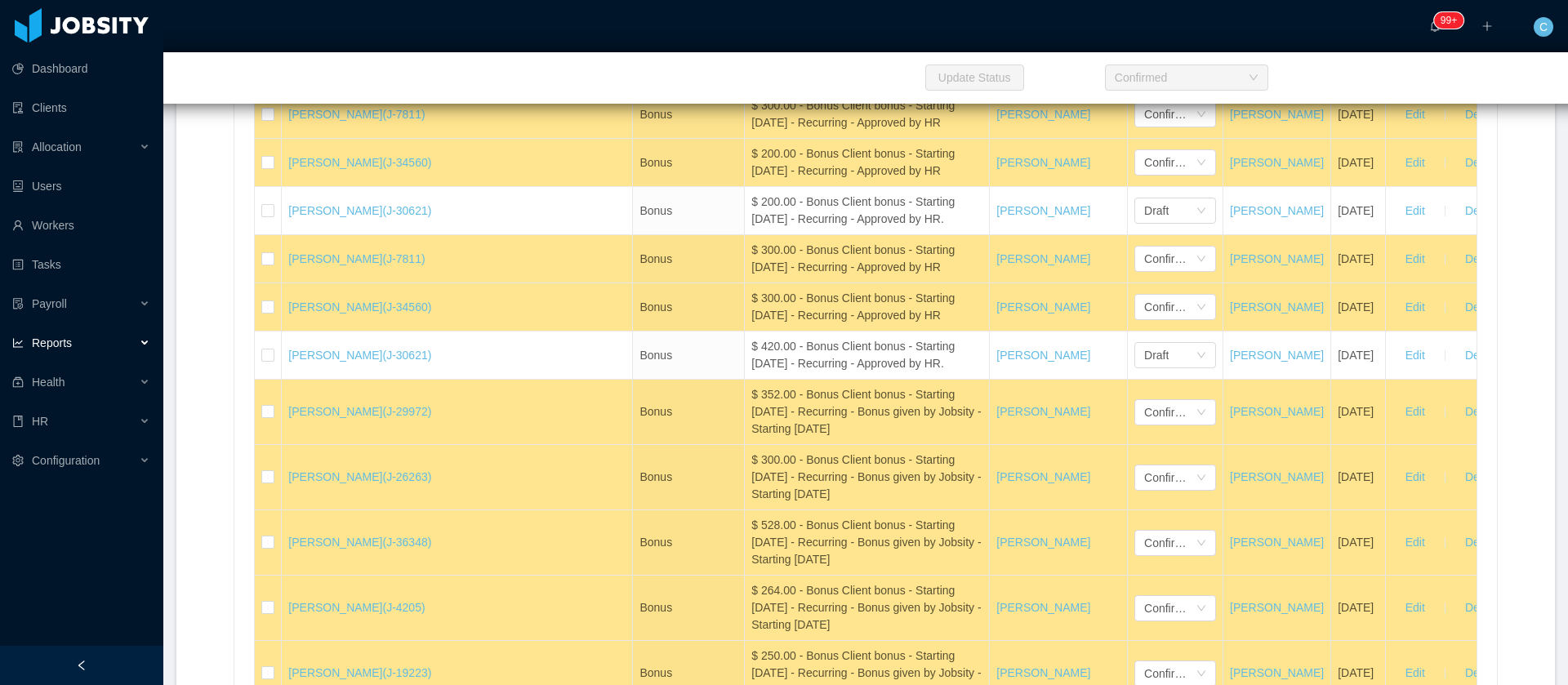
scroll to position [14145, 0]
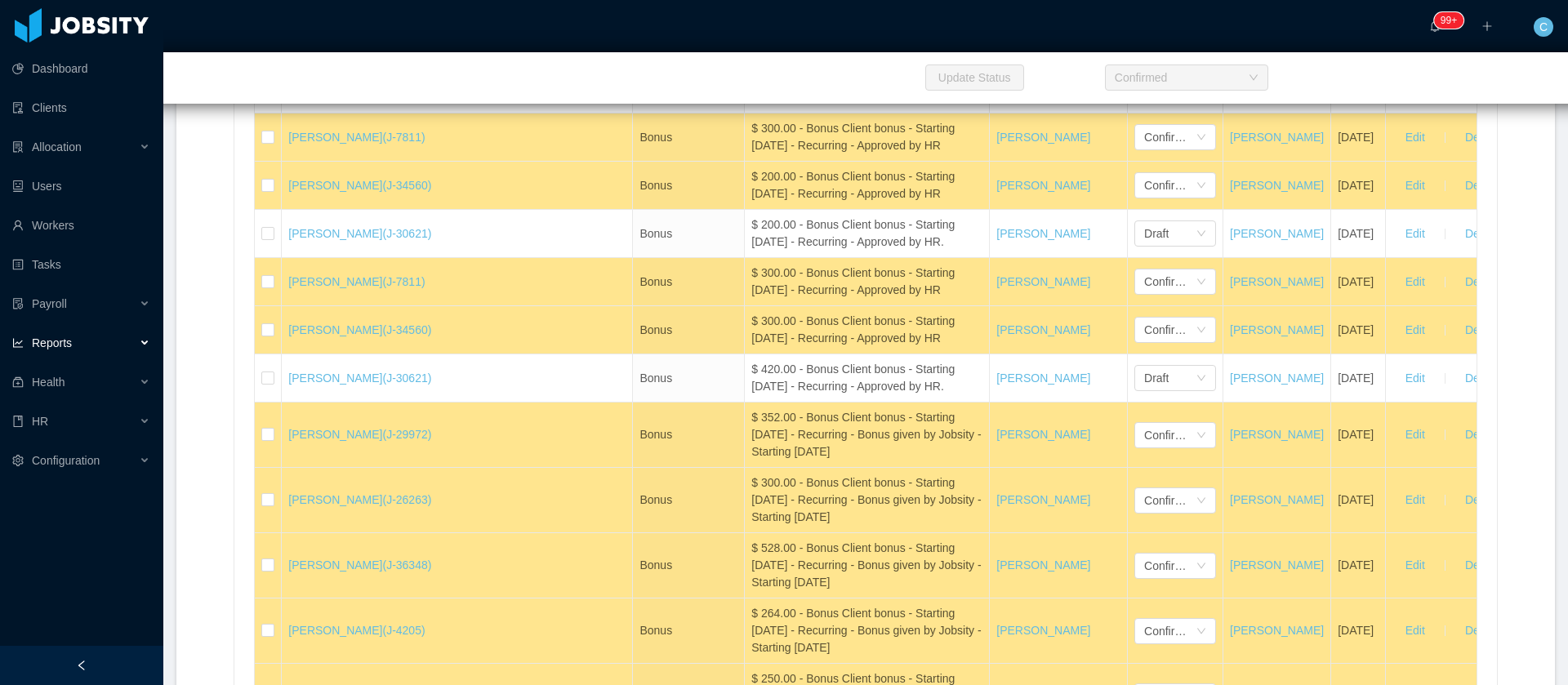
click at [310, 41] on span "Name" at bounding box center [303, 32] width 30 height 17
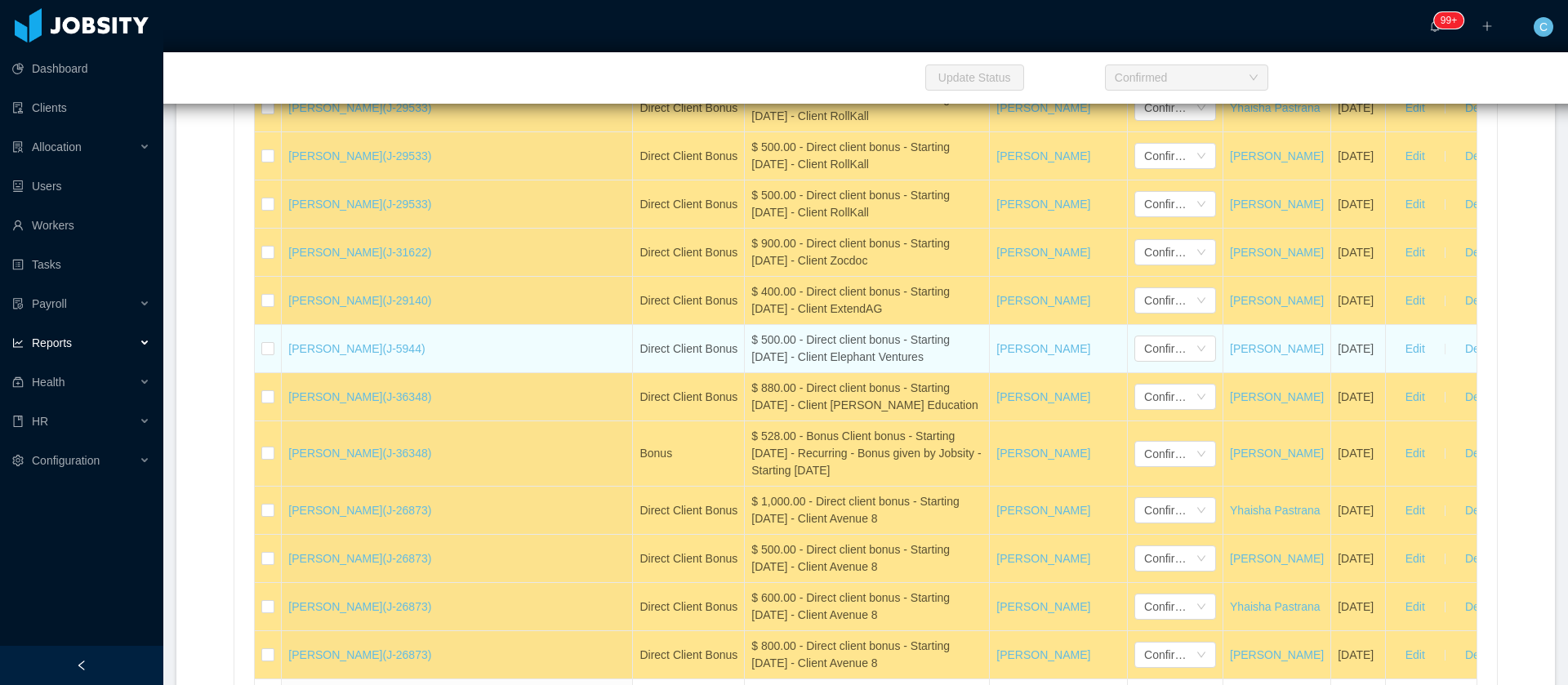
scroll to position [20515, 0]
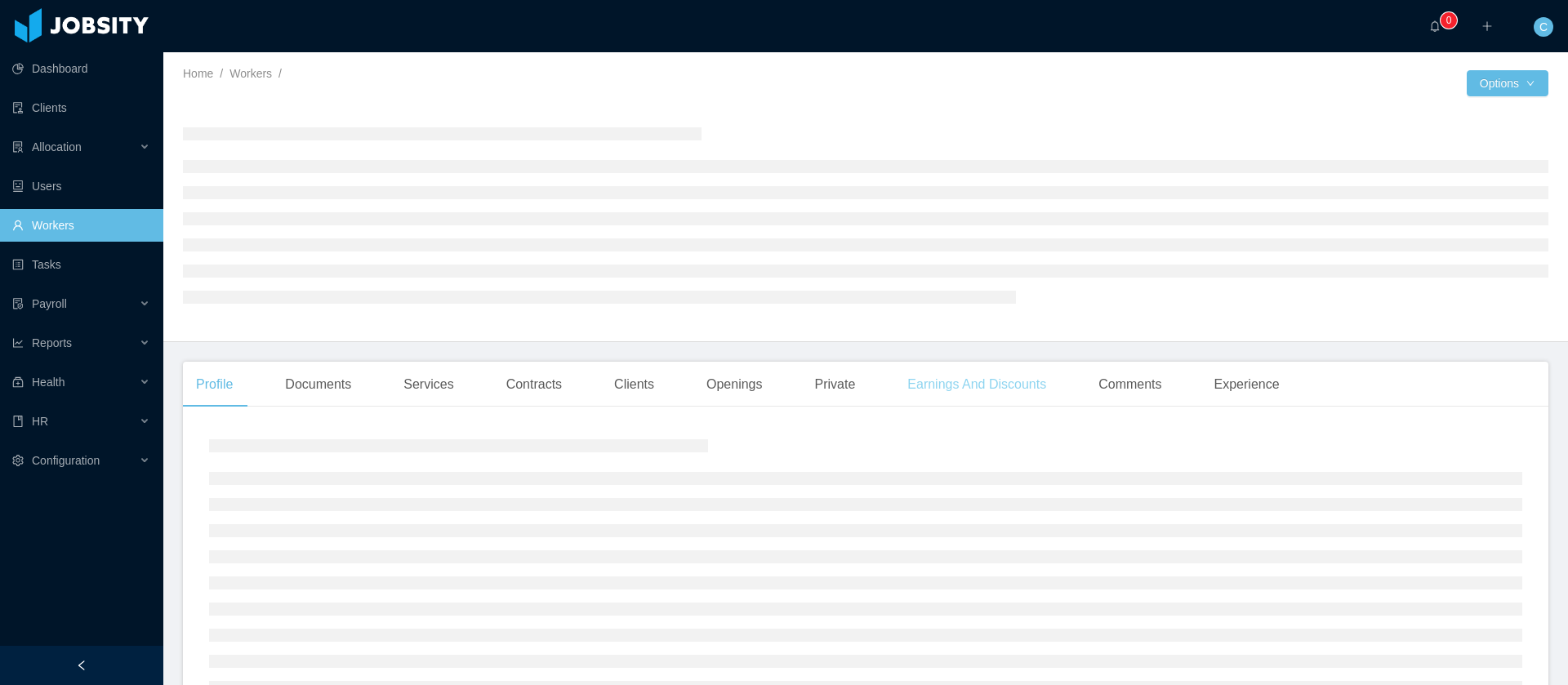
click at [930, 379] on div "Earnings And Discounts" at bounding box center [976, 384] width 165 height 46
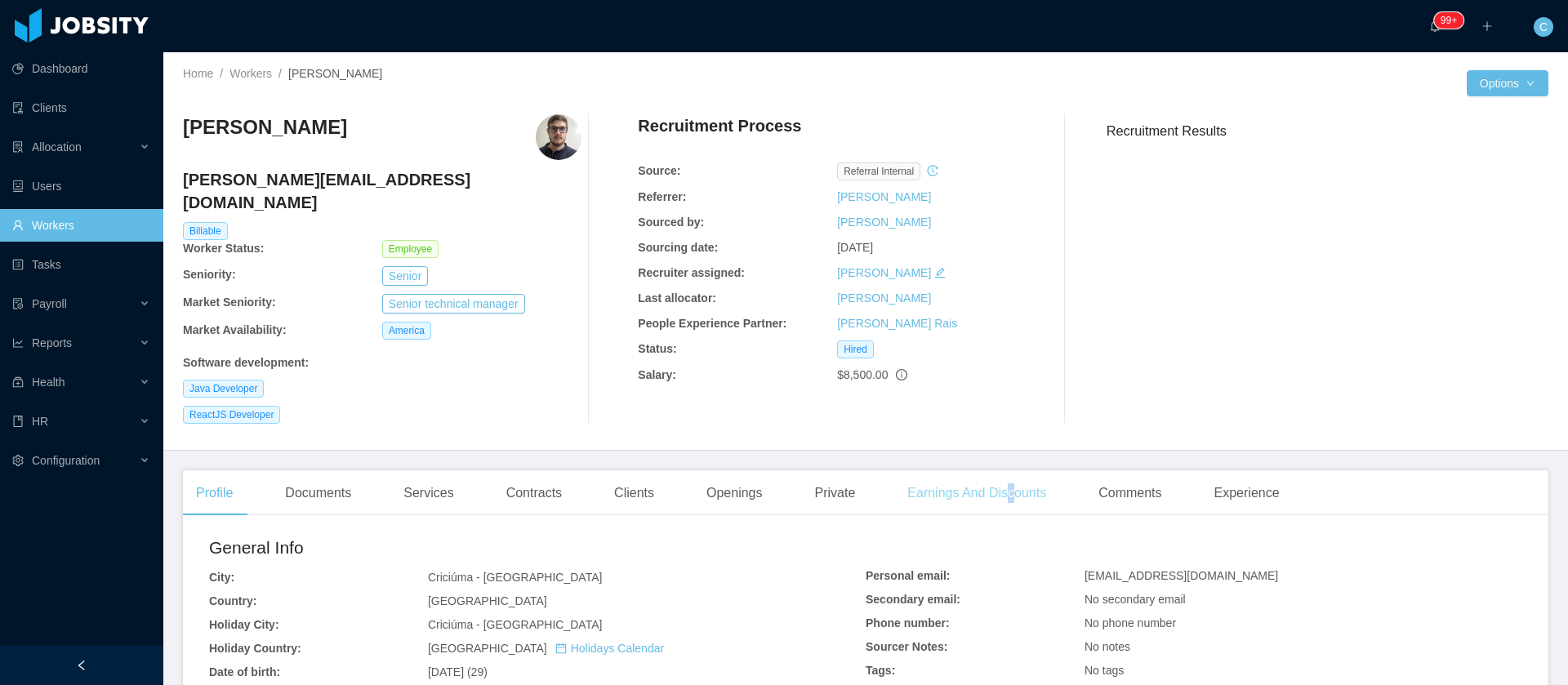
click at [892, 470] on div "Earnings And Discounts" at bounding box center [976, 493] width 165 height 46
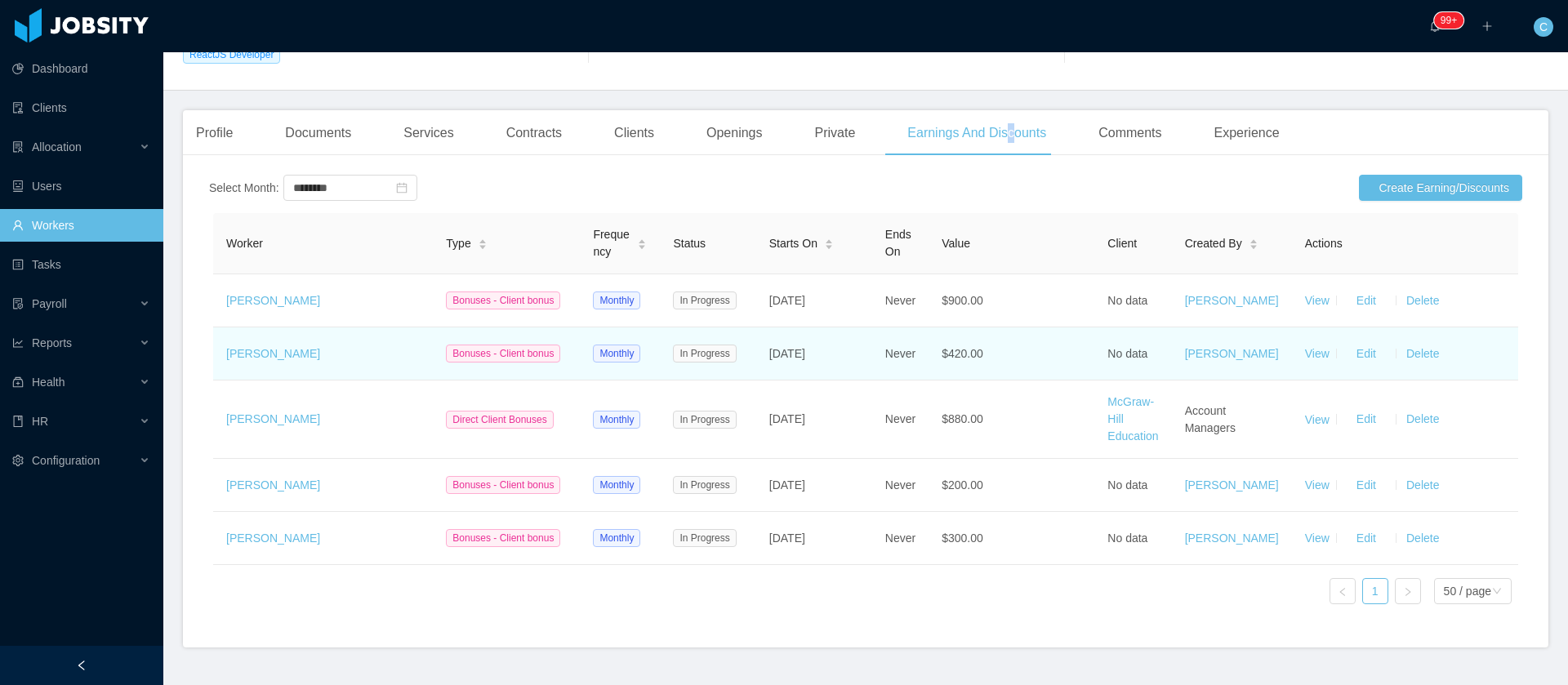
scroll to position [450, 0]
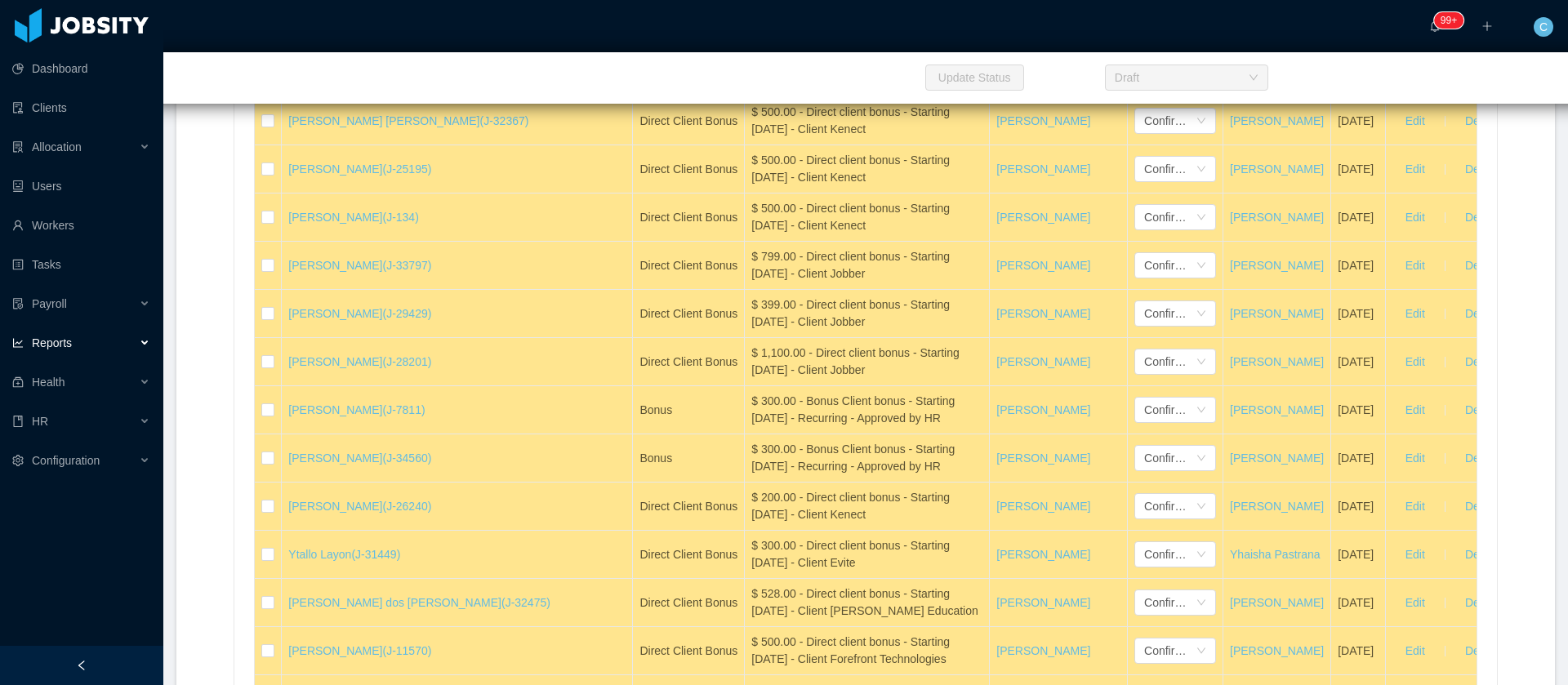
scroll to position [19080, 0]
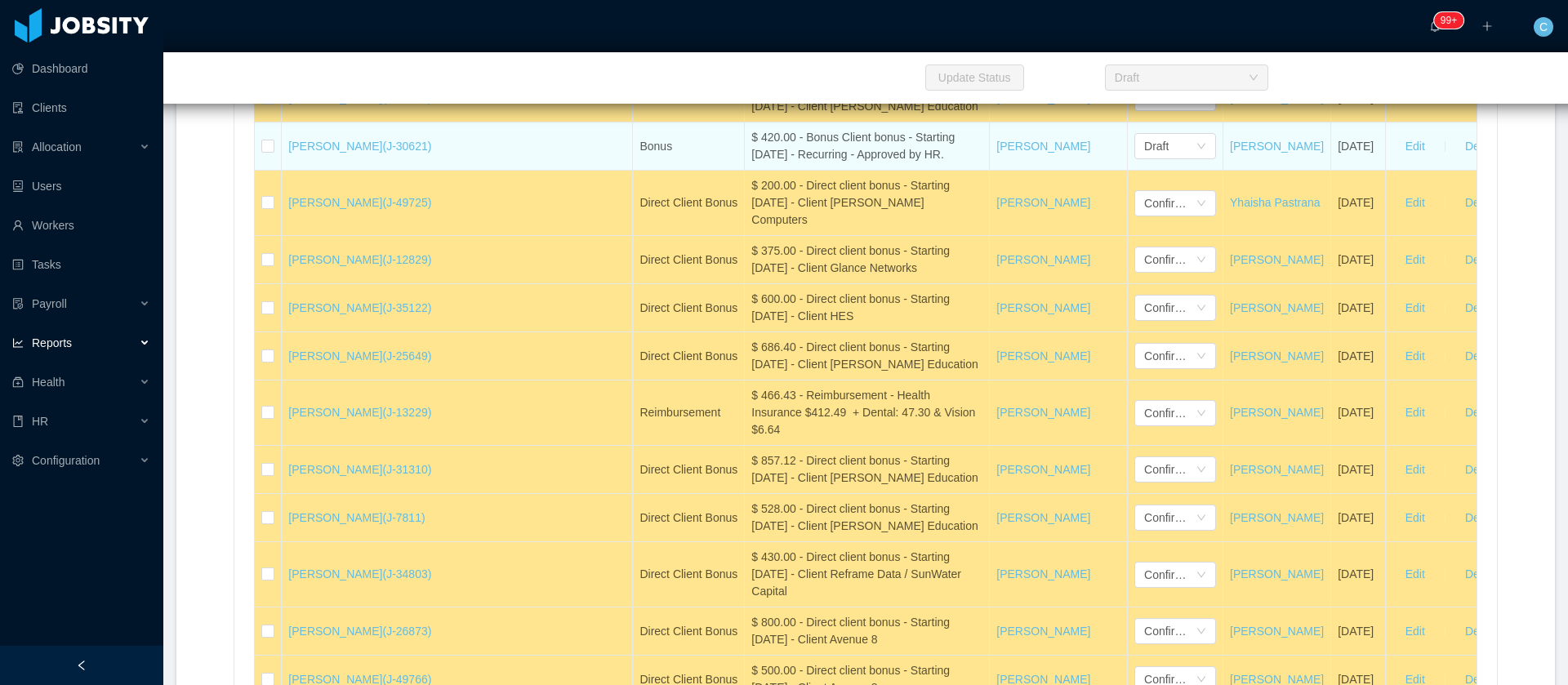
drag, startPoint x: 462, startPoint y: 390, endPoint x: 290, endPoint y: 405, distance: 172.7
click at [290, 171] on td "[PERSON_NAME] (J-30621)" at bounding box center [457, 147] width 351 height 49
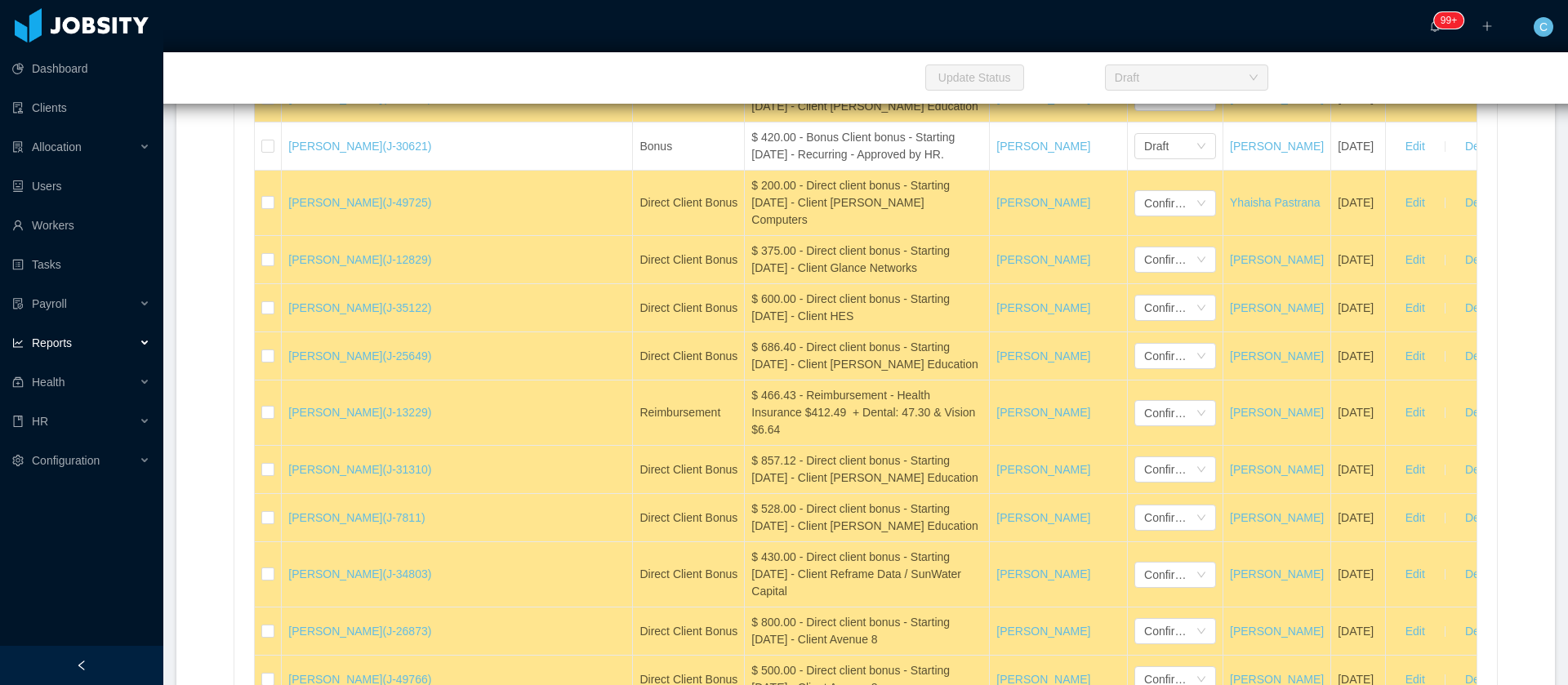
copy link "[PERSON_NAME] (J-30621)"
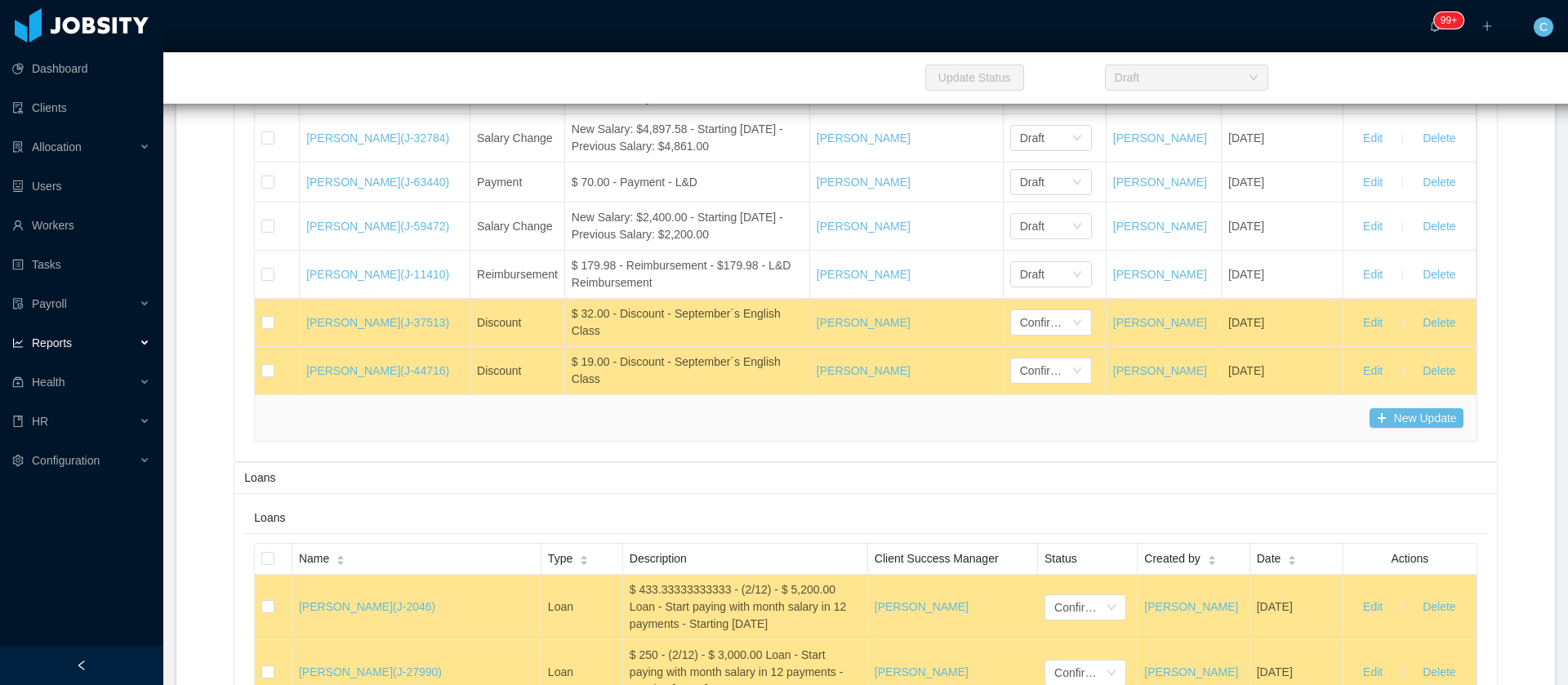
scroll to position [21407, 0]
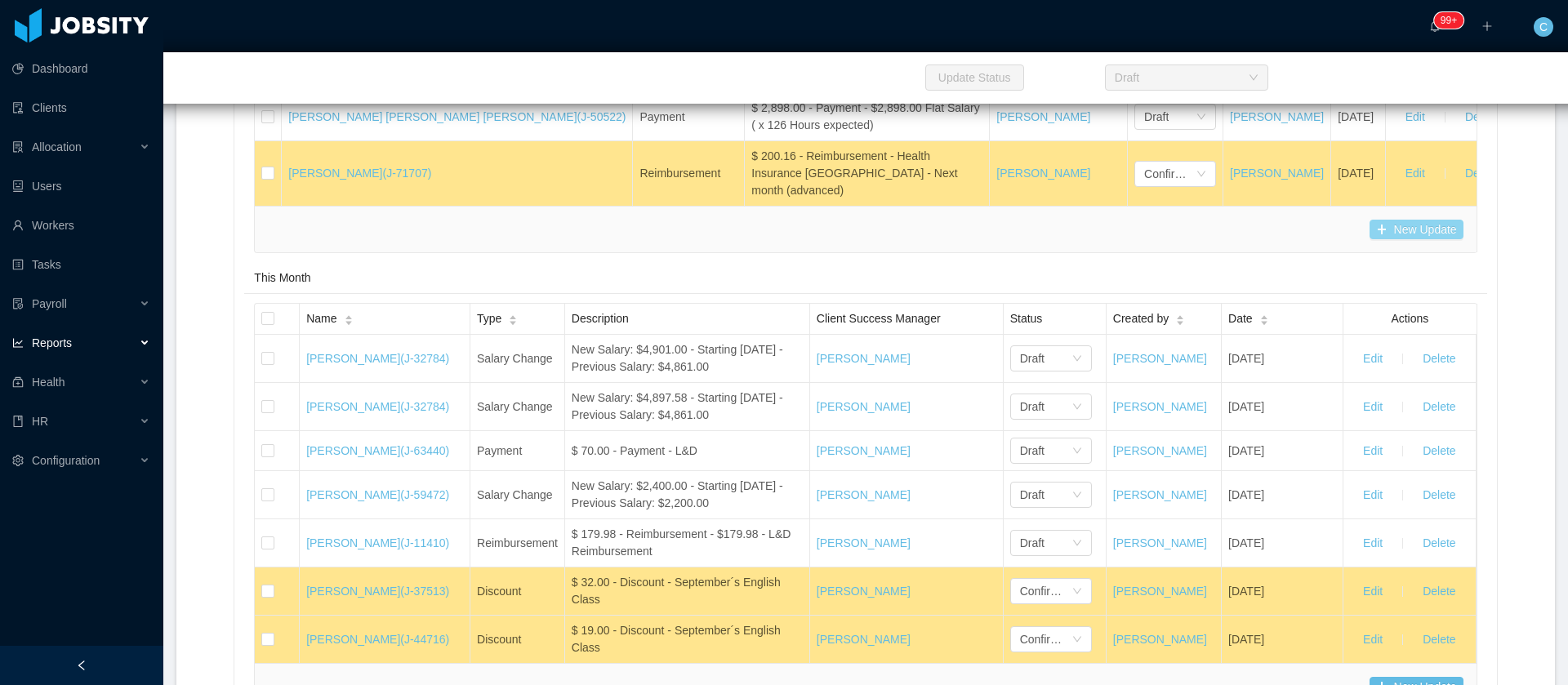
click at [1371, 239] on button "New Update" at bounding box center [1416, 229] width 94 height 20
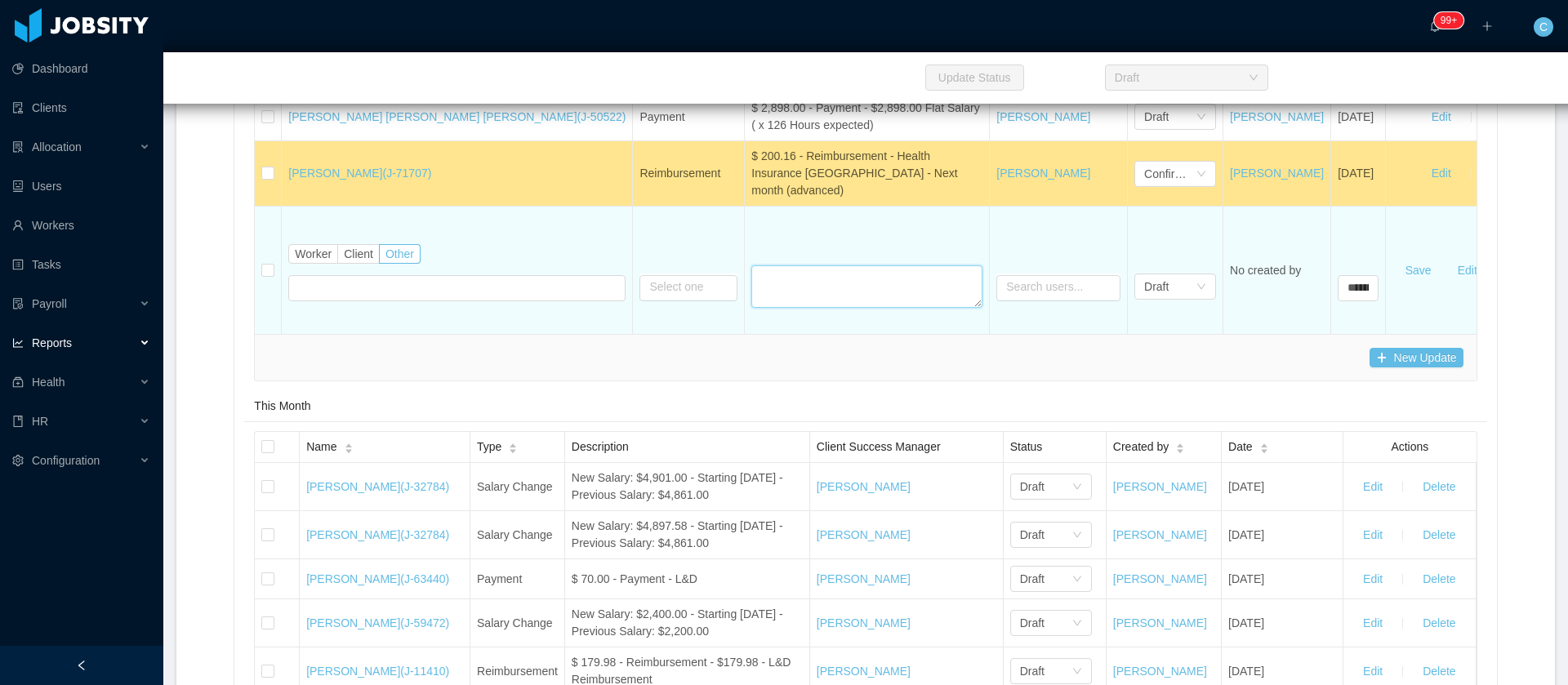
click at [755, 308] on textarea at bounding box center [867, 286] width 231 height 42
paste textarea "**********"
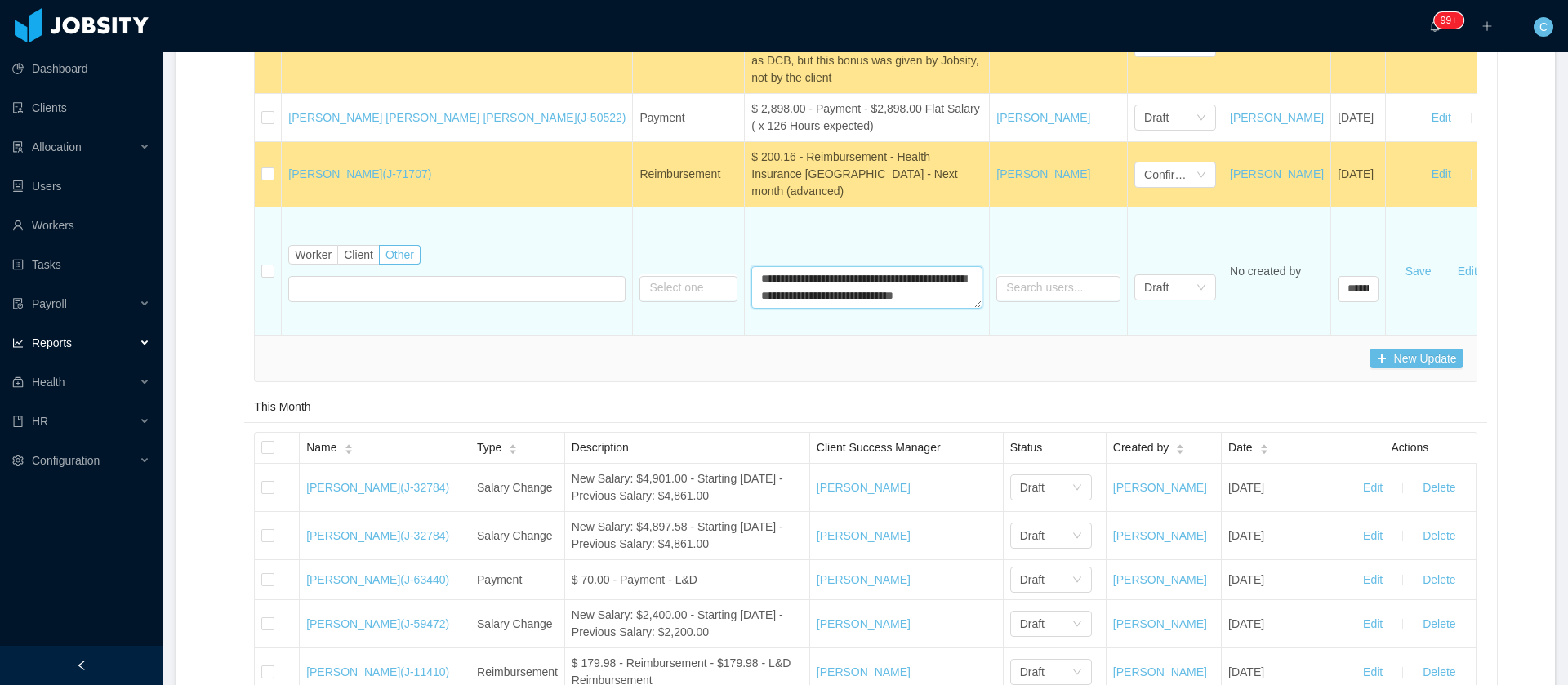
scroll to position [14, 0]
type textarea "**********"
click at [317, 261] on span "Worker" at bounding box center [313, 255] width 36 height 13
click at [329, 296] on div "Search workers..." at bounding box center [401, 287] width 207 height 16
click at [417, 300] on div "Search workers... [PERSON_NAME]" at bounding box center [405, 287] width 215 height 24
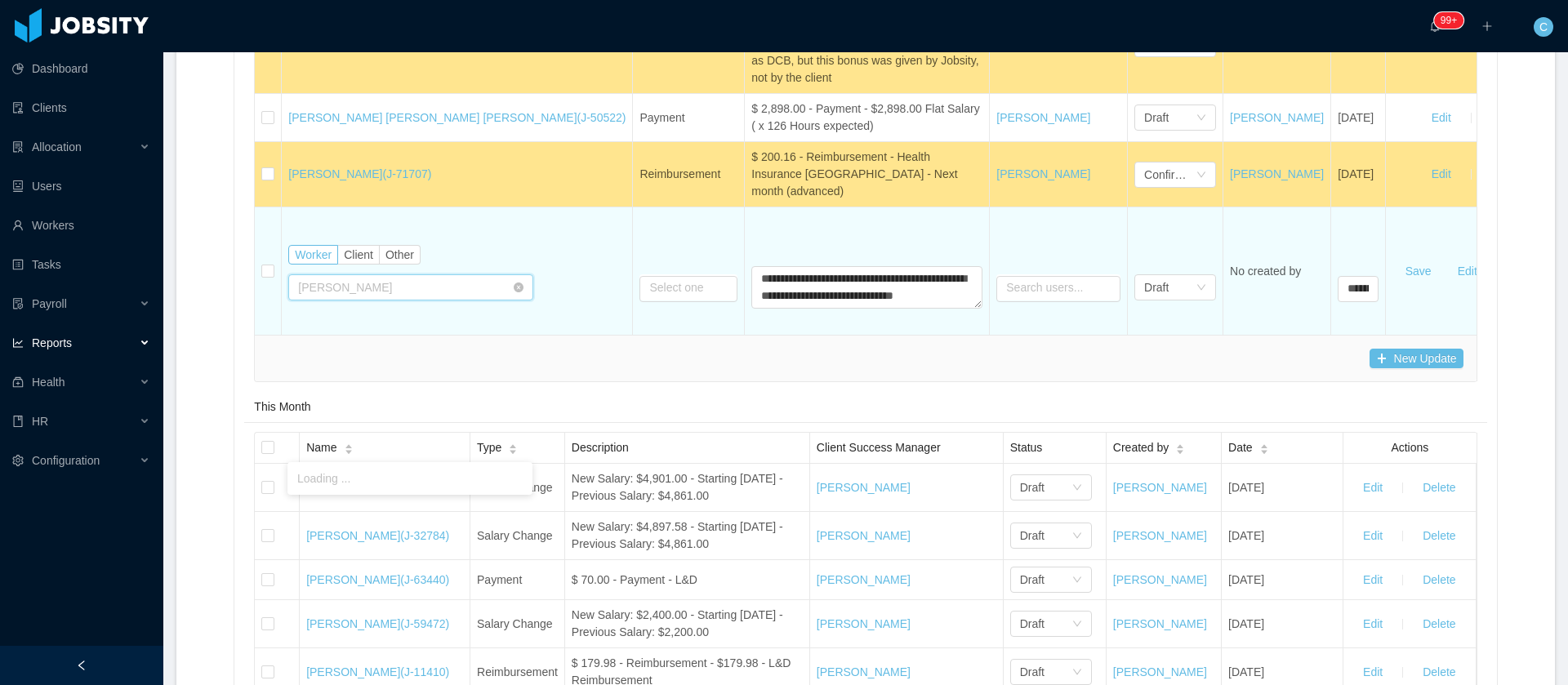
paste input "**********"
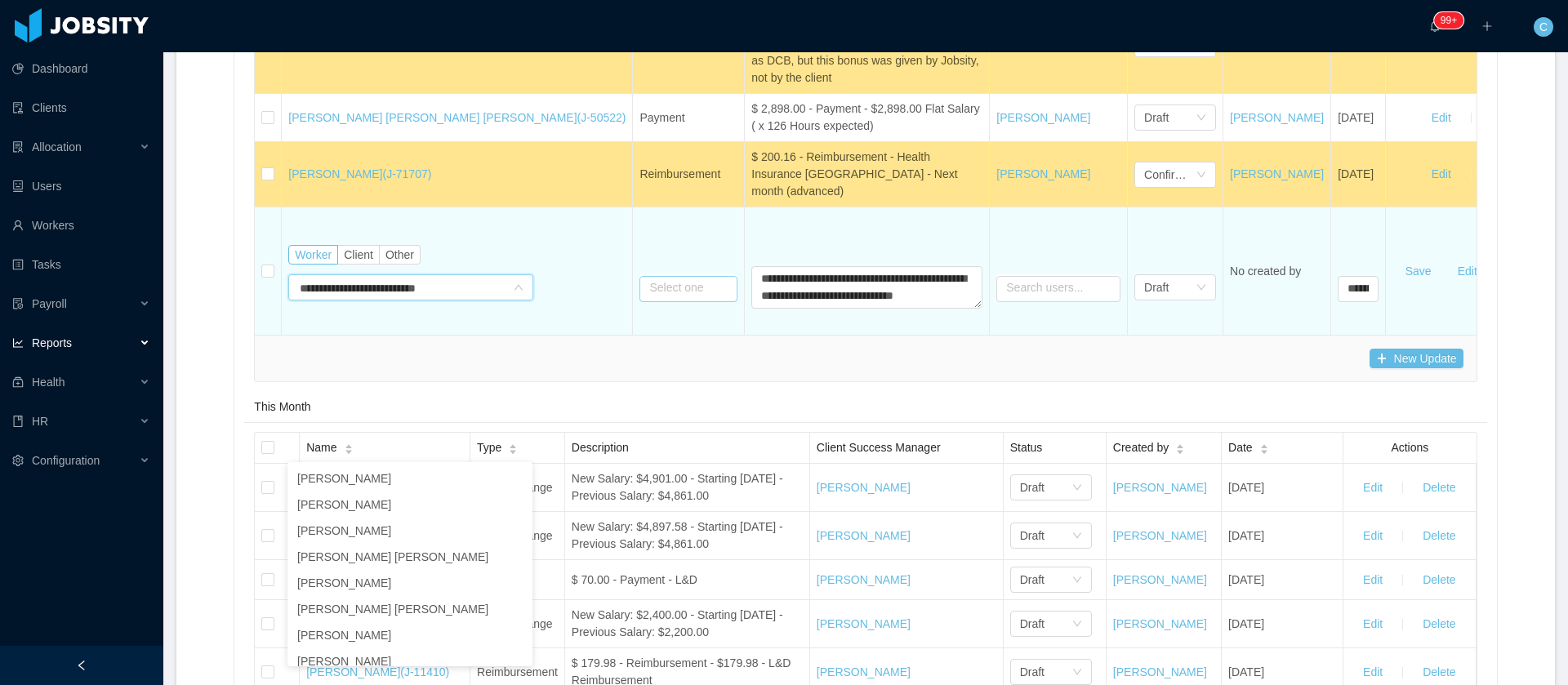
click at [591, 335] on tr "**********" at bounding box center [913, 271] width 1316 height 127
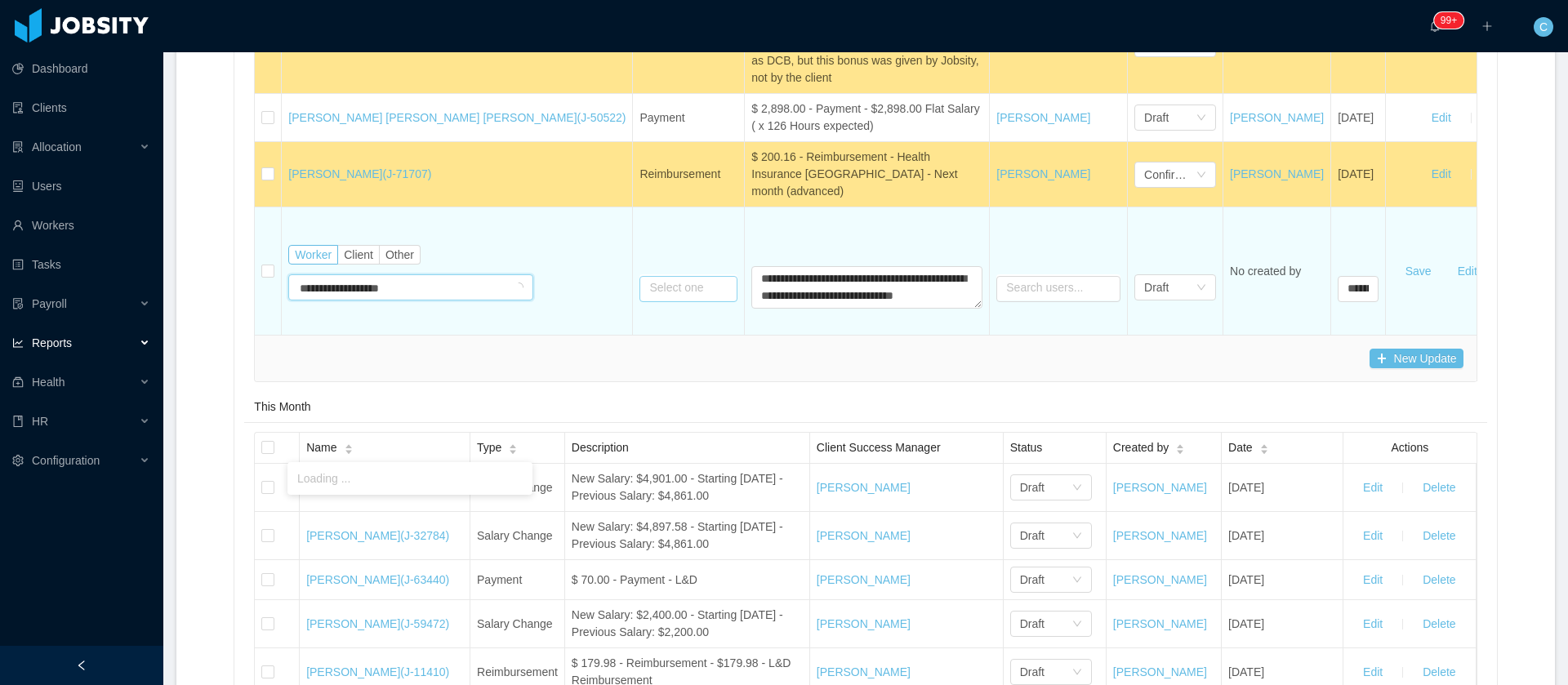
type input "**********"
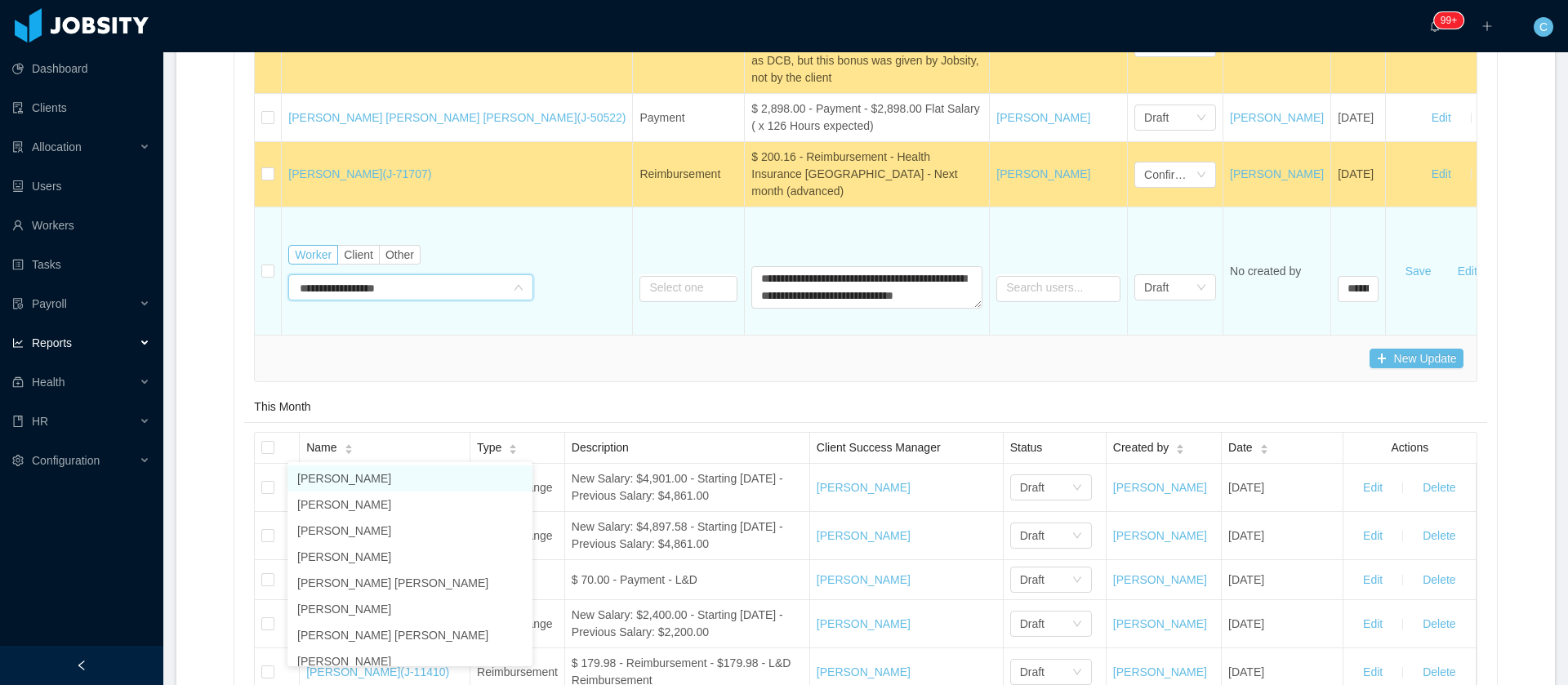
click at [345, 473] on li "[PERSON_NAME]" at bounding box center [410, 479] width 245 height 26
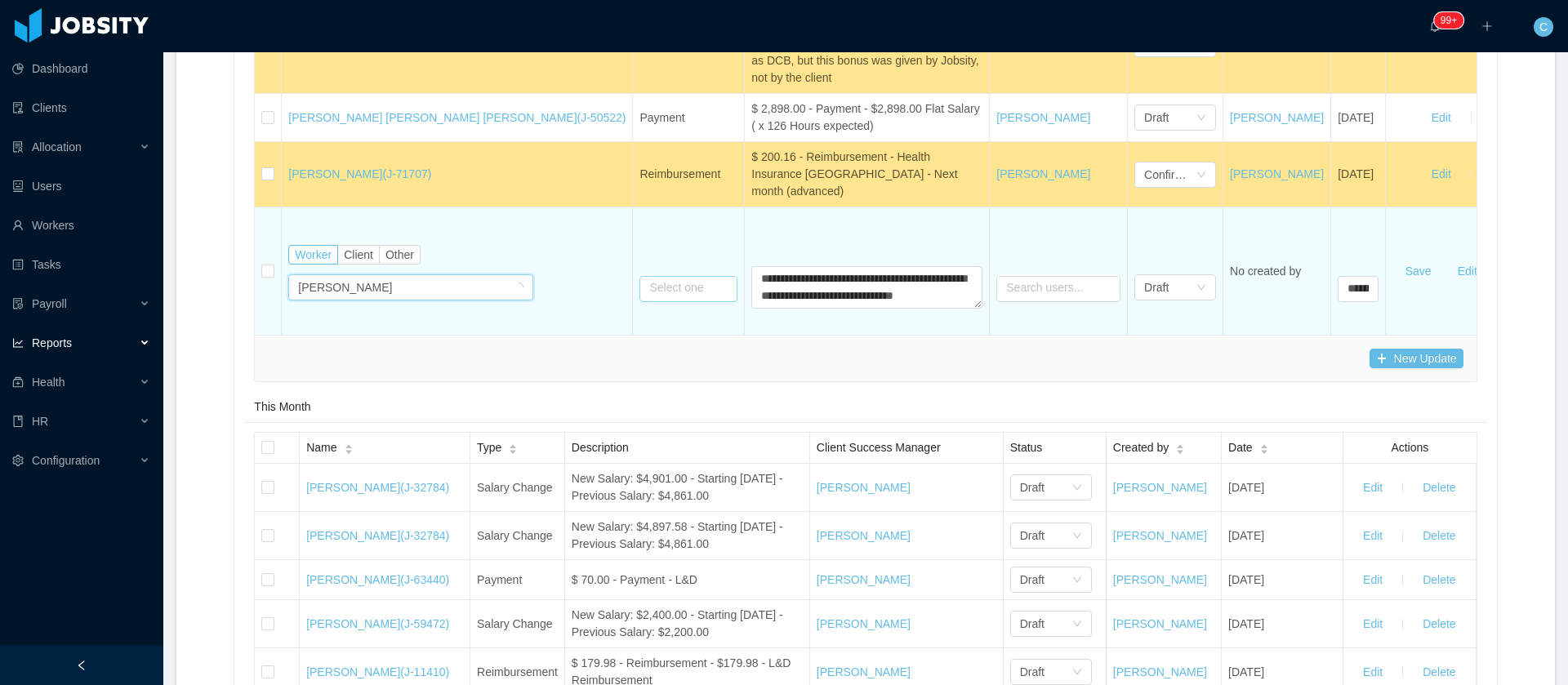
click at [639, 302] on input "text" at bounding box center [688, 289] width 98 height 26
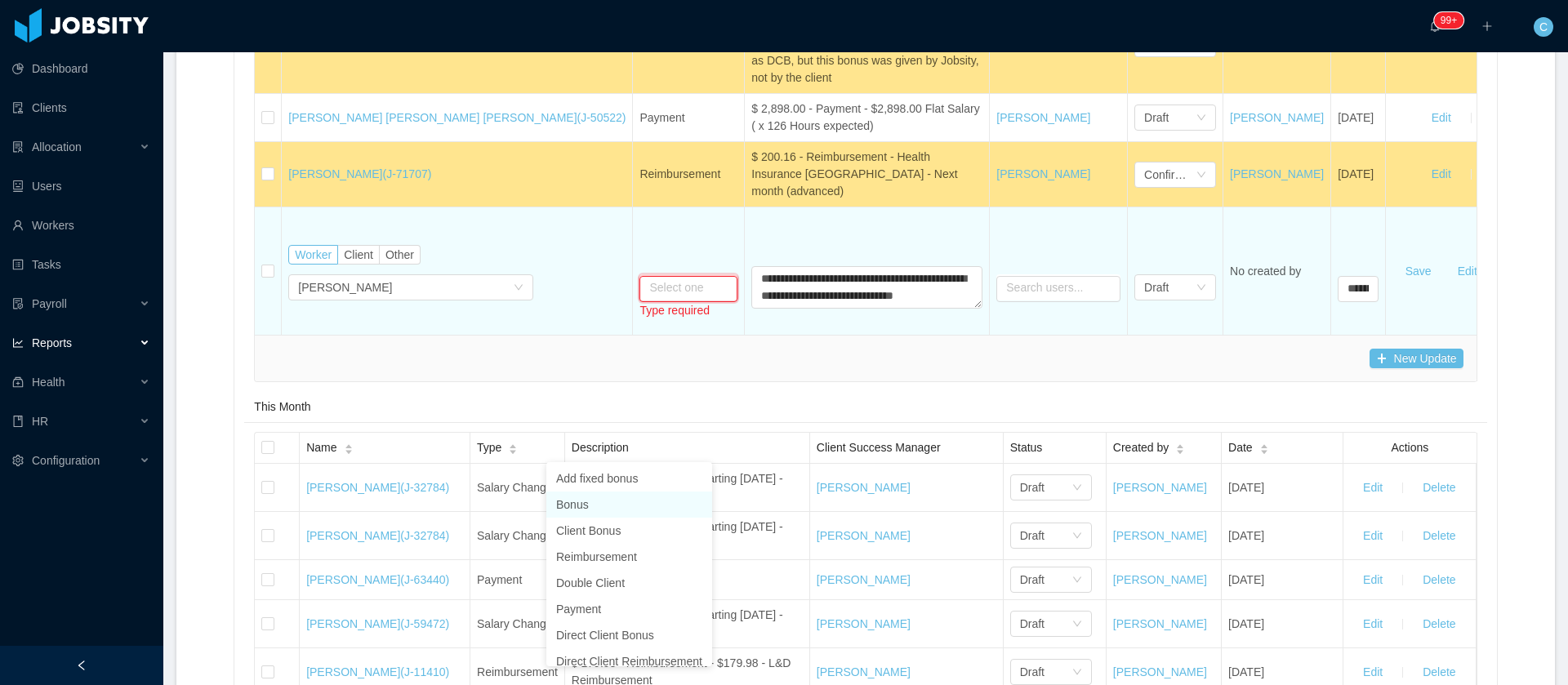
click at [583, 510] on li "Bonus" at bounding box center [629, 505] width 166 height 26
type input "*****"
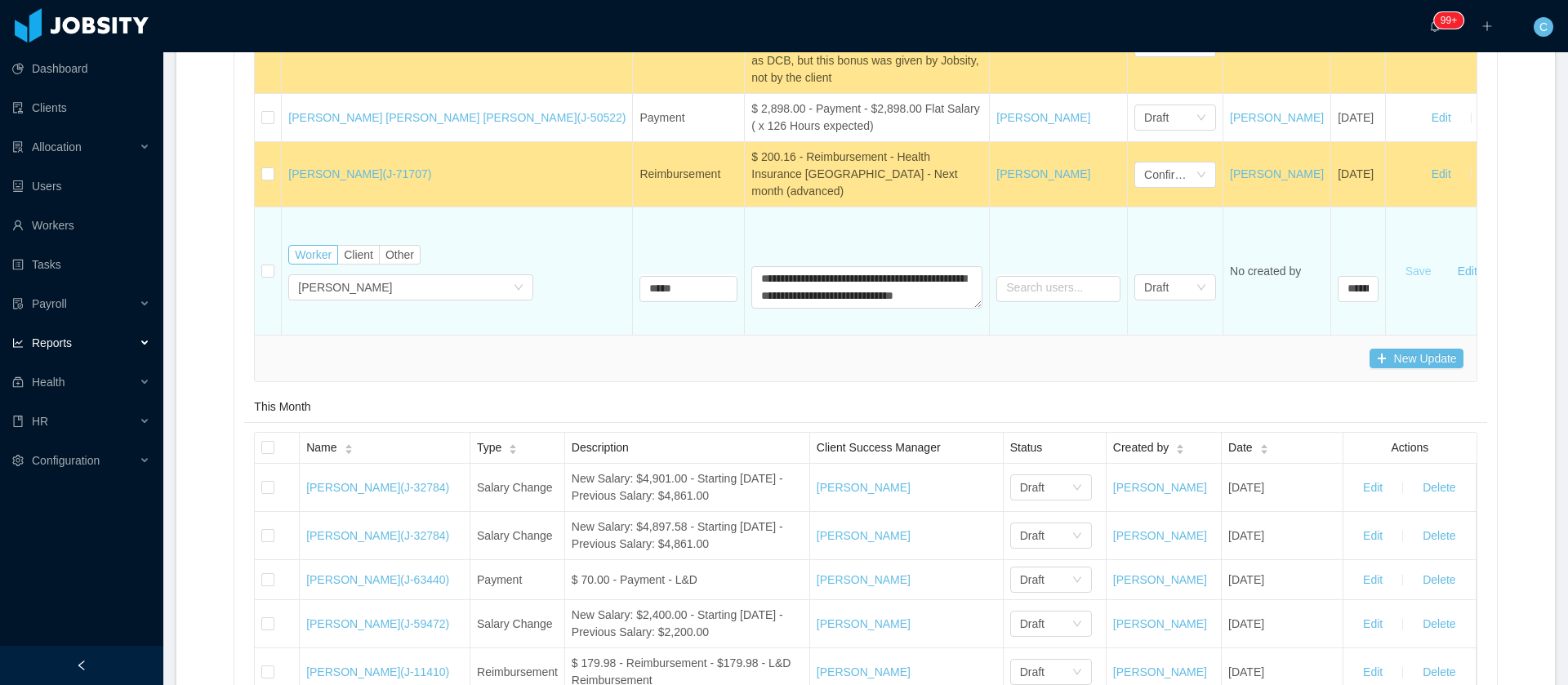
click at [1407, 284] on button "Save" at bounding box center [1419, 271] width 52 height 26
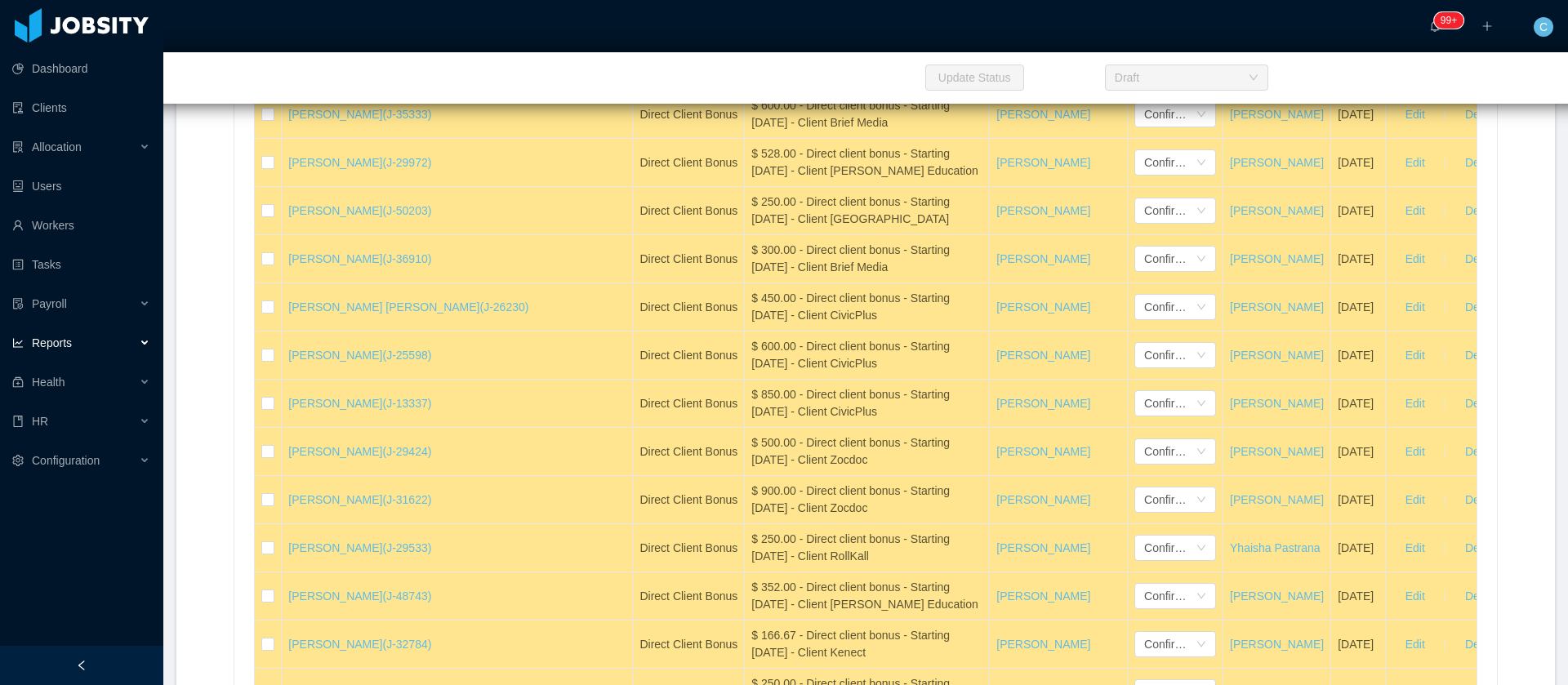
scroll to position [14181, 0]
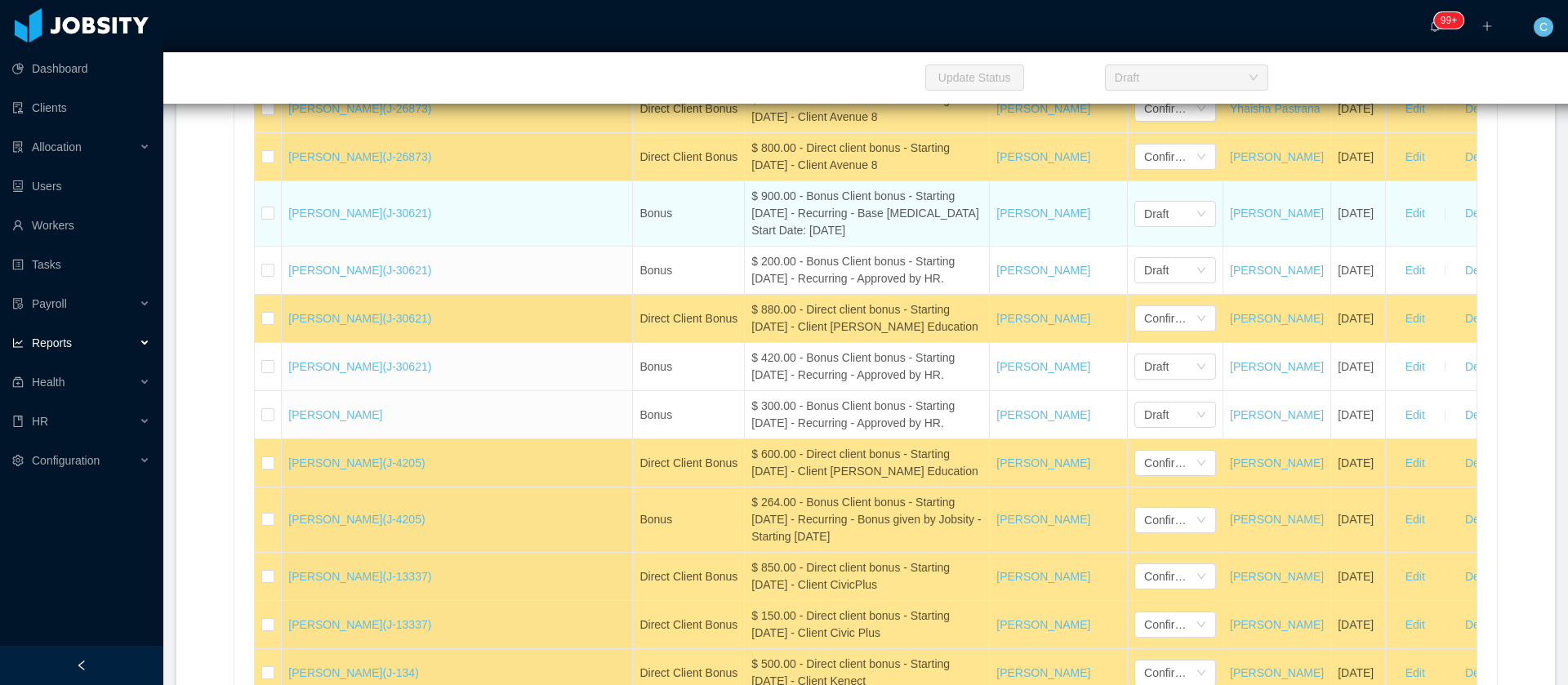
scroll to position [20549, 0]
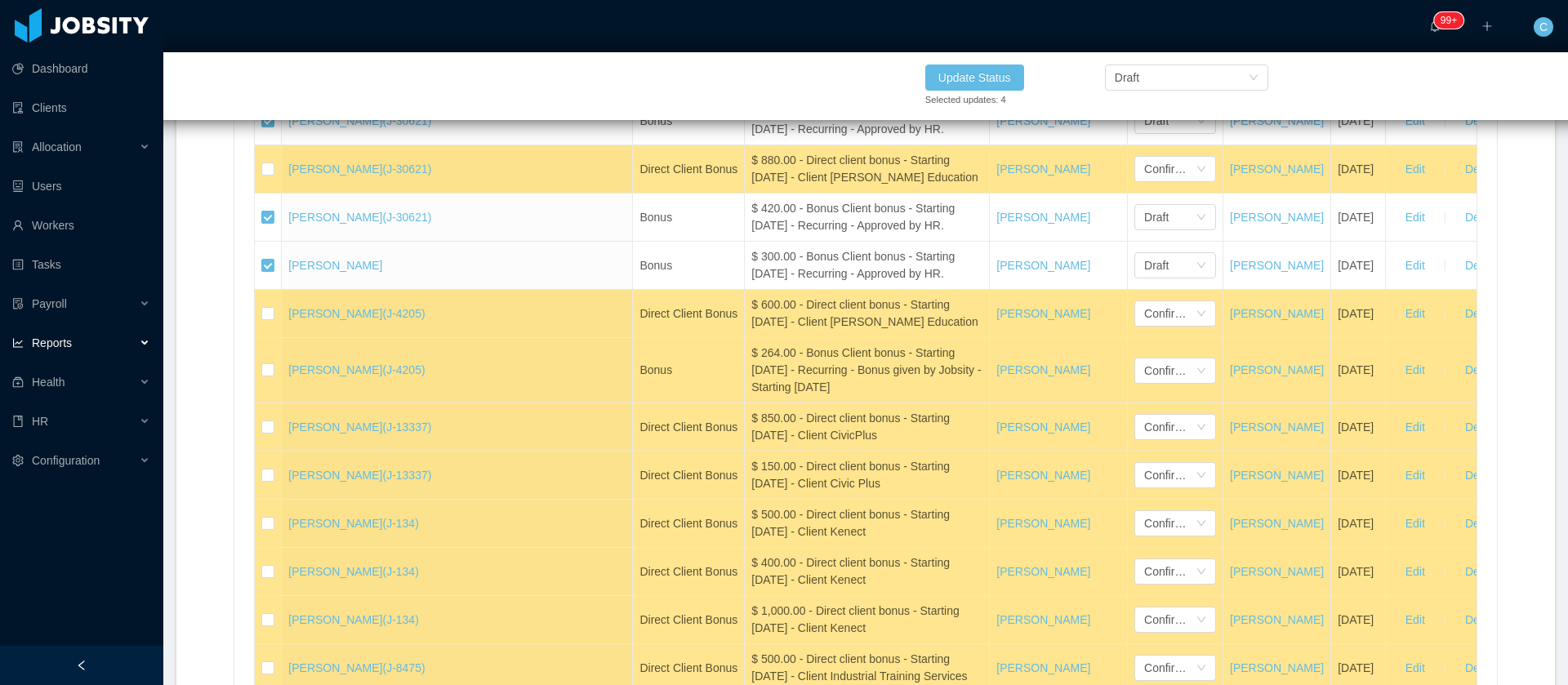
click at [1150, 70] on div "Draft" at bounding box center [1181, 77] width 133 height 24
click at [1164, 135] on li "Confirmed" at bounding box center [1185, 136] width 163 height 26
click at [983, 75] on button "Update Status" at bounding box center [974, 77] width 99 height 26
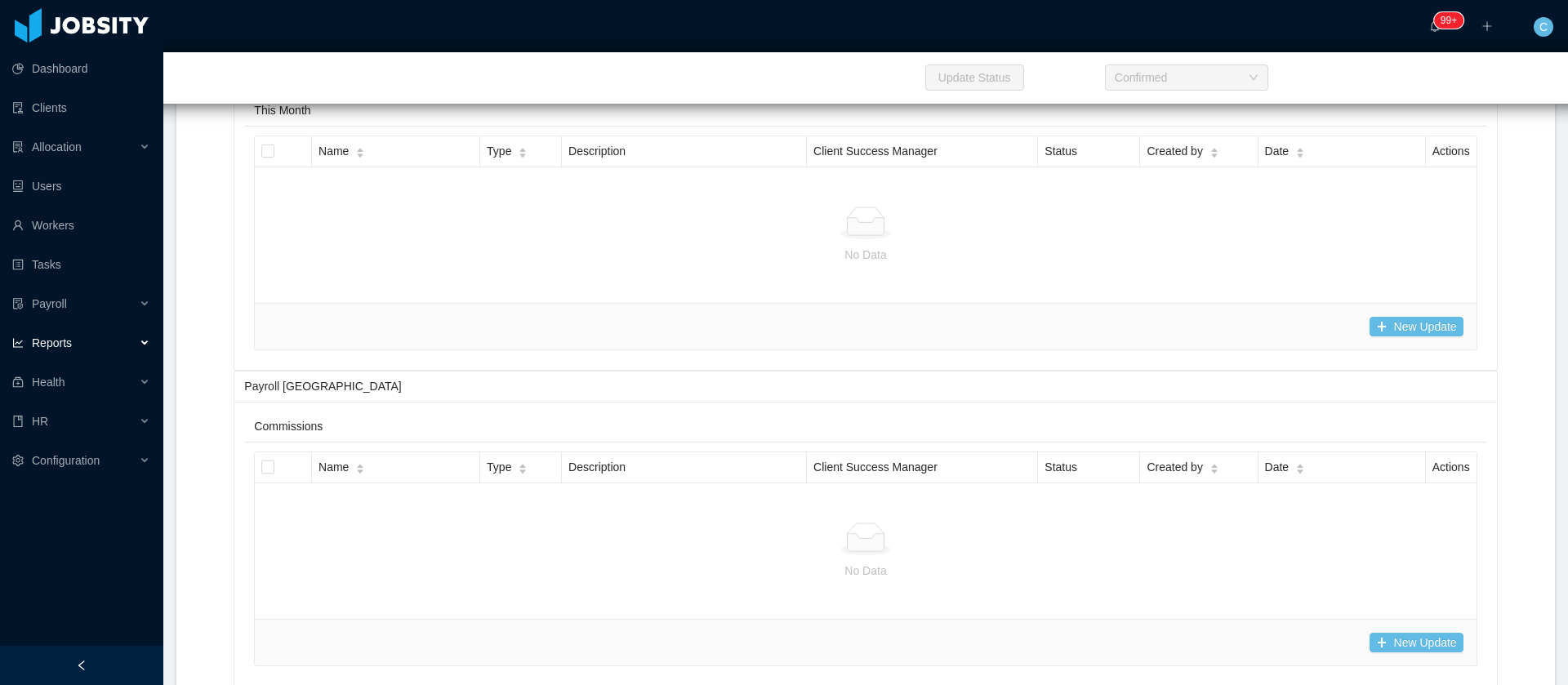
scroll to position [13935, 0]
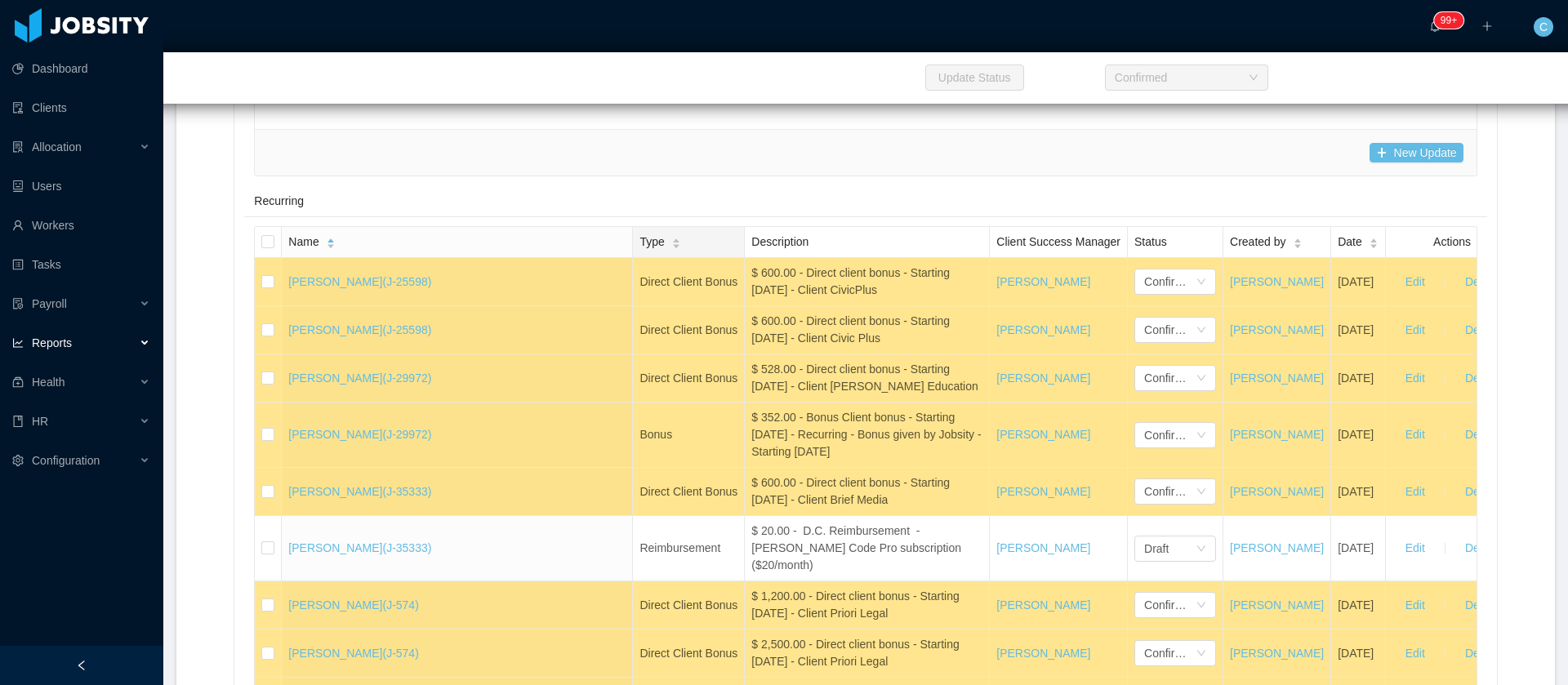
click at [671, 245] on icon "icon: caret-up" at bounding box center [676, 241] width 9 height 9
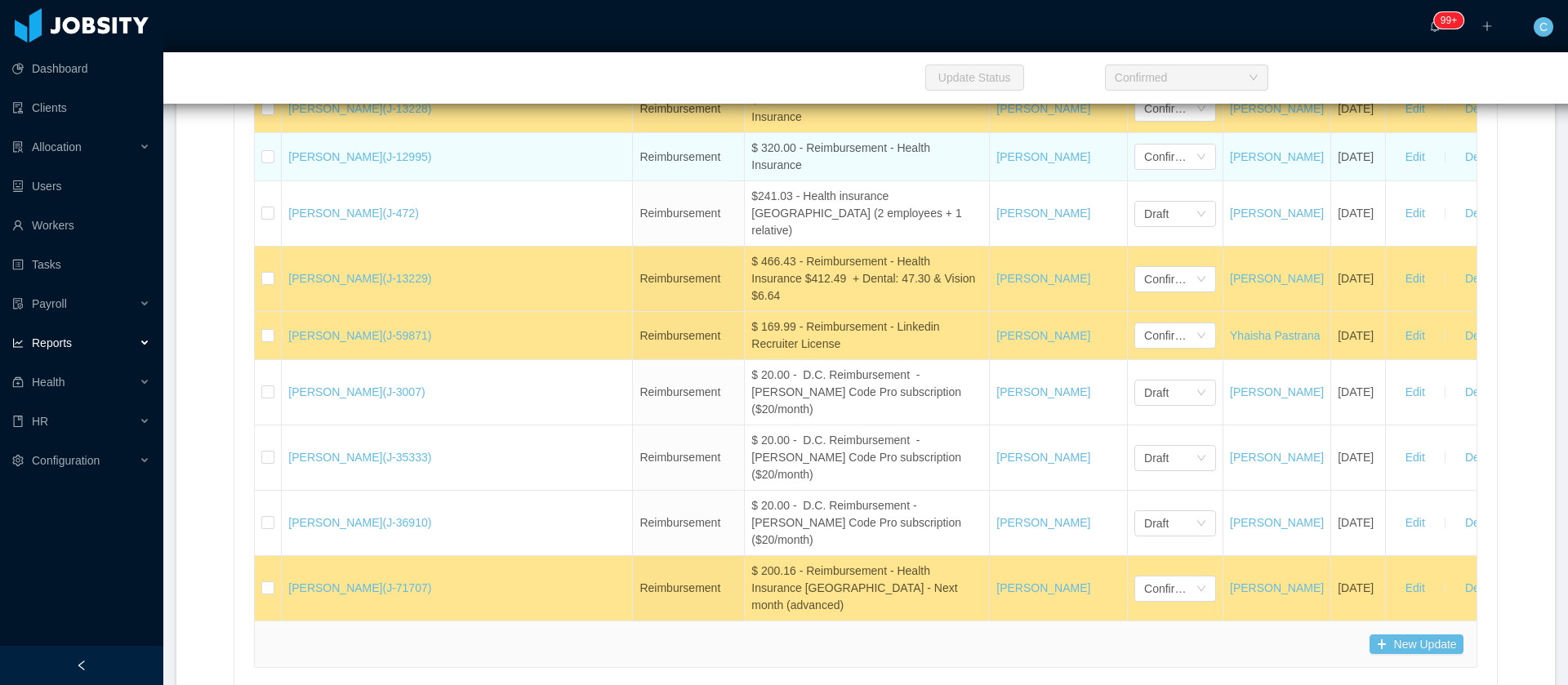
scroll to position [21162, 0]
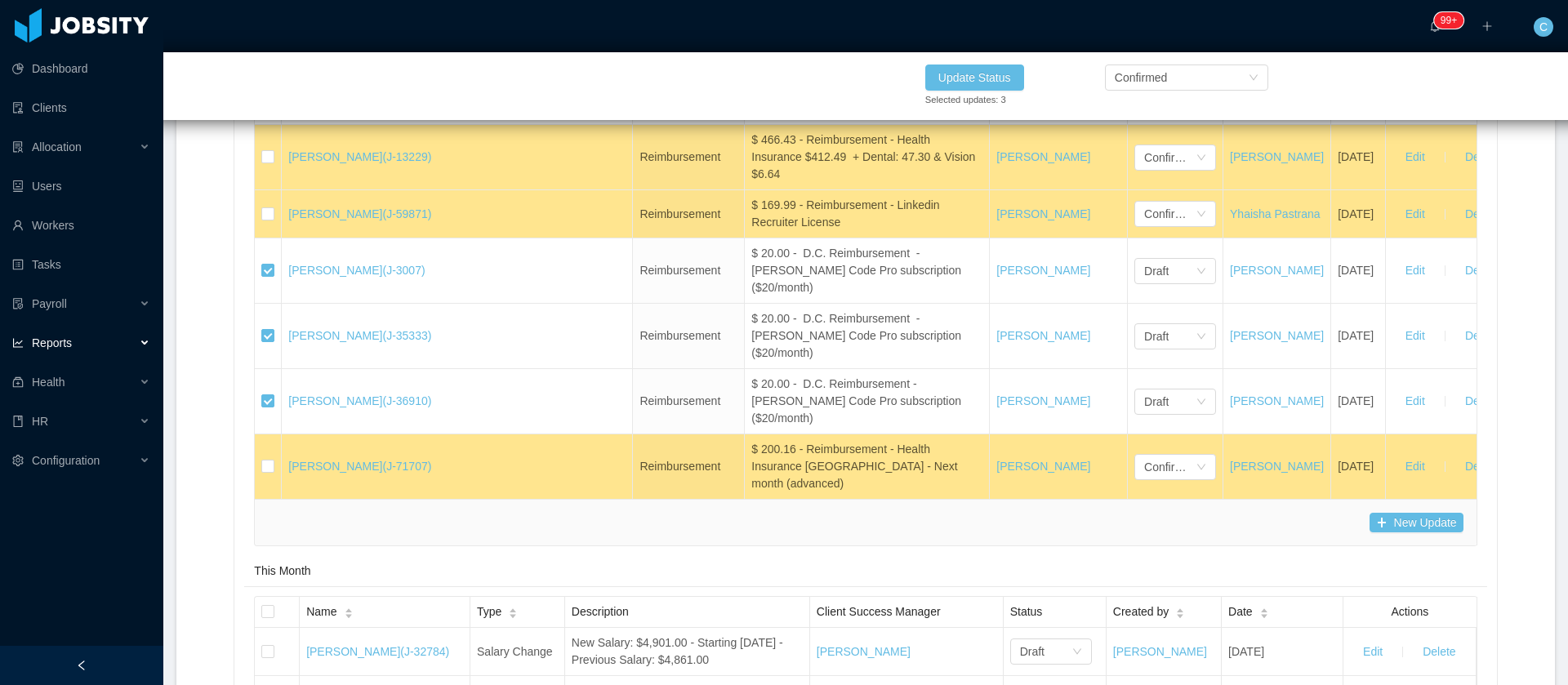
click at [593, 58] on div "Update Status Selected updates: 3 Confirmed" at bounding box center [925, 86] width 1568 height 68
click at [1002, 77] on button "Update Status" at bounding box center [974, 77] width 99 height 26
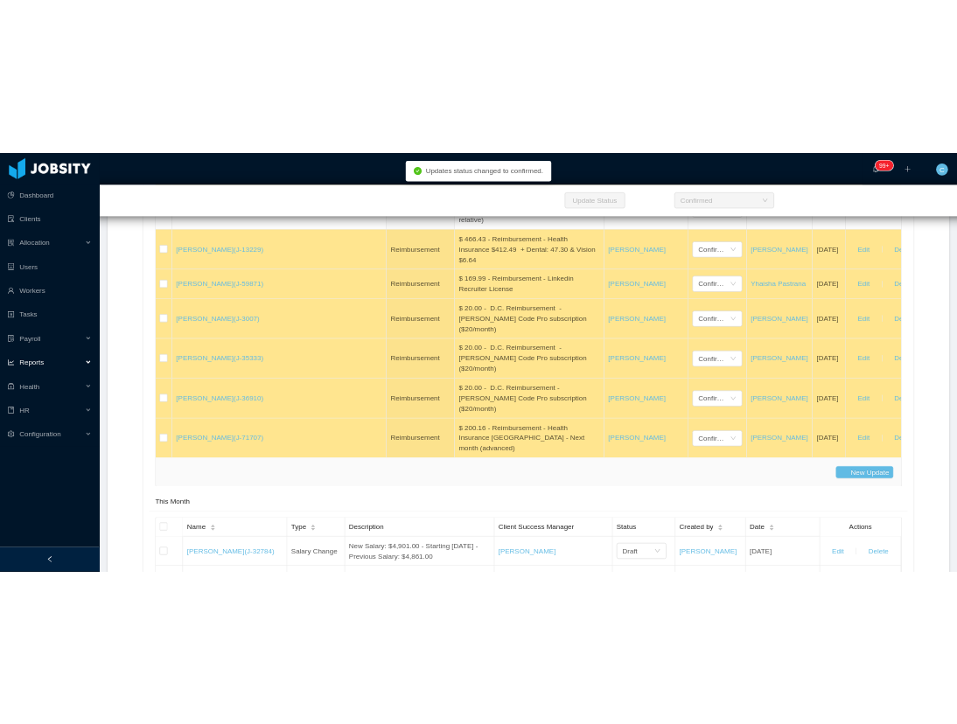
scroll to position [22282, 0]
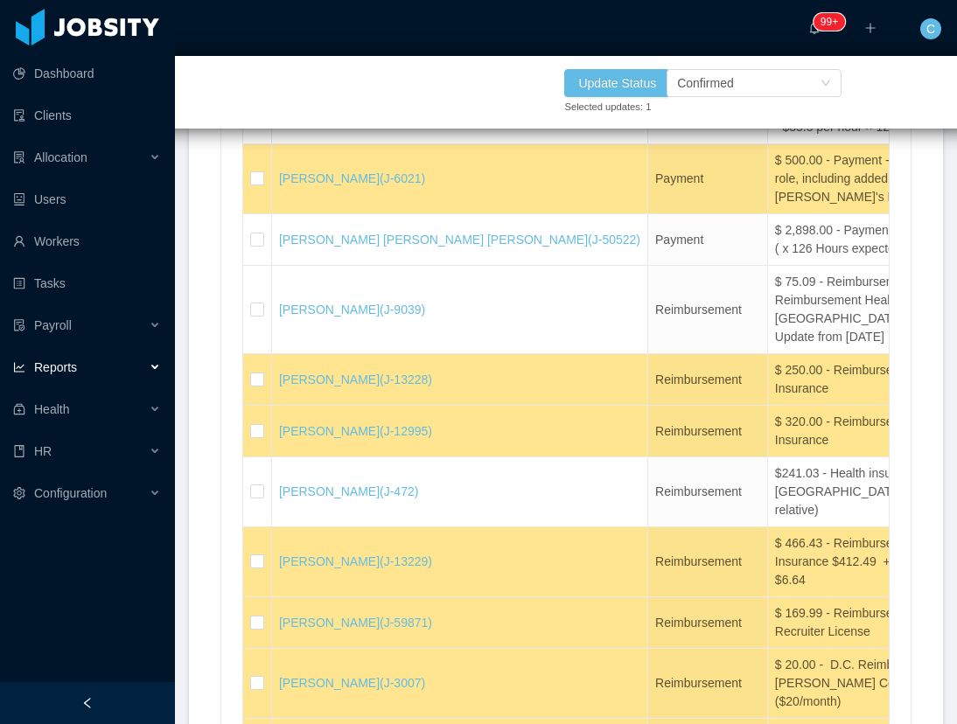
click at [263, 93] on td at bounding box center [257, 67] width 29 height 52
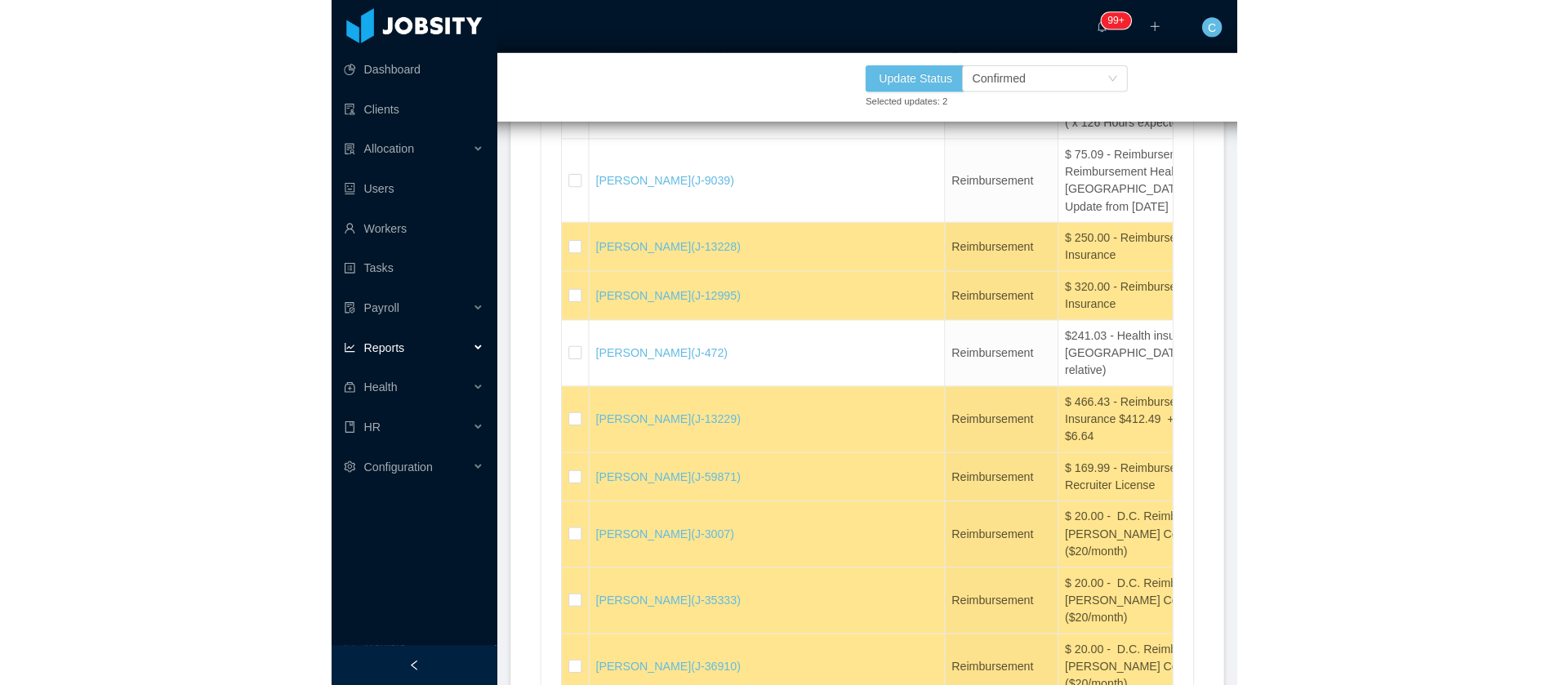
scroll to position [20917, 0]
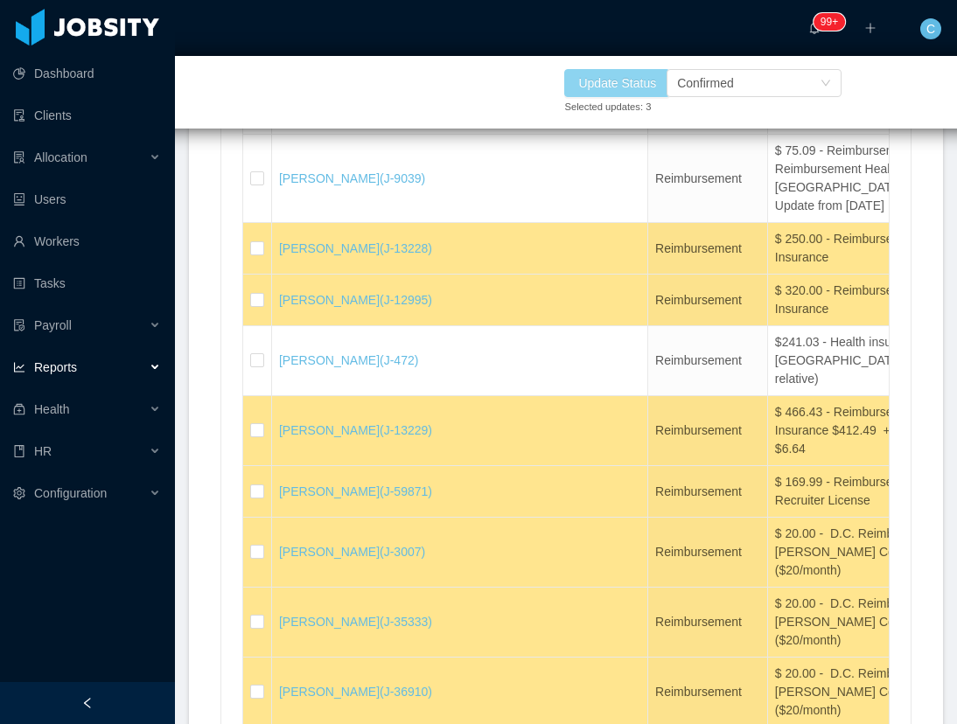
click at [615, 78] on button "Update Status" at bounding box center [617, 83] width 106 height 28
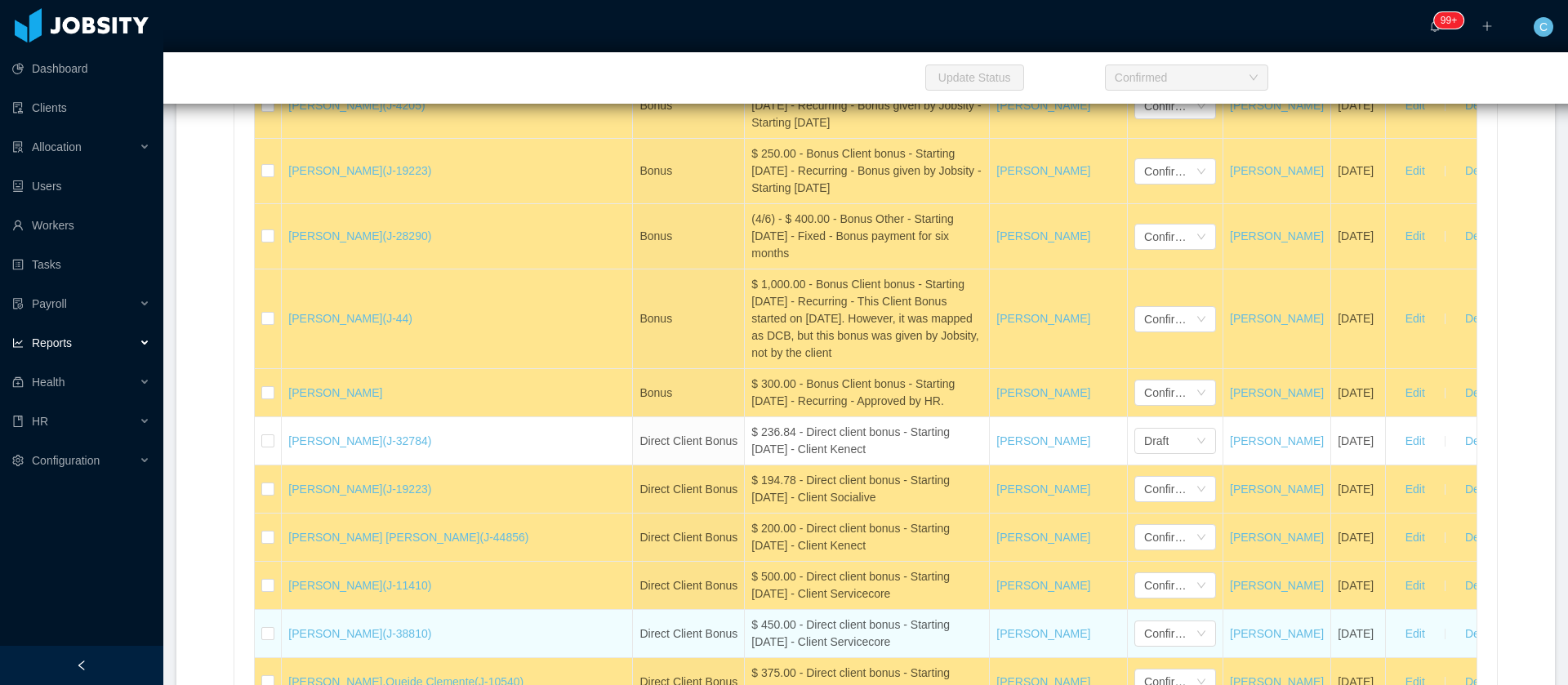
scroll to position [15161, 0]
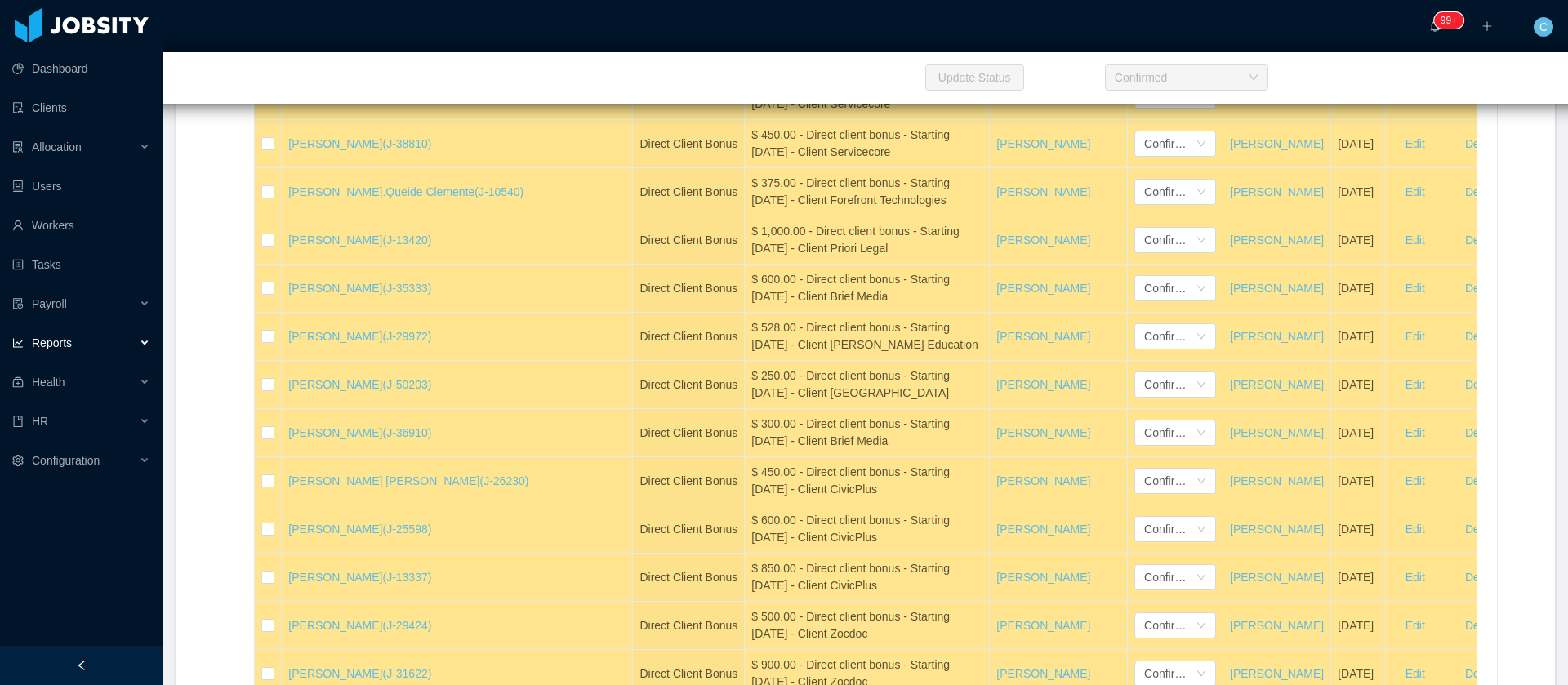
drag, startPoint x: 696, startPoint y: 238, endPoint x: 643, endPoint y: 242, distance: 53.2
drag, startPoint x: 701, startPoint y: 242, endPoint x: 626, endPoint y: 241, distance: 75.0
copy div "[DATE]"
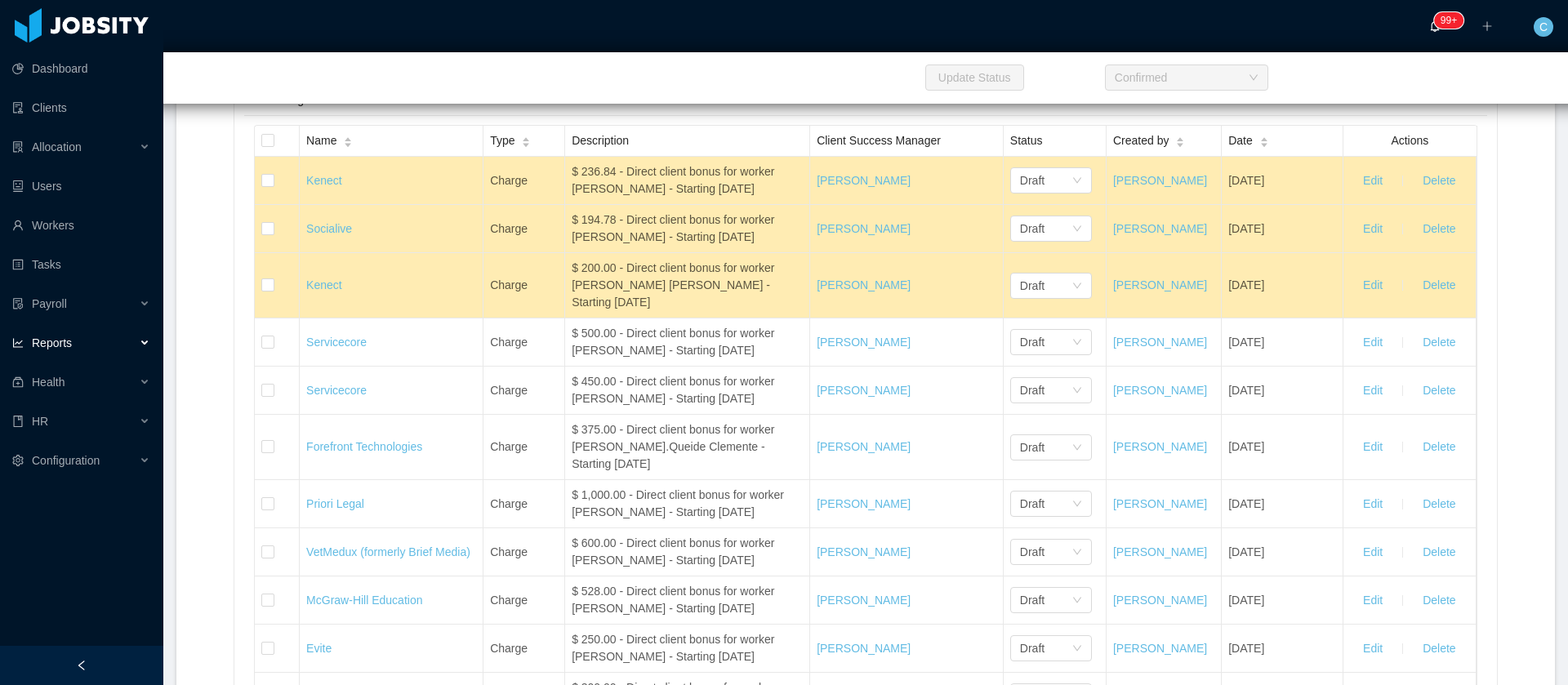
scroll to position [13009, 0]
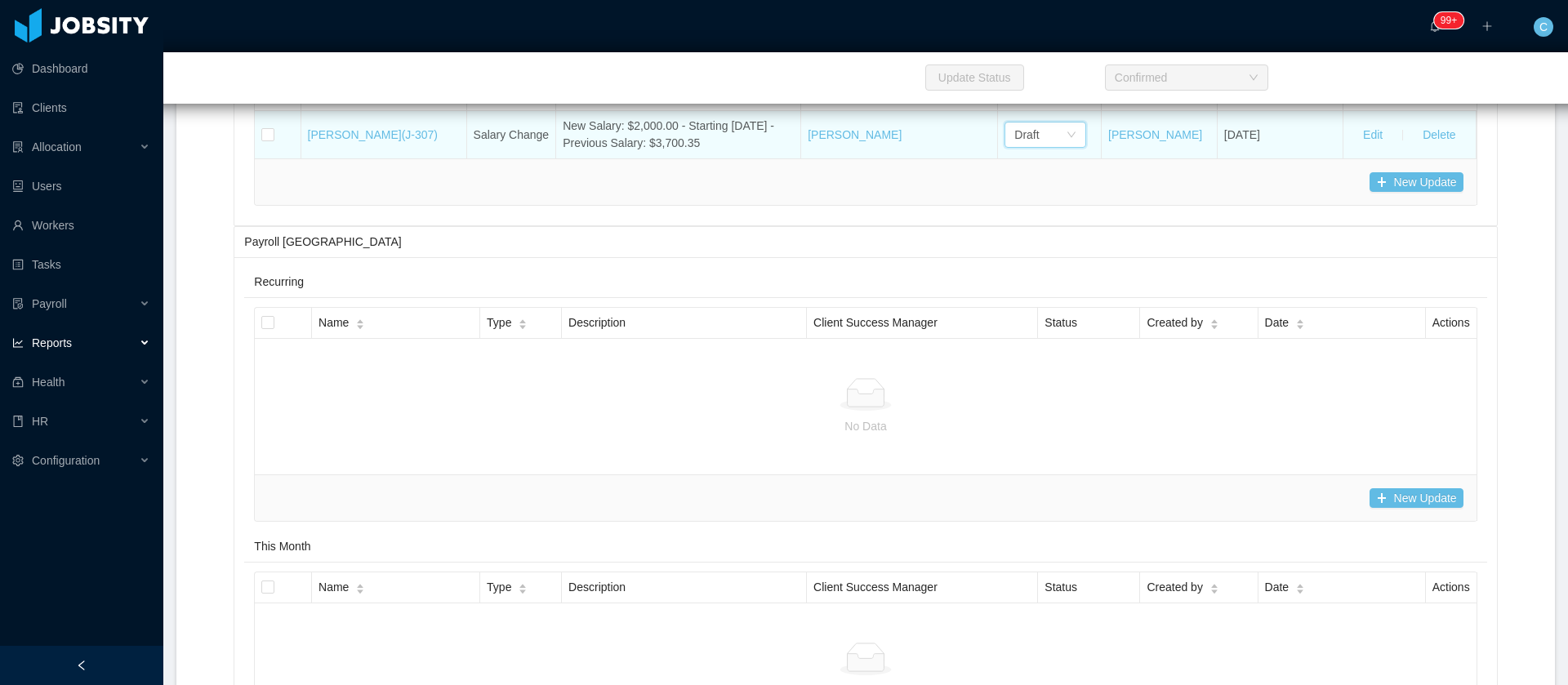
click at [1062, 147] on div "Draft" at bounding box center [1044, 134] width 81 height 26
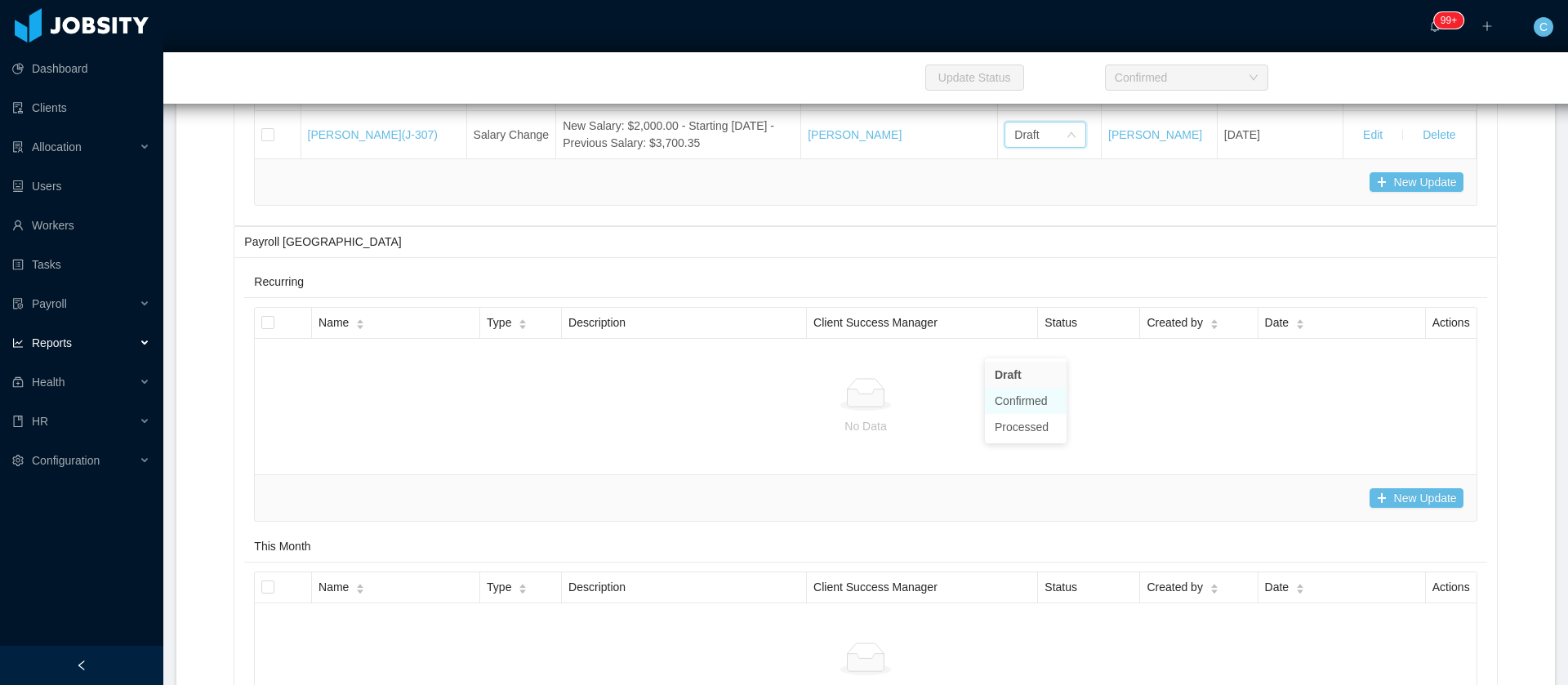
click at [1039, 401] on li "Confirmed" at bounding box center [1025, 401] width 81 height 26
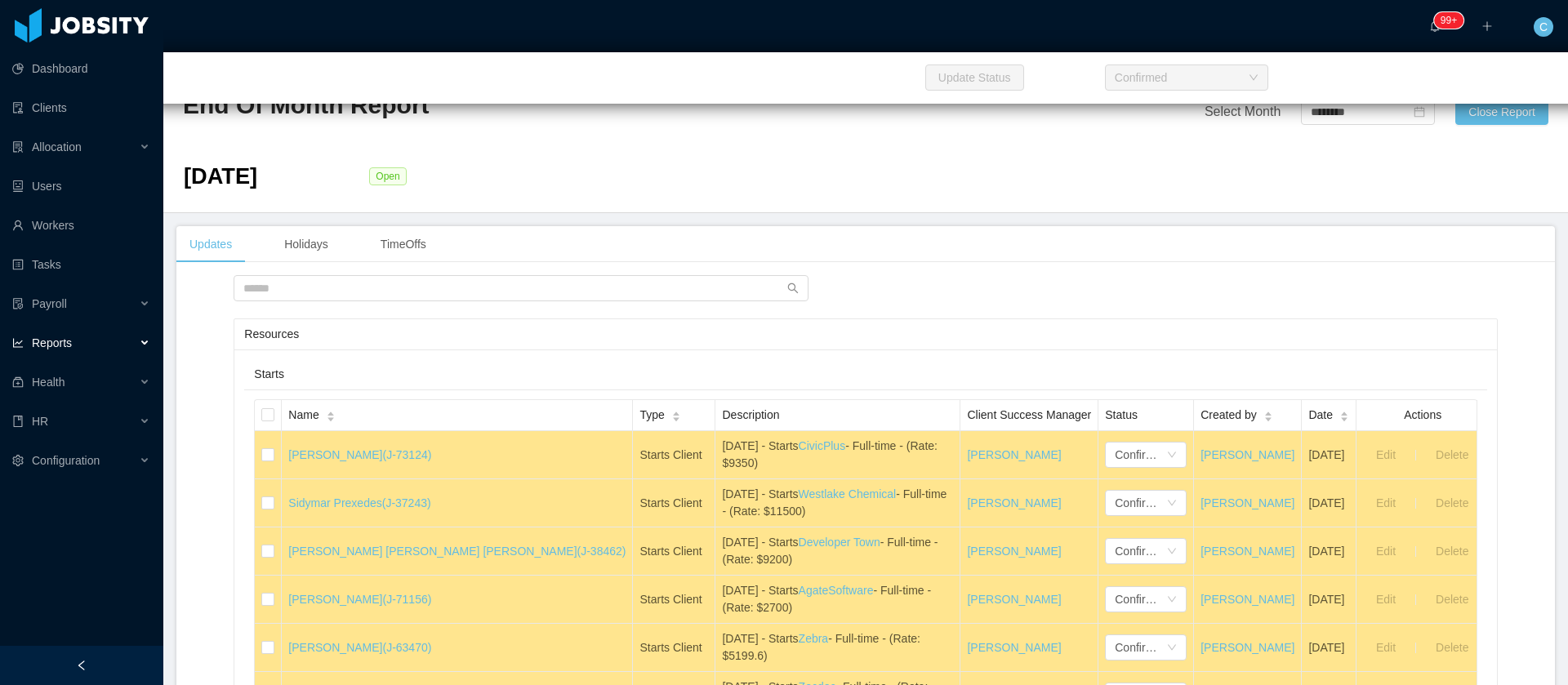
scroll to position [4685, 0]
